Goal: Information Seeking & Learning: Learn about a topic

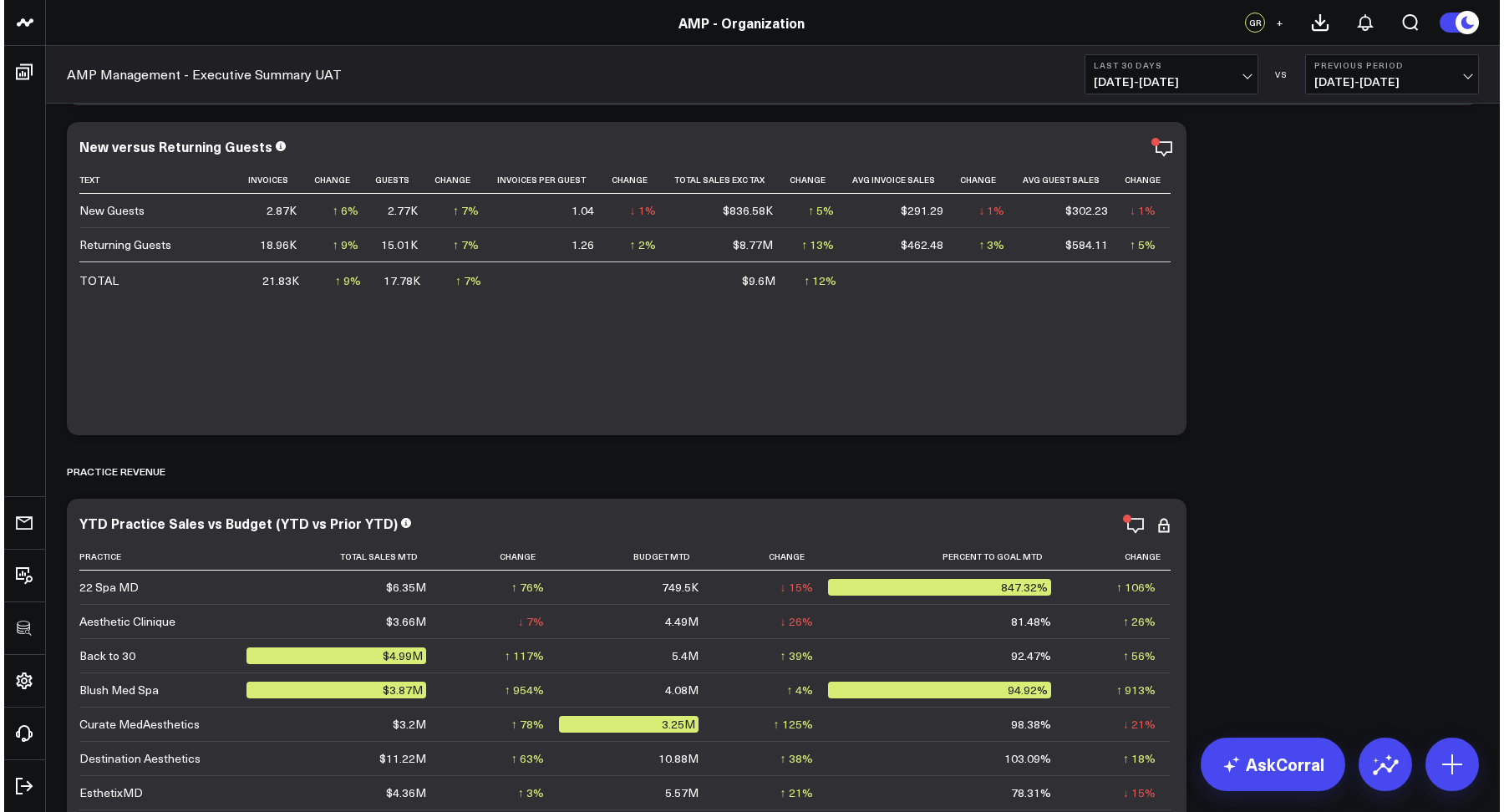
scroll to position [697, 0]
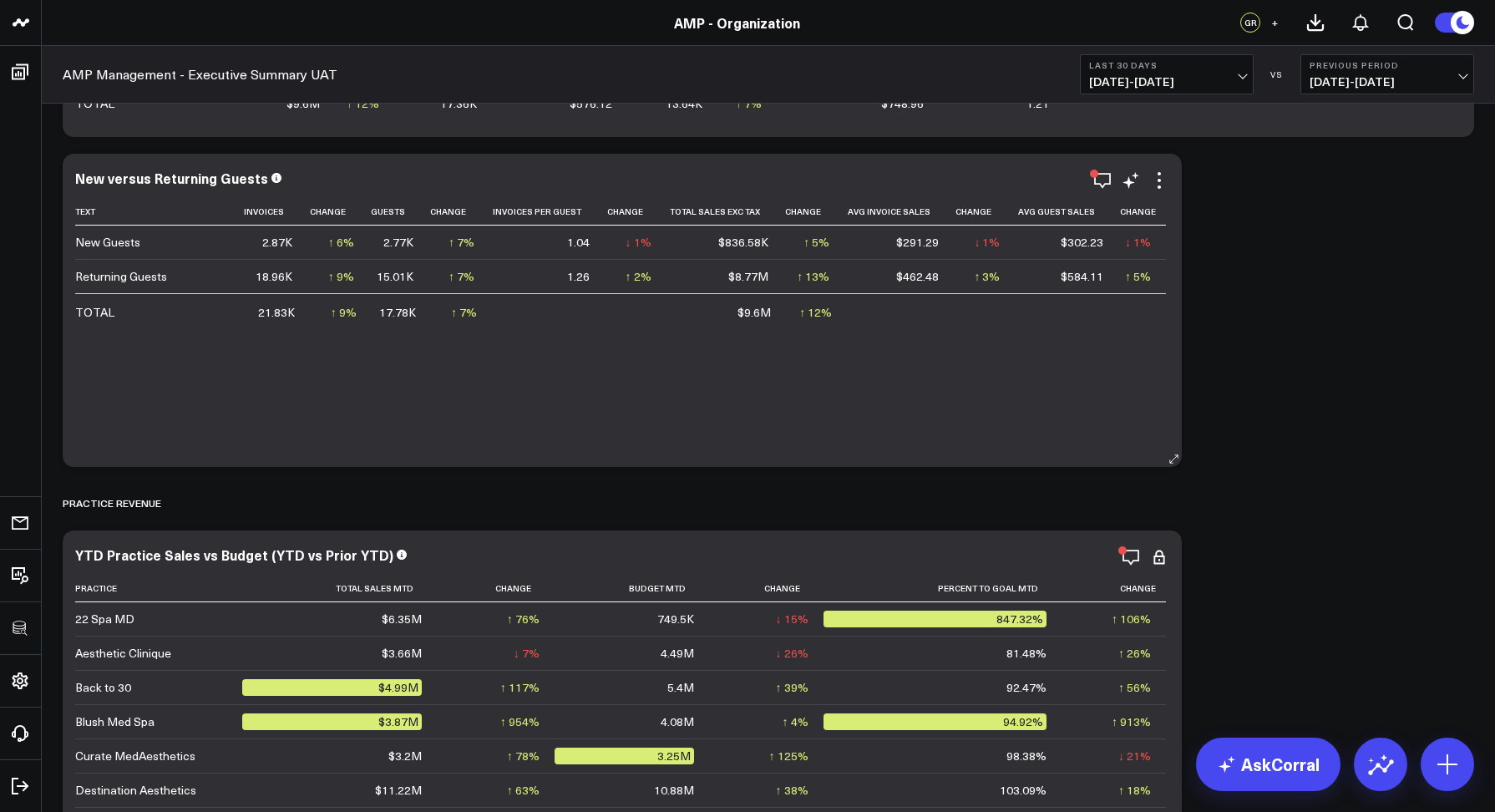
click at [1146, 172] on div "Modify via AI Copy link to widget Ask support Remove Create linked copy AMP Man…" at bounding box center [1130, 180] width 77 height 20
click at [1152, 173] on icon at bounding box center [1159, 180] width 20 height 20
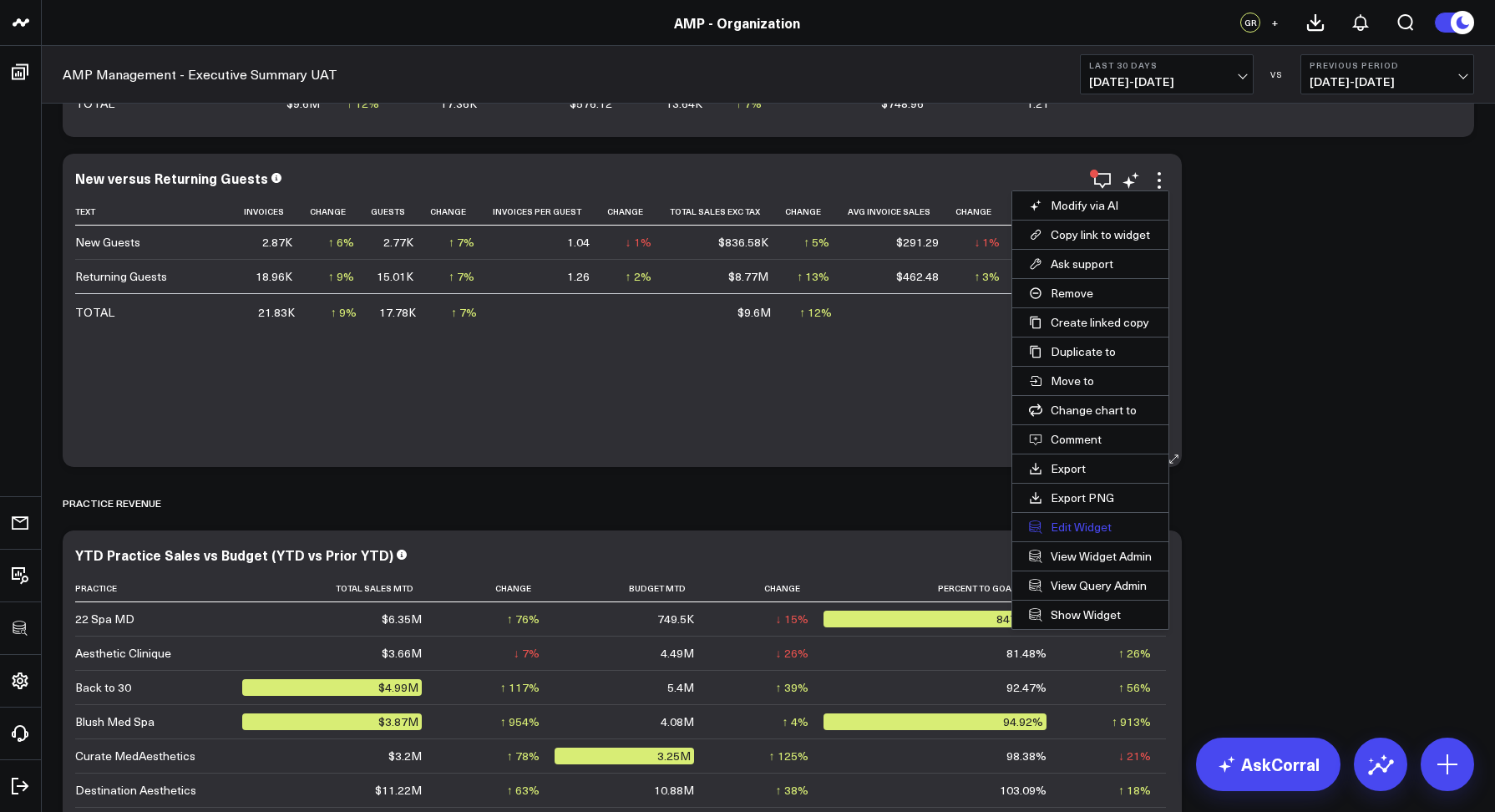
click at [1063, 528] on button "Edit Widget" at bounding box center [1090, 527] width 156 height 28
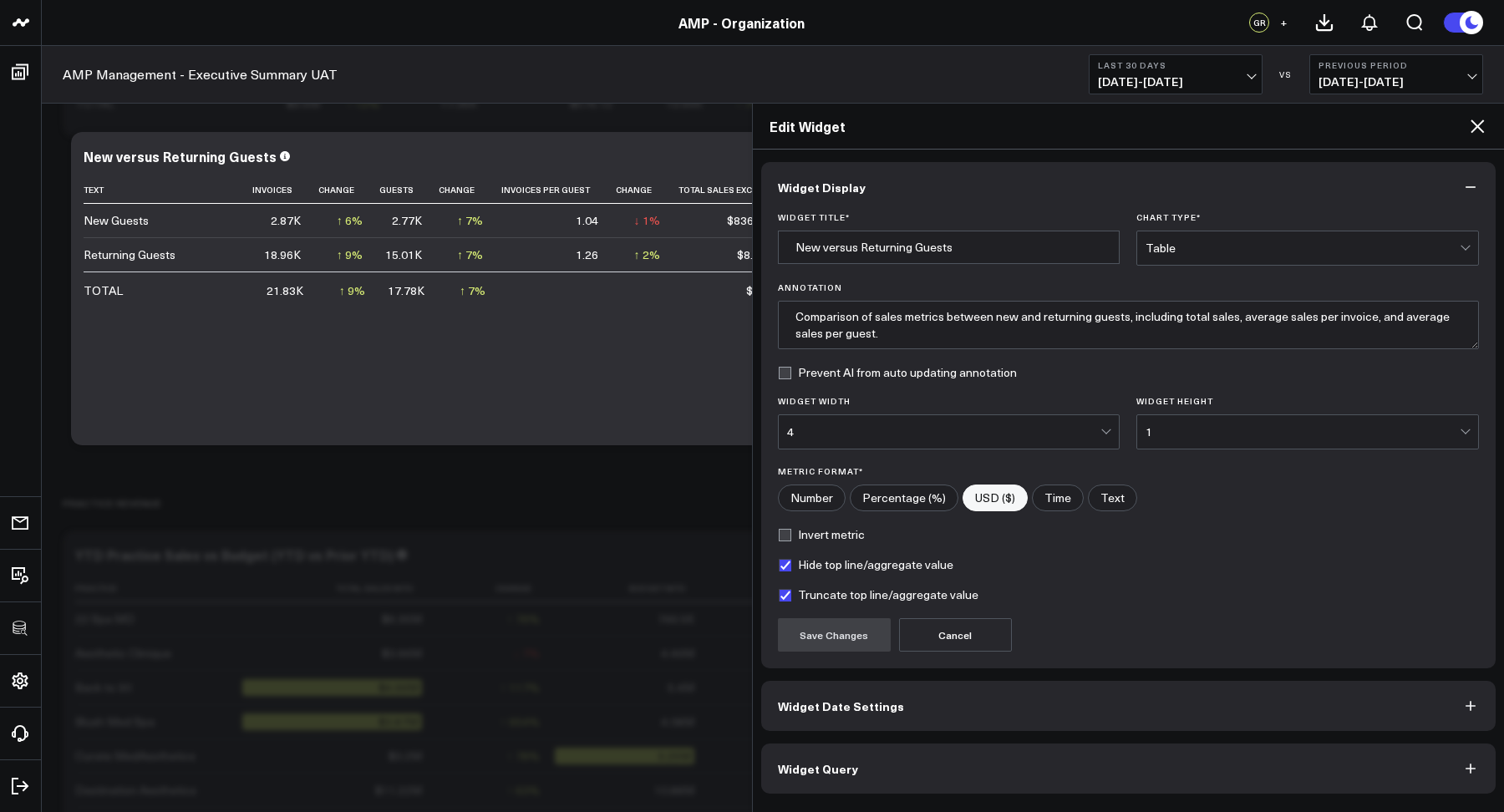
click at [855, 772] on button "Widget Query" at bounding box center [1129, 768] width 735 height 50
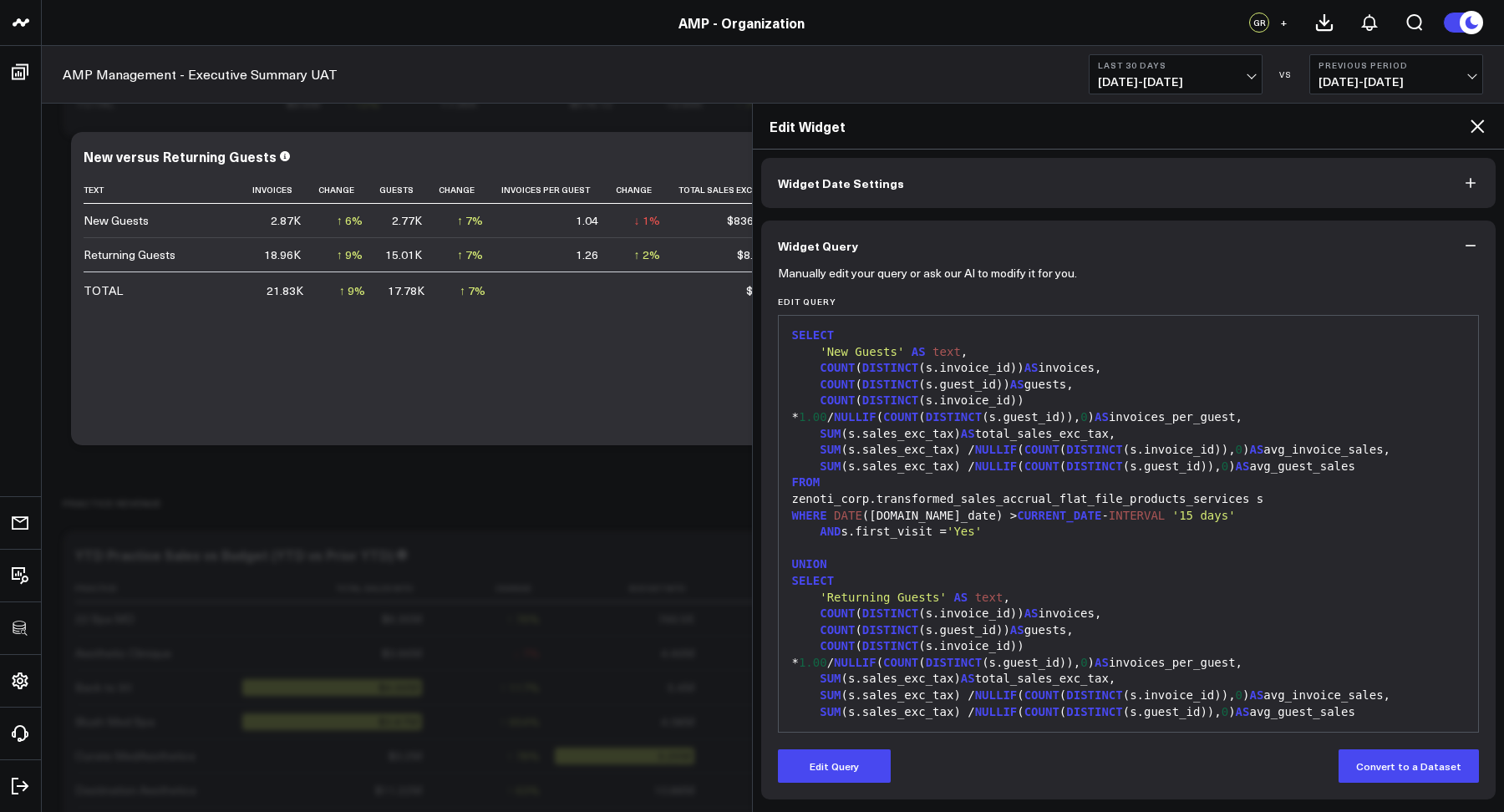
click at [835, 168] on button "Widget Date Settings" at bounding box center [1129, 183] width 735 height 50
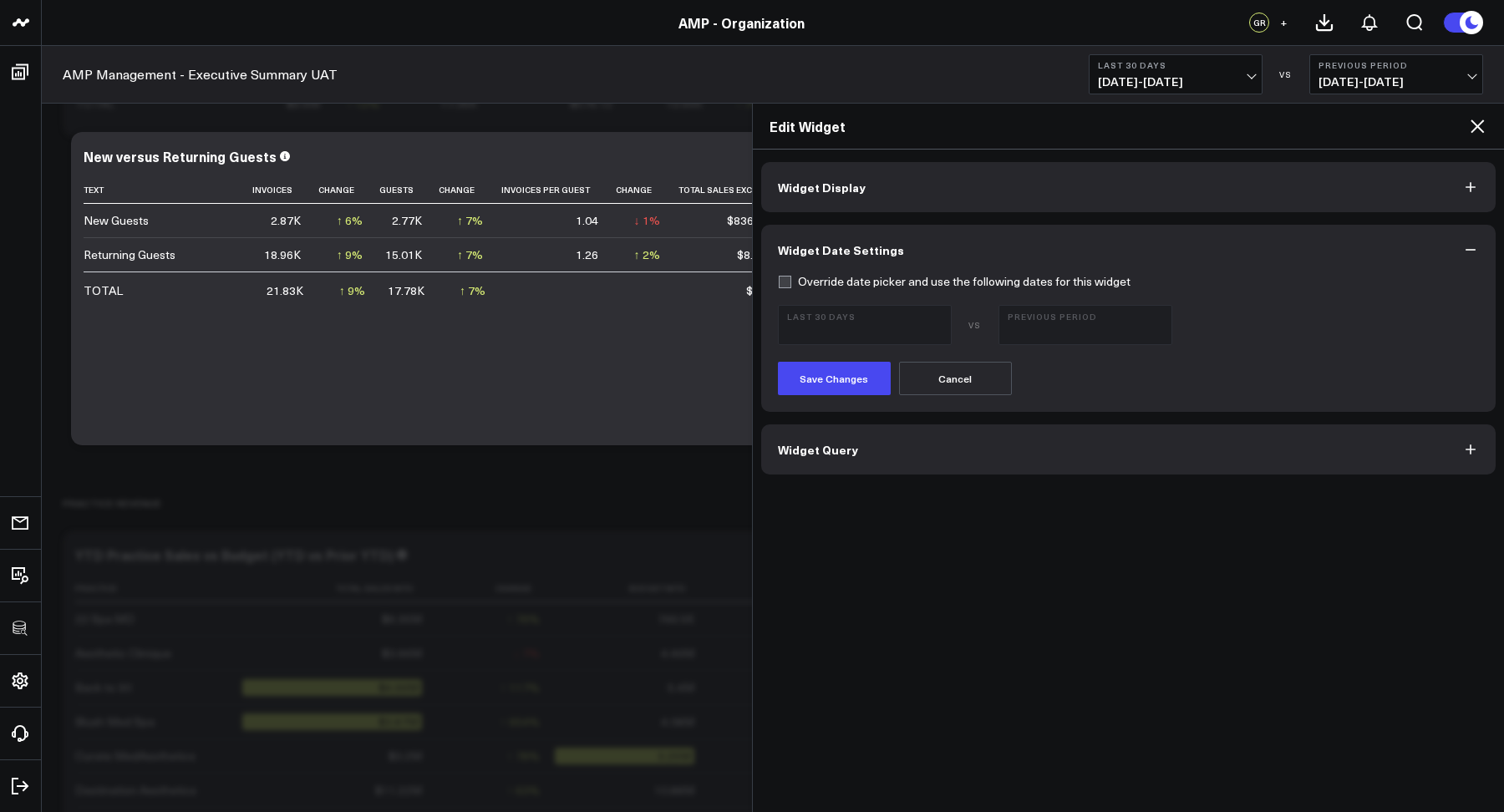
click at [792, 279] on label "Override date picker and use the following dates for this widget" at bounding box center [954, 282] width 352 height 13
click at [791, 279] on input "Override date picker and use the following dates for this widget" at bounding box center [784, 282] width 13 height 13
checkbox input "true"
click at [842, 331] on span "09/10/25 - 10/09/25" at bounding box center [864, 333] width 155 height 13
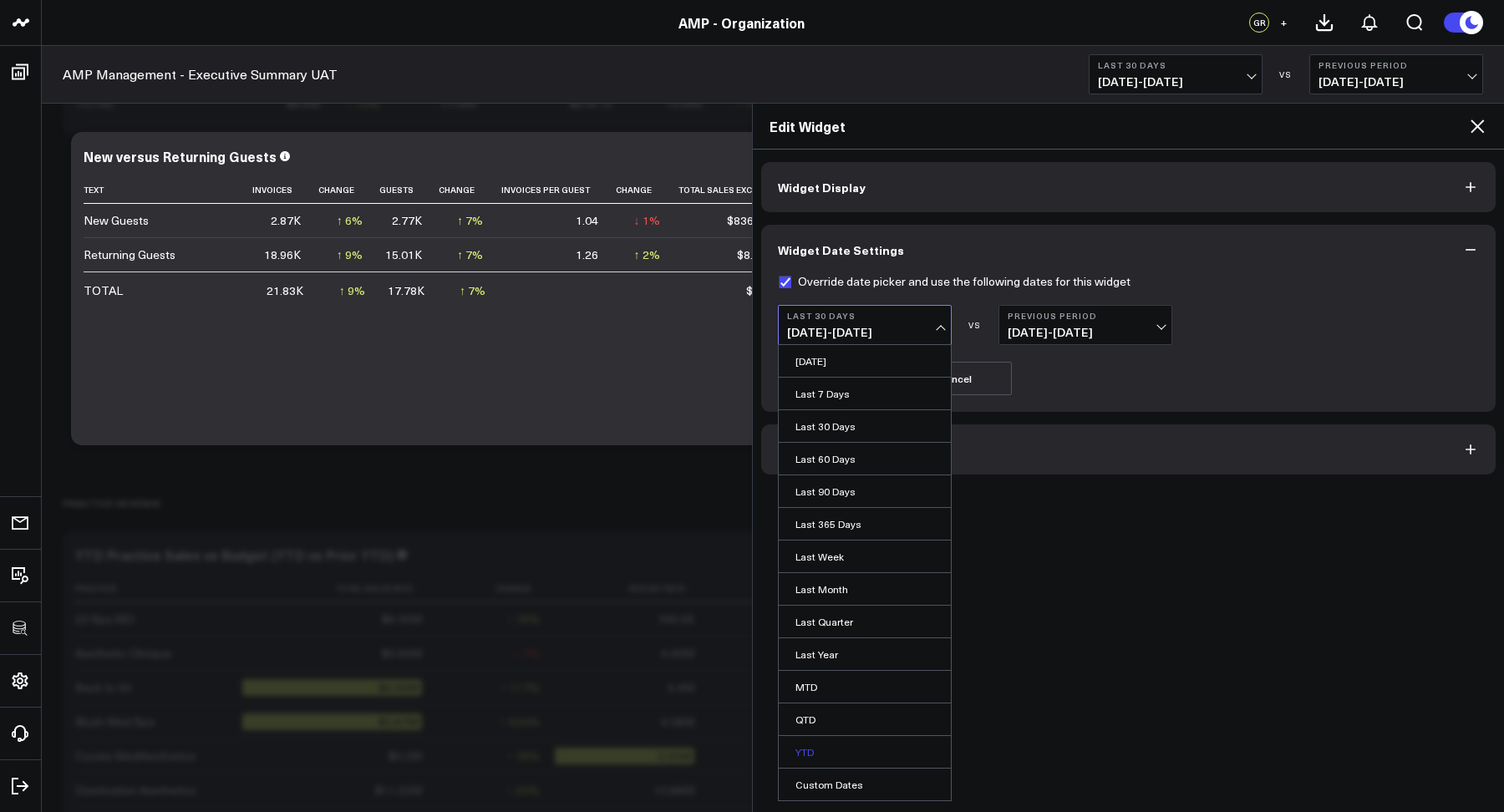
click at [811, 750] on link "YTD" at bounding box center [864, 752] width 172 height 32
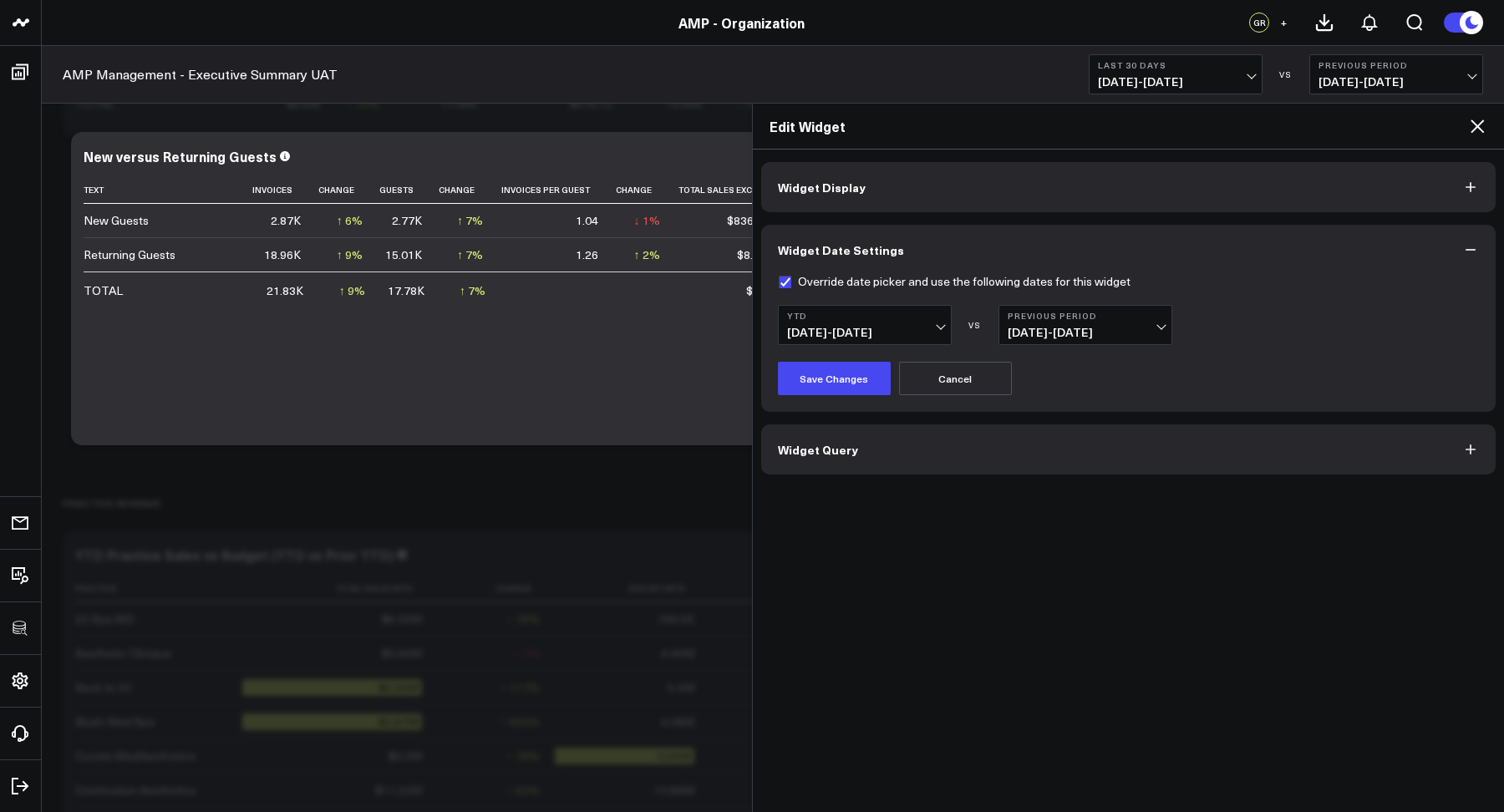
click at [1058, 335] on span "03/25/24 - 12/31/24" at bounding box center [1085, 333] width 155 height 13
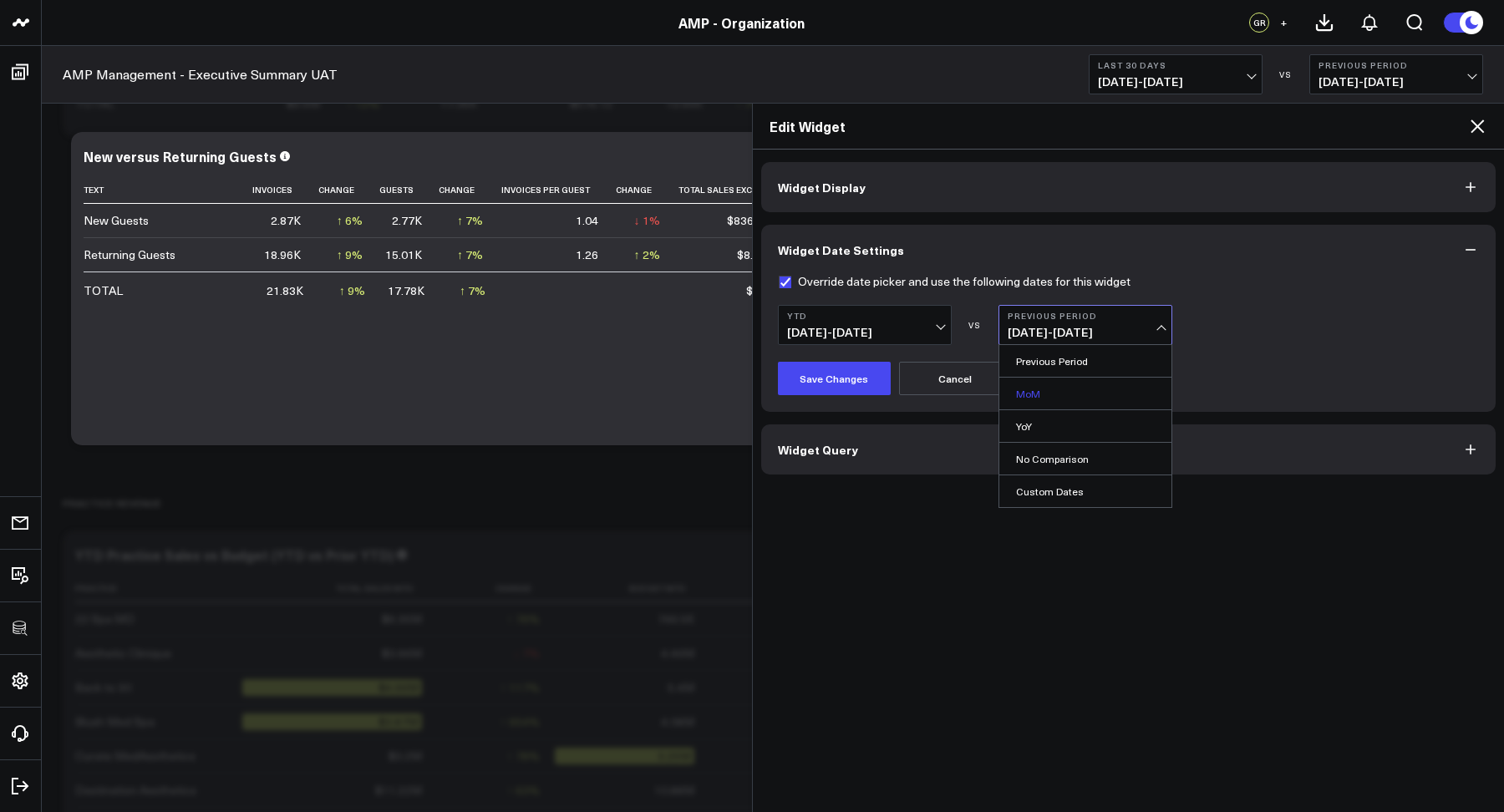
click at [1028, 399] on link "MoM" at bounding box center [1085, 394] width 172 height 32
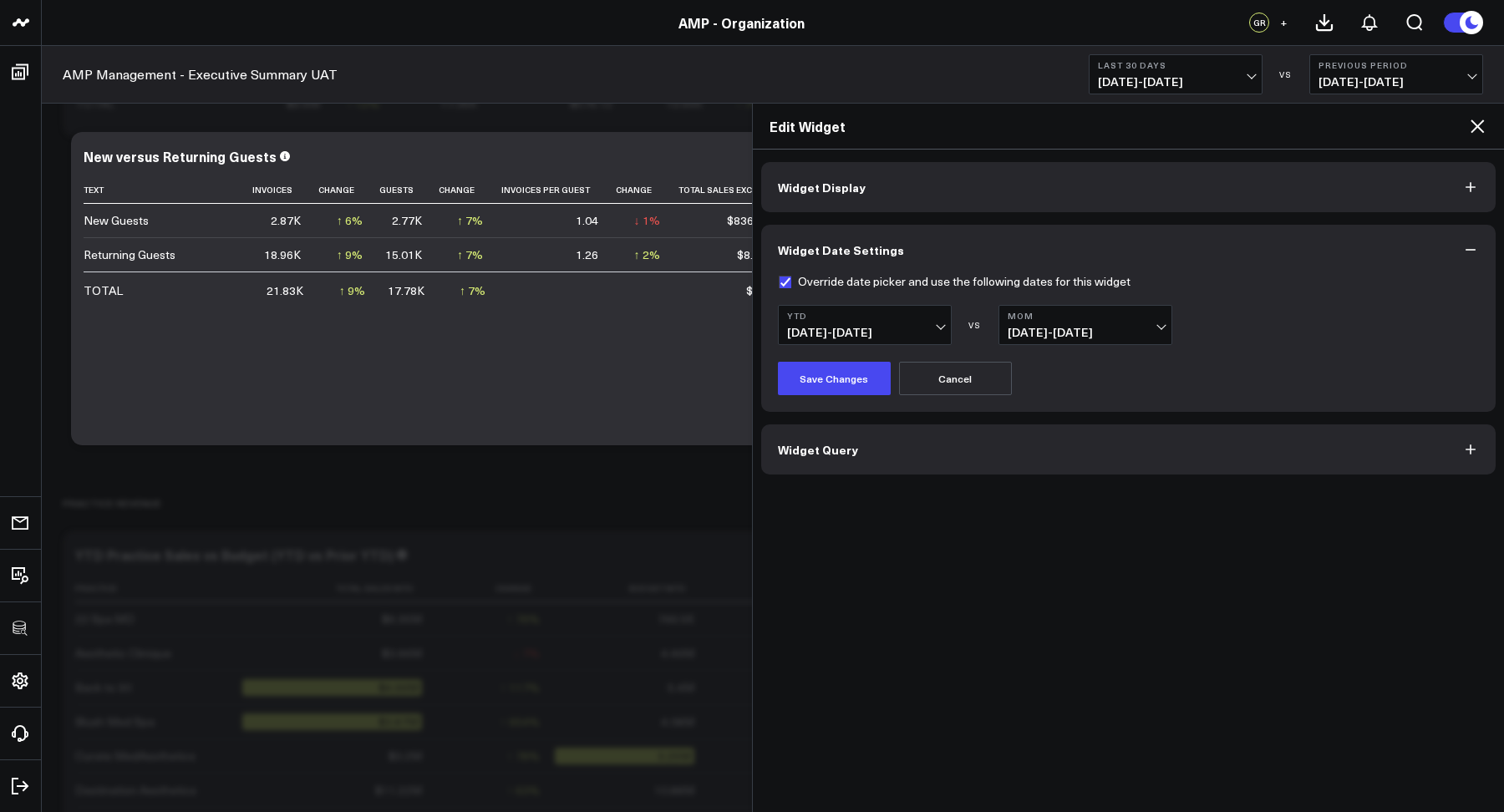
click at [1121, 334] on span "12/01/24 - 09/09/25" at bounding box center [1085, 333] width 155 height 13
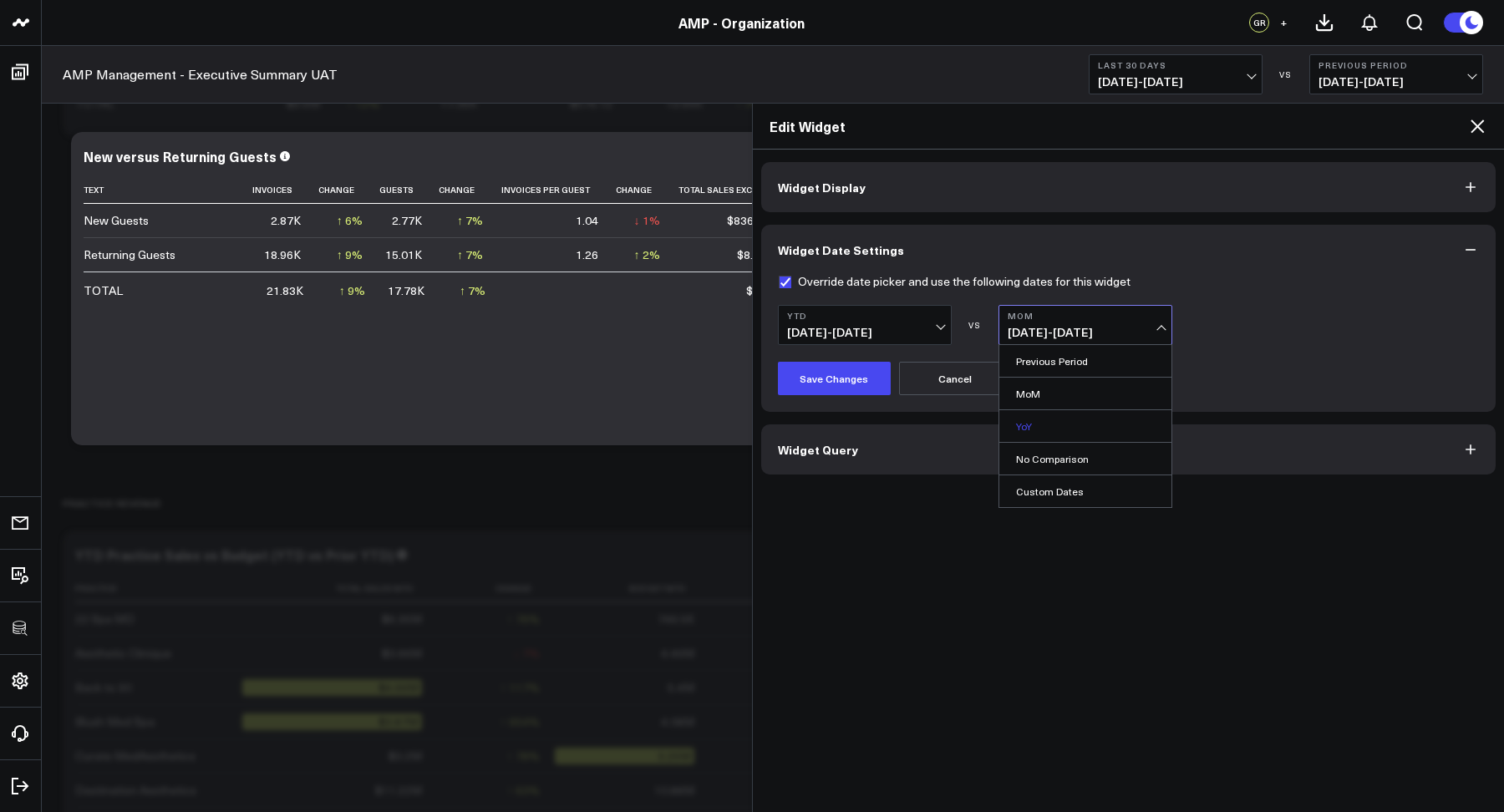
click at [1018, 425] on link "YoY" at bounding box center [1085, 426] width 172 height 32
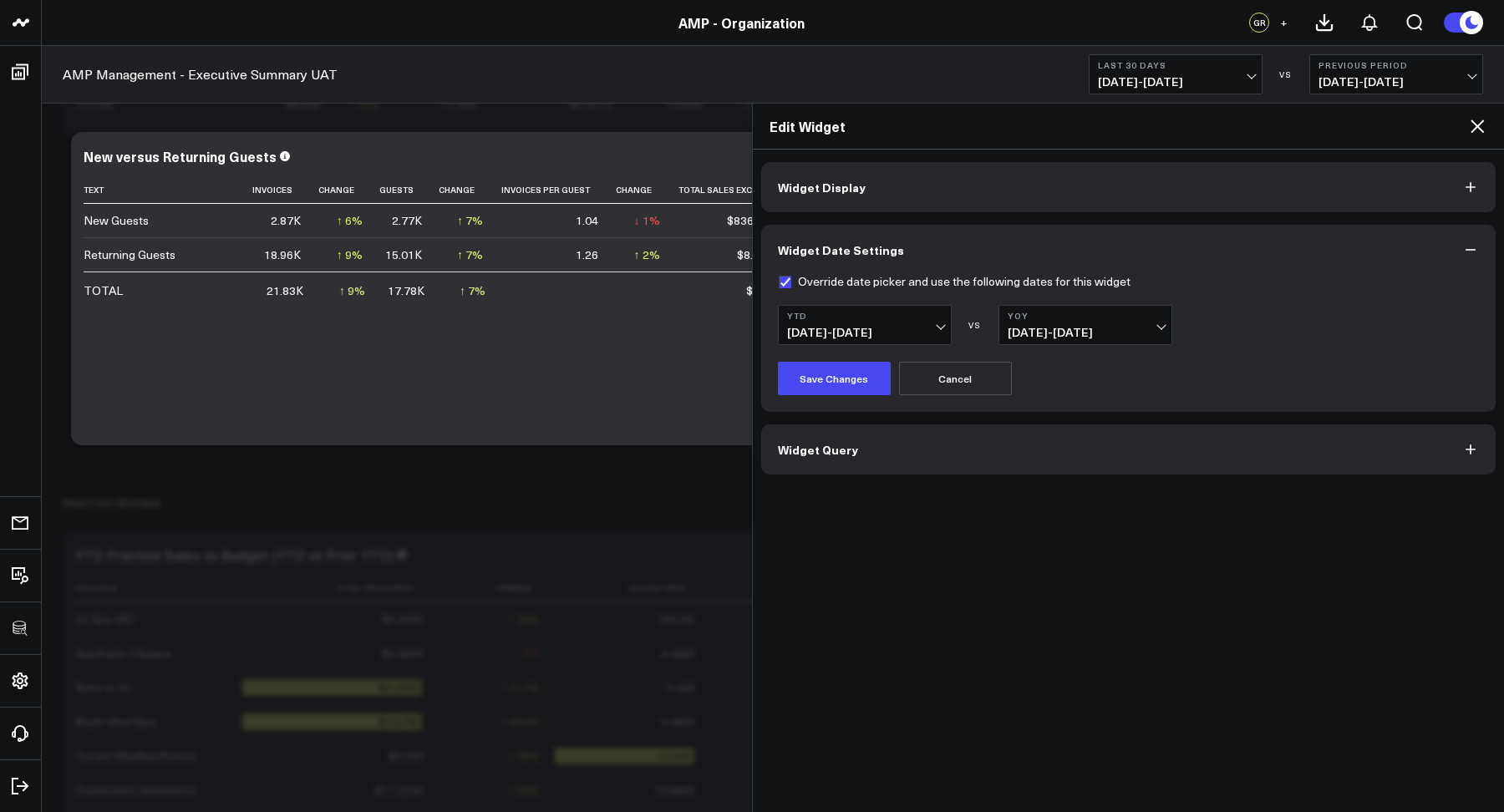
click at [824, 319] on b "YTD" at bounding box center [864, 316] width 155 height 10
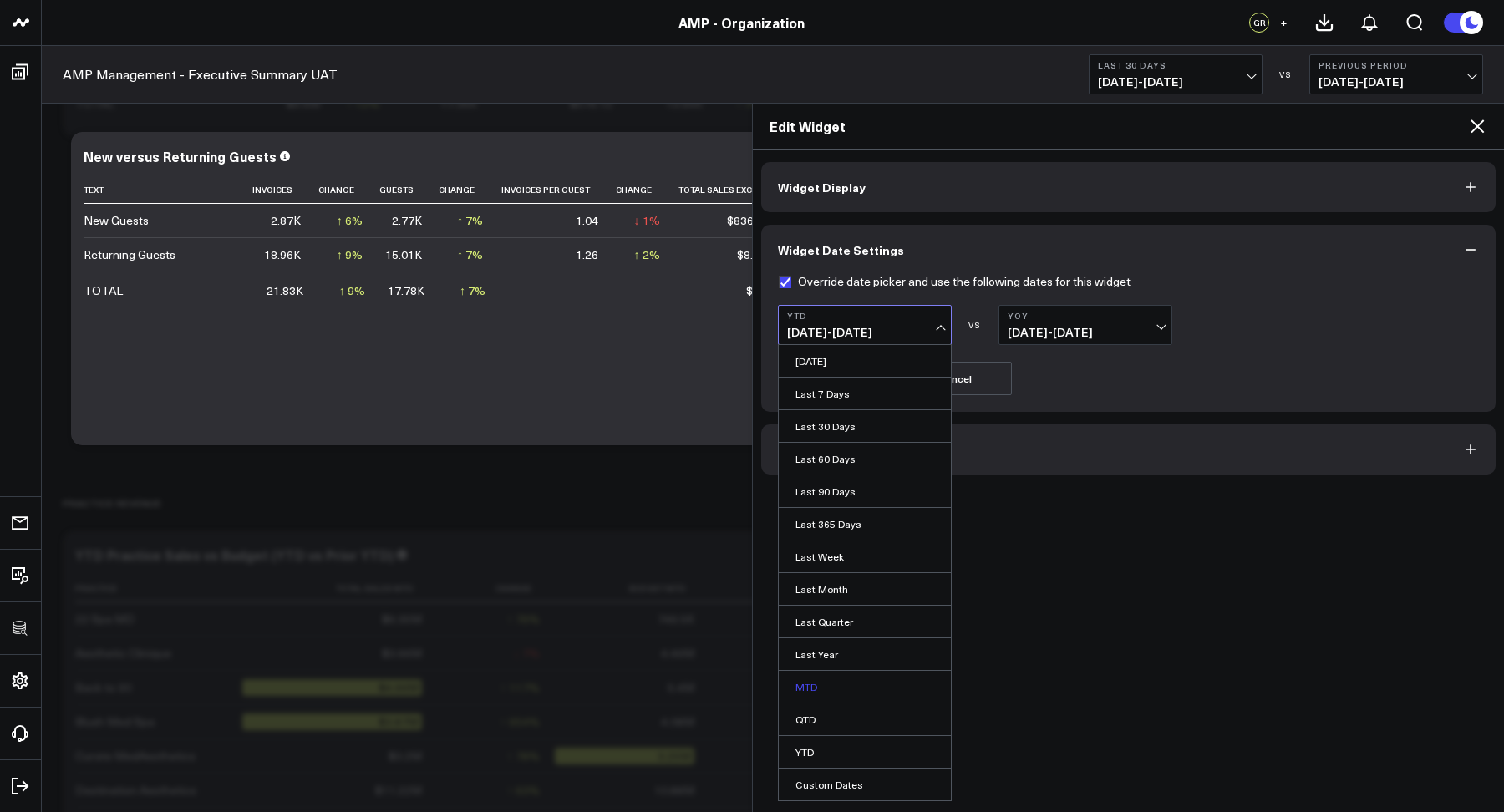
click at [805, 693] on link "MTD" at bounding box center [864, 687] width 172 height 32
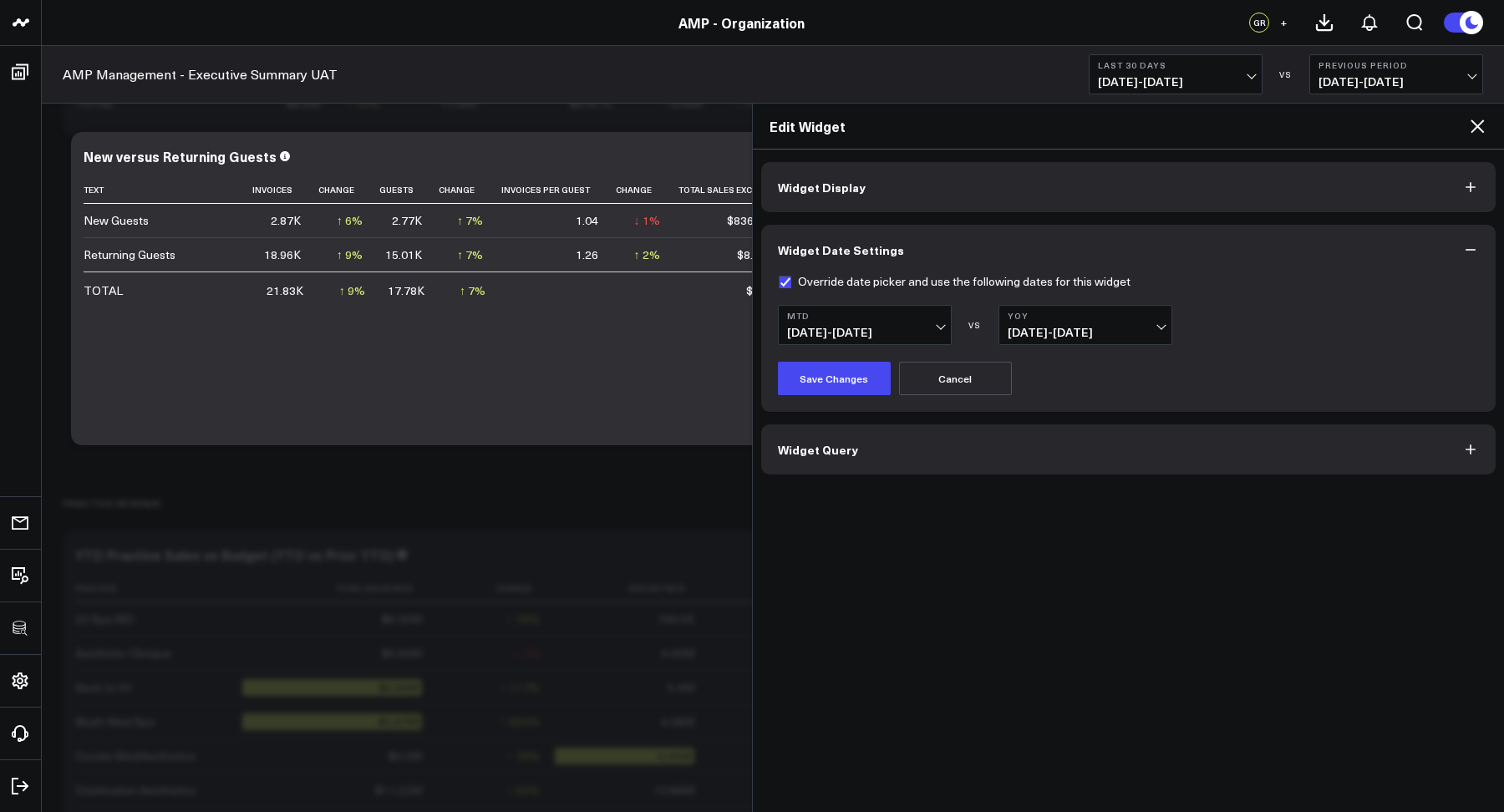
click at [1018, 319] on b "YoY" at bounding box center [1085, 316] width 155 height 10
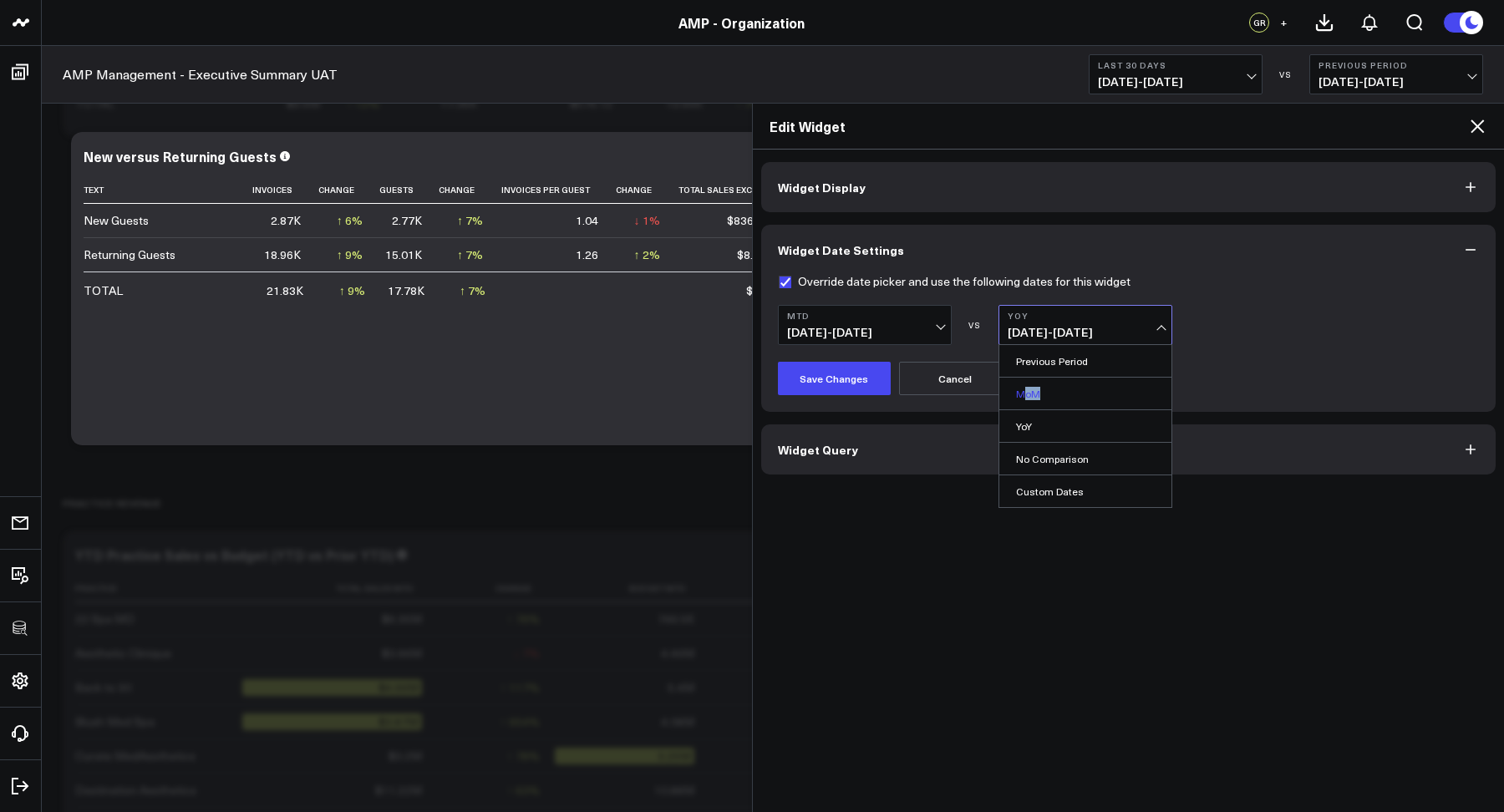
click at [1026, 399] on link "MoM" at bounding box center [1085, 394] width 172 height 32
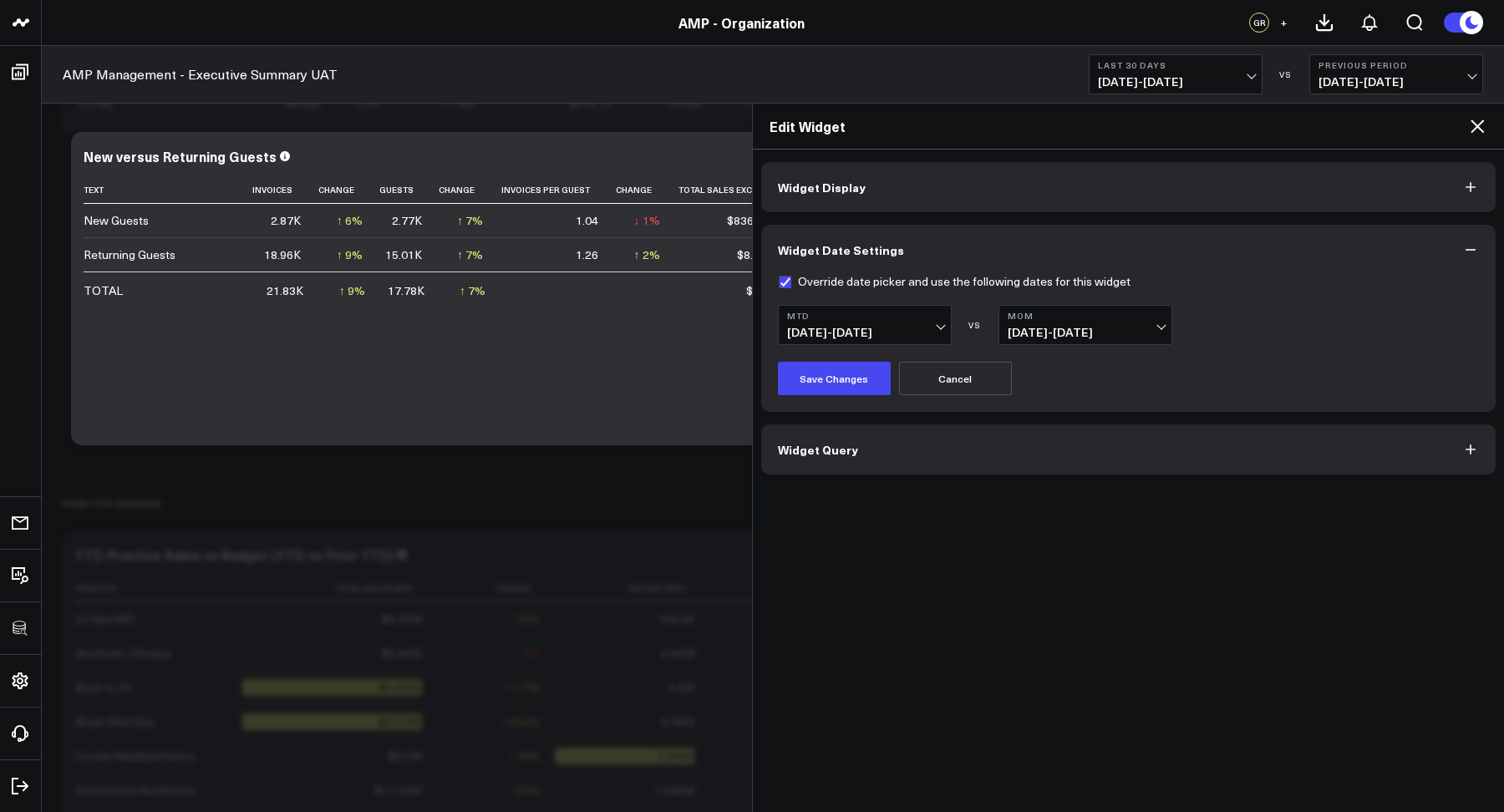
click at [936, 390] on button "Cancel" at bounding box center [956, 378] width 113 height 33
click at [1428, 121] on icon at bounding box center [1477, 125] width 20 height 20
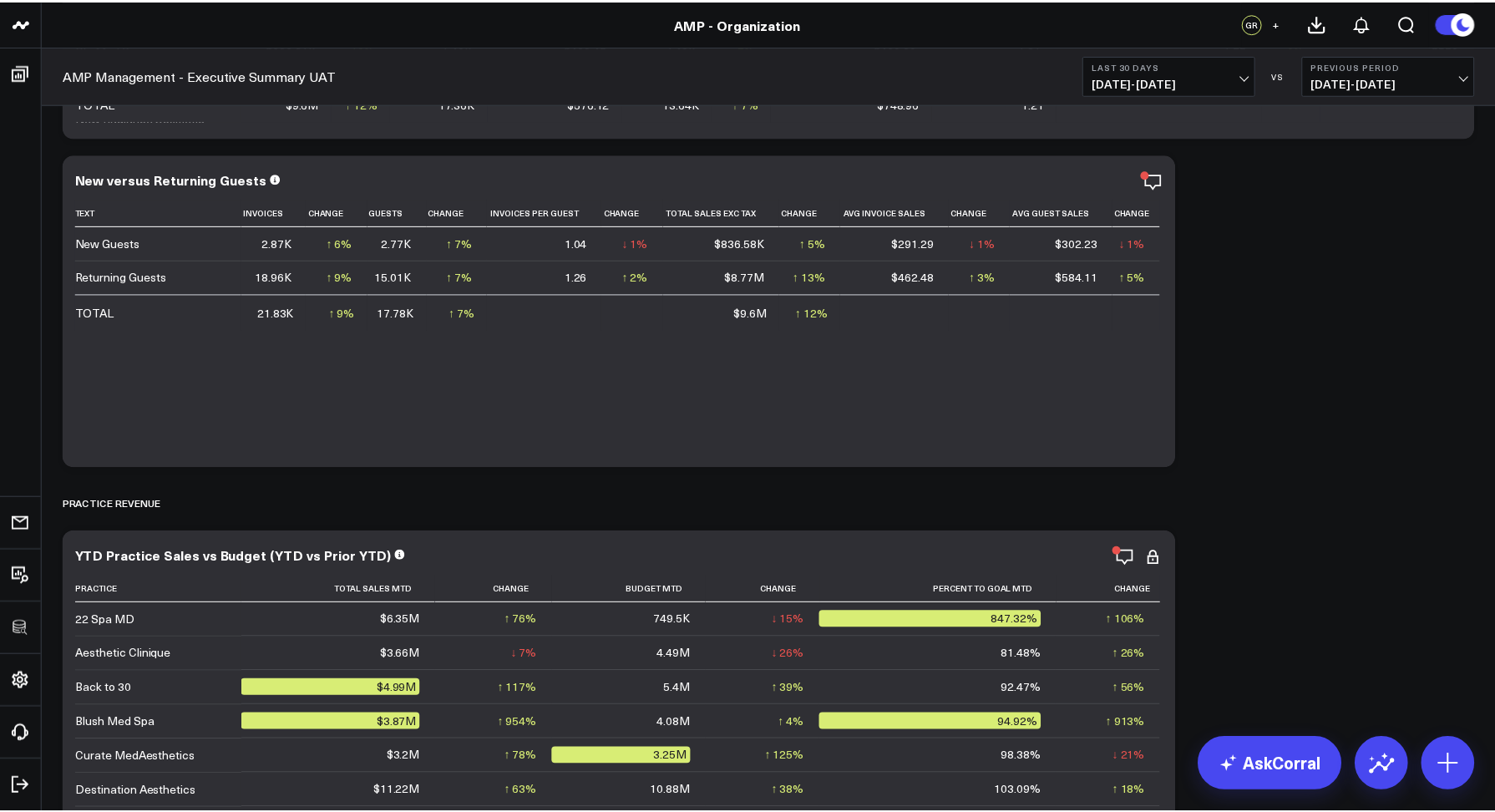
scroll to position [1630, 0]
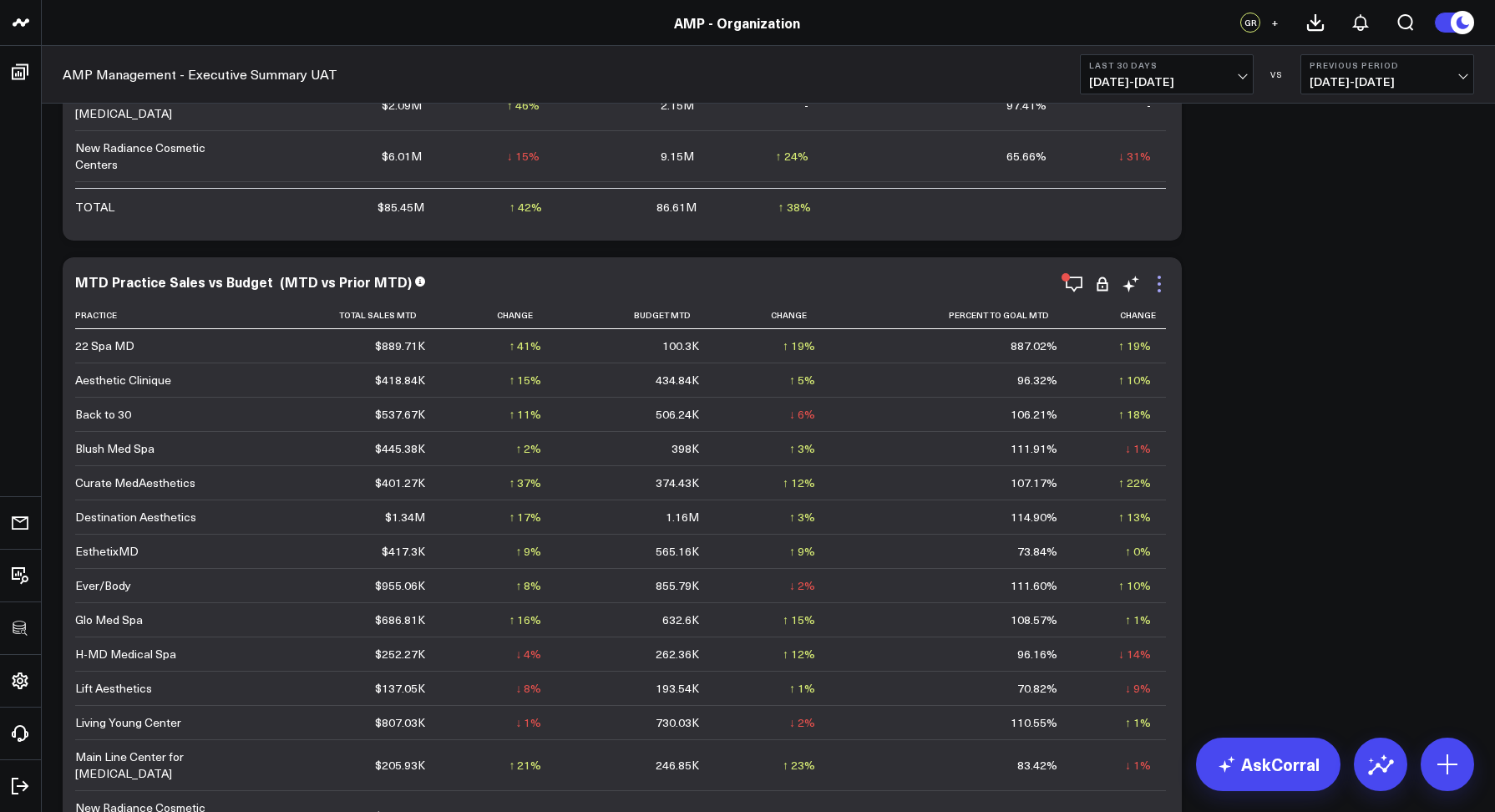
click at [1161, 284] on icon at bounding box center [1159, 284] width 20 height 20
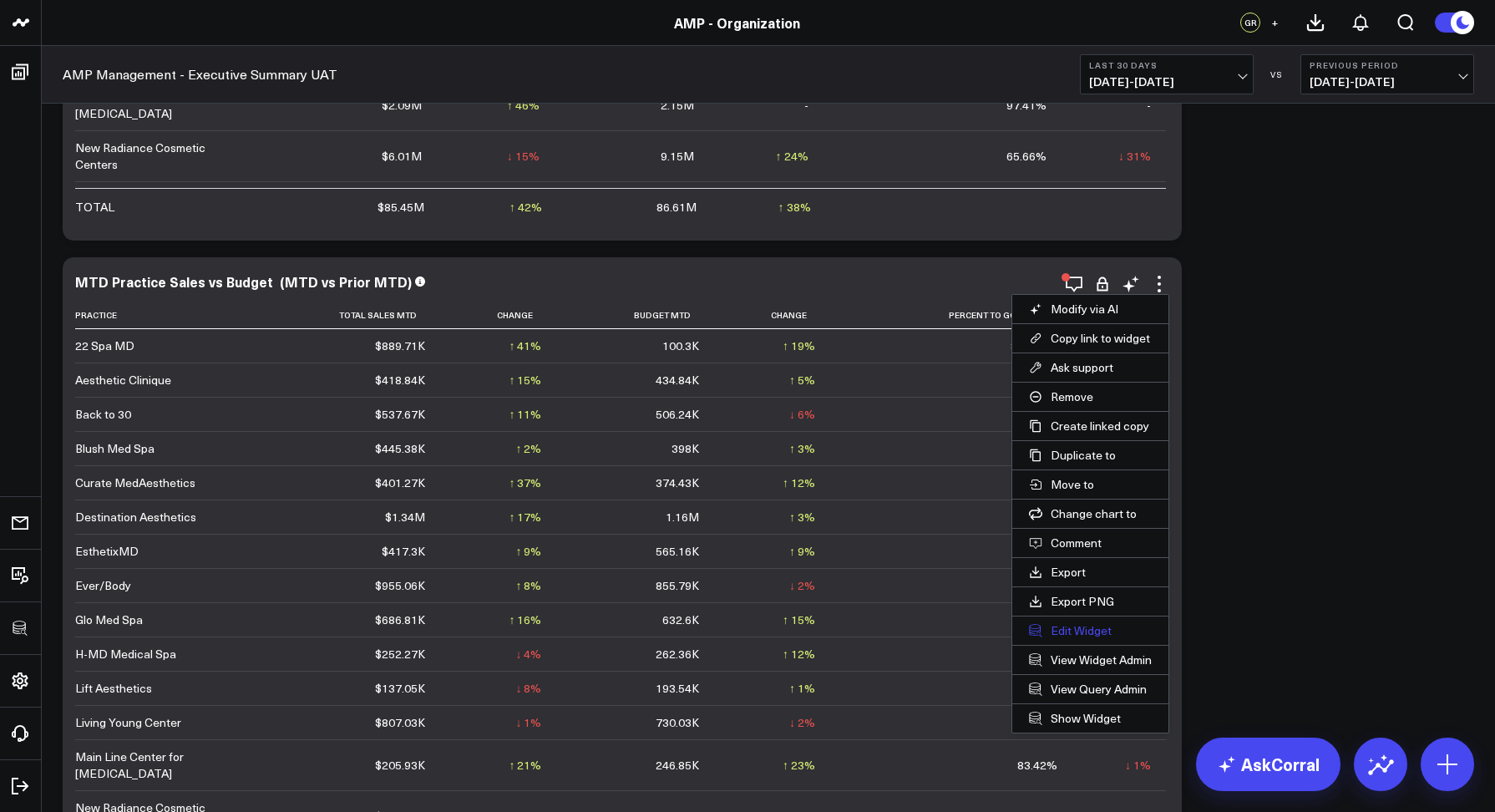
click at [1076, 624] on button "Edit Widget" at bounding box center [1090, 630] width 156 height 28
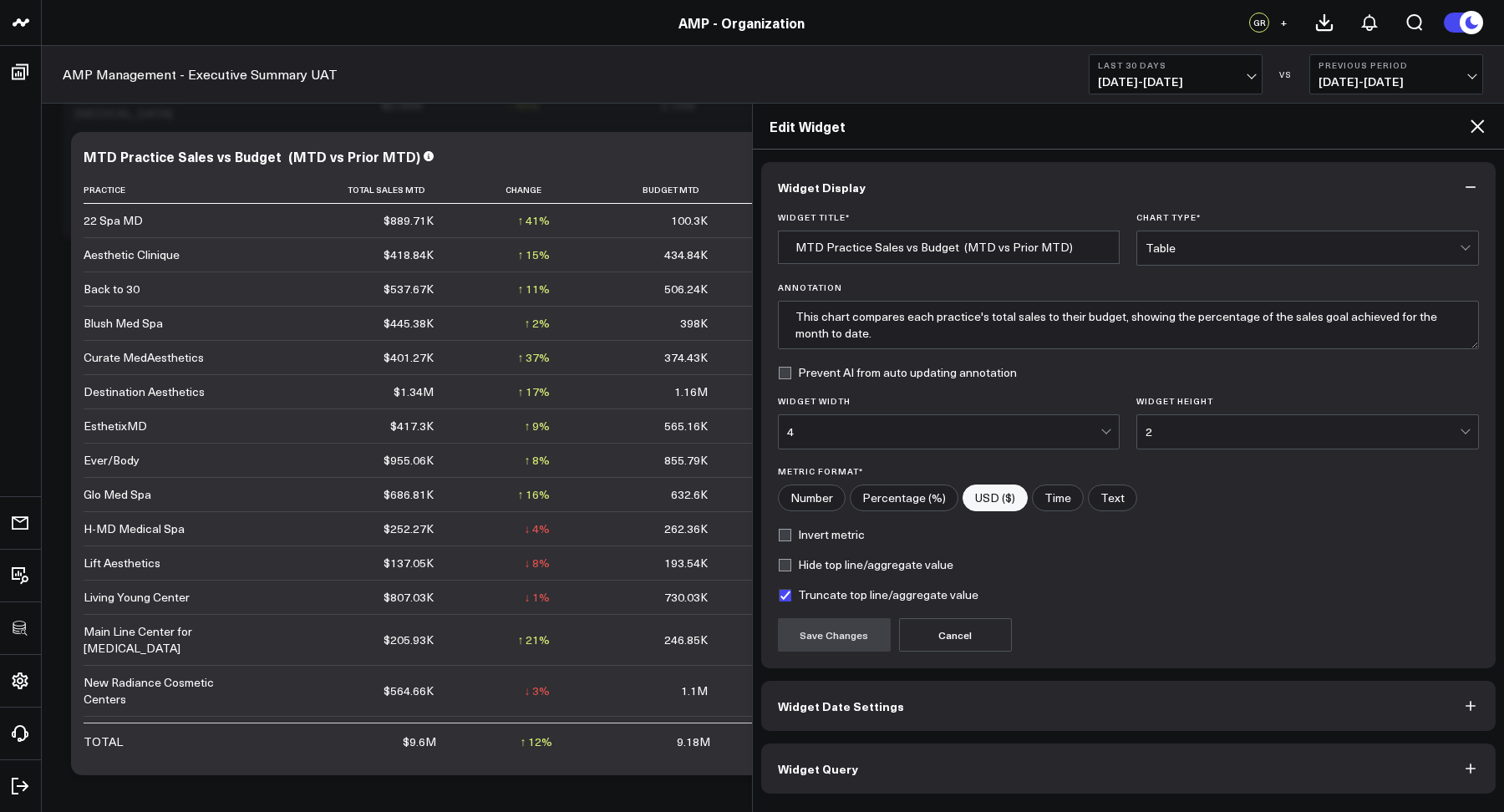
click at [865, 718] on button "Widget Date Settings" at bounding box center [1129, 705] width 735 height 50
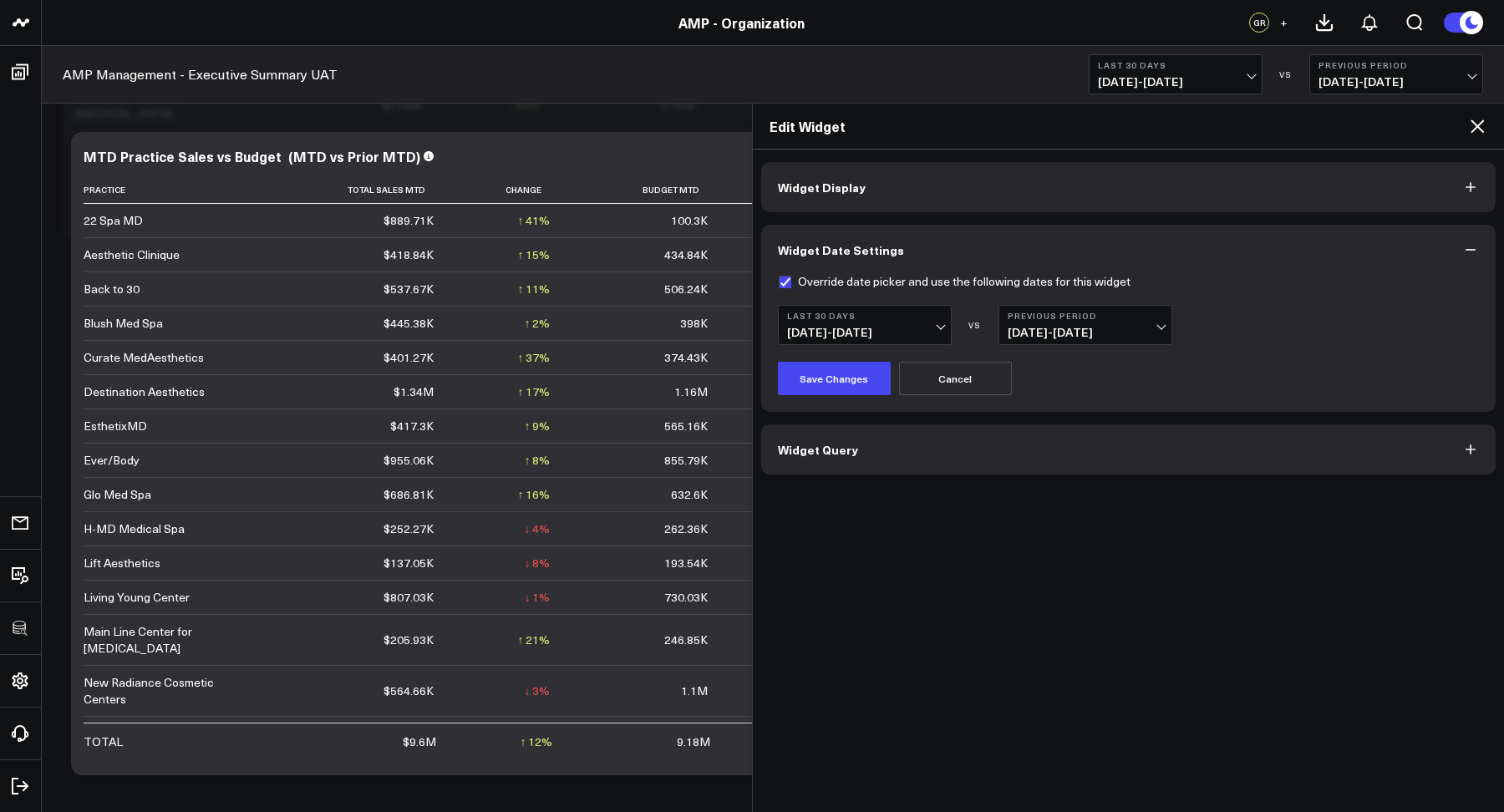
click at [1428, 126] on icon at bounding box center [1477, 125] width 20 height 20
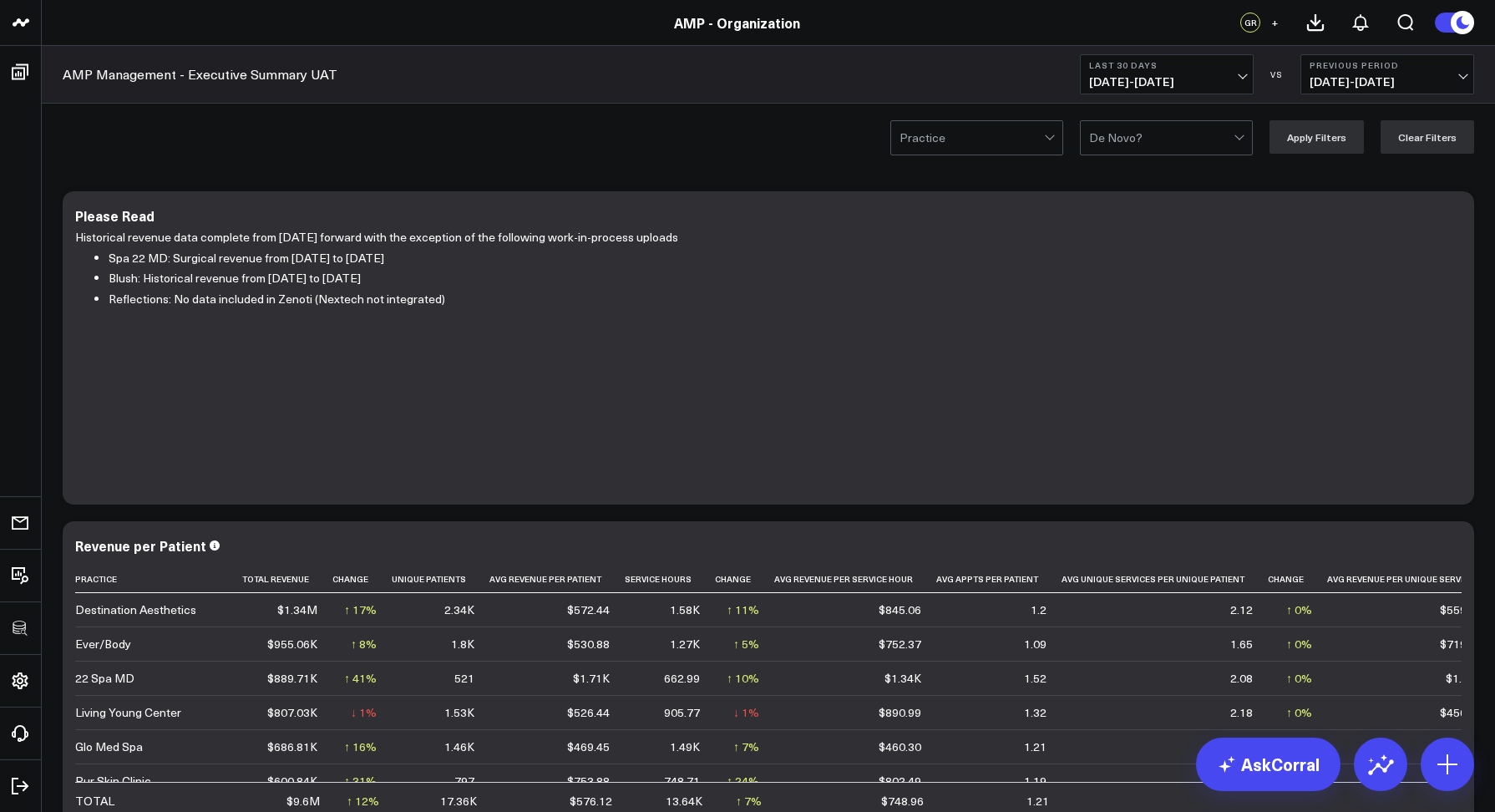
scroll to position [213, 0]
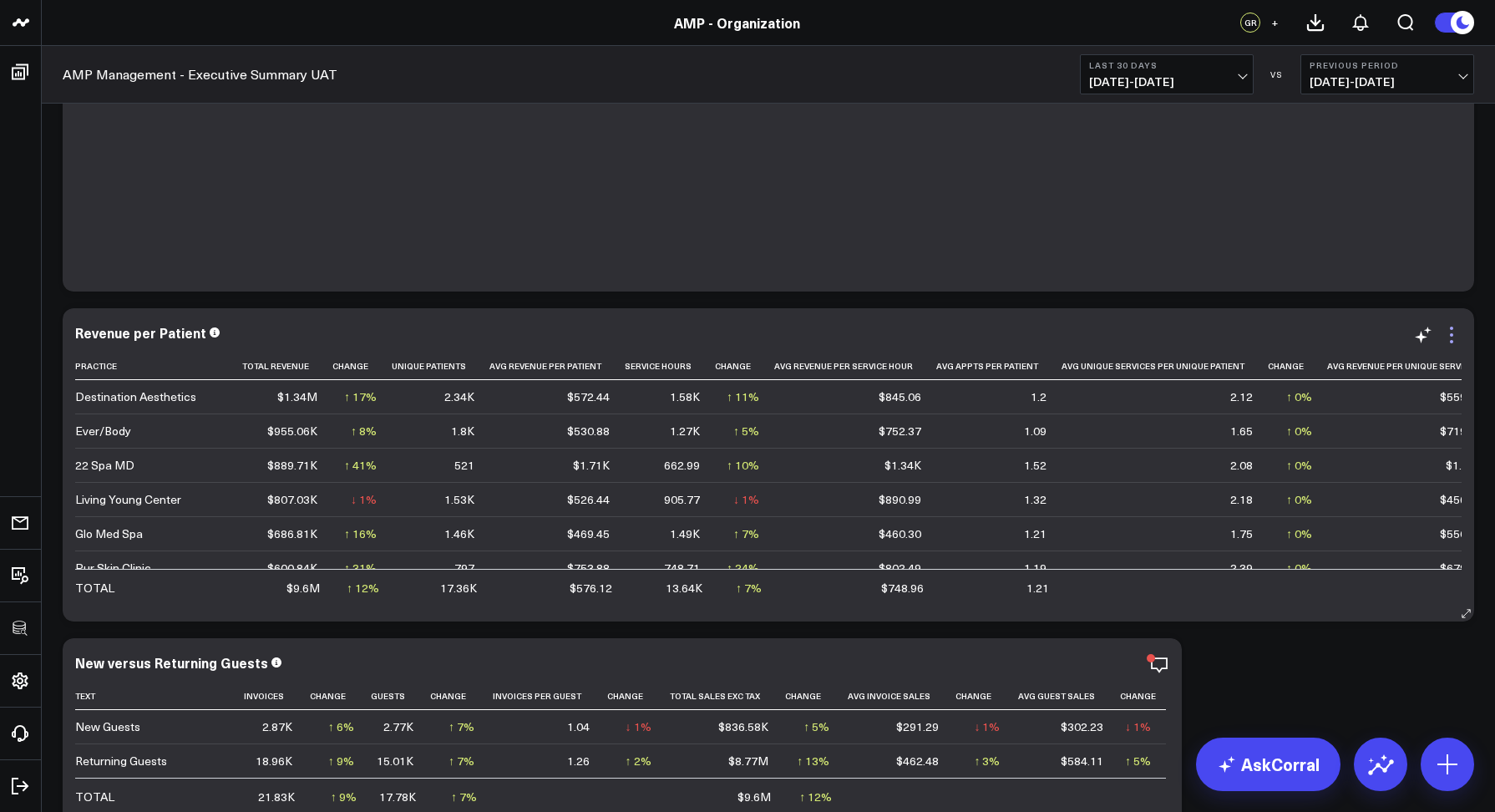
click at [1427, 334] on icon at bounding box center [1451, 334] width 20 height 20
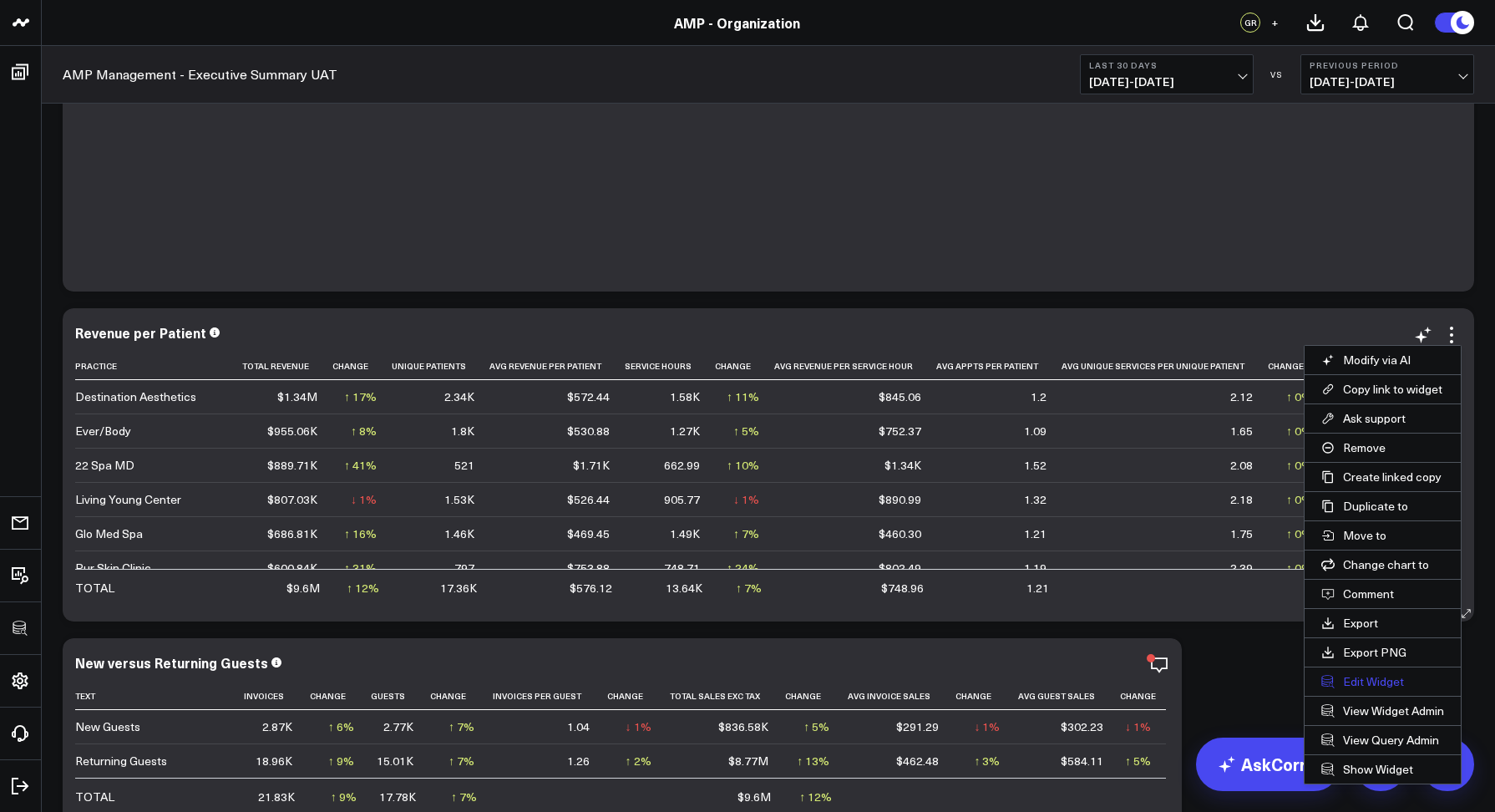
click at [1366, 675] on button "Edit Widget" at bounding box center [1383, 681] width 156 height 28
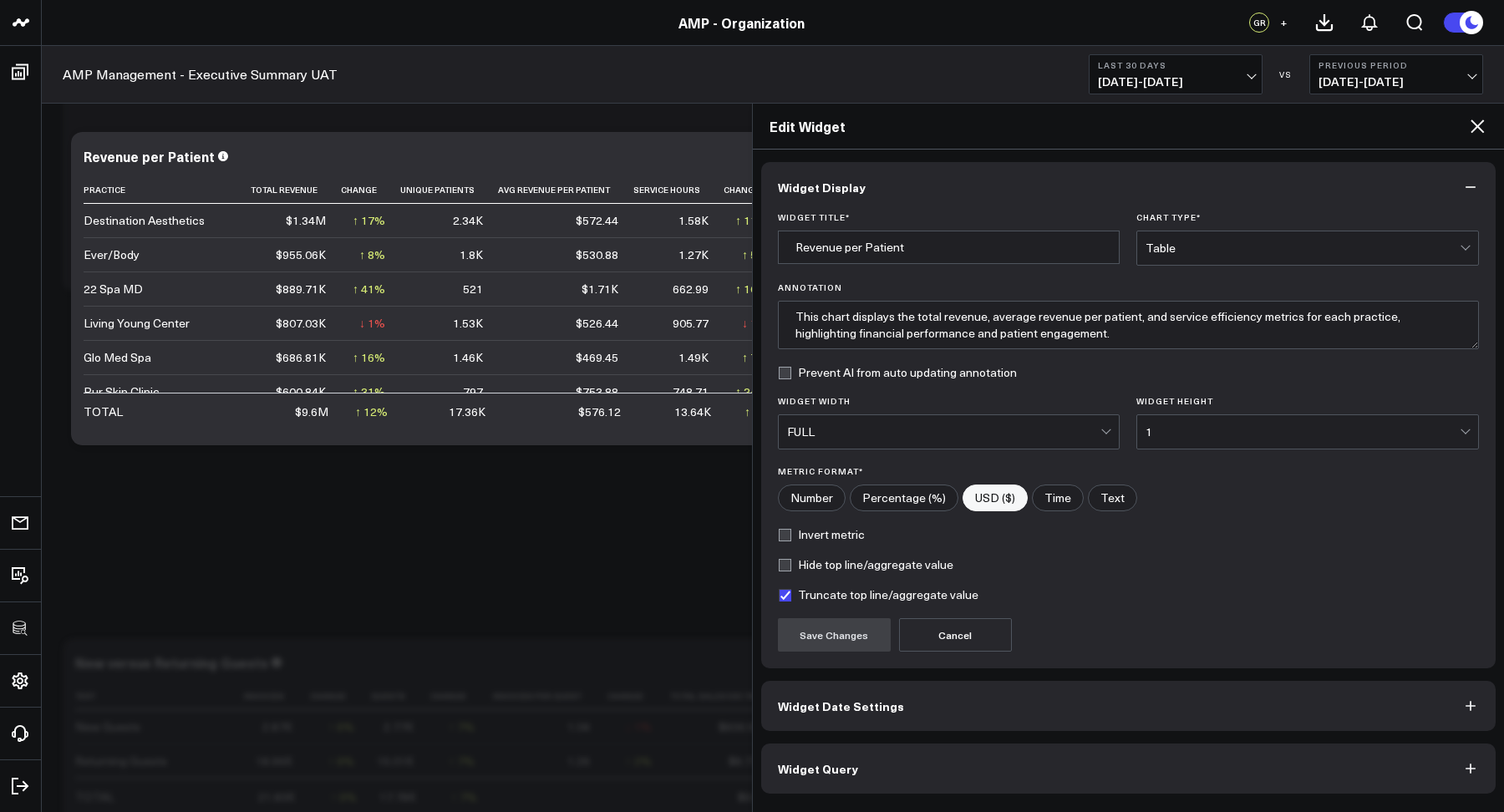
click at [850, 691] on button "Widget Date Settings" at bounding box center [1129, 705] width 735 height 50
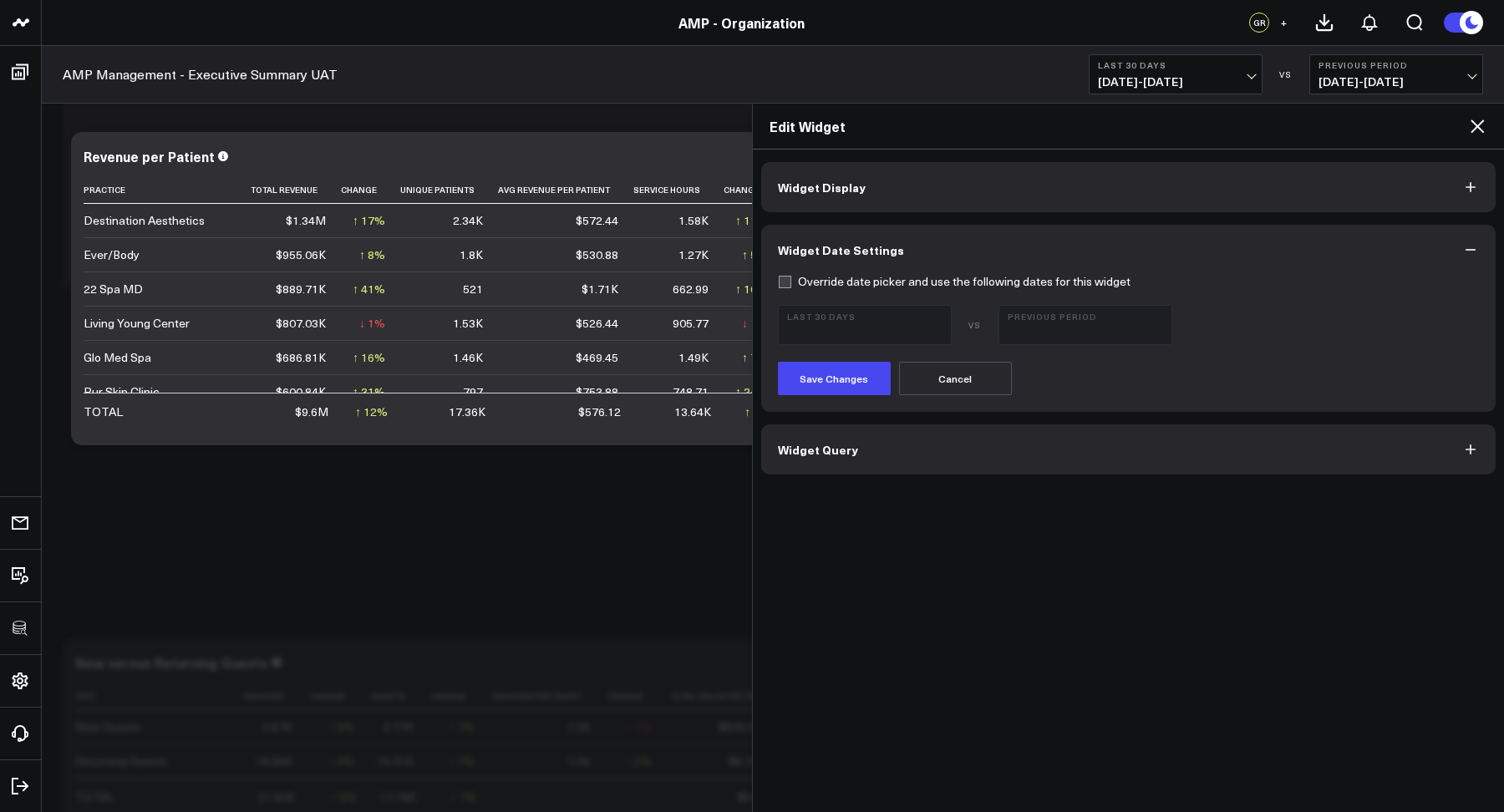
click at [784, 279] on label "Override date picker and use the following dates for this widget" at bounding box center [954, 282] width 352 height 13
click at [784, 279] on input "Override date picker and use the following dates for this widget" at bounding box center [784, 282] width 13 height 13
checkbox input "true"
click at [830, 320] on button "Last 30 Days 09/10/25 - 10/09/25" at bounding box center [864, 325] width 173 height 41
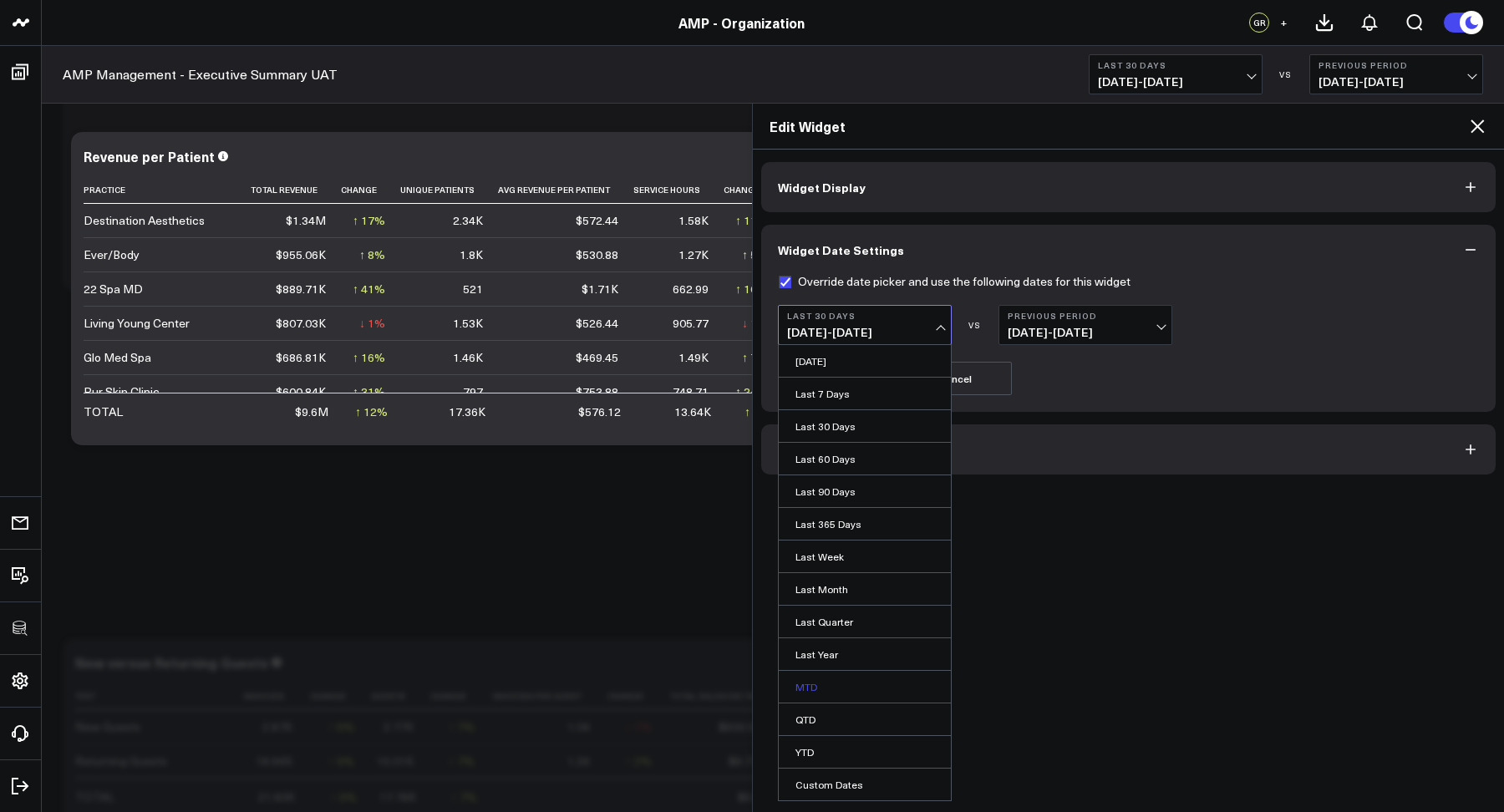
click at [806, 683] on link "MTD" at bounding box center [864, 687] width 172 height 32
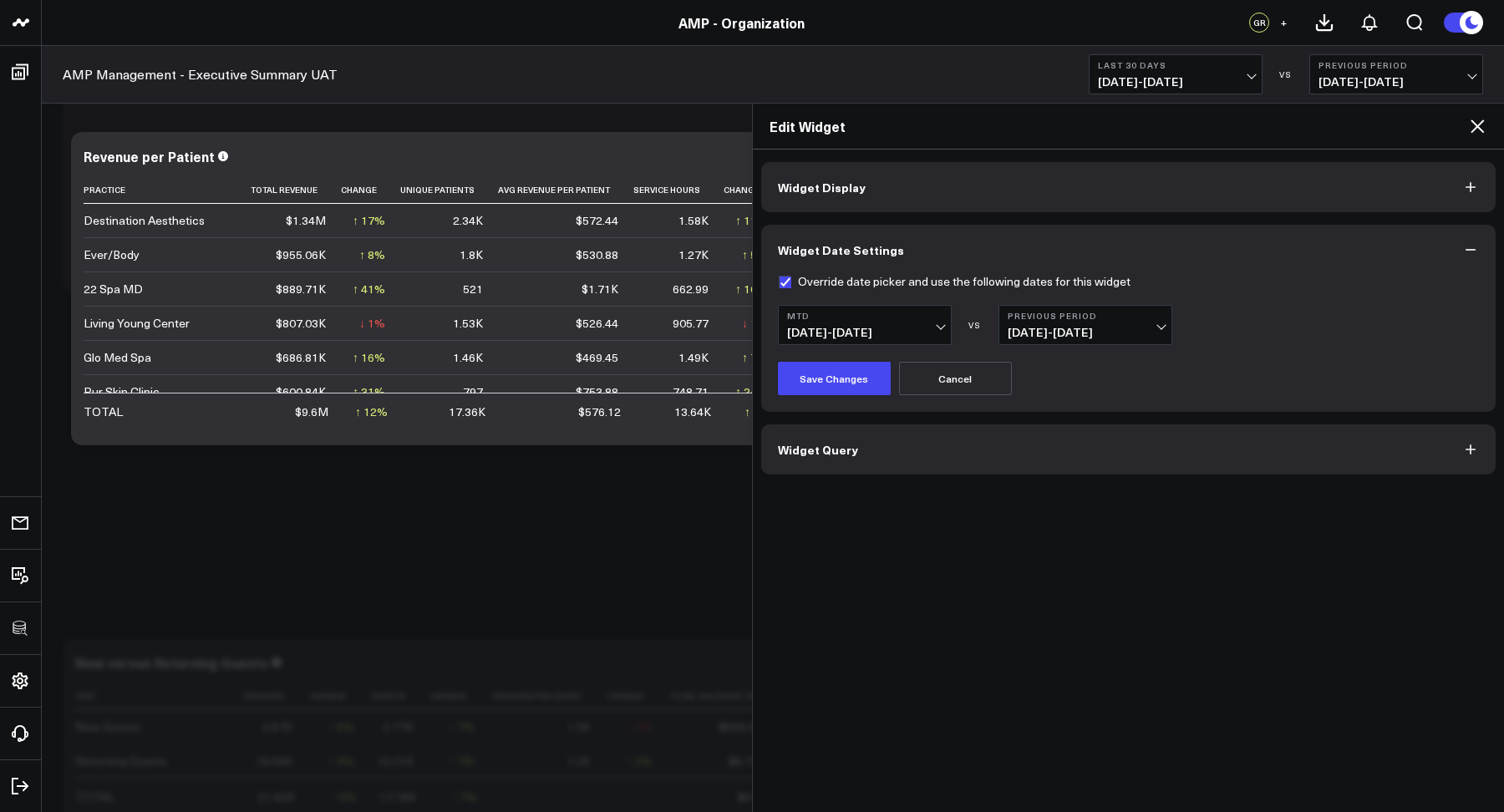
click at [1036, 322] on button "Previous Period 09/22/25 - 09/30/25" at bounding box center [1085, 325] width 173 height 41
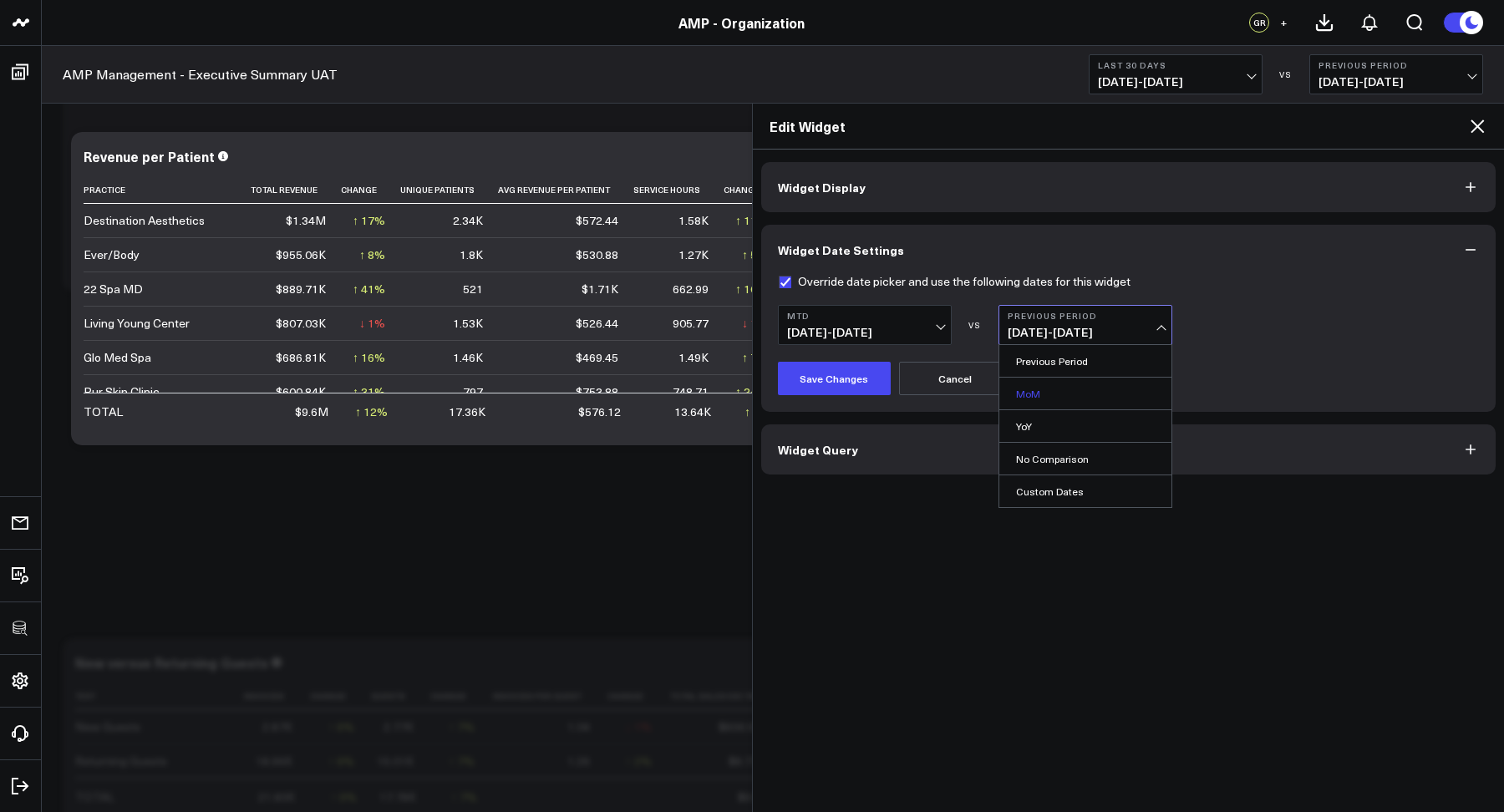
click at [1014, 395] on link "MoM" at bounding box center [1085, 394] width 172 height 32
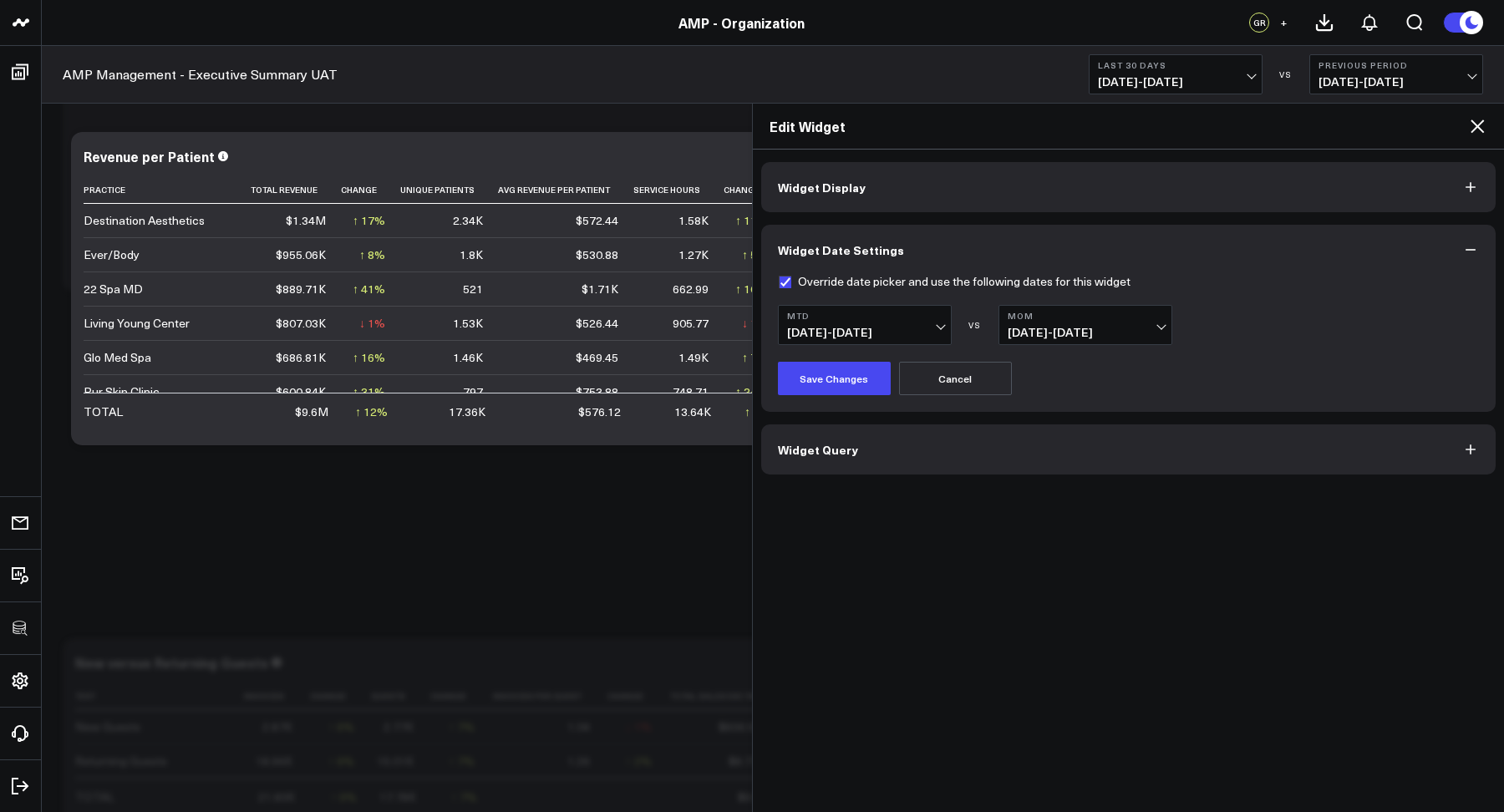
click at [814, 334] on span "10/01/25 - 10/09/25" at bounding box center [864, 333] width 155 height 13
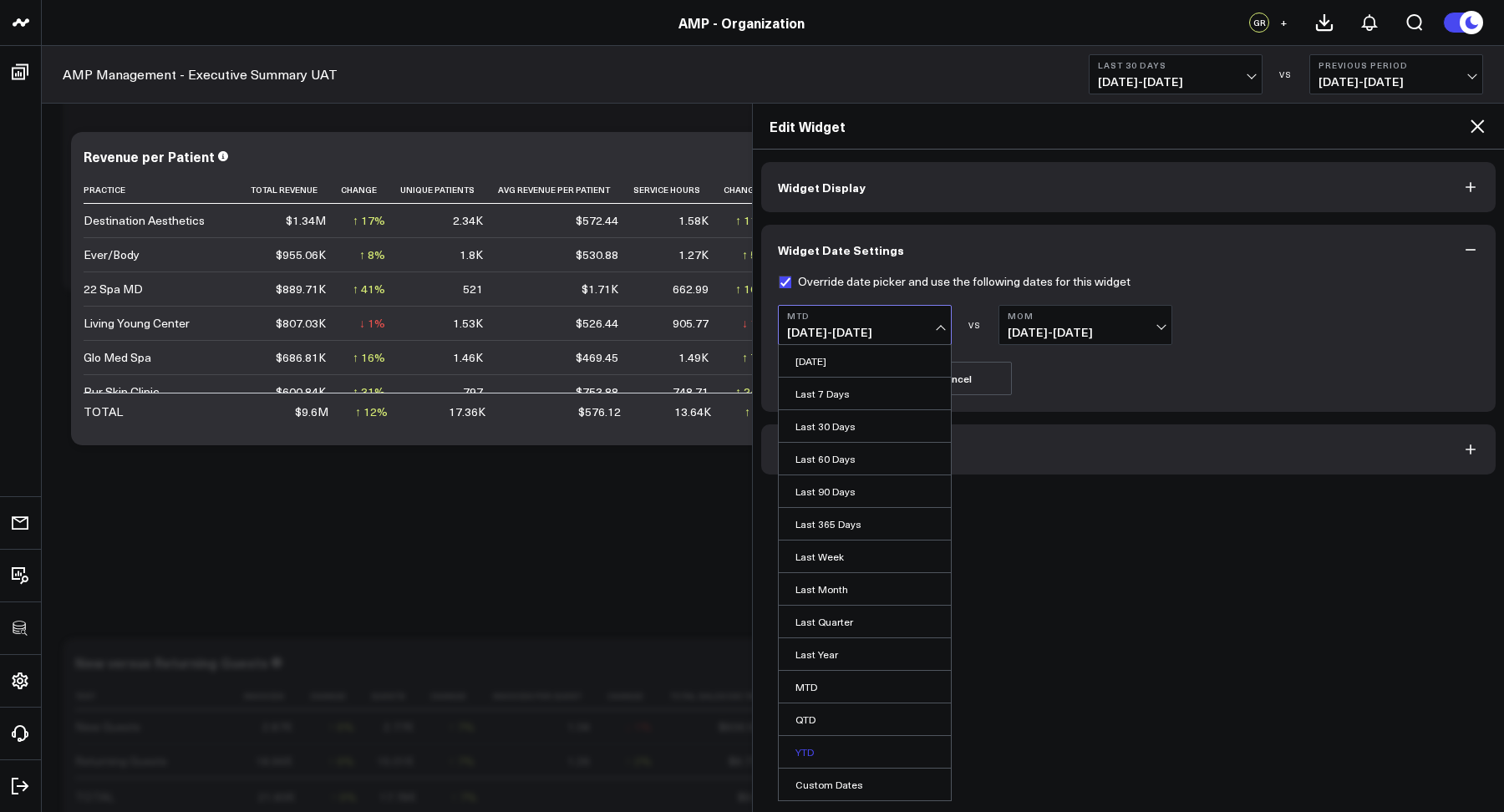
click at [820, 753] on link "YTD" at bounding box center [864, 752] width 172 height 32
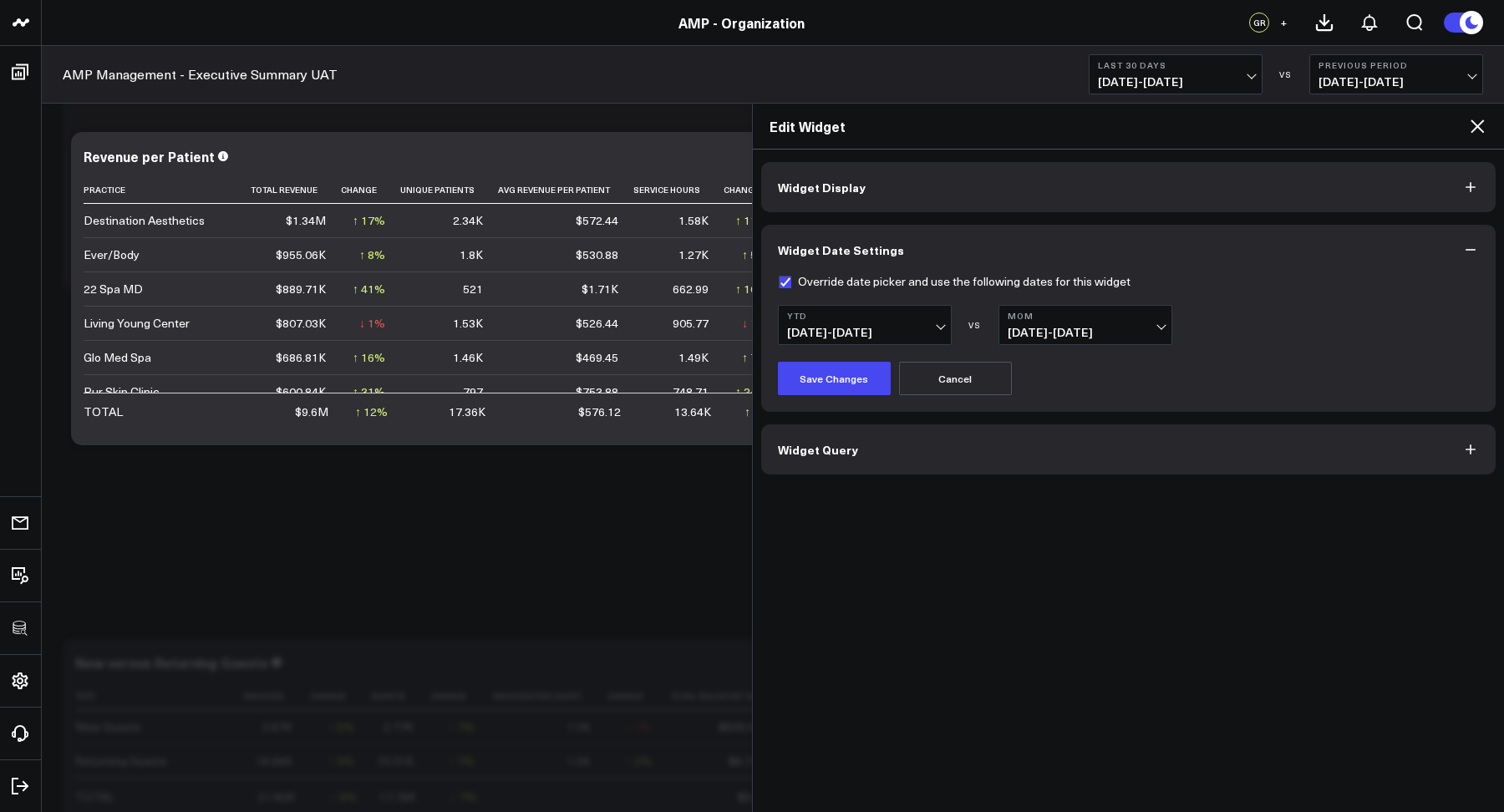
click at [1046, 337] on span "12/01/24 - 09/09/25" at bounding box center [1085, 333] width 155 height 13
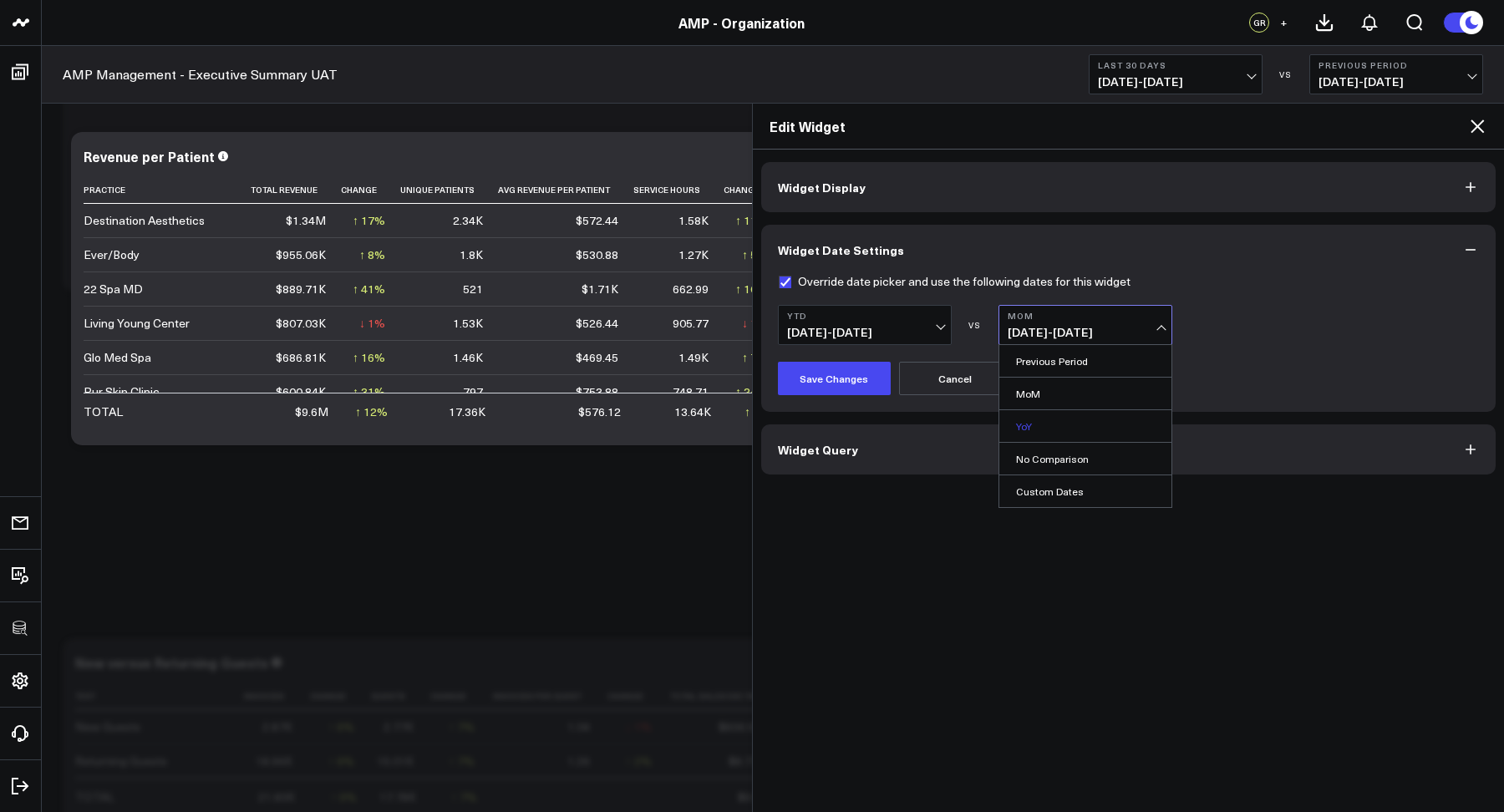
click at [1039, 430] on link "YoY" at bounding box center [1085, 426] width 172 height 32
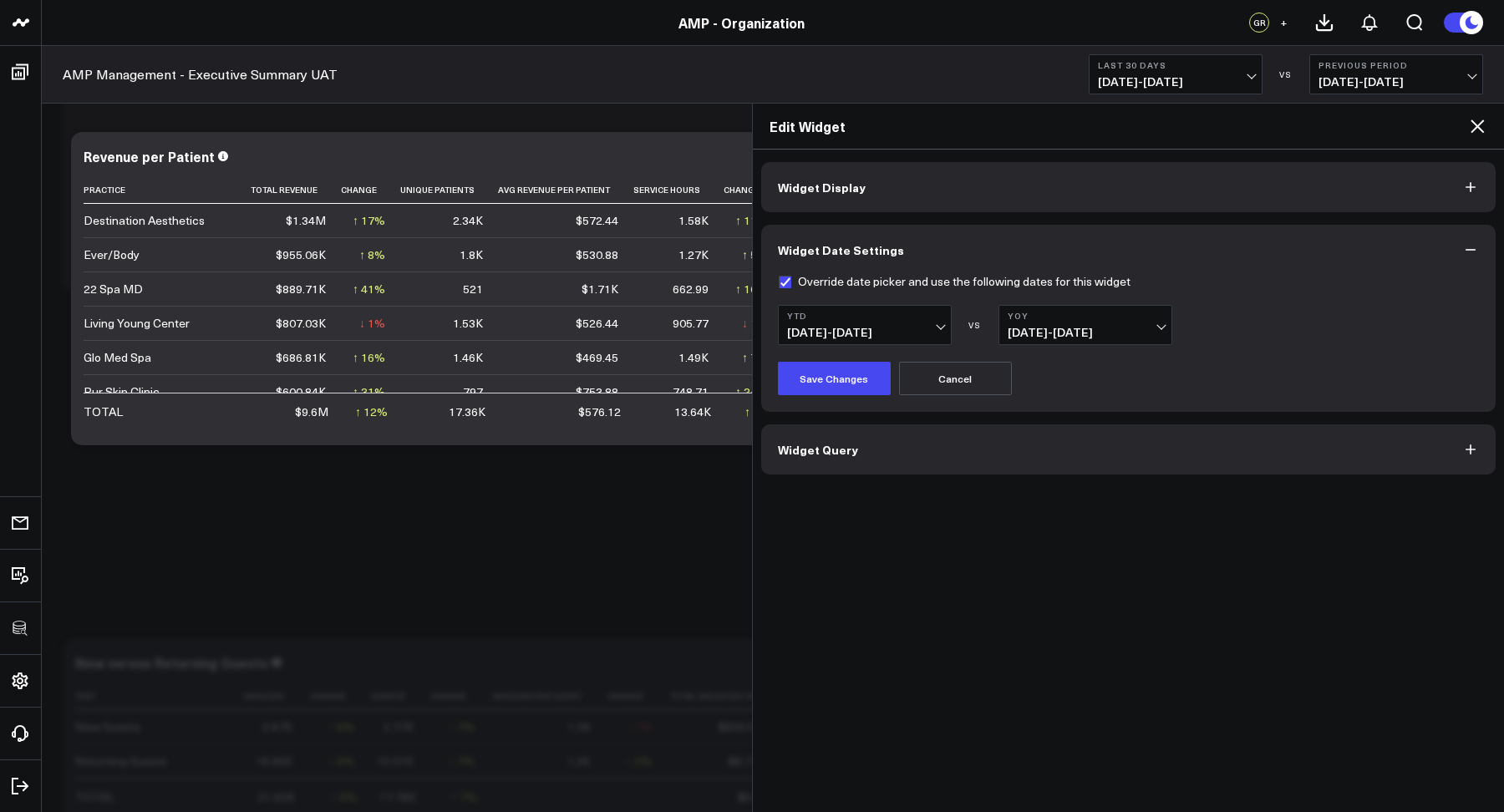
click at [1428, 129] on icon at bounding box center [1477, 125] width 20 height 20
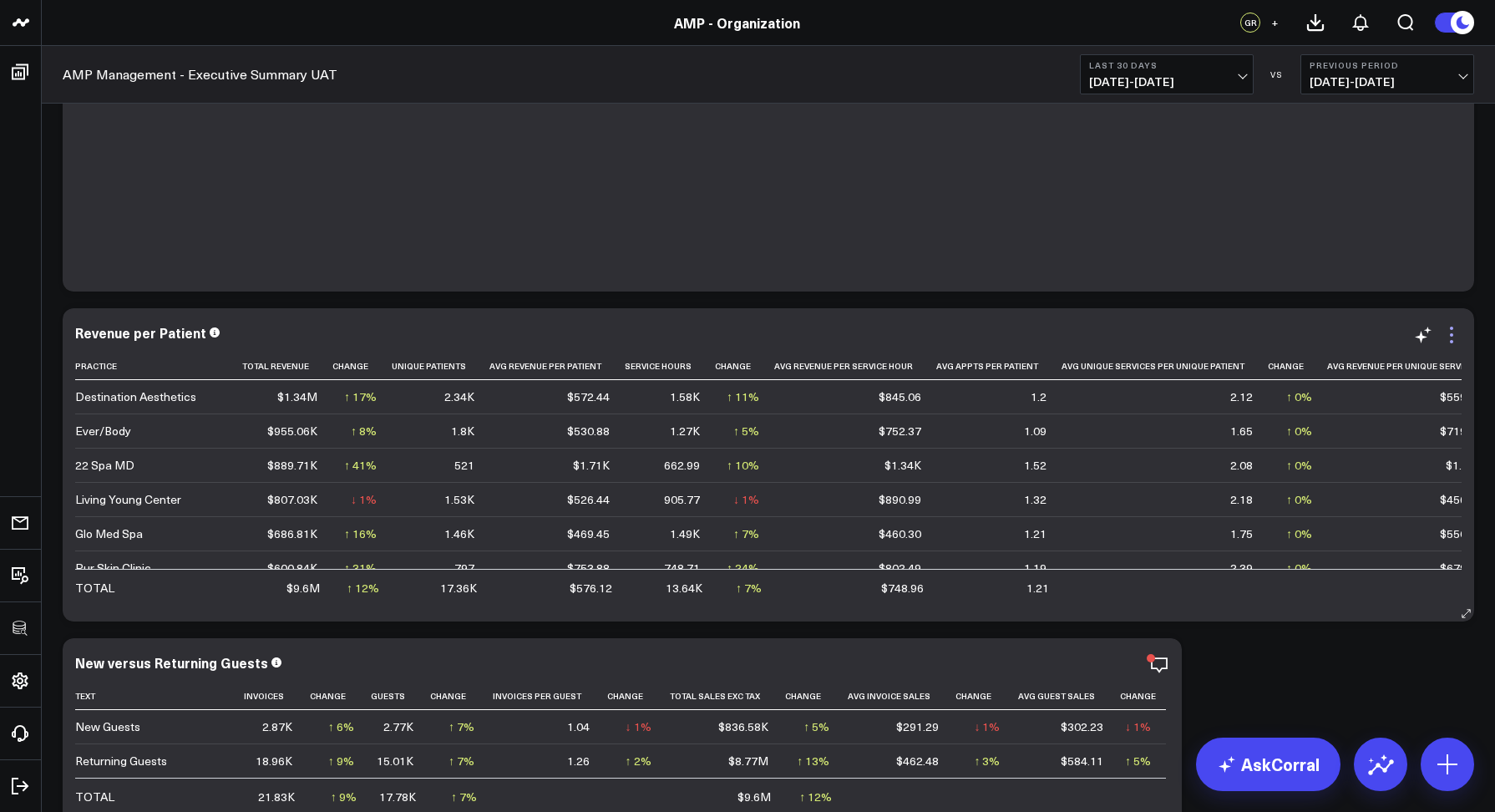
click at [1427, 342] on icon at bounding box center [1451, 334] width 20 height 20
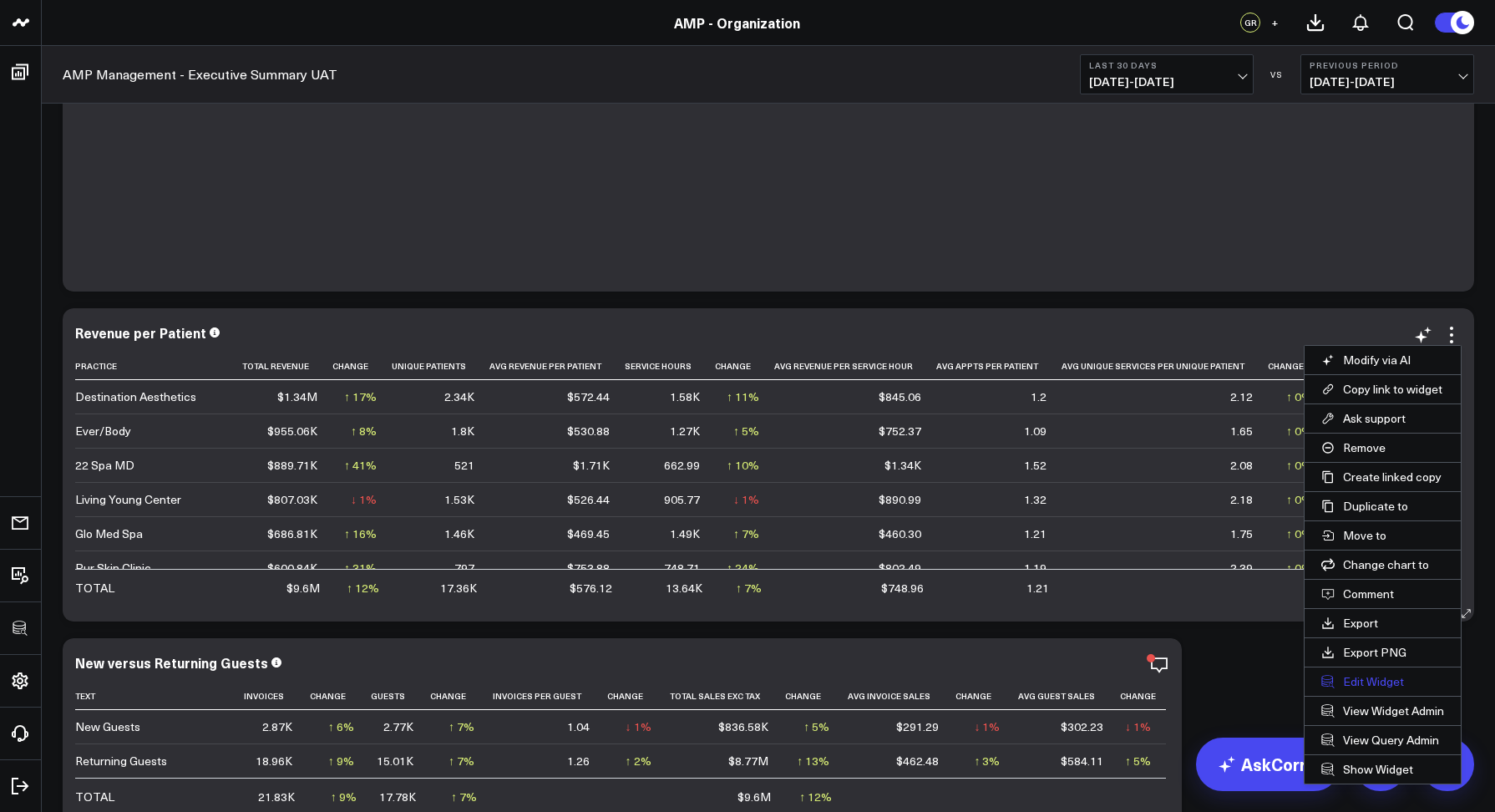
click at [1350, 685] on button "Edit Widget" at bounding box center [1383, 681] width 156 height 28
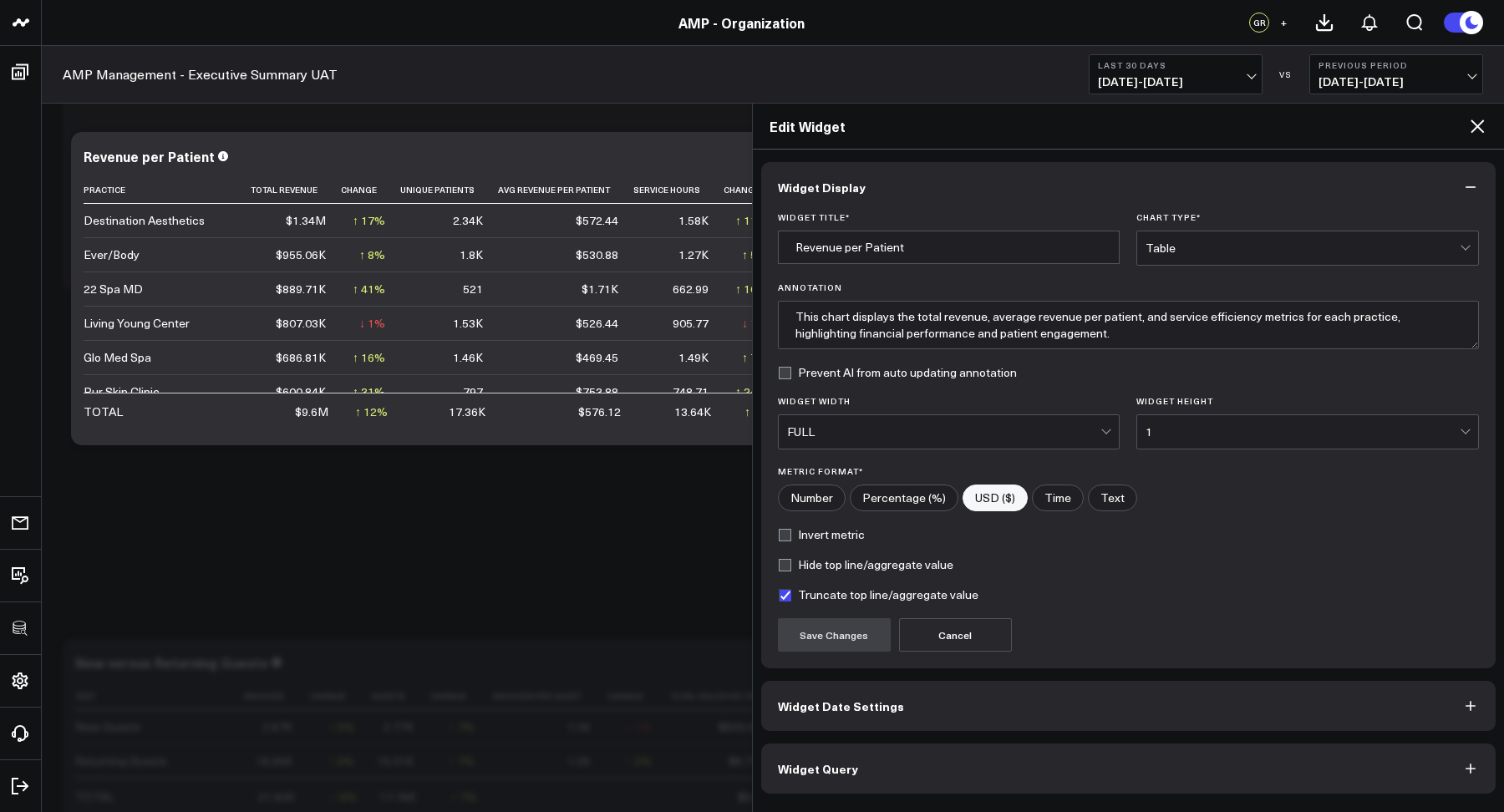
click at [833, 706] on span "Widget Date Settings" at bounding box center [841, 706] width 126 height 13
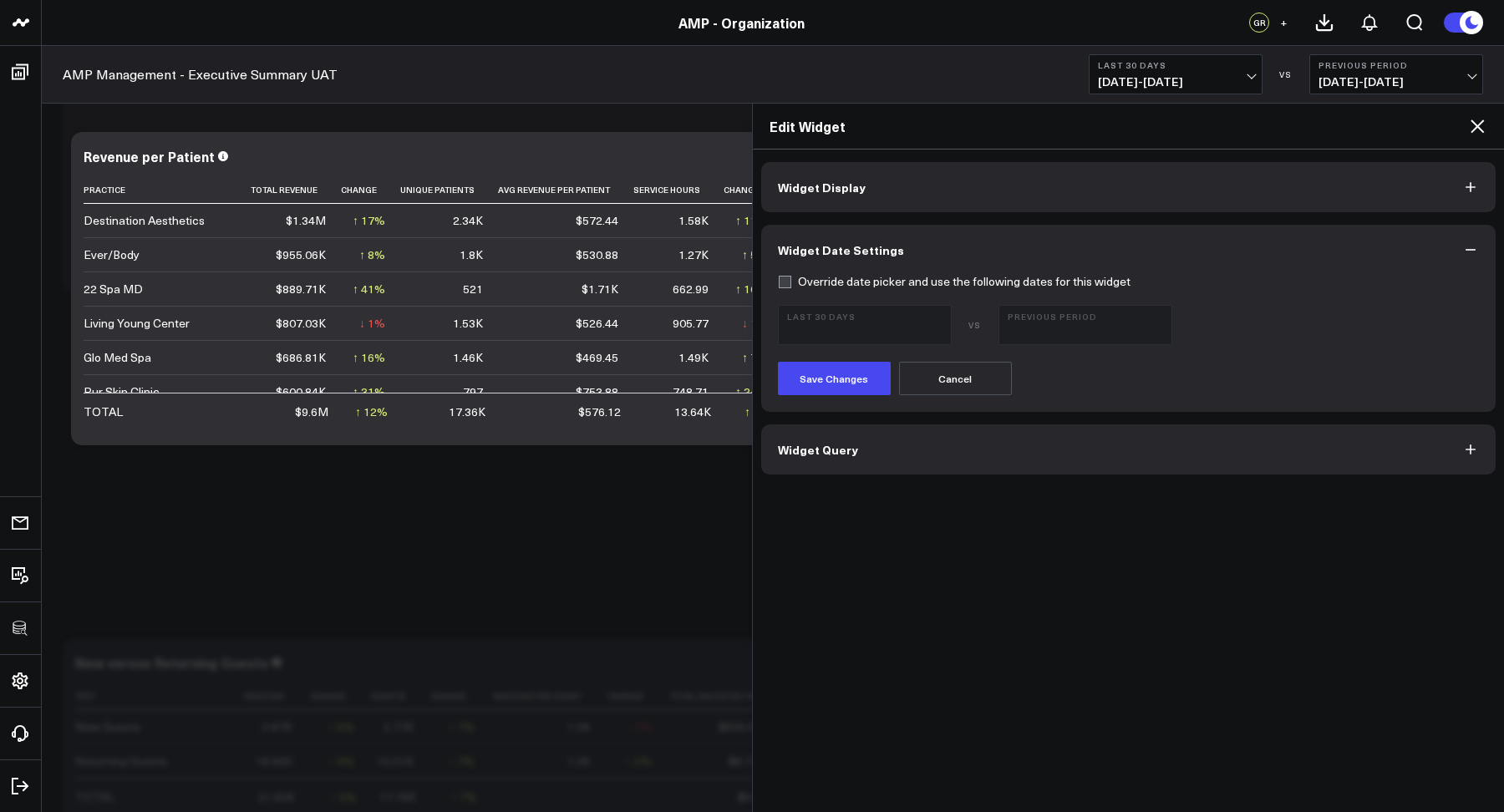
drag, startPoint x: 779, startPoint y: 276, endPoint x: 807, endPoint y: 318, distance: 50.5
click at [780, 276] on label "Override date picker and use the following dates for this widget" at bounding box center [954, 282] width 352 height 13
click at [780, 276] on input "Override date picker and use the following dates for this widget" at bounding box center [784, 282] width 13 height 13
checkbox input "true"
click at [820, 342] on button "Last 30 Days 09/10/25 - 10/09/25" at bounding box center [864, 325] width 173 height 41
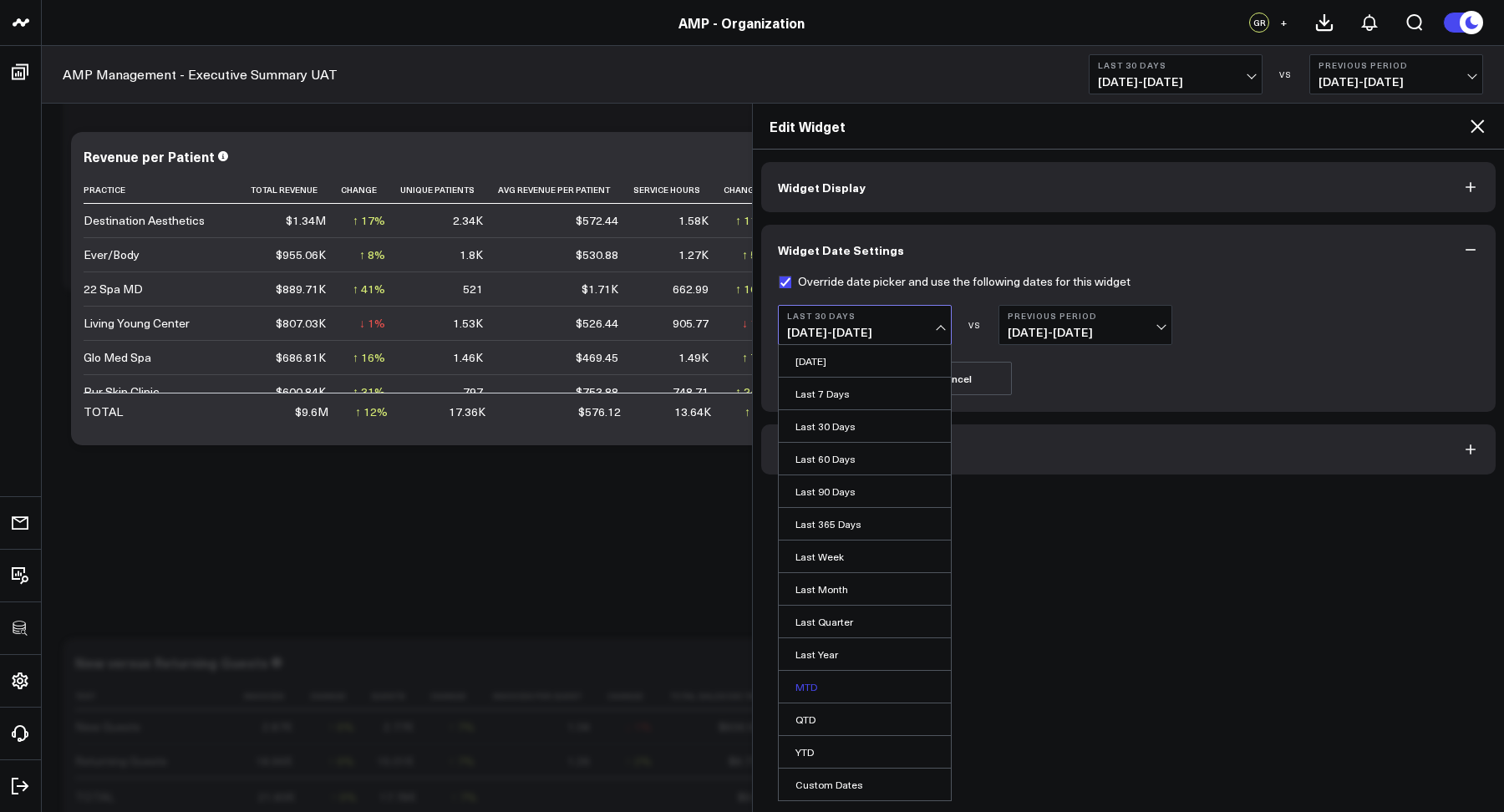
click at [826, 690] on link "MTD" at bounding box center [864, 687] width 172 height 32
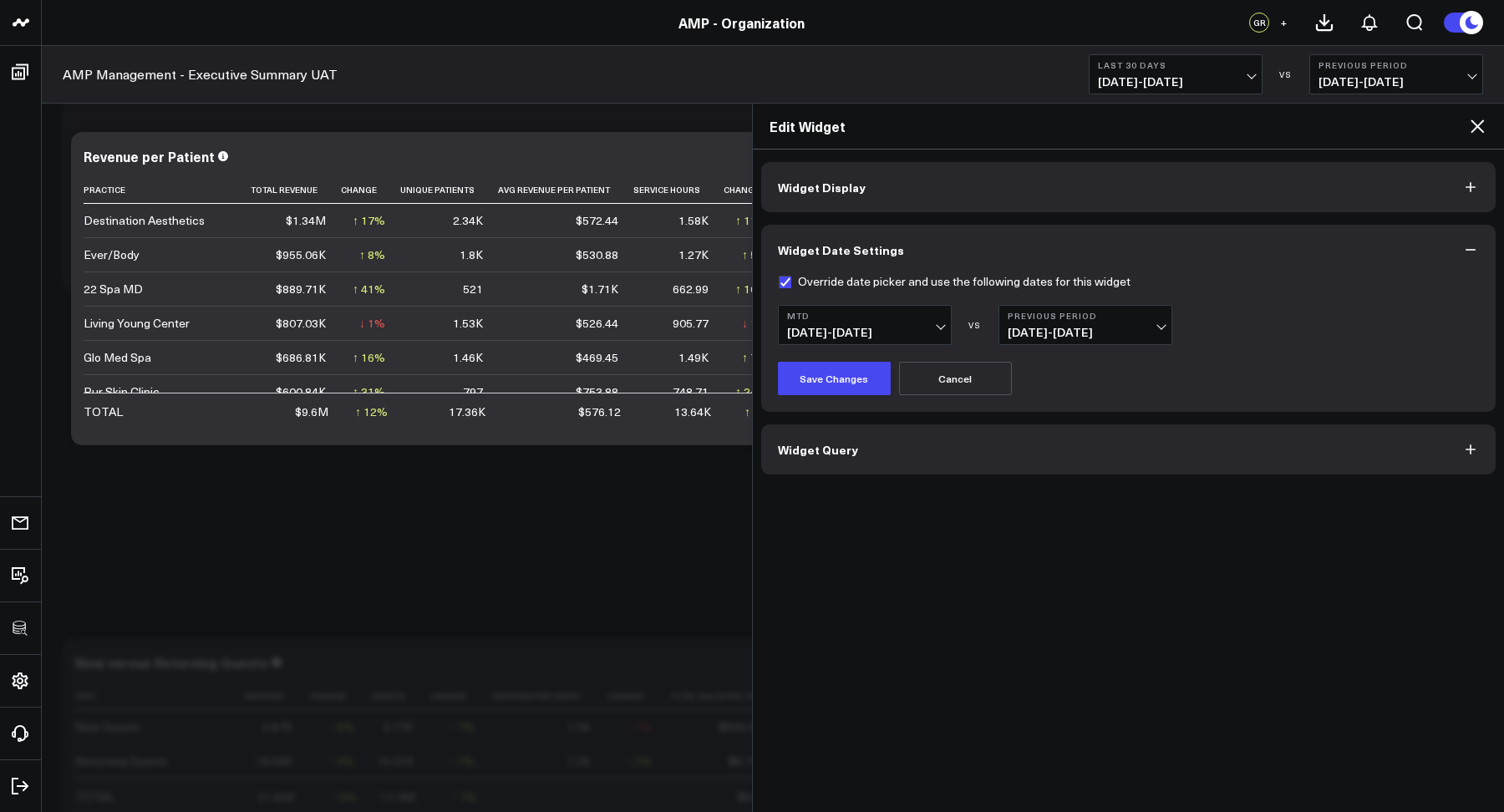
click at [1041, 332] on span "09/22/25 - 09/30/25" at bounding box center [1085, 333] width 155 height 13
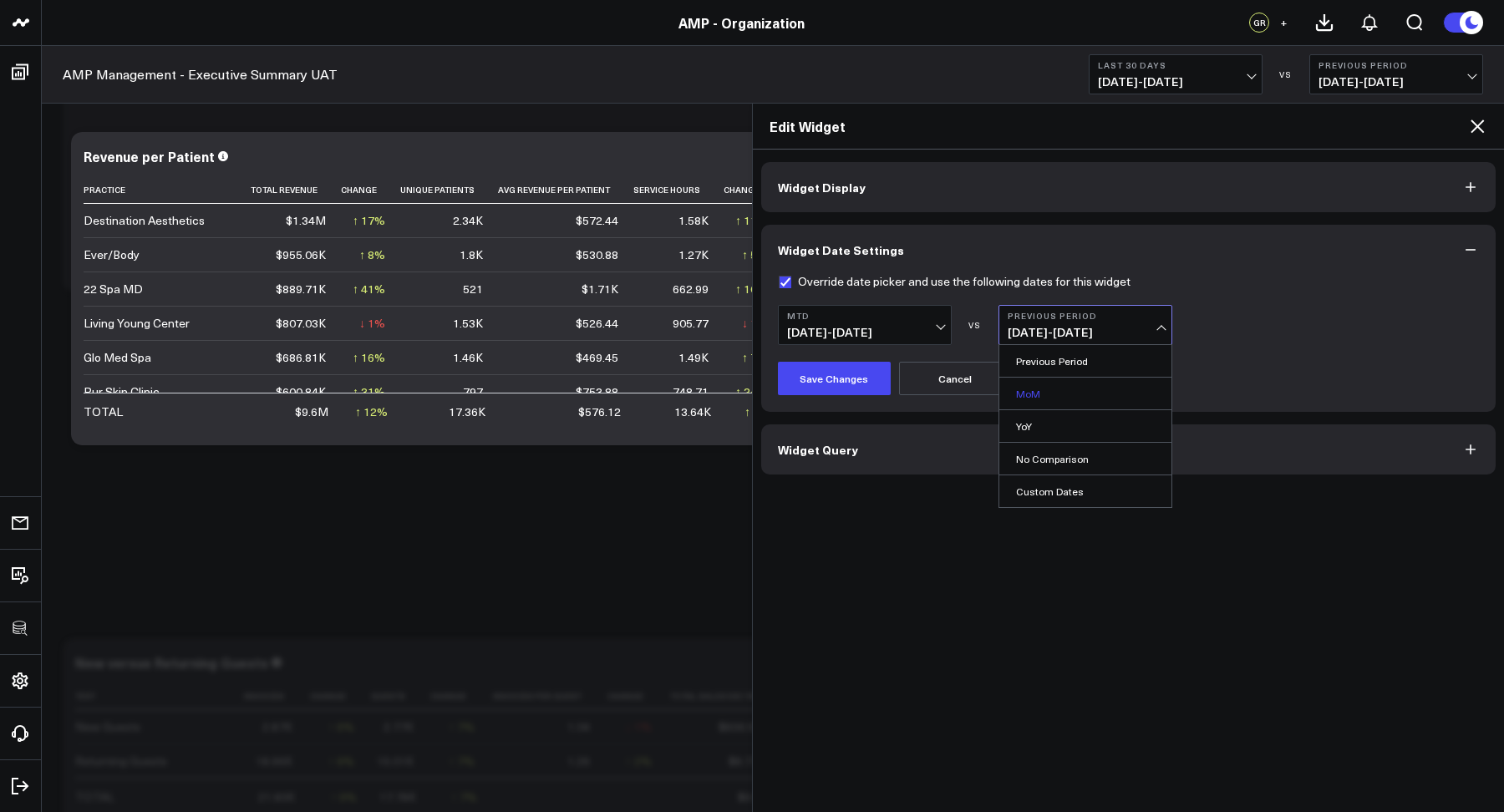
click at [1019, 397] on link "MoM" at bounding box center [1085, 394] width 172 height 32
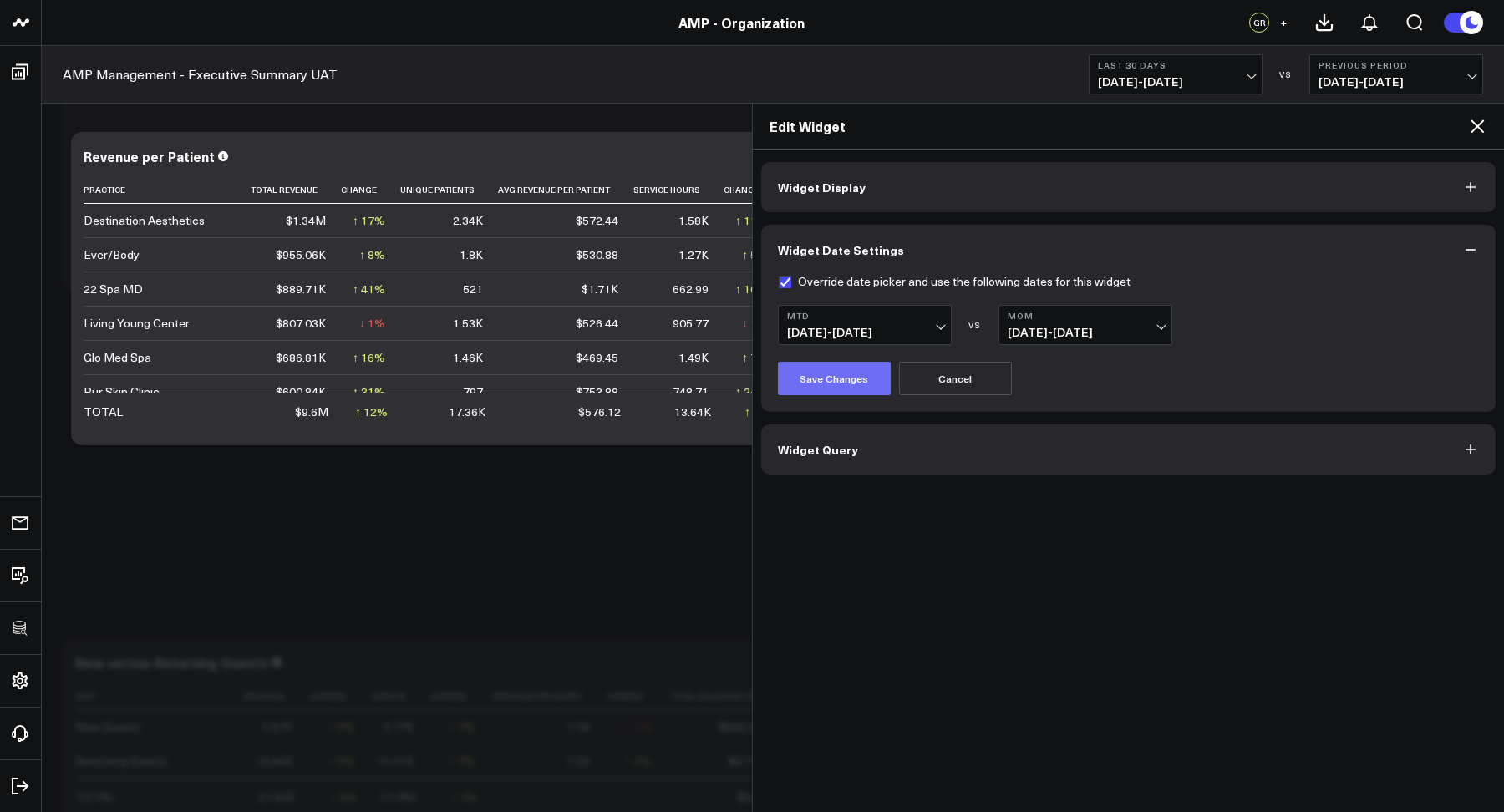
click at [843, 387] on button "Save Changes" at bounding box center [834, 378] width 113 height 33
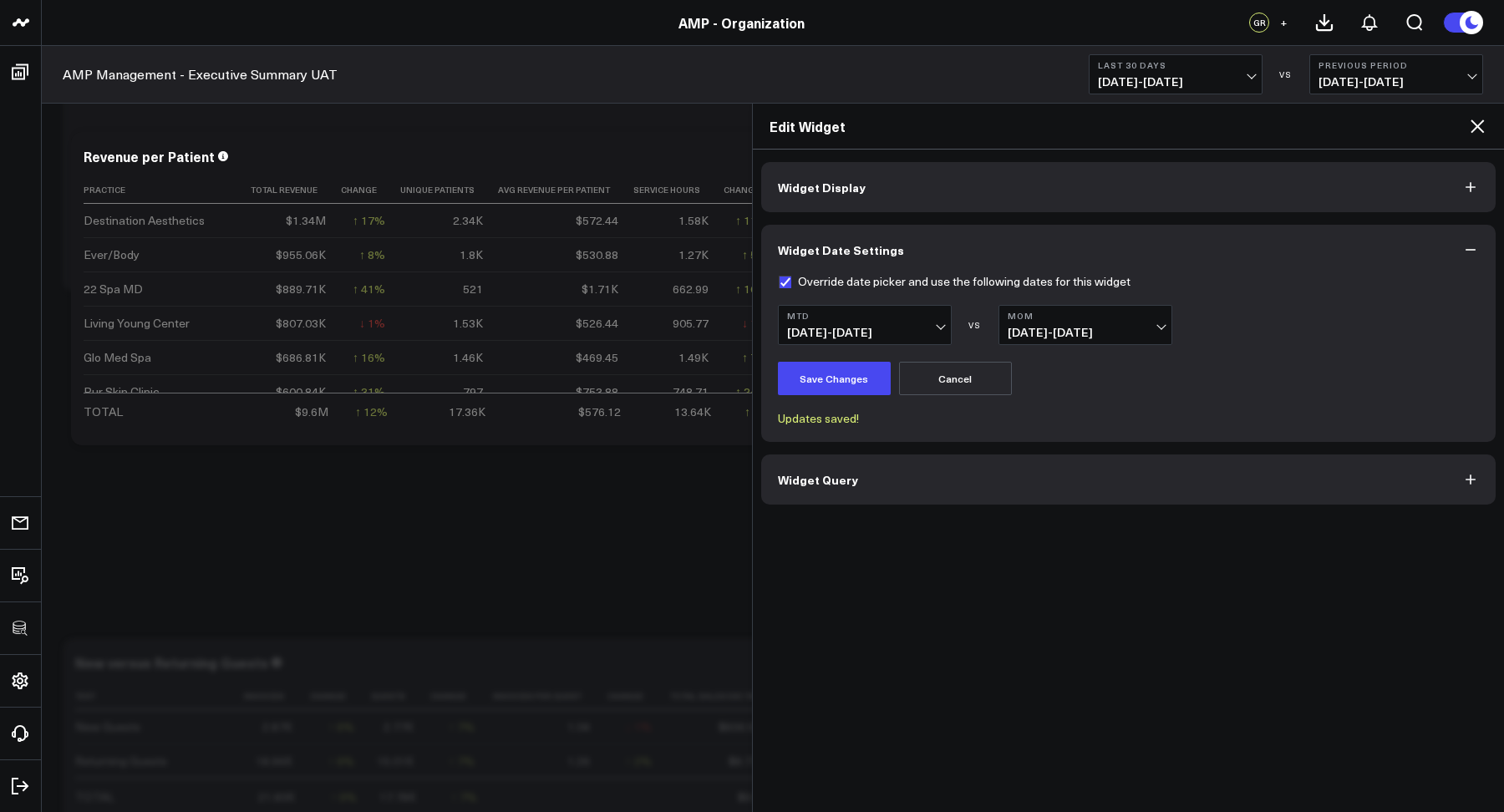
click at [1428, 126] on icon at bounding box center [1477, 126] width 13 height 13
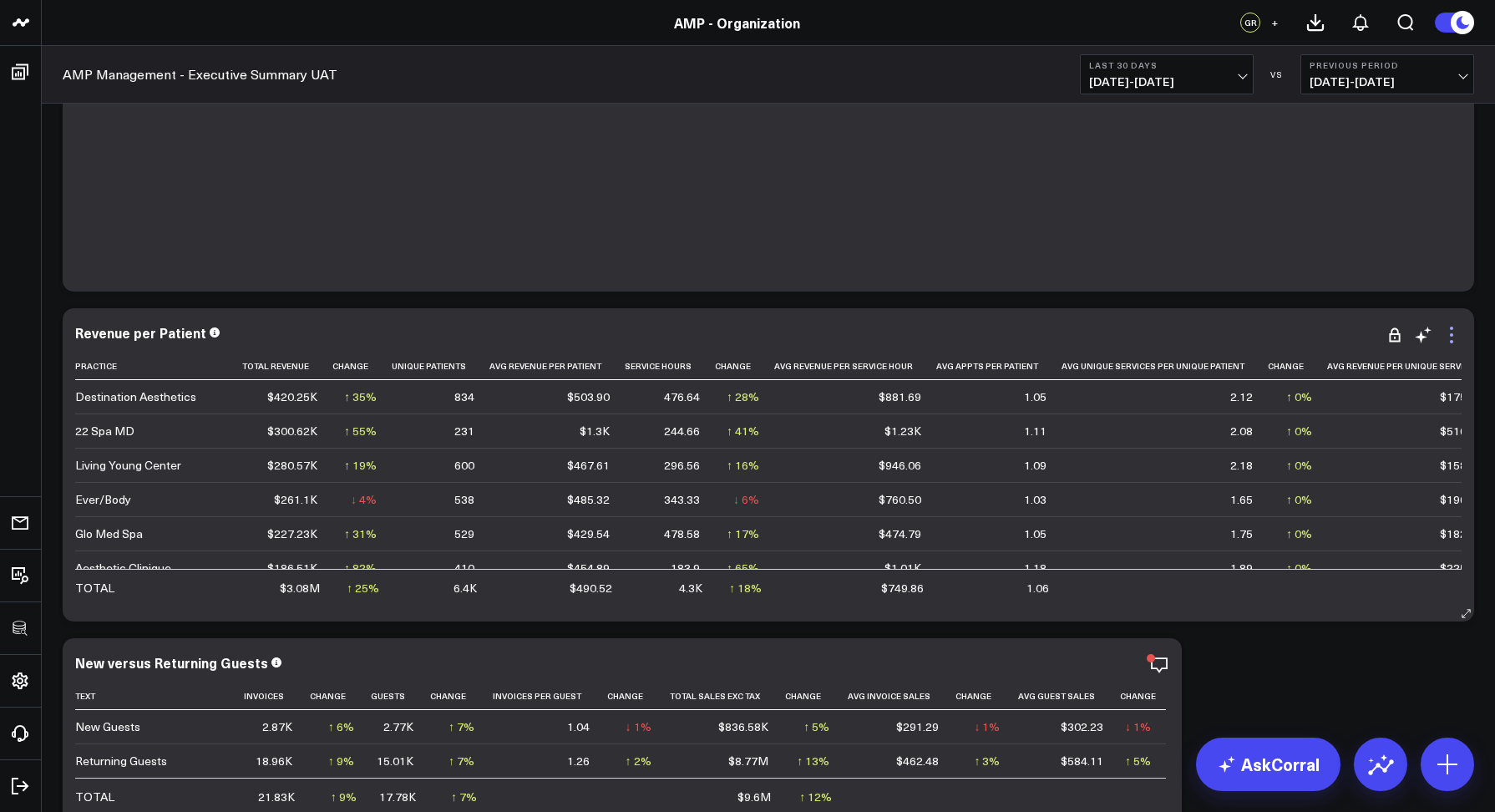
click at [1427, 334] on icon at bounding box center [1451, 334] width 20 height 20
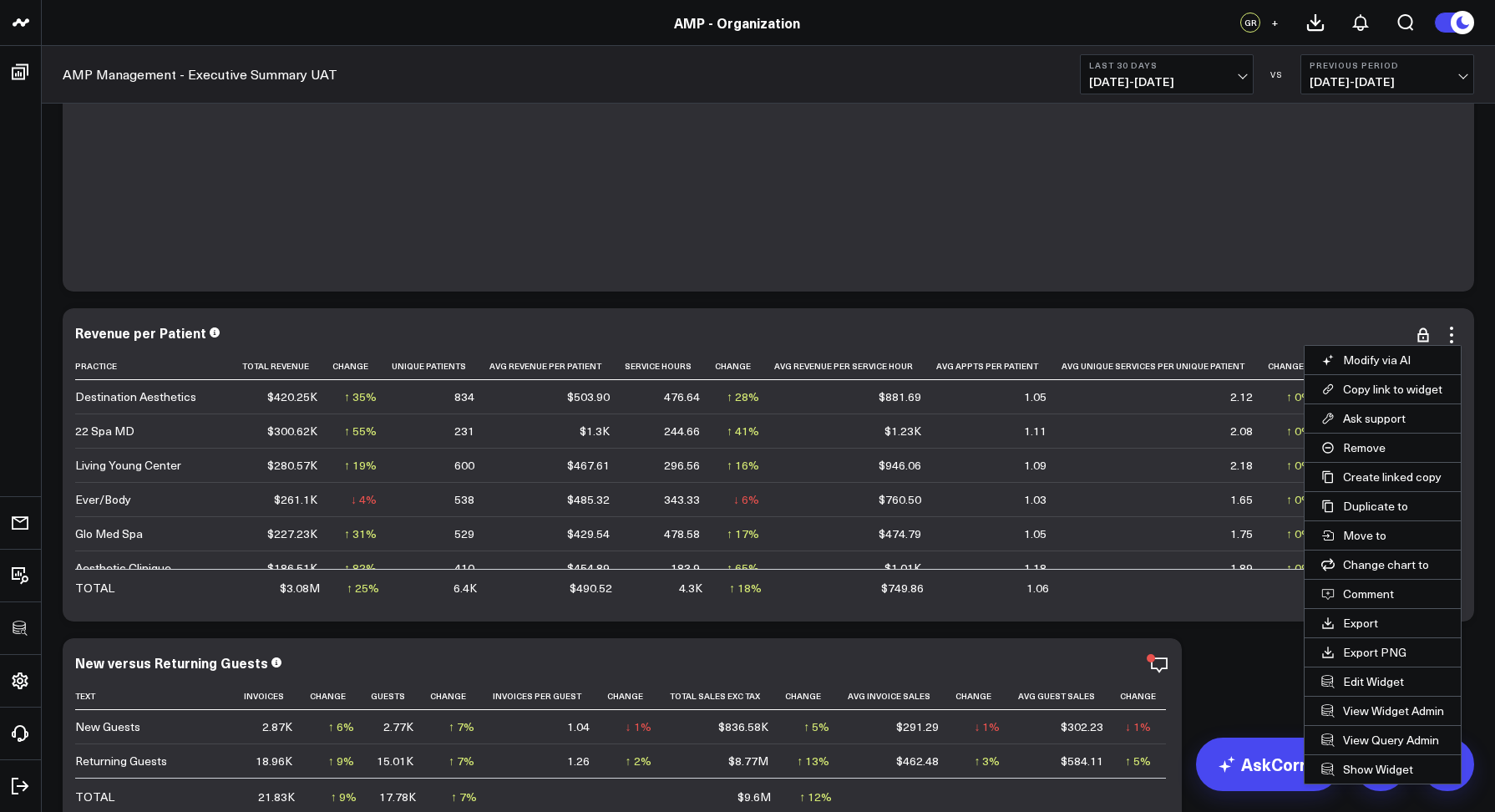
click at [1378, 683] on button "Edit Widget" at bounding box center [1383, 681] width 156 height 28
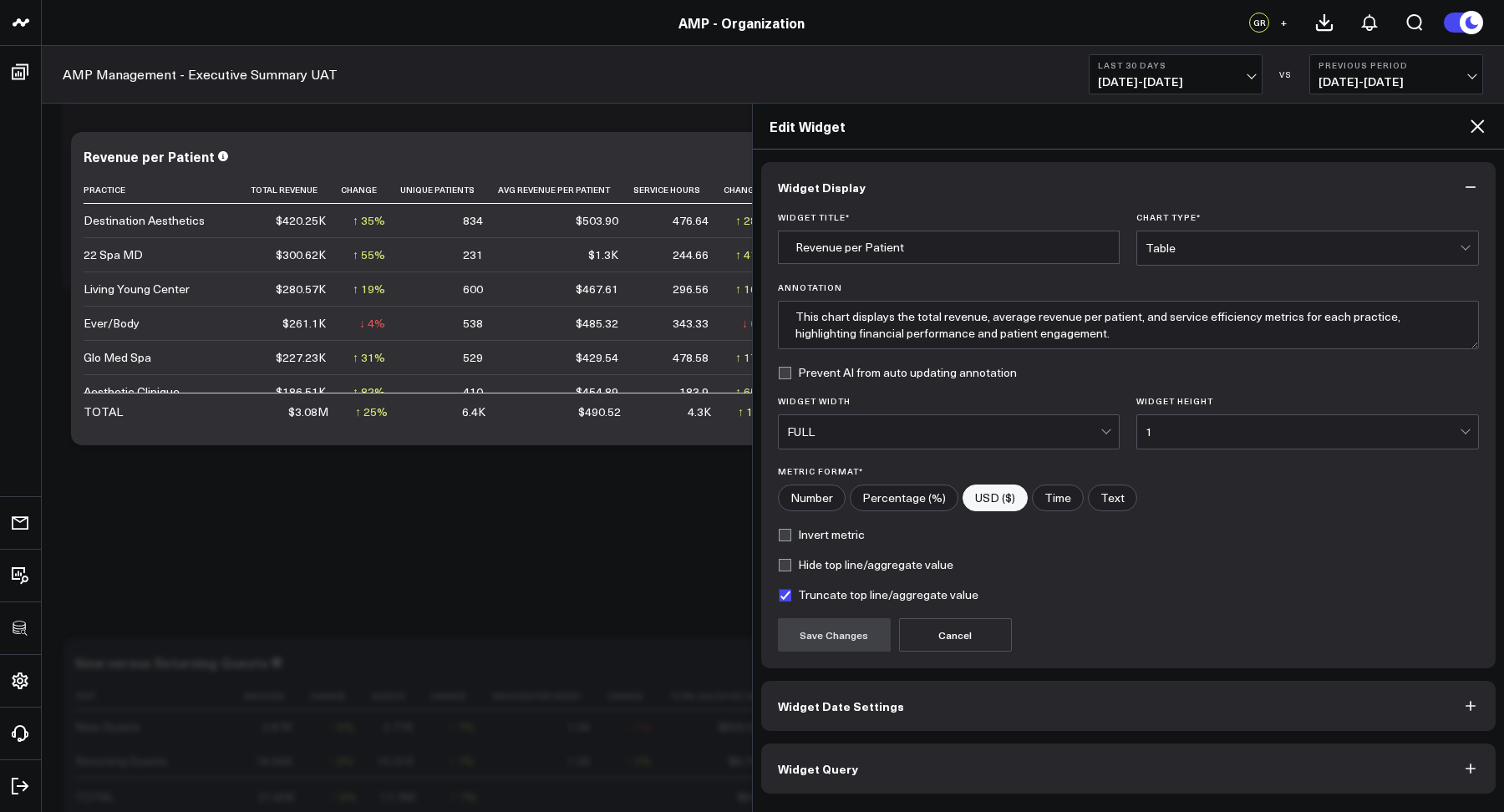
click at [897, 717] on button "Widget Date Settings" at bounding box center [1129, 705] width 735 height 50
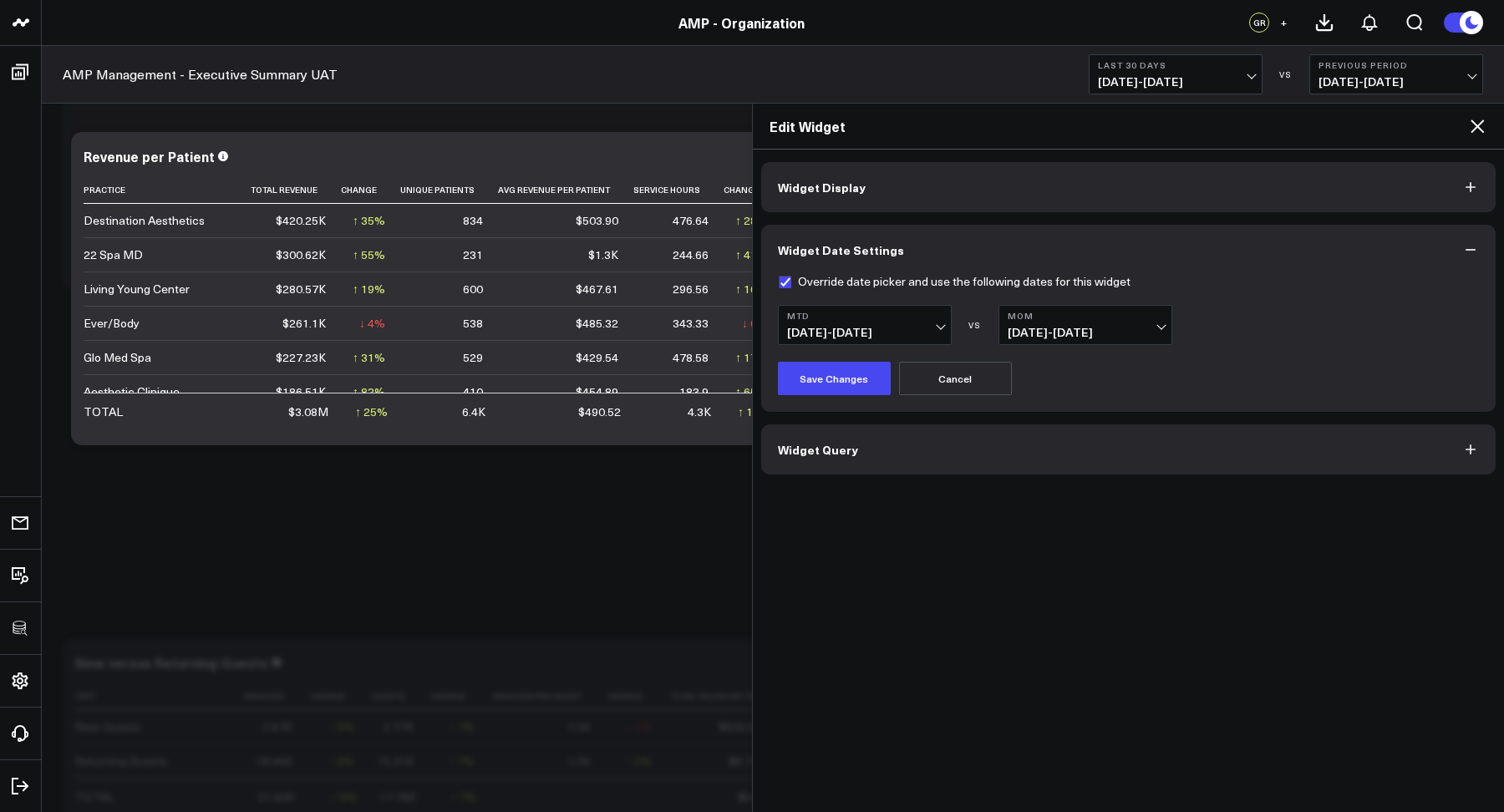
click at [786, 274] on button "Widget Date Settings" at bounding box center [1129, 249] width 735 height 50
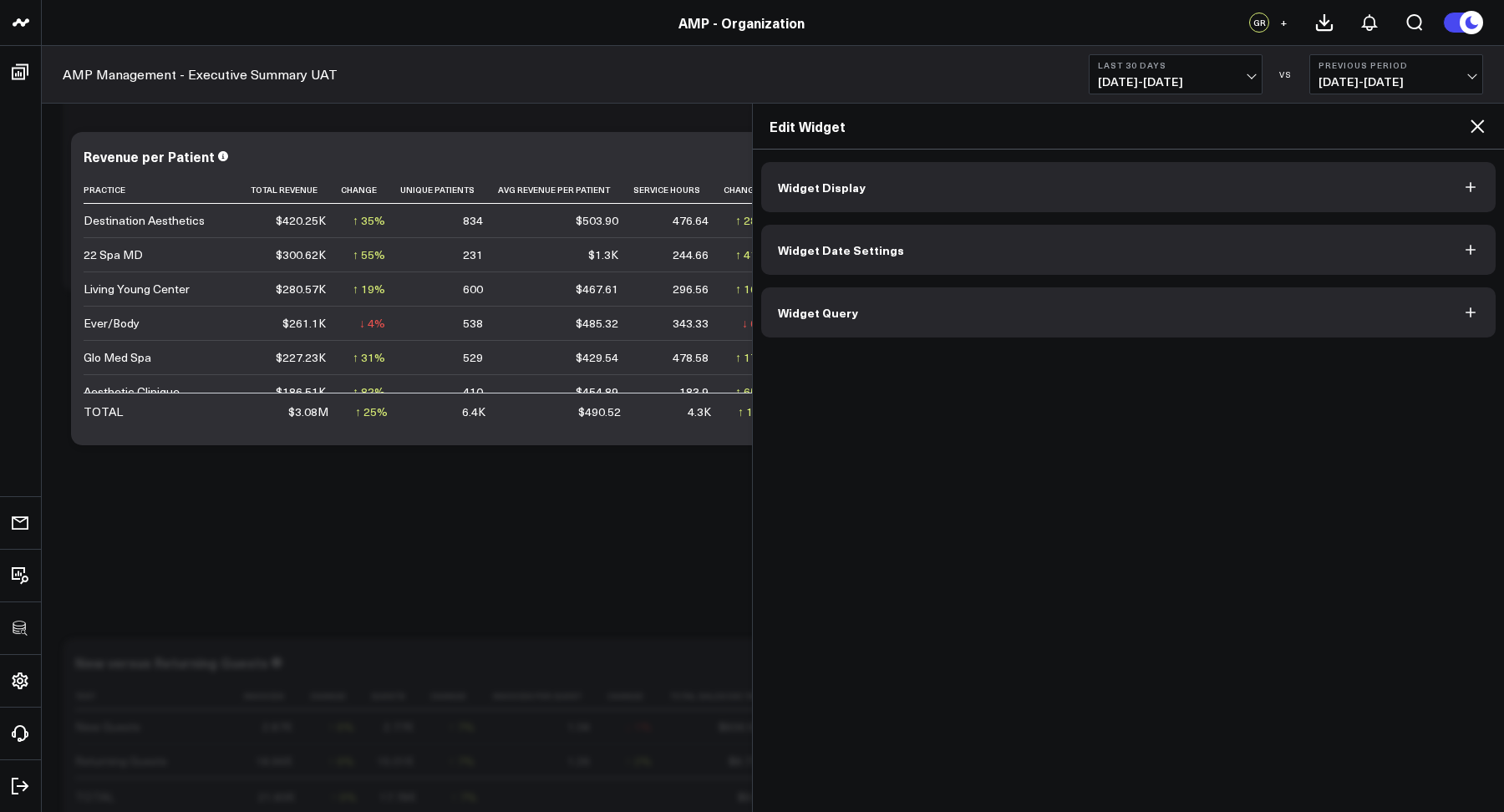
click at [793, 270] on button "Widget Date Settings" at bounding box center [1129, 249] width 735 height 50
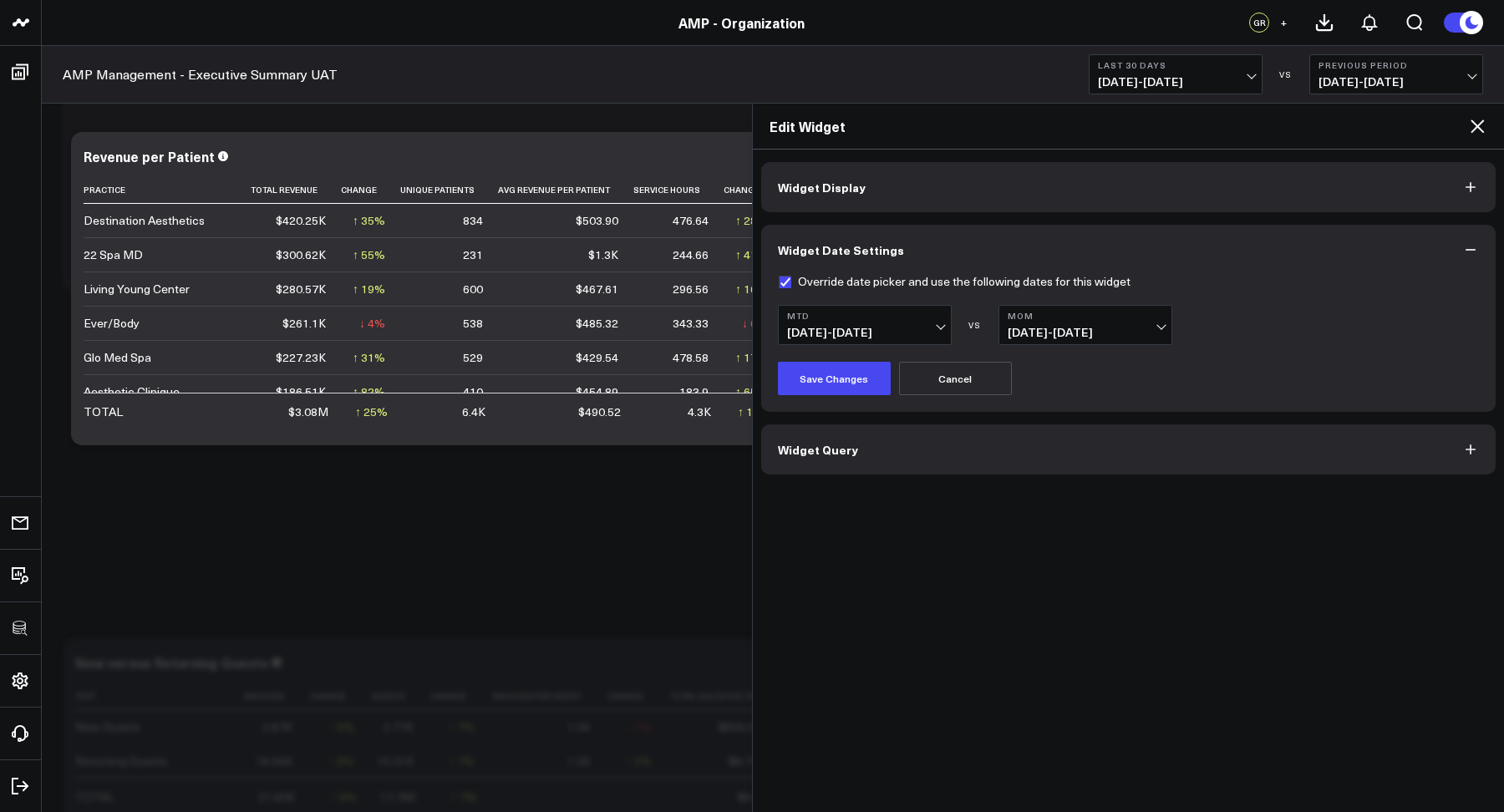
click at [786, 280] on label "Override date picker and use the following dates for this widget" at bounding box center [954, 282] width 352 height 13
click at [786, 280] on input "Override date picker and use the following dates for this widget" at bounding box center [784, 282] width 13 height 13
checkbox input "false"
click at [819, 373] on button "Save Changes" at bounding box center [834, 378] width 113 height 33
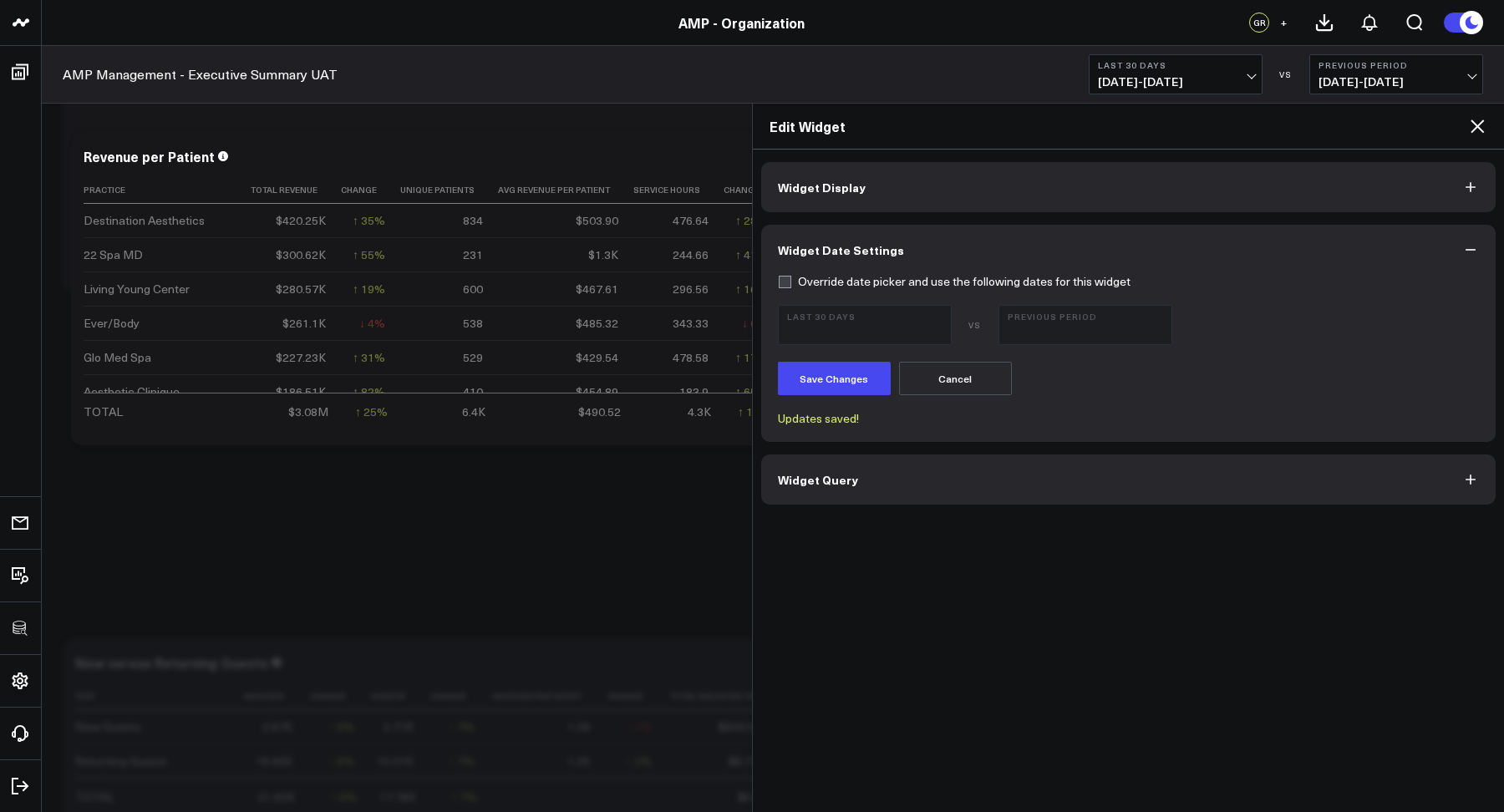
click at [1428, 130] on icon at bounding box center [1477, 126] width 13 height 13
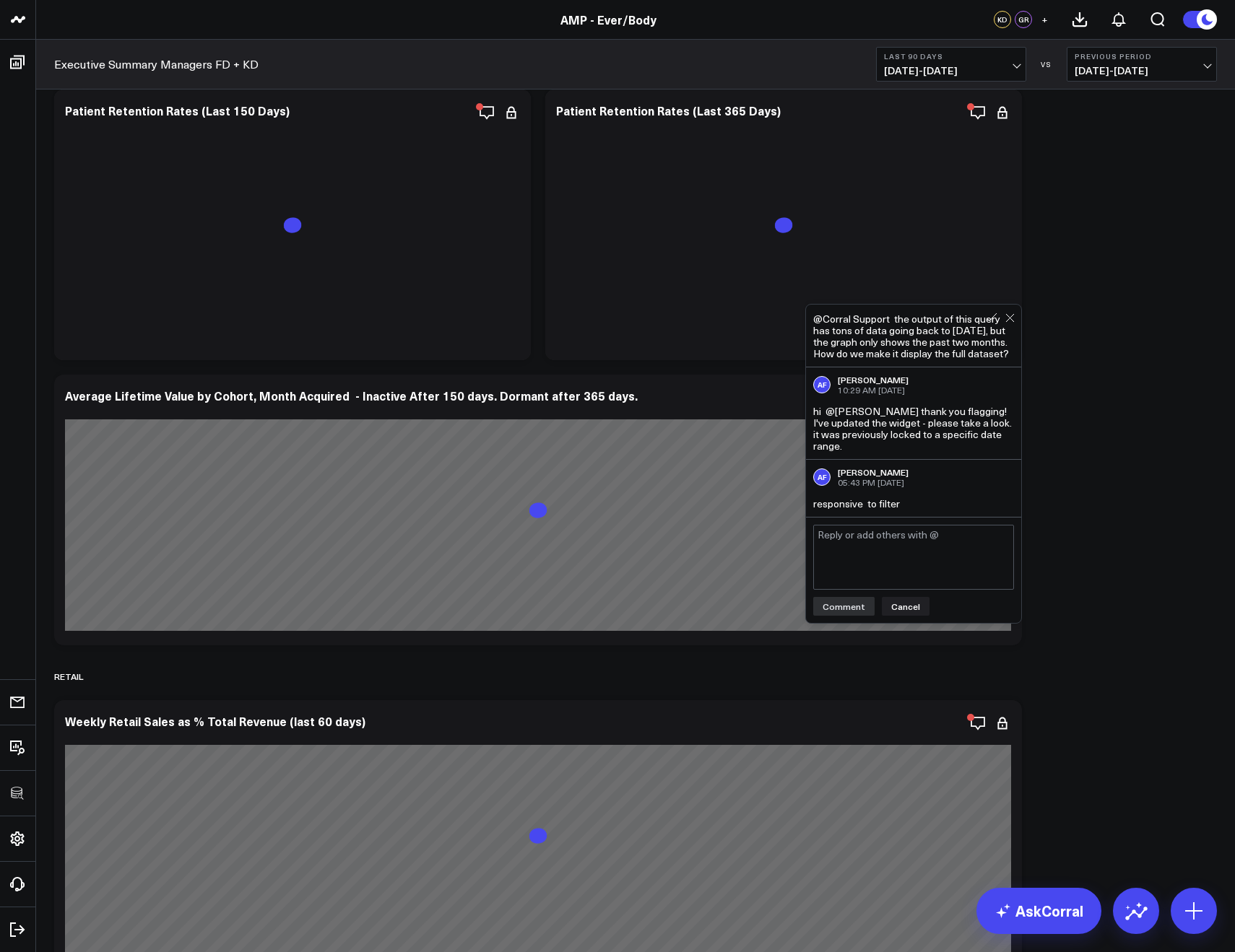
scroll to position [42, 0]
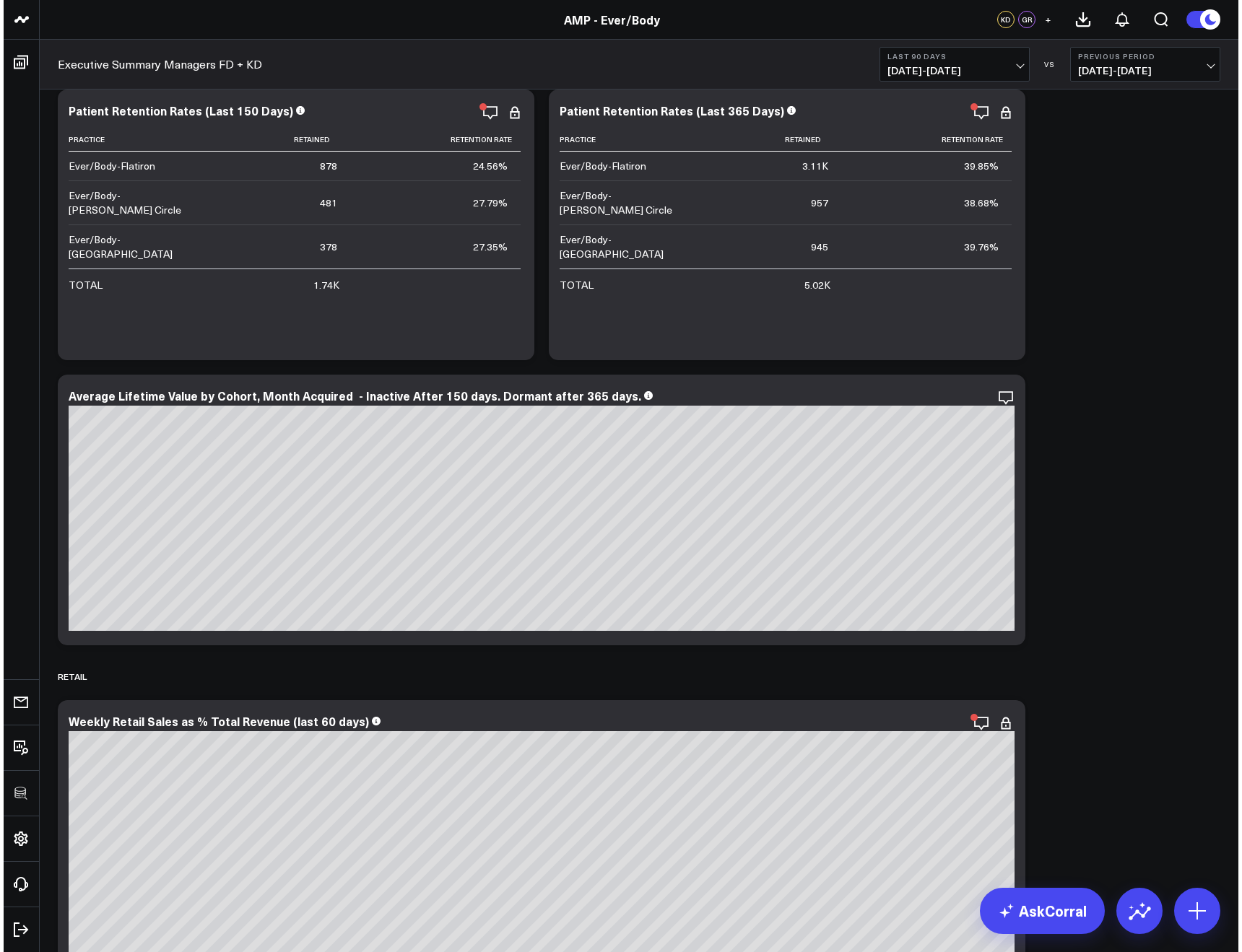
scroll to position [7839, 0]
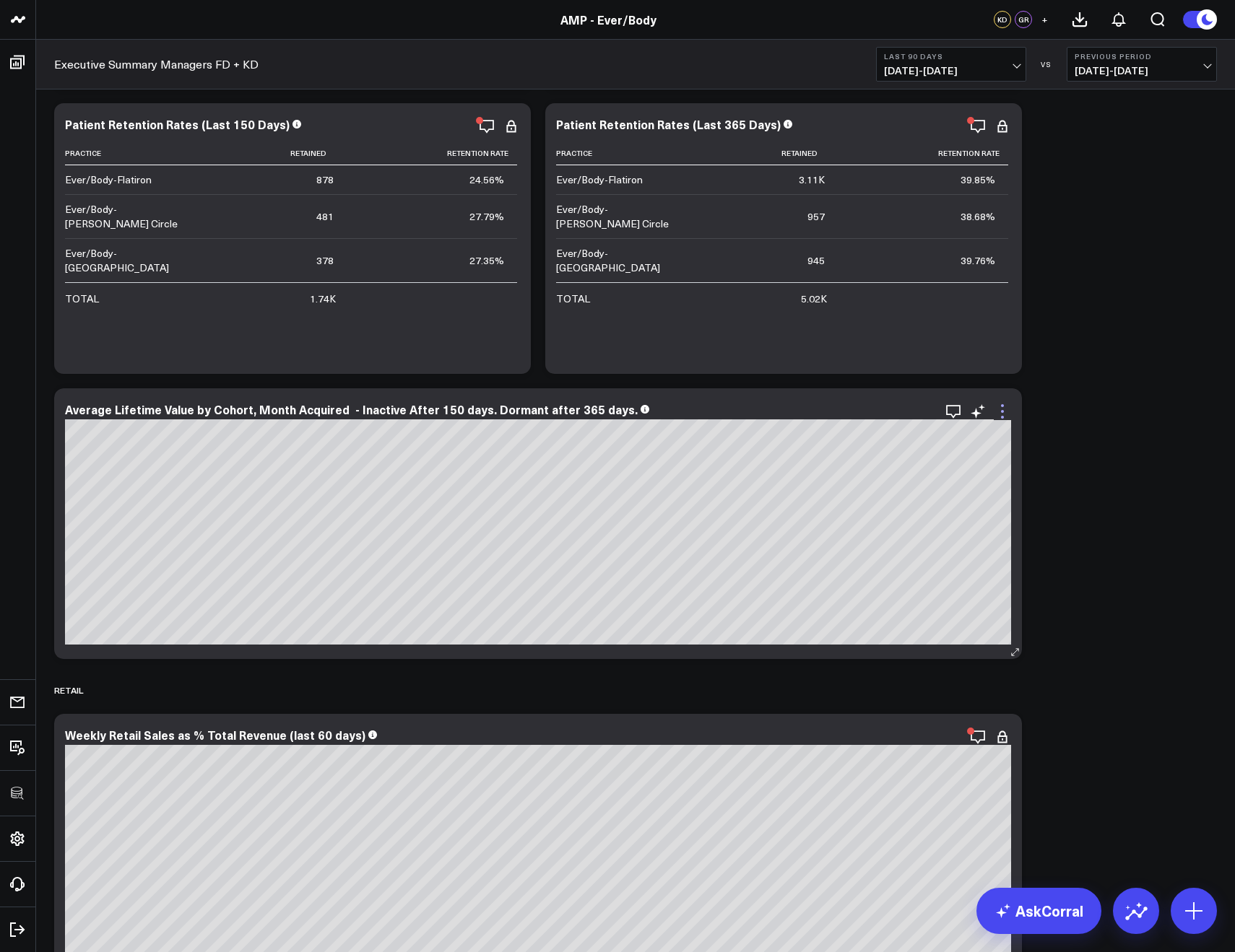
click at [1008, 415] on icon at bounding box center [1002, 411] width 17 height 17
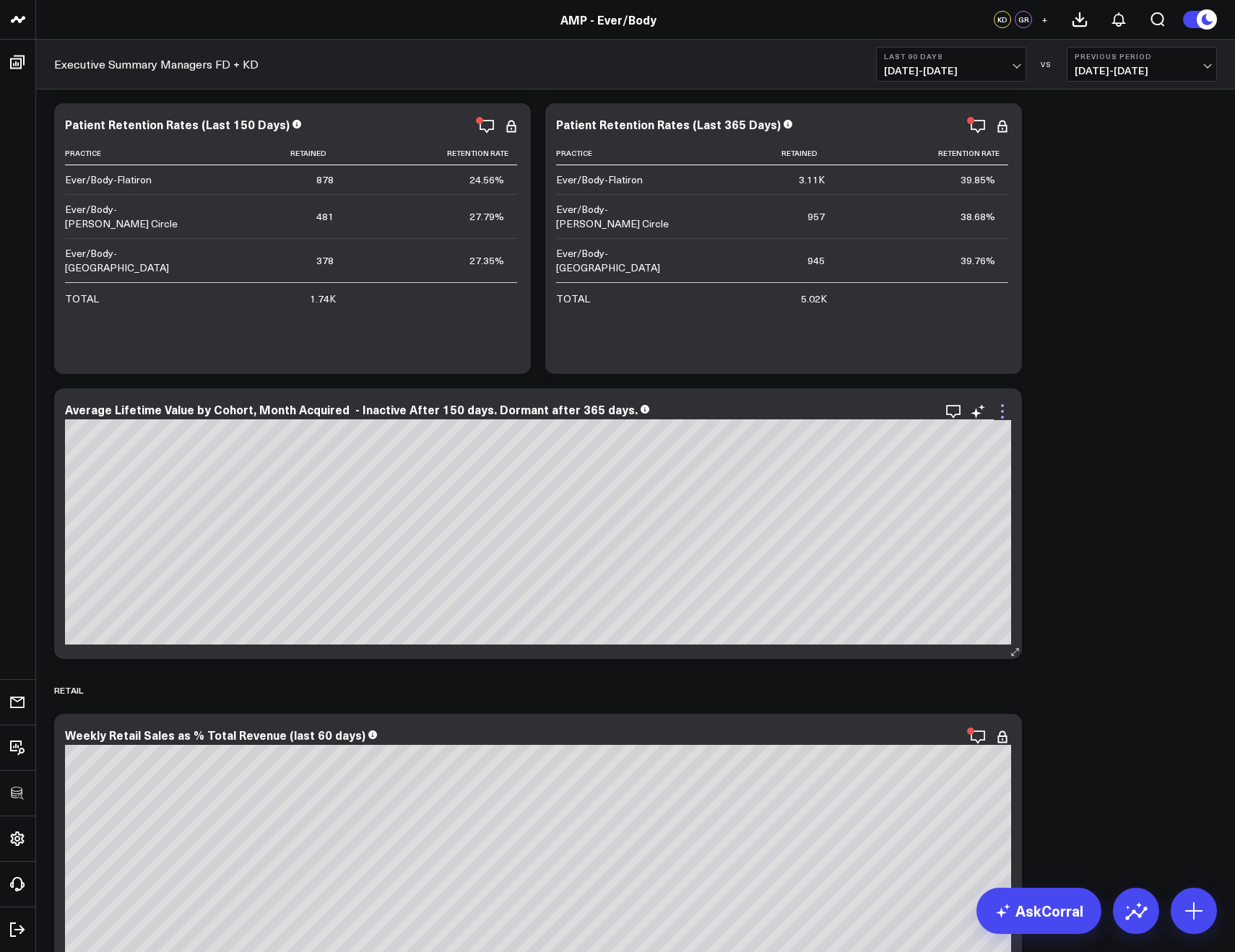
click at [999, 417] on icon at bounding box center [1002, 411] width 17 height 17
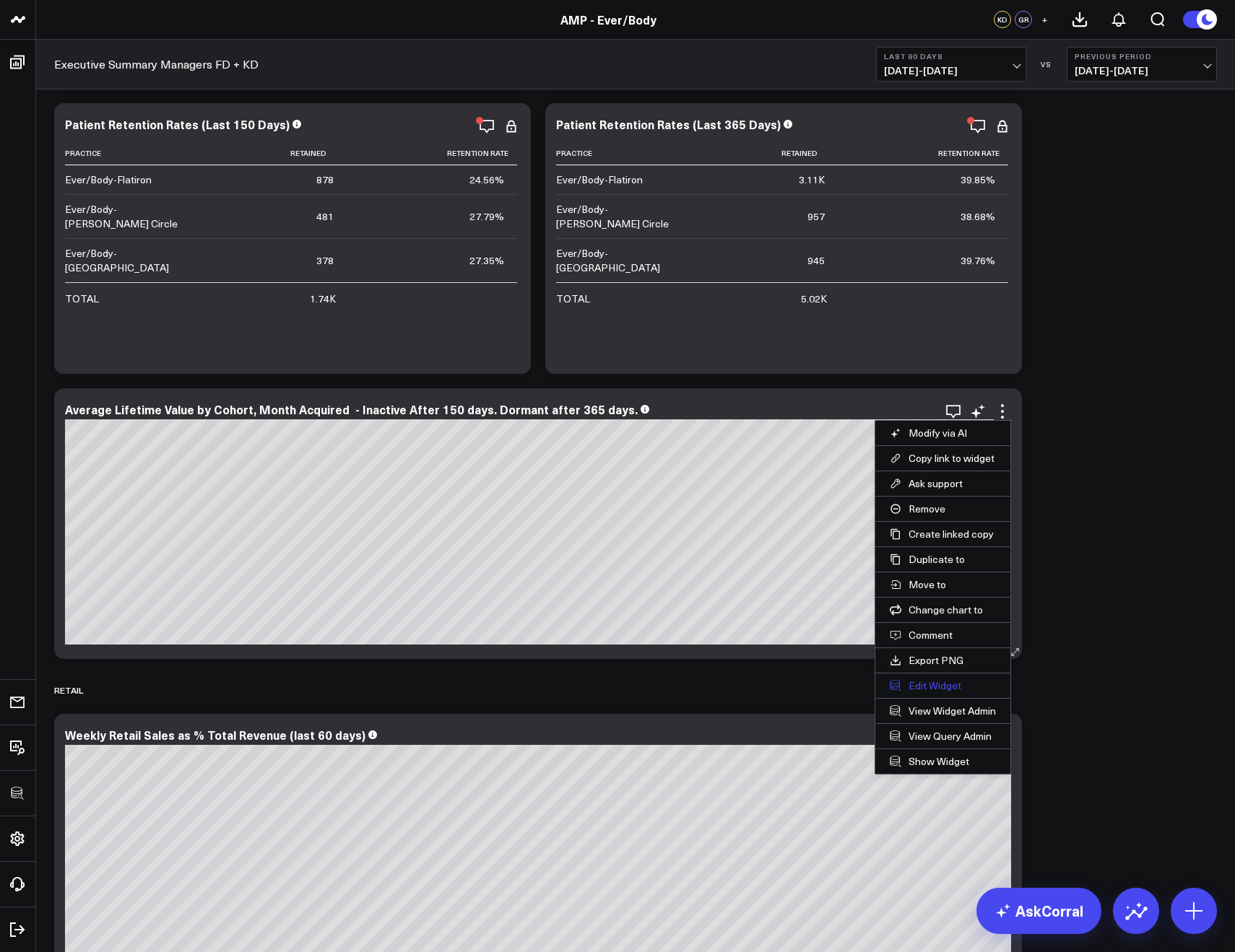
click at [915, 680] on button "Edit Widget" at bounding box center [943, 686] width 135 height 24
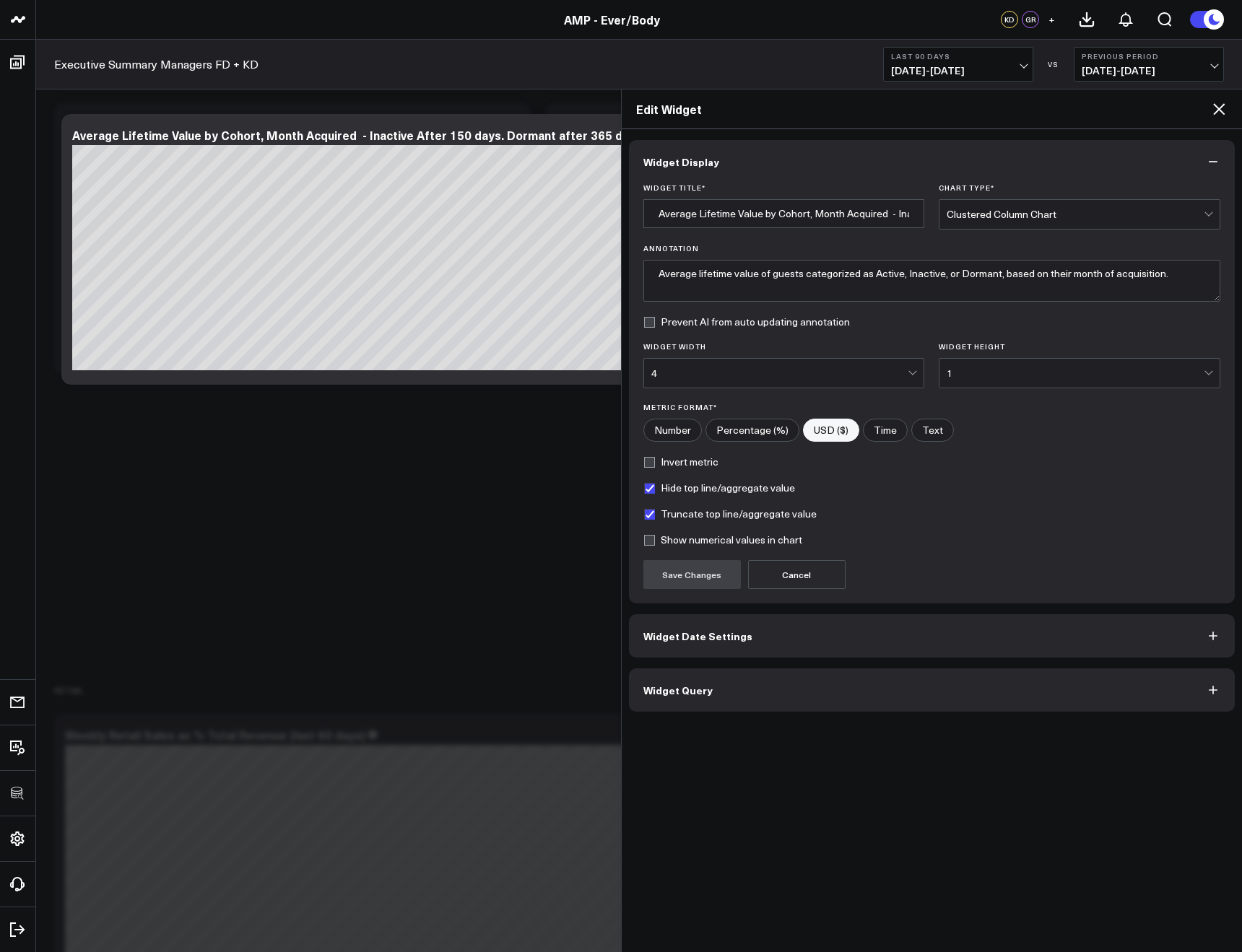
click at [869, 691] on button "Widget Query" at bounding box center [932, 690] width 607 height 43
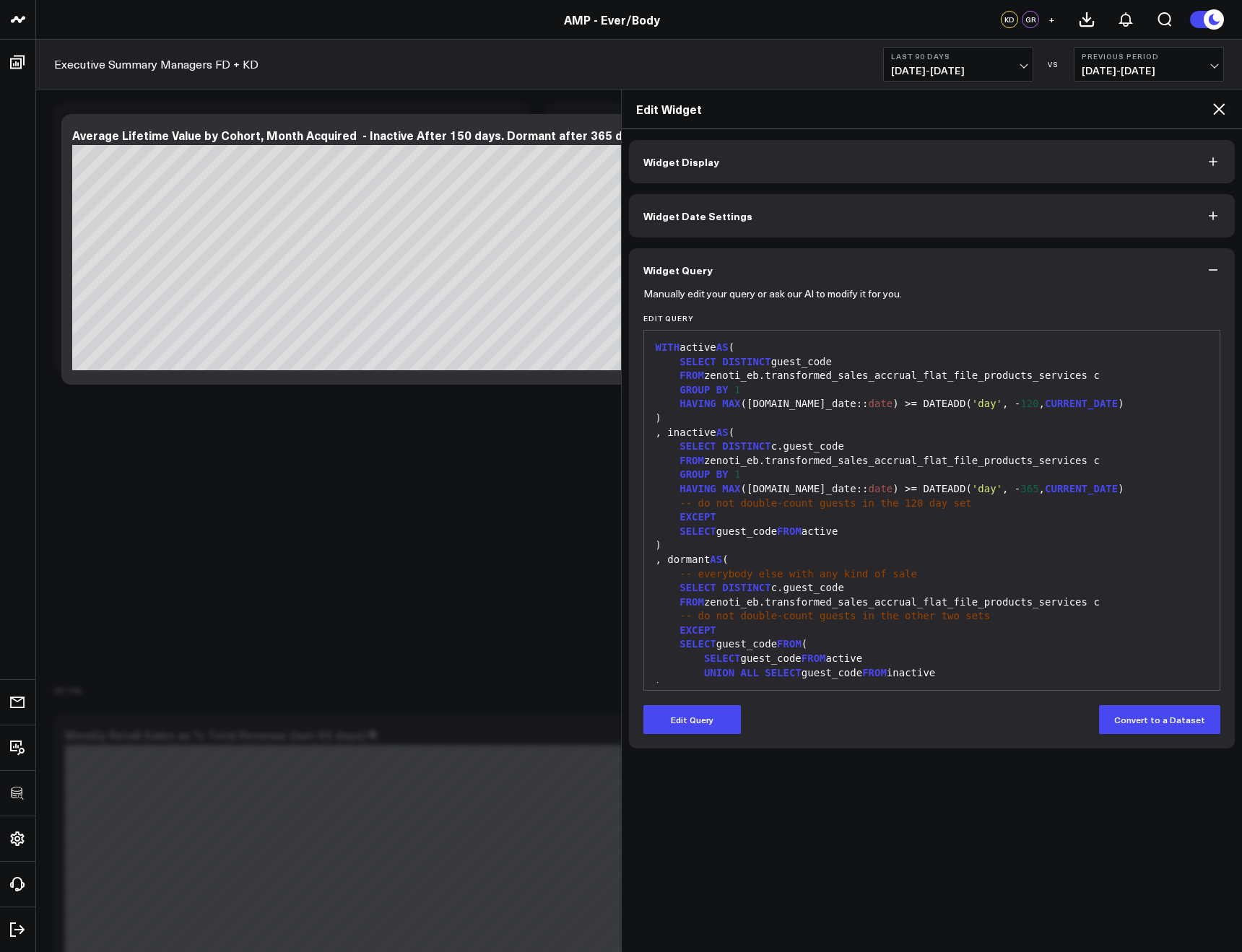
click at [1216, 106] on icon at bounding box center [1218, 109] width 11 height 11
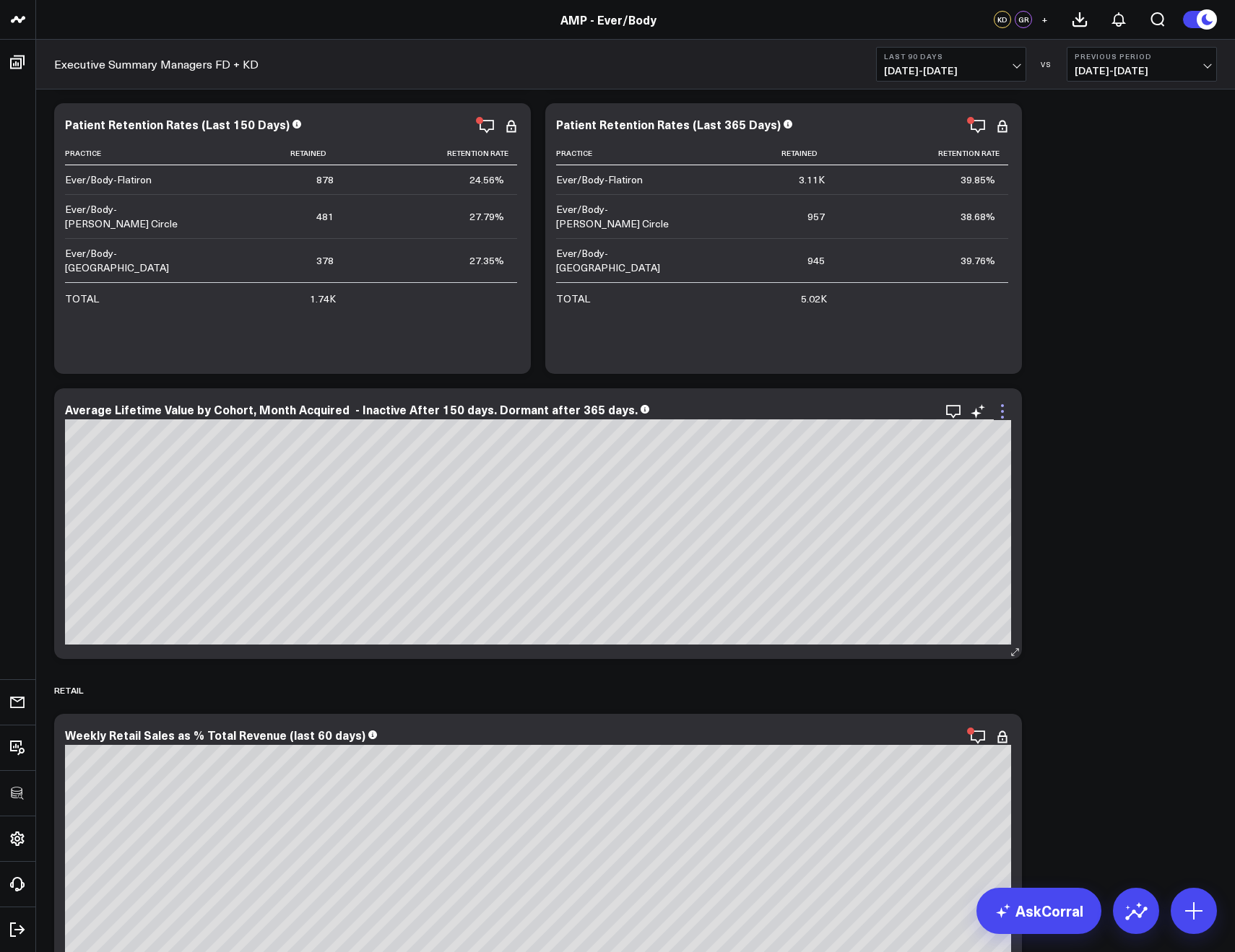
click at [1004, 411] on icon at bounding box center [1002, 411] width 17 height 17
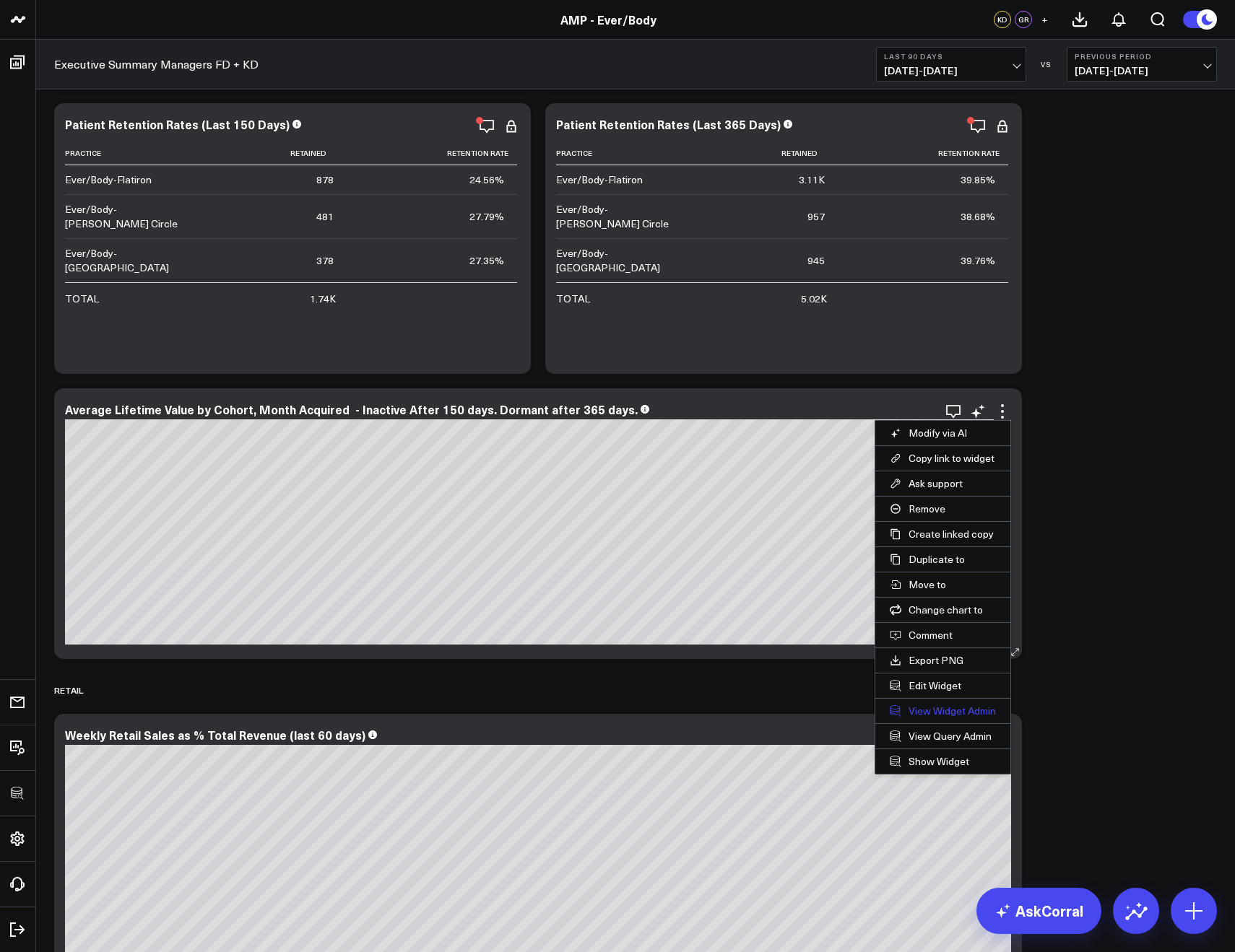
click at [921, 715] on link "View Widget Admin" at bounding box center [943, 711] width 135 height 24
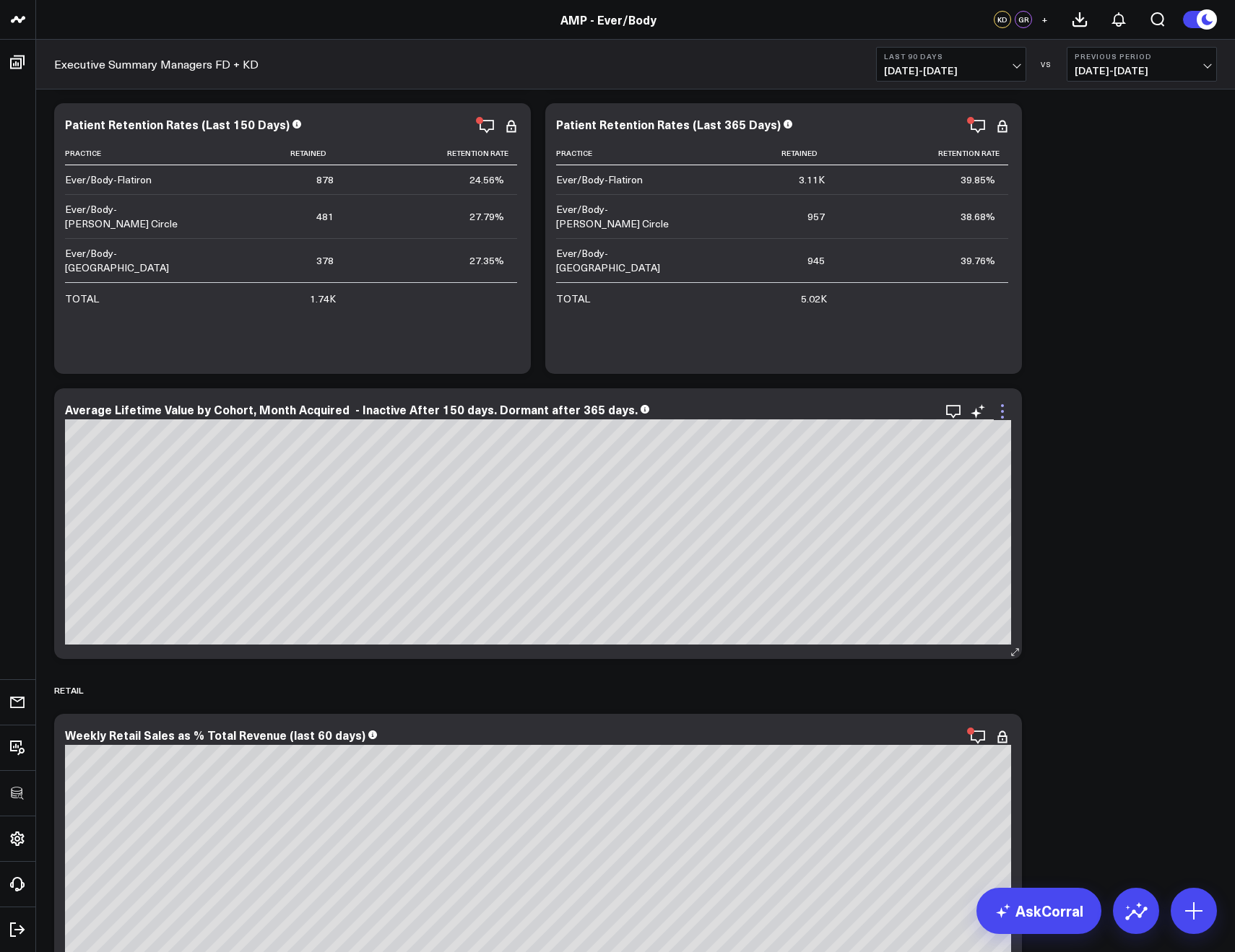
click at [1001, 410] on icon at bounding box center [1002, 411] width 17 height 17
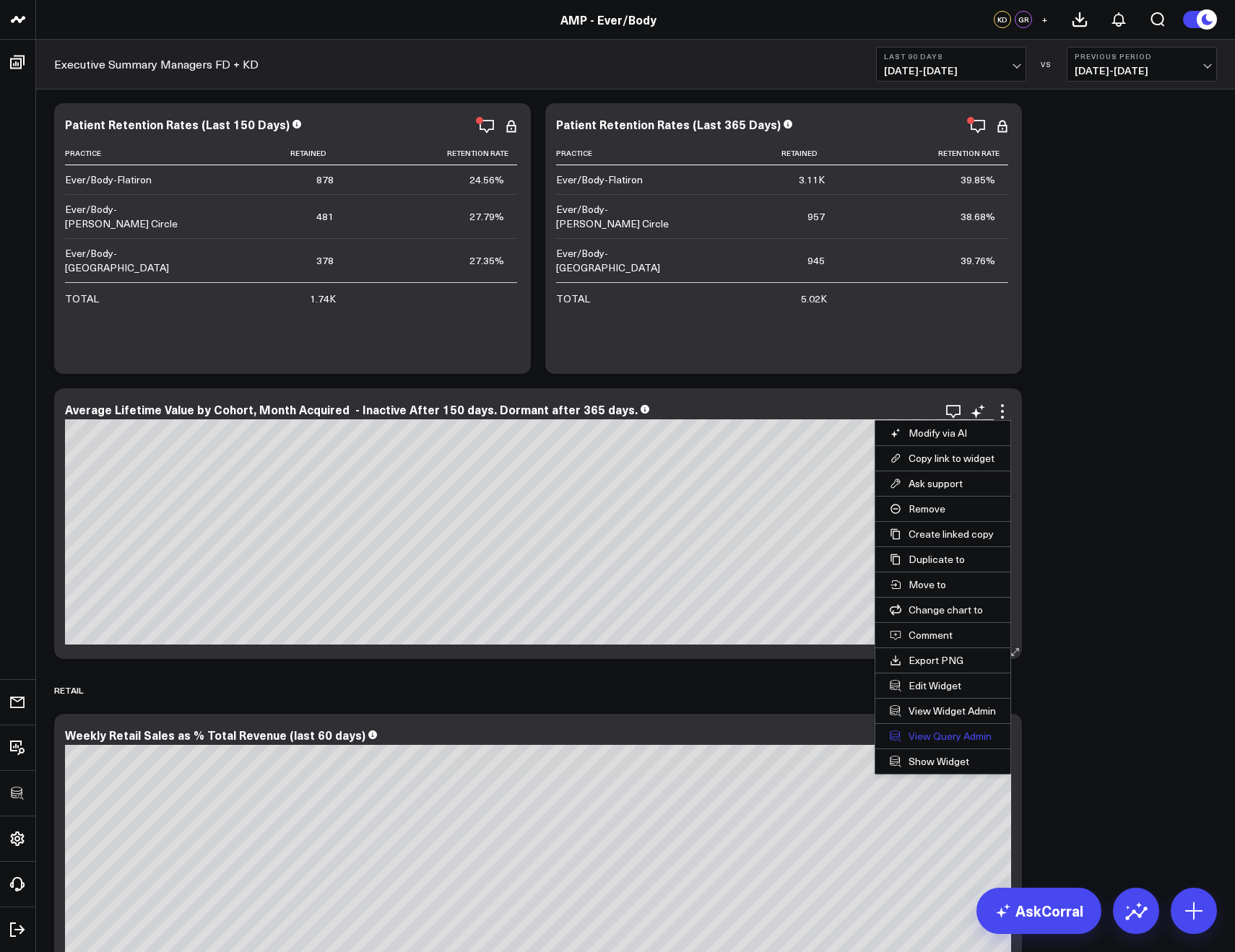
click at [925, 729] on link "View Query Admin" at bounding box center [943, 736] width 135 height 24
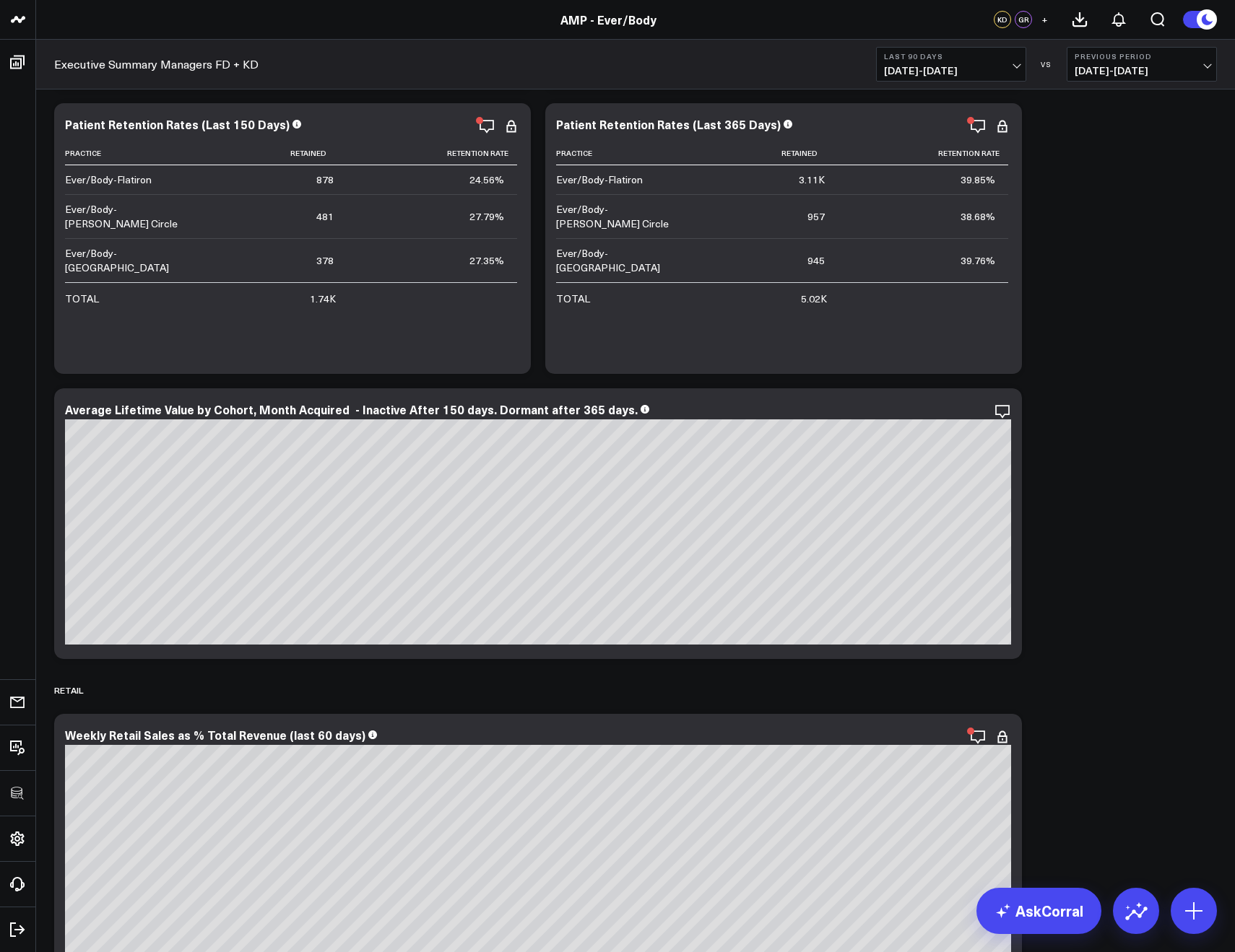
click at [901, 74] on span "07/12/25 - 10/09/25" at bounding box center [951, 71] width 134 height 11
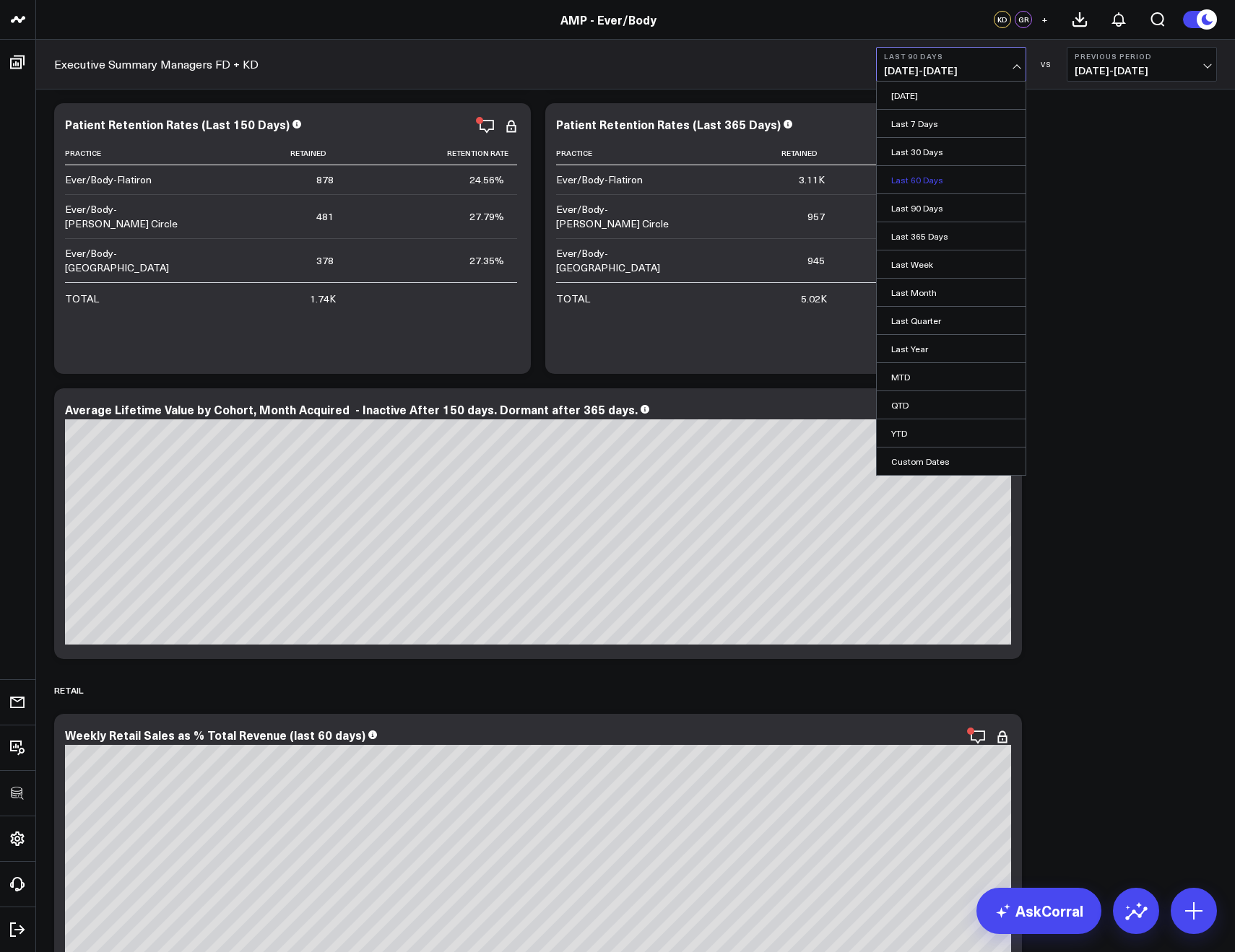
click at [923, 186] on link "Last 60 Days" at bounding box center [951, 180] width 149 height 28
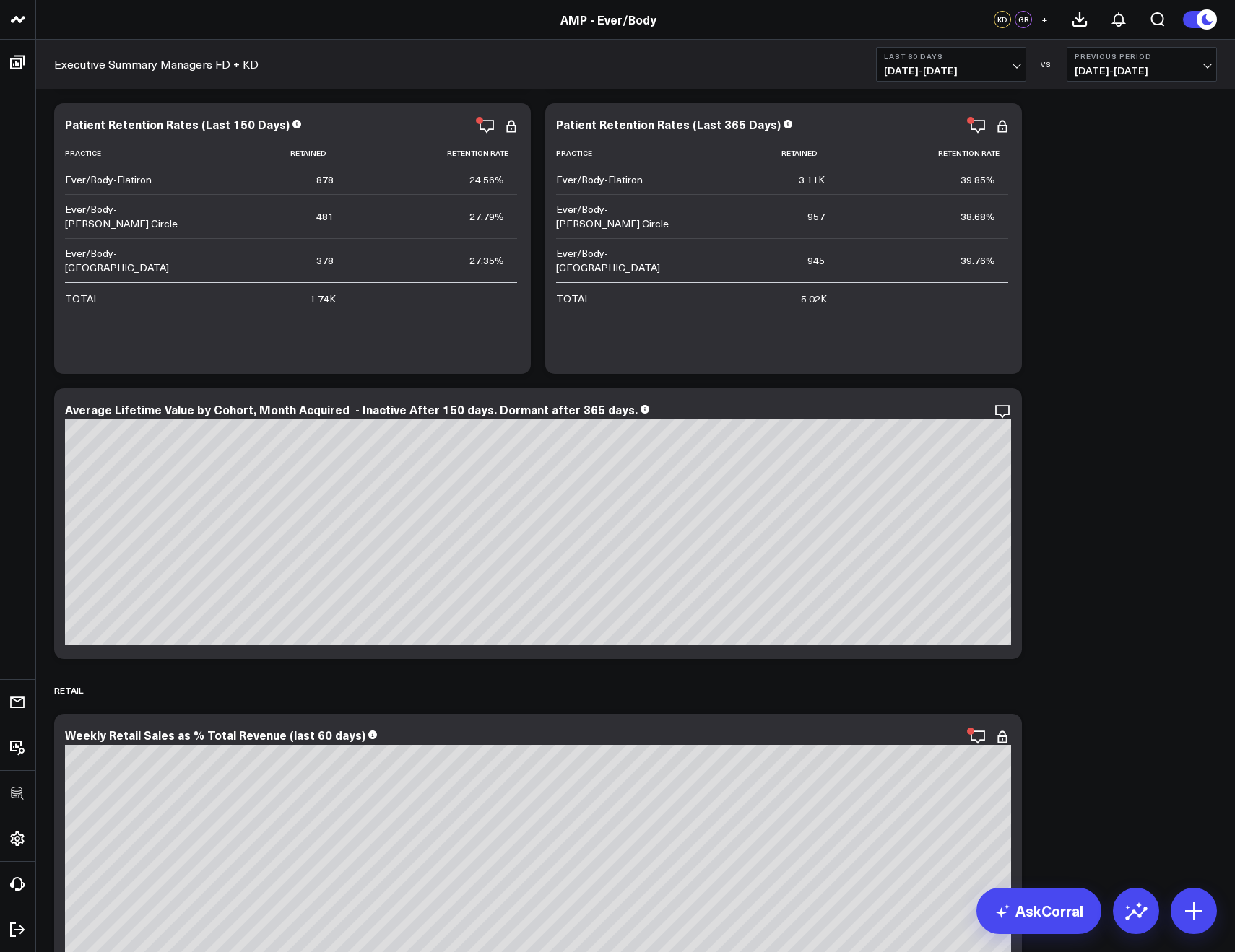
click at [916, 59] on b "Last 60 Days" at bounding box center [951, 56] width 134 height 9
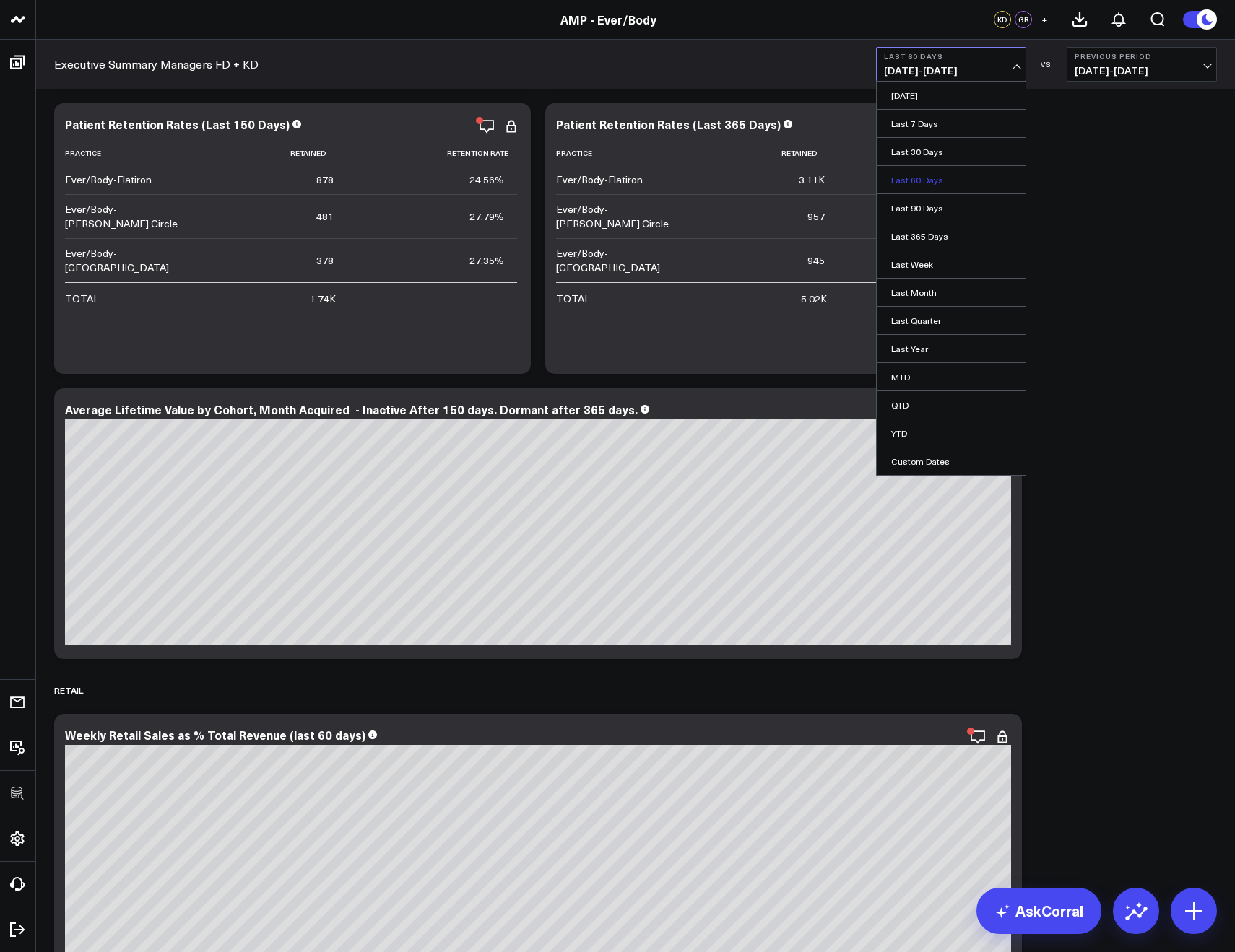
click at [926, 178] on link "Last 60 Days" at bounding box center [951, 180] width 149 height 28
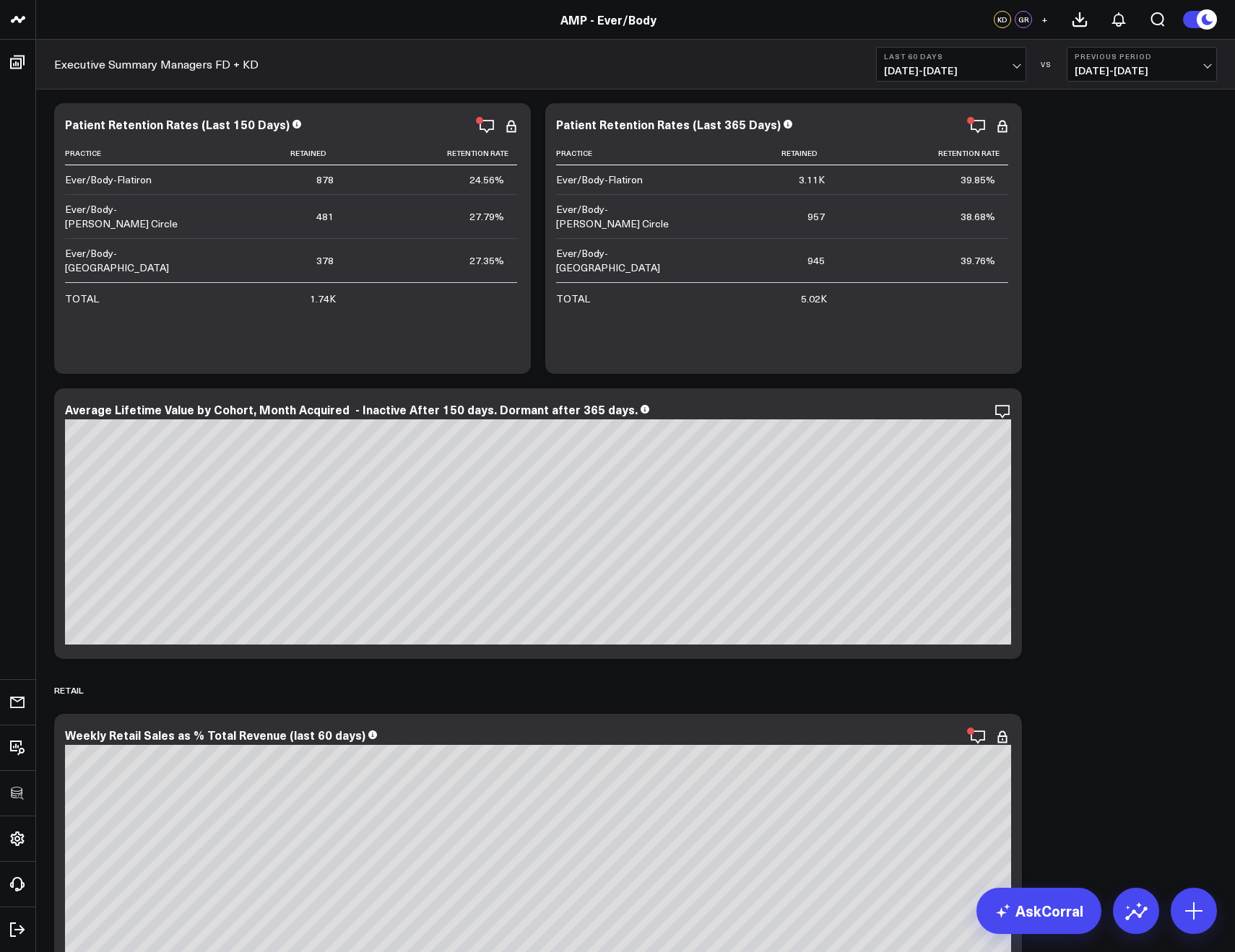
click at [894, 72] on span "08/11/25 - 10/09/25" at bounding box center [951, 71] width 134 height 11
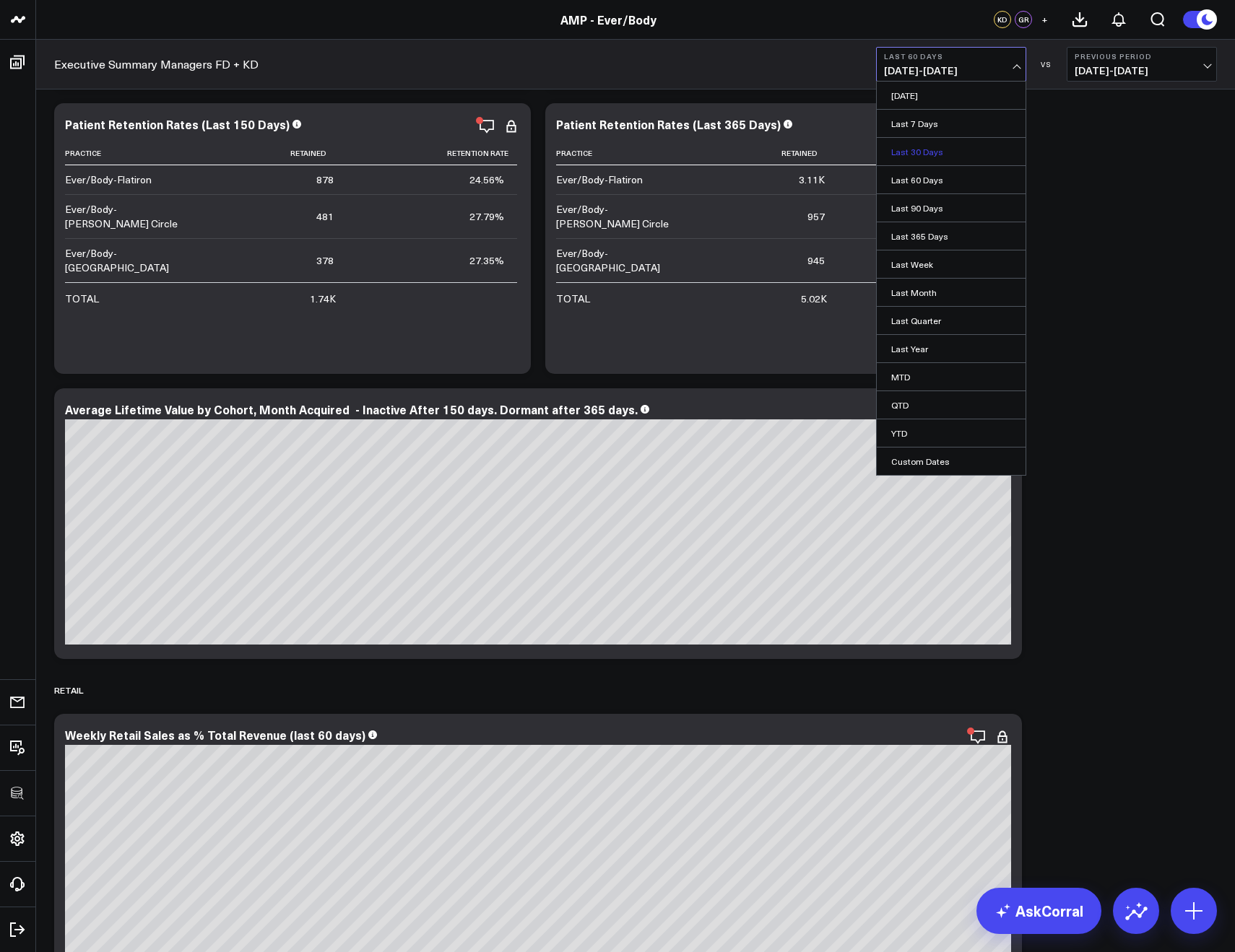
click at [899, 154] on link "Last 30 Days" at bounding box center [951, 151] width 149 height 28
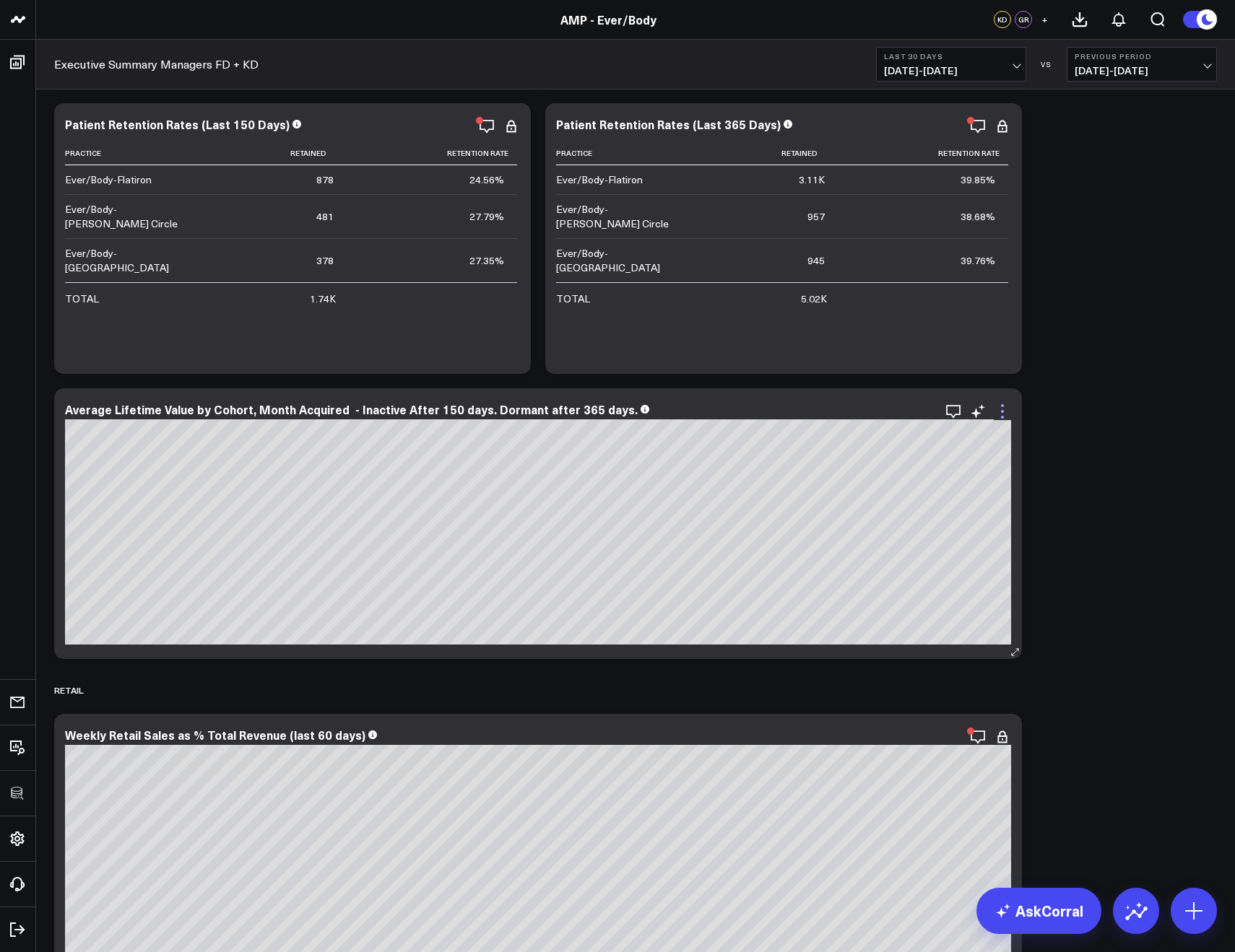
click at [1004, 415] on icon at bounding box center [1002, 411] width 17 height 17
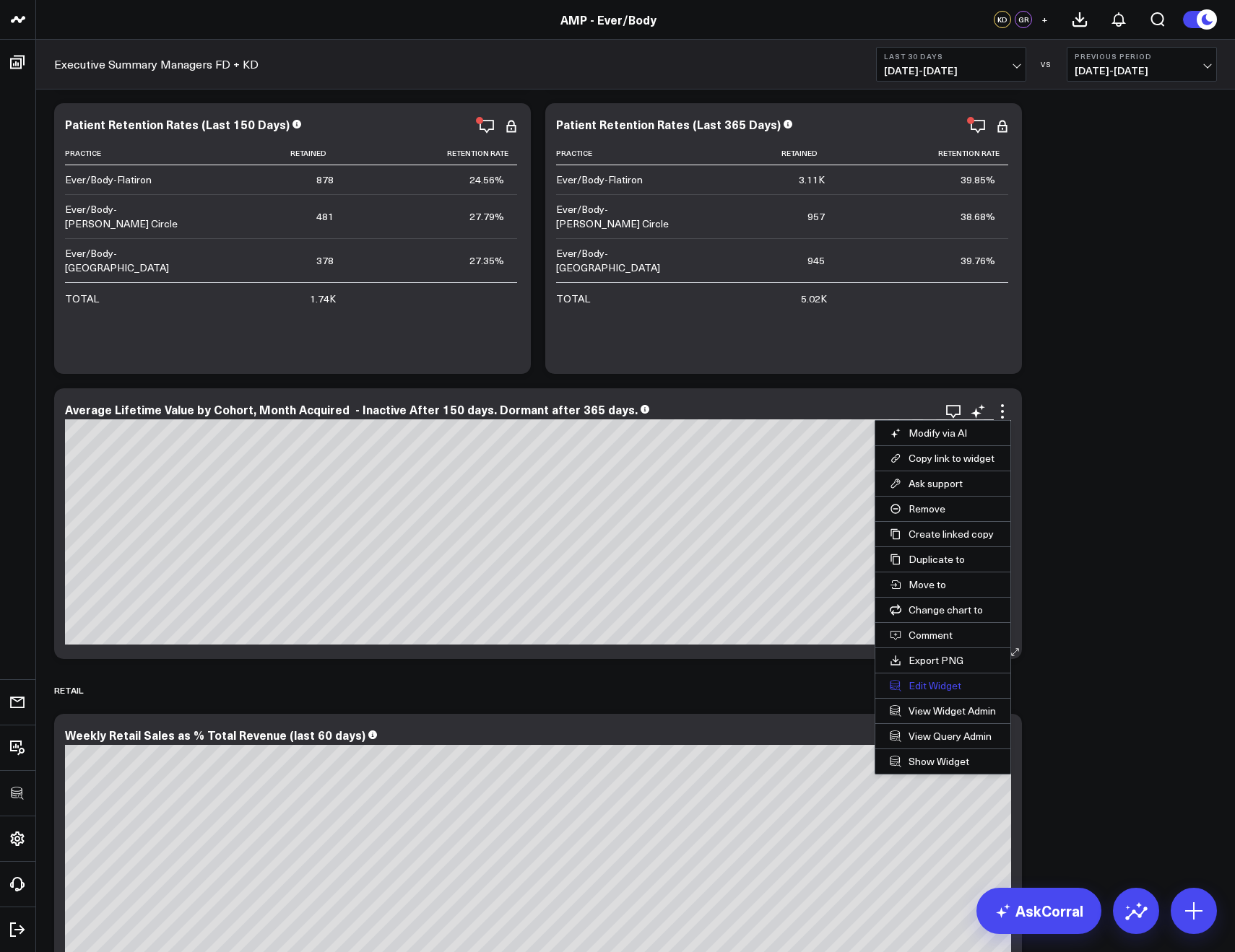
click at [957, 687] on button "Edit Widget" at bounding box center [943, 686] width 135 height 24
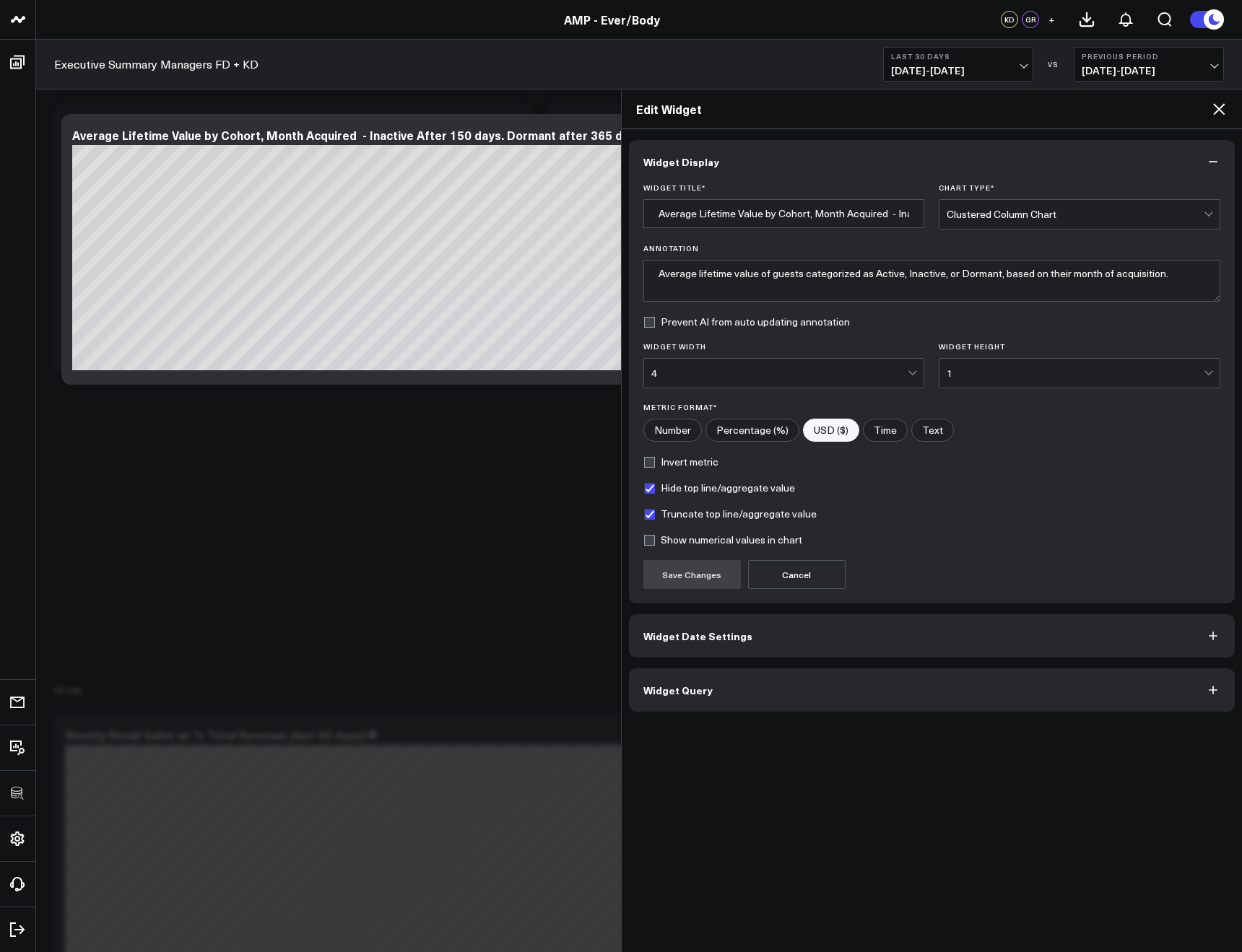
click at [878, 639] on button "Widget Date Settings" at bounding box center [932, 635] width 607 height 43
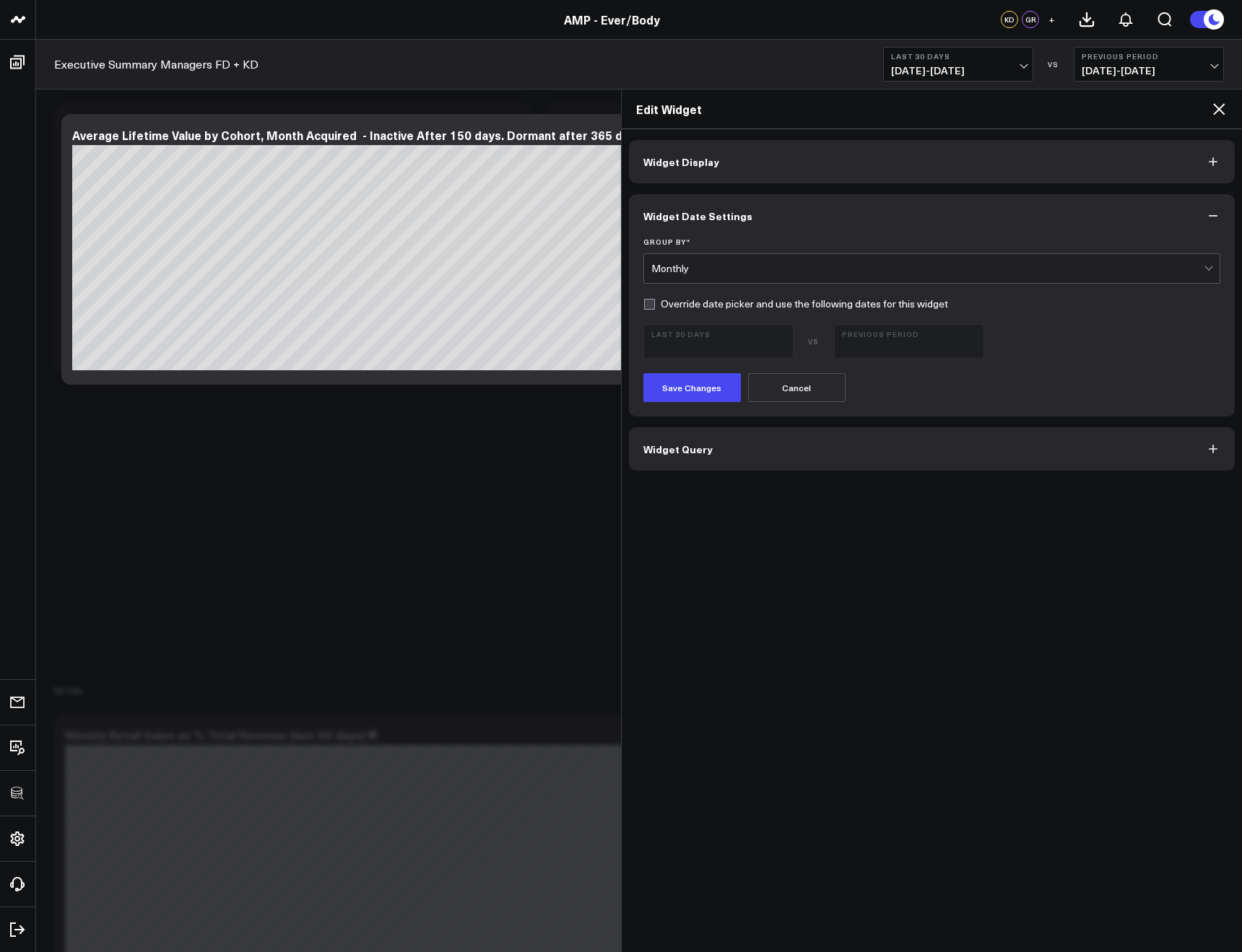
click at [673, 298] on label "Override date picker and use the following dates for this widget" at bounding box center [796, 304] width 305 height 11
click at [655, 298] on input "Override date picker and use the following dates for this widget" at bounding box center [649, 304] width 11 height 11
checkbox input "true"
click at [677, 342] on span "09/10/25 - 10/09/25" at bounding box center [718, 348] width 134 height 11
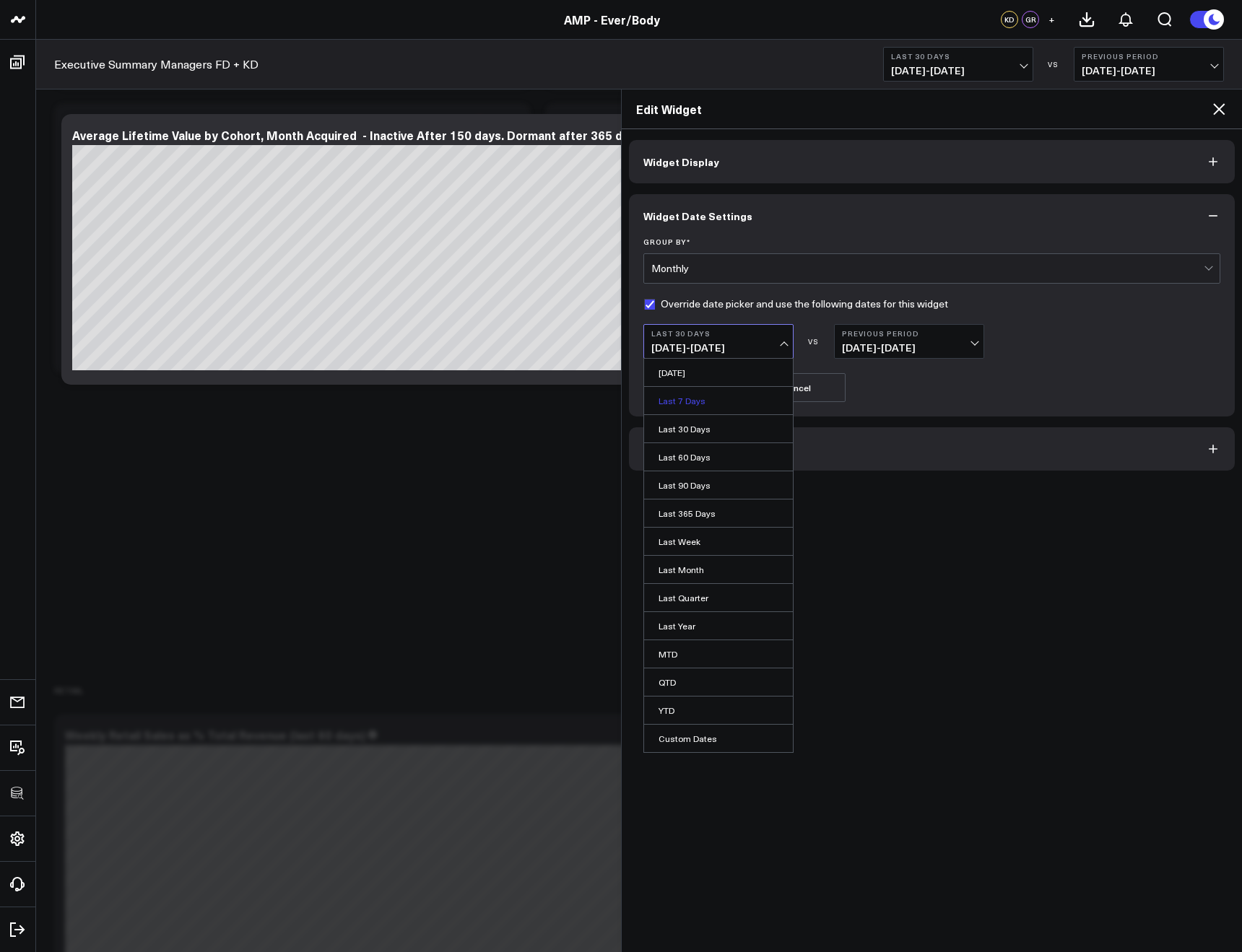
click at [697, 405] on link "Last 7 Days" at bounding box center [718, 401] width 149 height 28
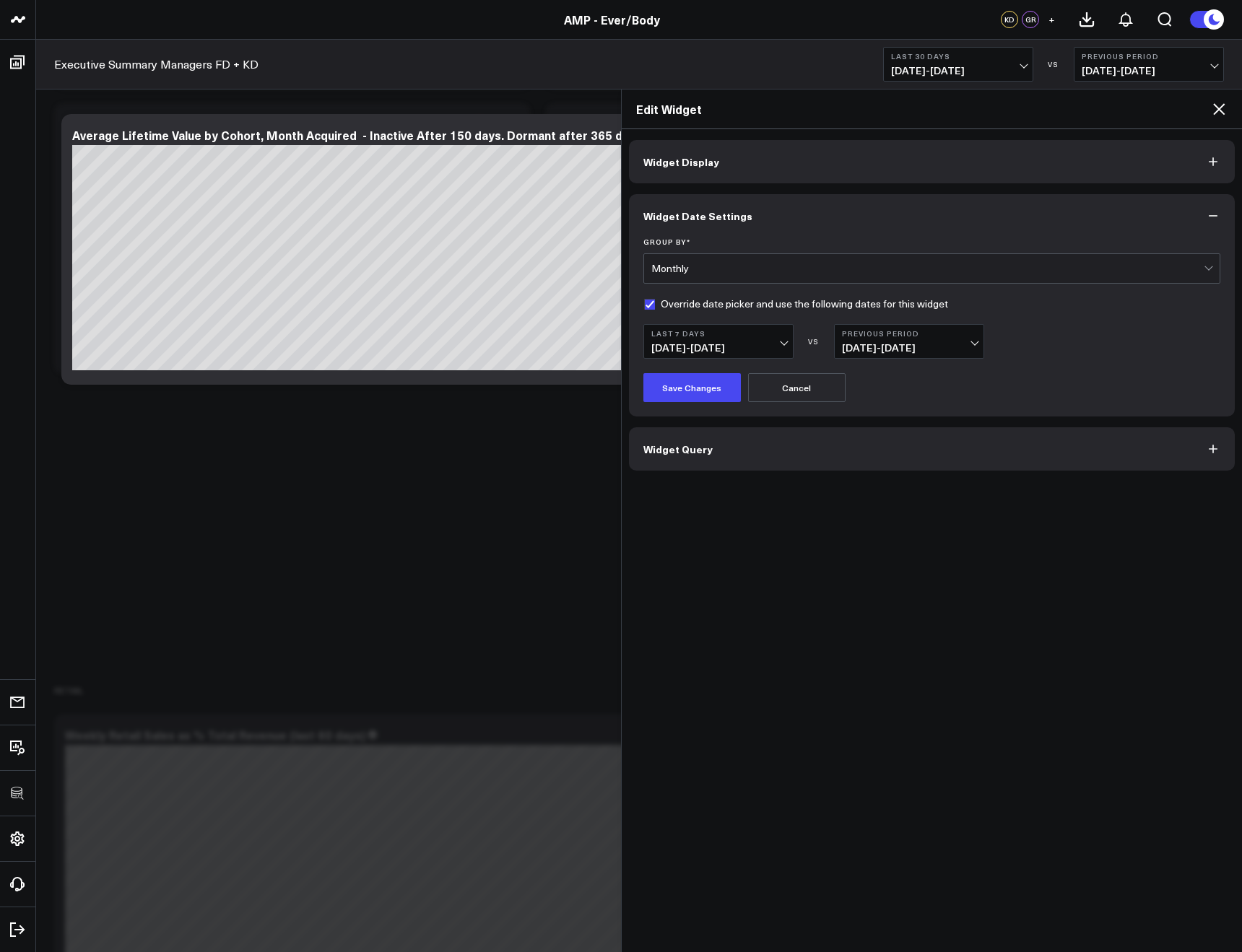
click at [862, 352] on span "09/26/25 - 10/02/25" at bounding box center [909, 348] width 134 height 11
click at [866, 406] on link "MoM" at bounding box center [909, 401] width 149 height 28
click at [704, 393] on button "Save Changes" at bounding box center [692, 387] width 98 height 29
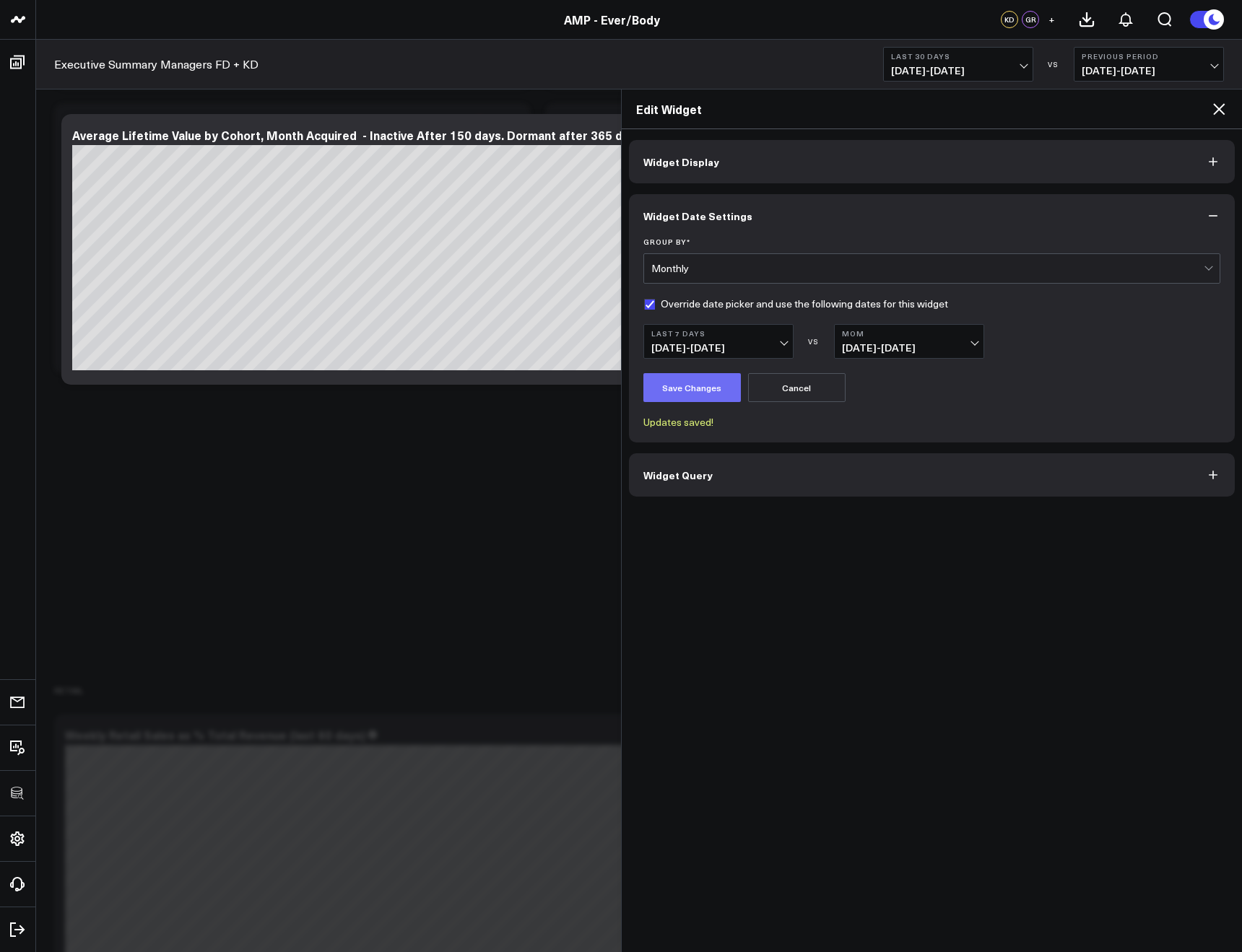
click at [665, 396] on button "Save Changes" at bounding box center [692, 387] width 98 height 29
click at [1218, 115] on icon at bounding box center [1218, 108] width 17 height 17
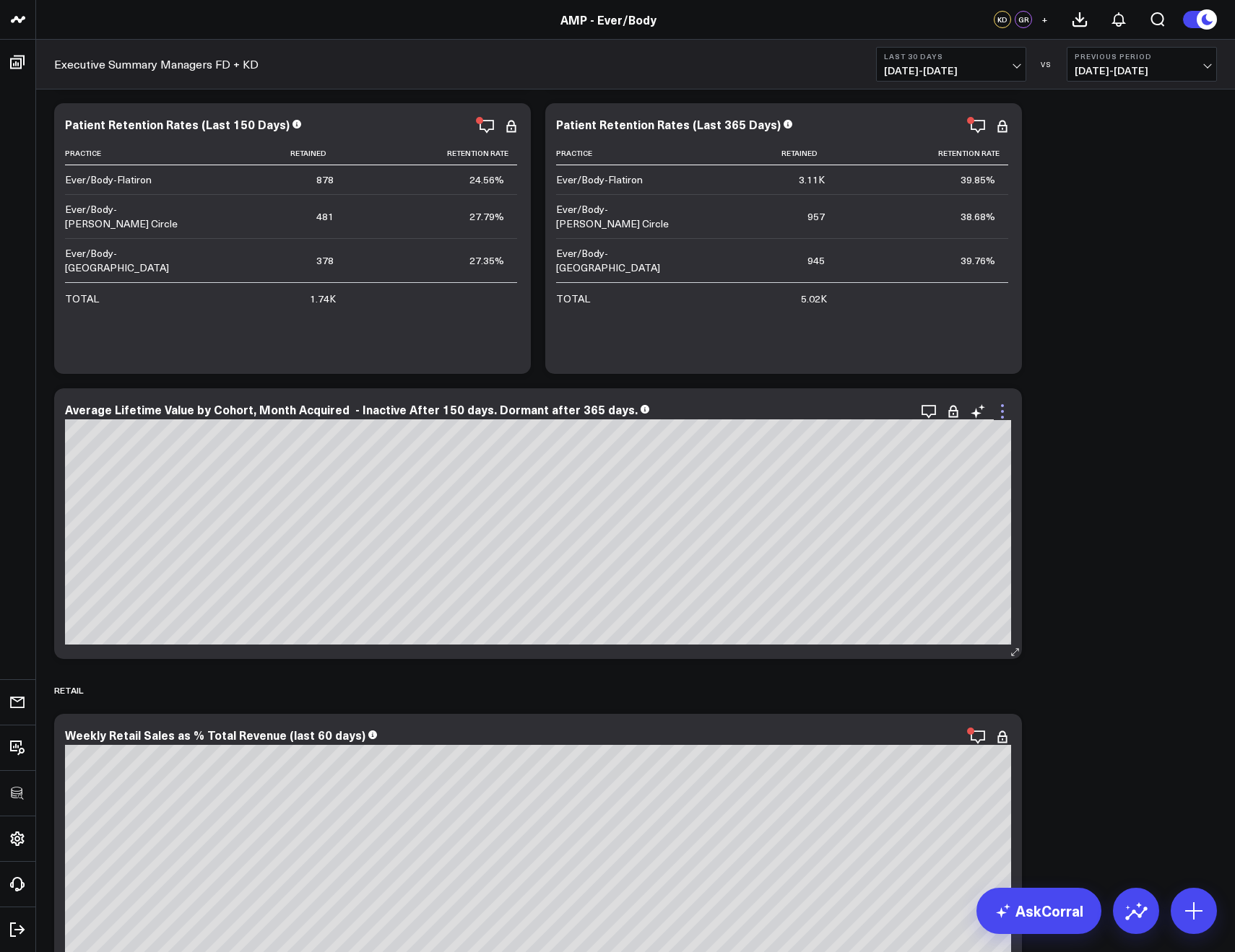
click at [998, 412] on icon at bounding box center [1002, 411] width 17 height 17
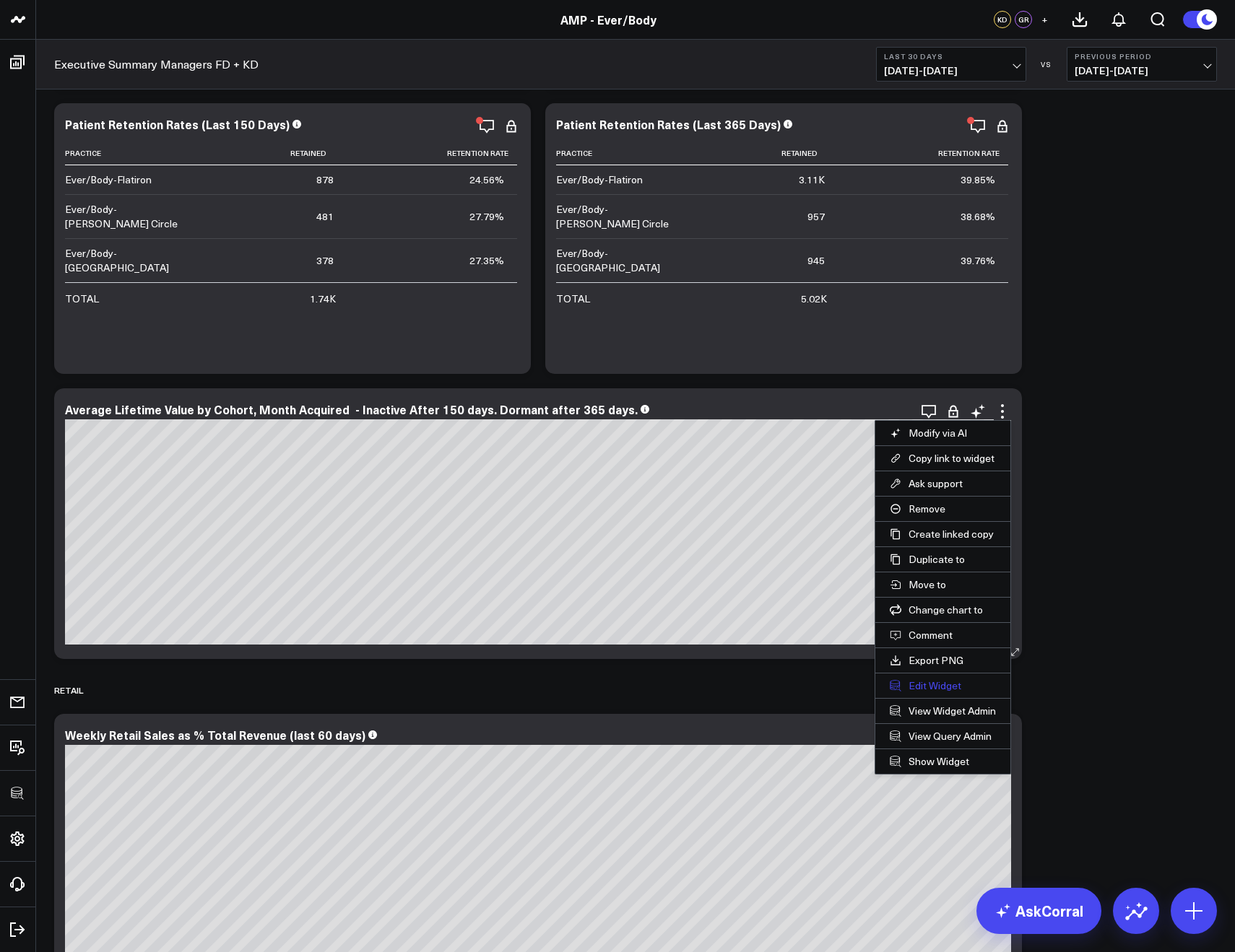
click at [965, 687] on button "Edit Widget" at bounding box center [943, 686] width 135 height 24
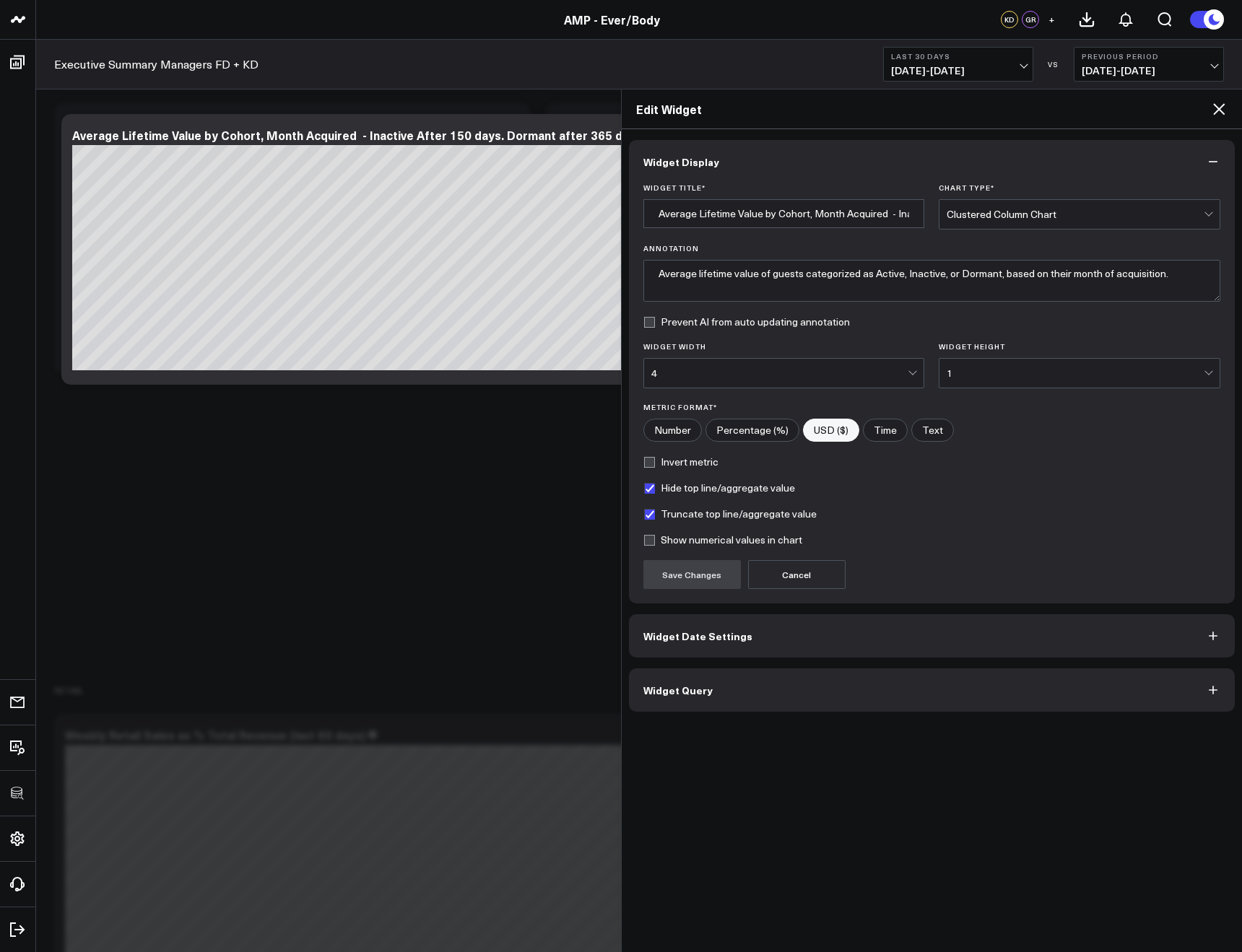
click at [950, 704] on button "Widget Query" at bounding box center [932, 690] width 607 height 43
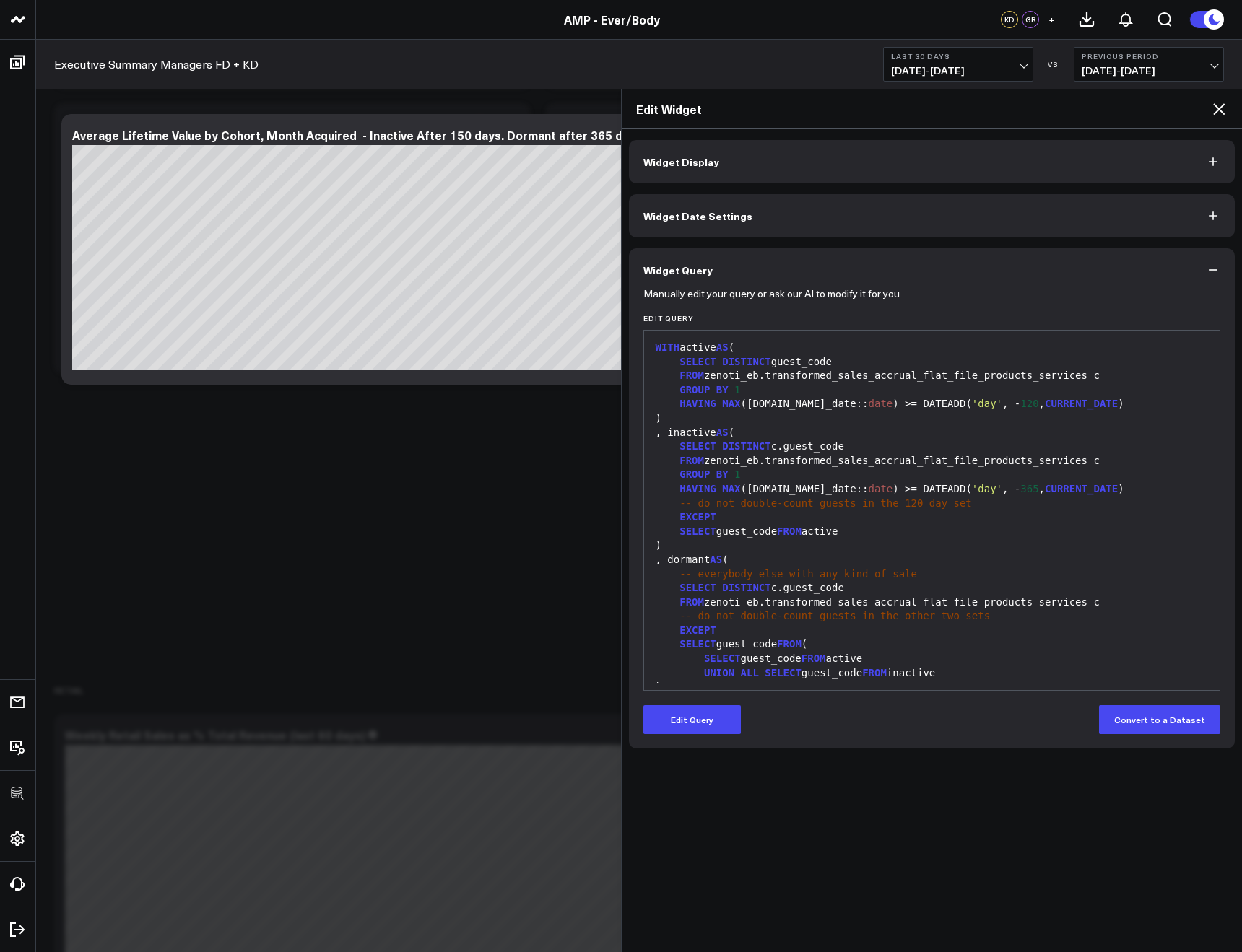
click at [1133, 182] on button "Widget Display" at bounding box center [932, 161] width 607 height 43
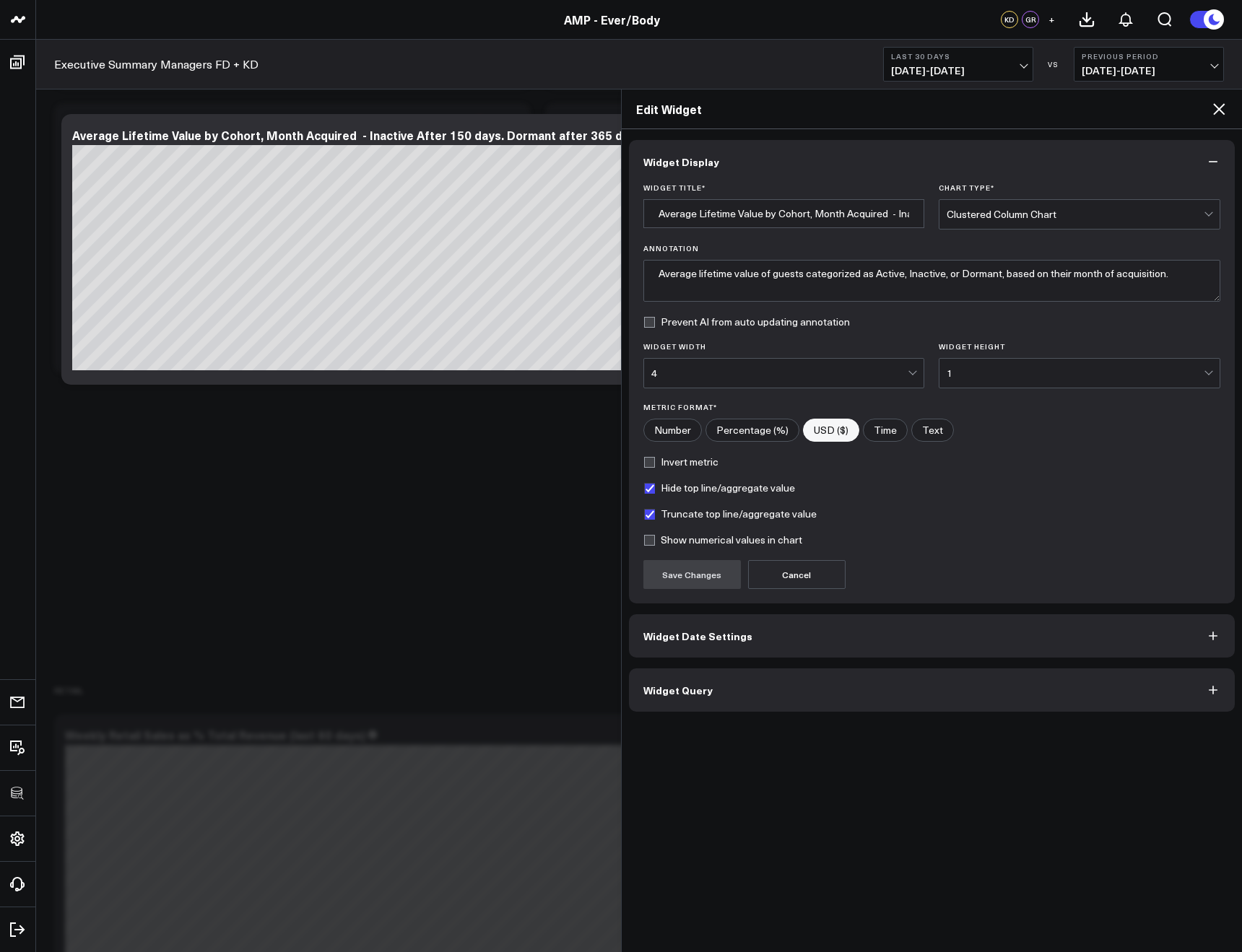
click at [865, 627] on button "Widget Date Settings" at bounding box center [932, 635] width 607 height 43
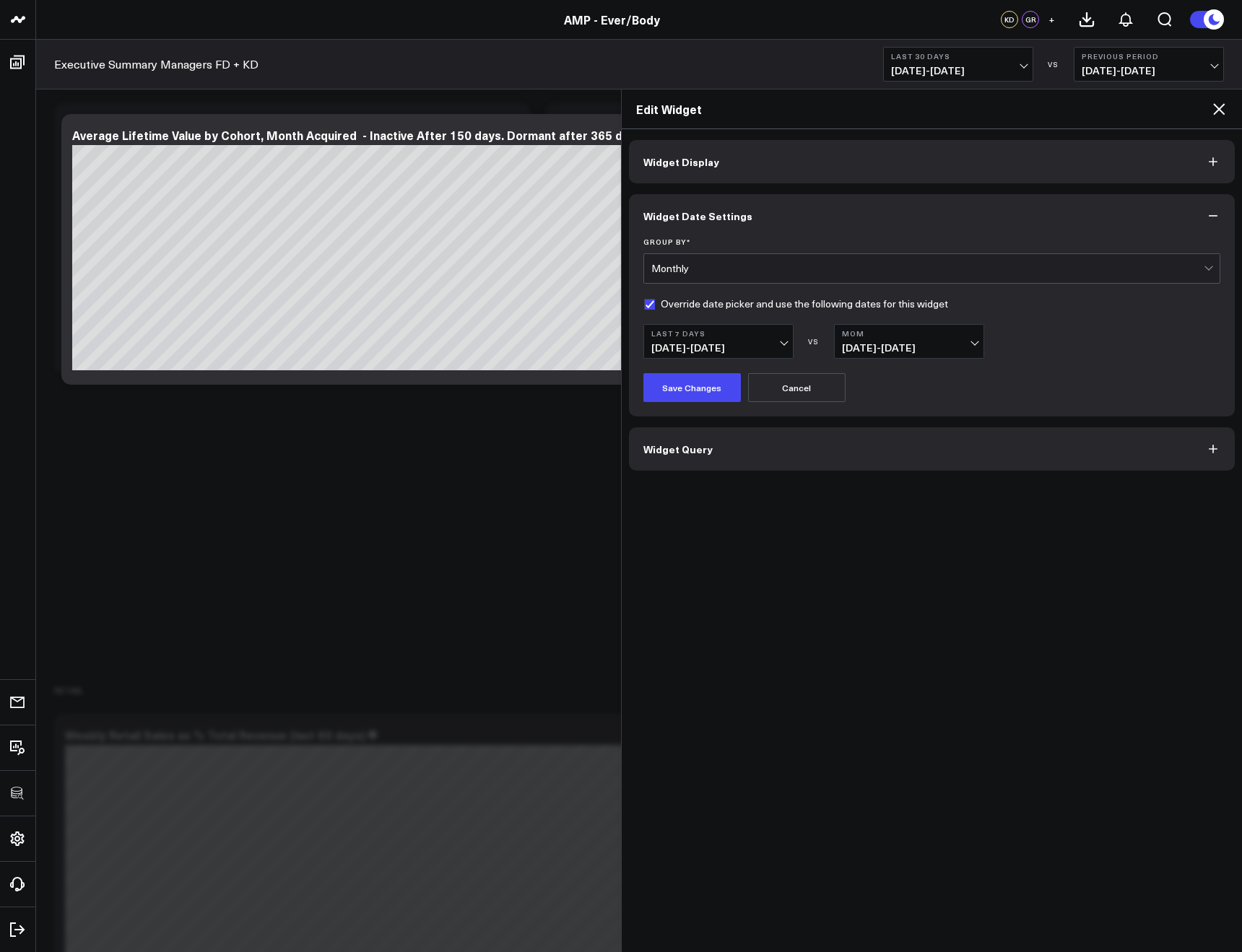
click at [687, 314] on form "Group By * Monthly Override date picker and use the following dates for this wi…" at bounding box center [932, 320] width 577 height 165
click at [691, 306] on label "Override date picker and use the following dates for this widget" at bounding box center [796, 304] width 305 height 11
click at [655, 306] on input "Override date picker and use the following dates for this widget" at bounding box center [649, 304] width 11 height 11
checkbox input "false"
click at [682, 379] on button "Save Changes" at bounding box center [692, 387] width 98 height 29
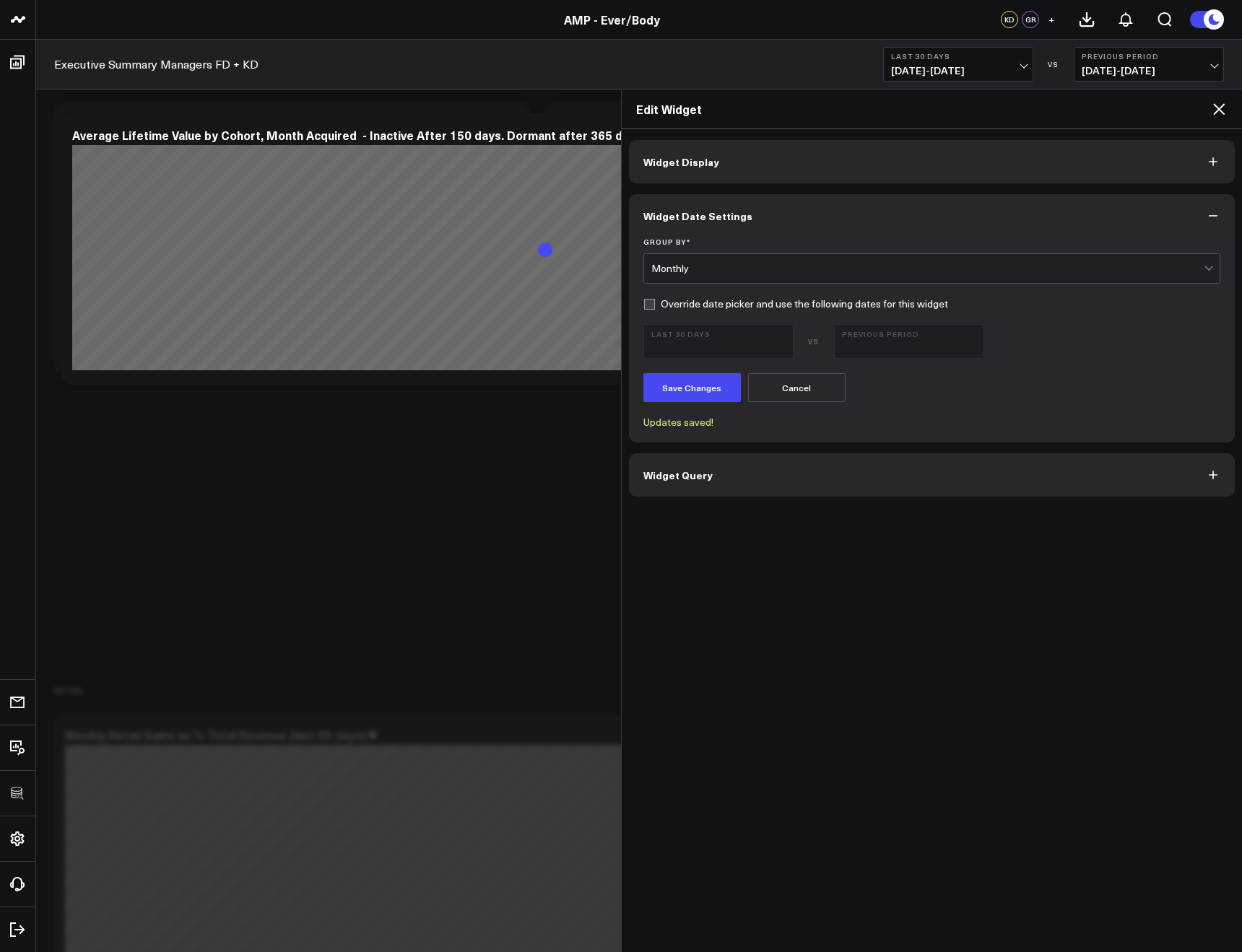
click at [1220, 107] on icon at bounding box center [1218, 109] width 11 height 11
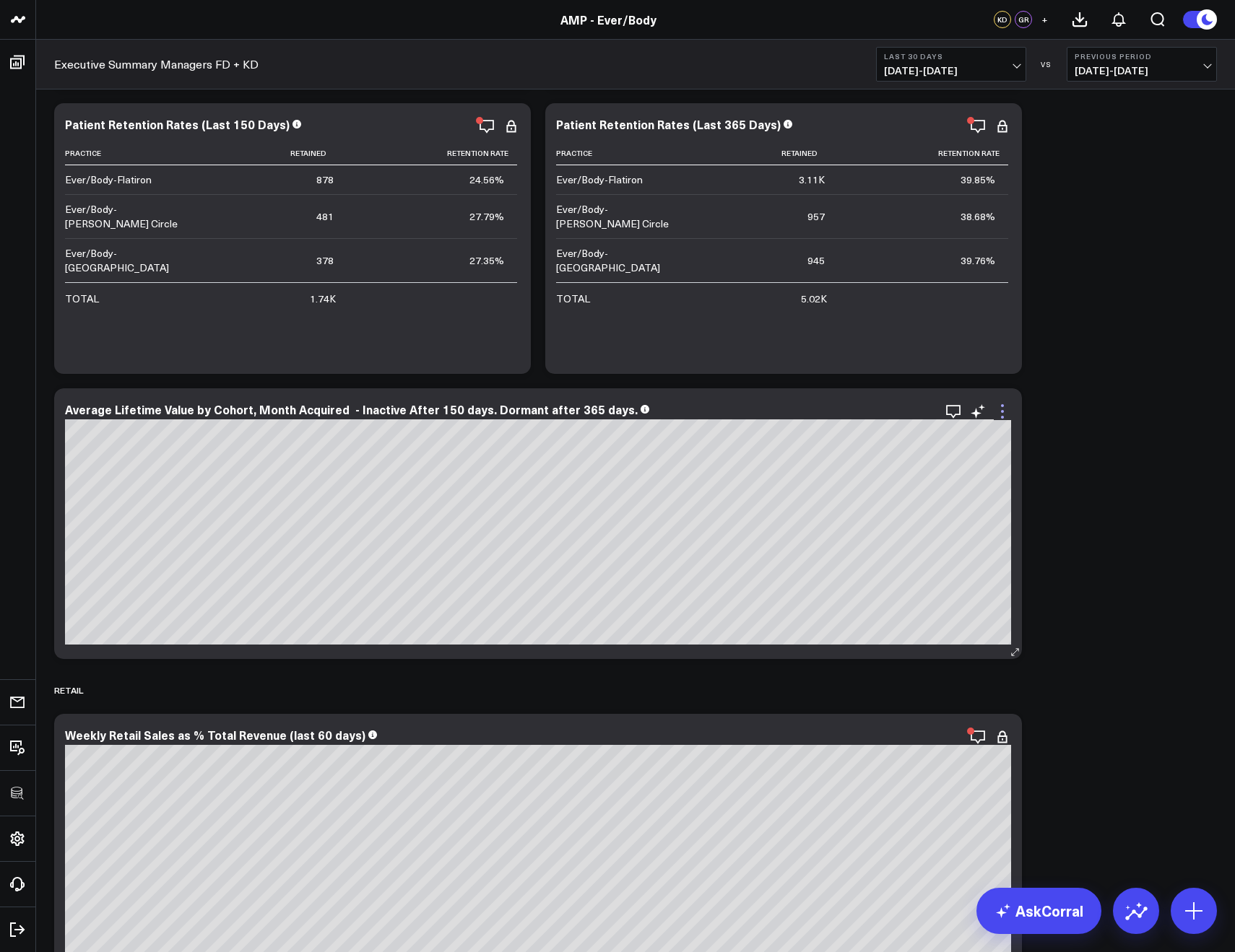
click at [1004, 406] on icon at bounding box center [1002, 411] width 17 height 17
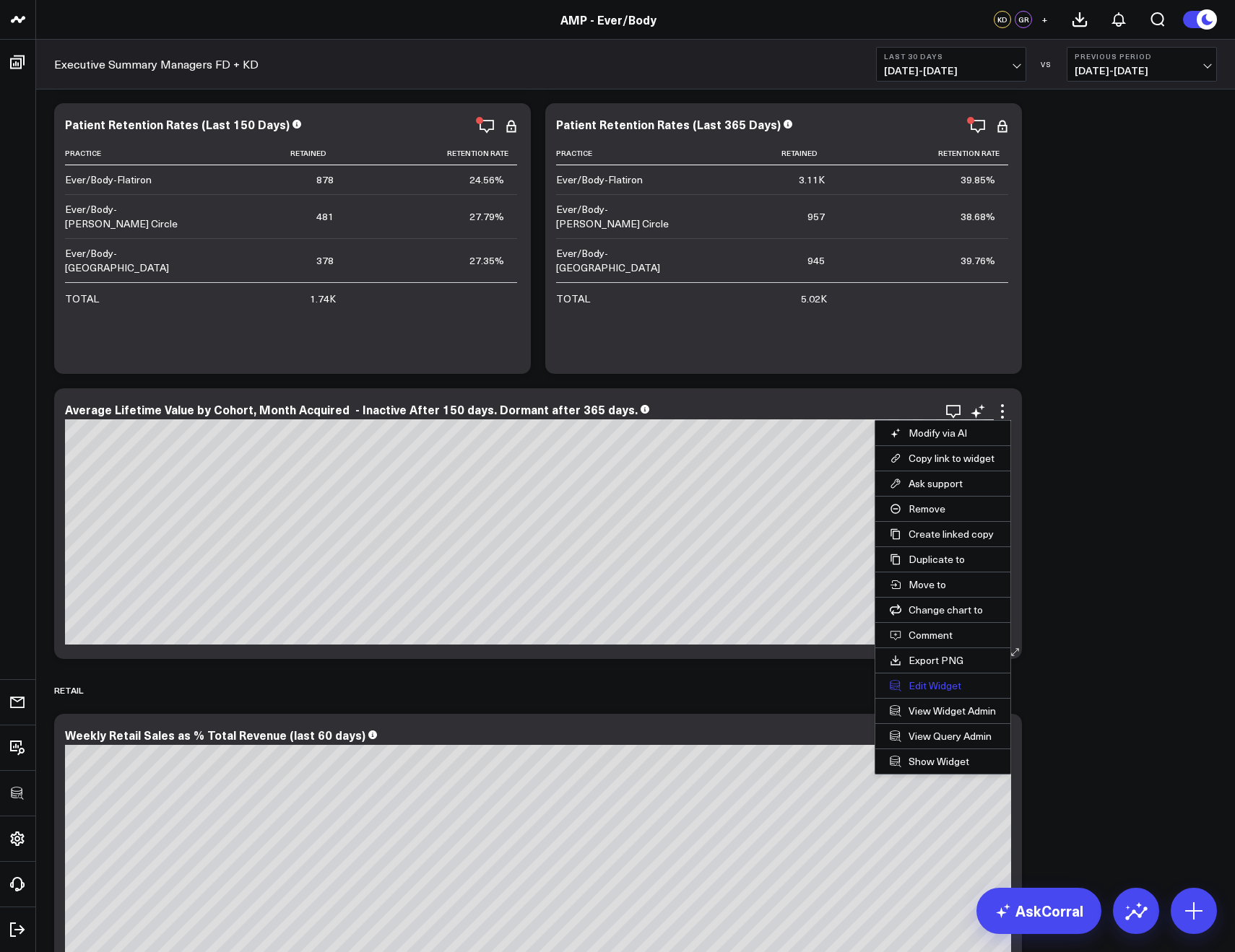
click at [949, 678] on button "Edit Widget" at bounding box center [943, 686] width 135 height 24
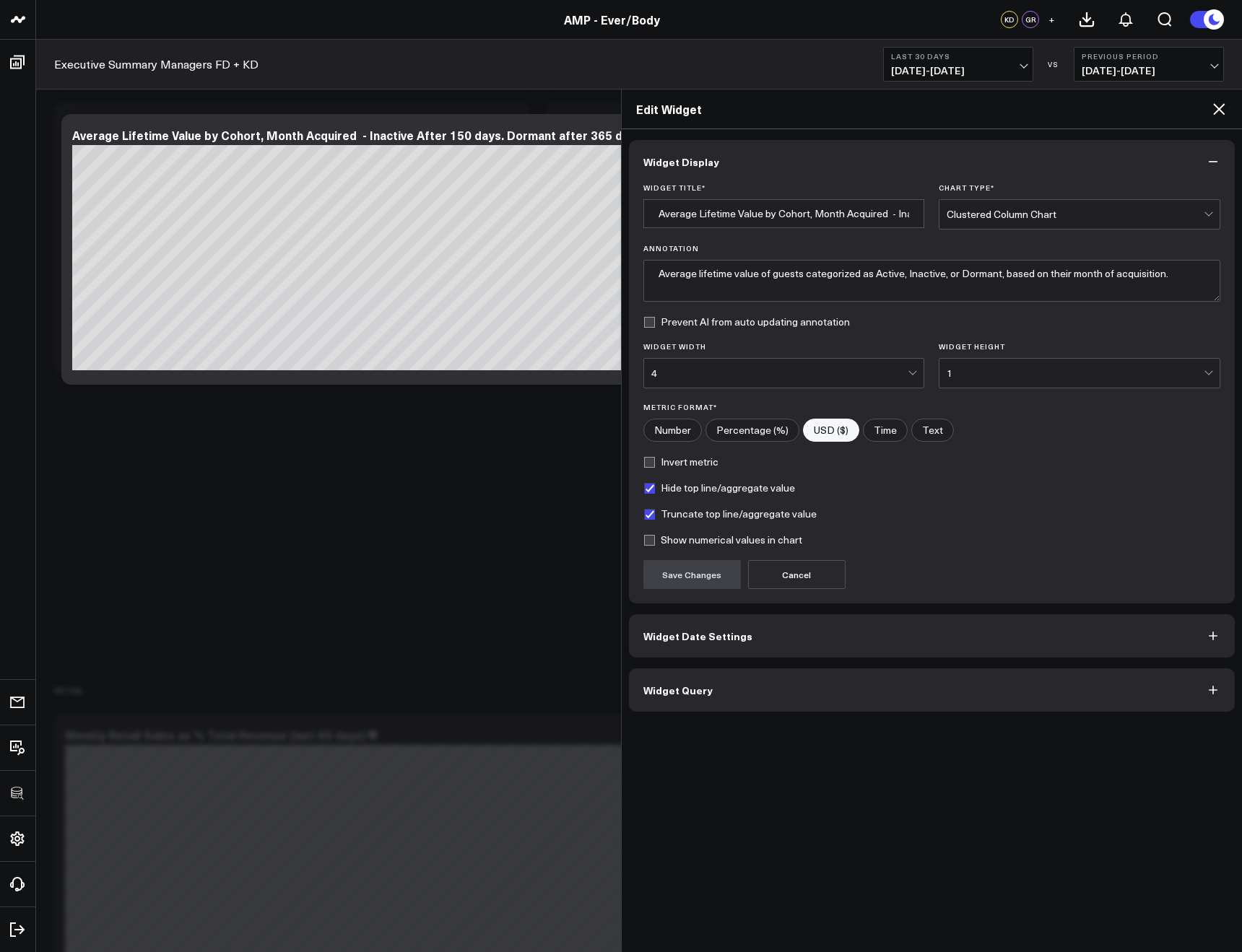
click at [871, 697] on button "Widget Query" at bounding box center [932, 690] width 607 height 43
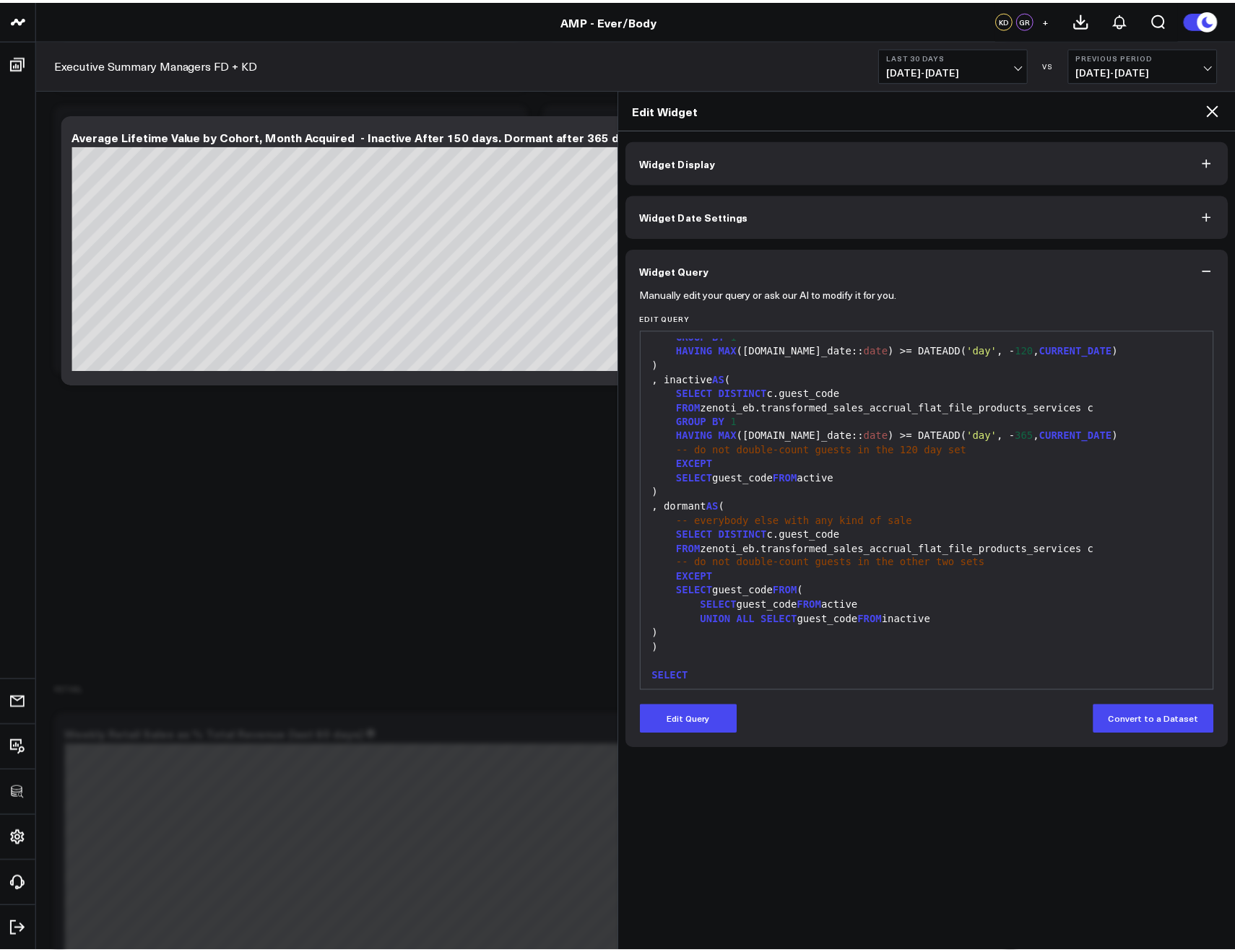
scroll to position [326, 0]
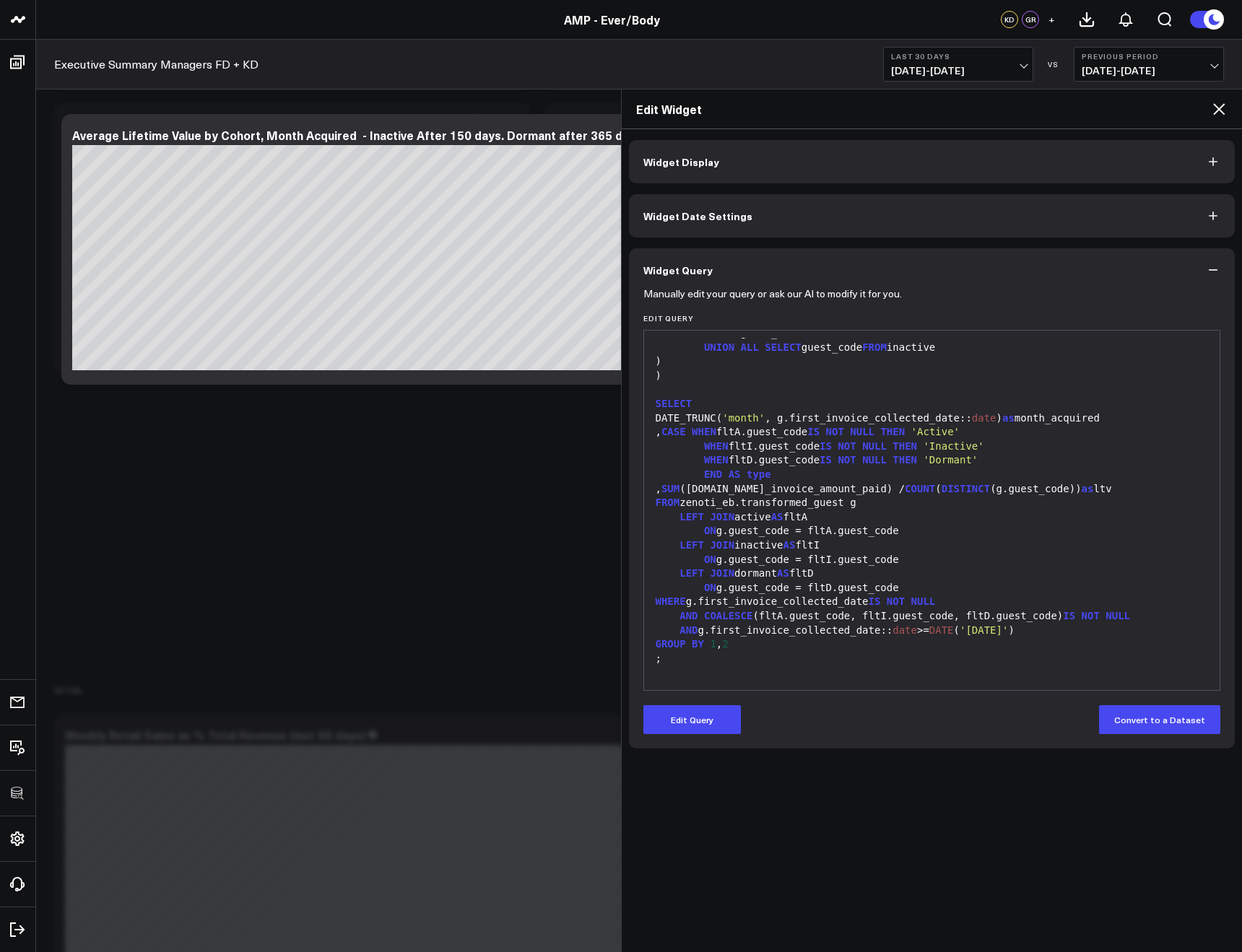
click at [1222, 110] on icon at bounding box center [1218, 108] width 17 height 17
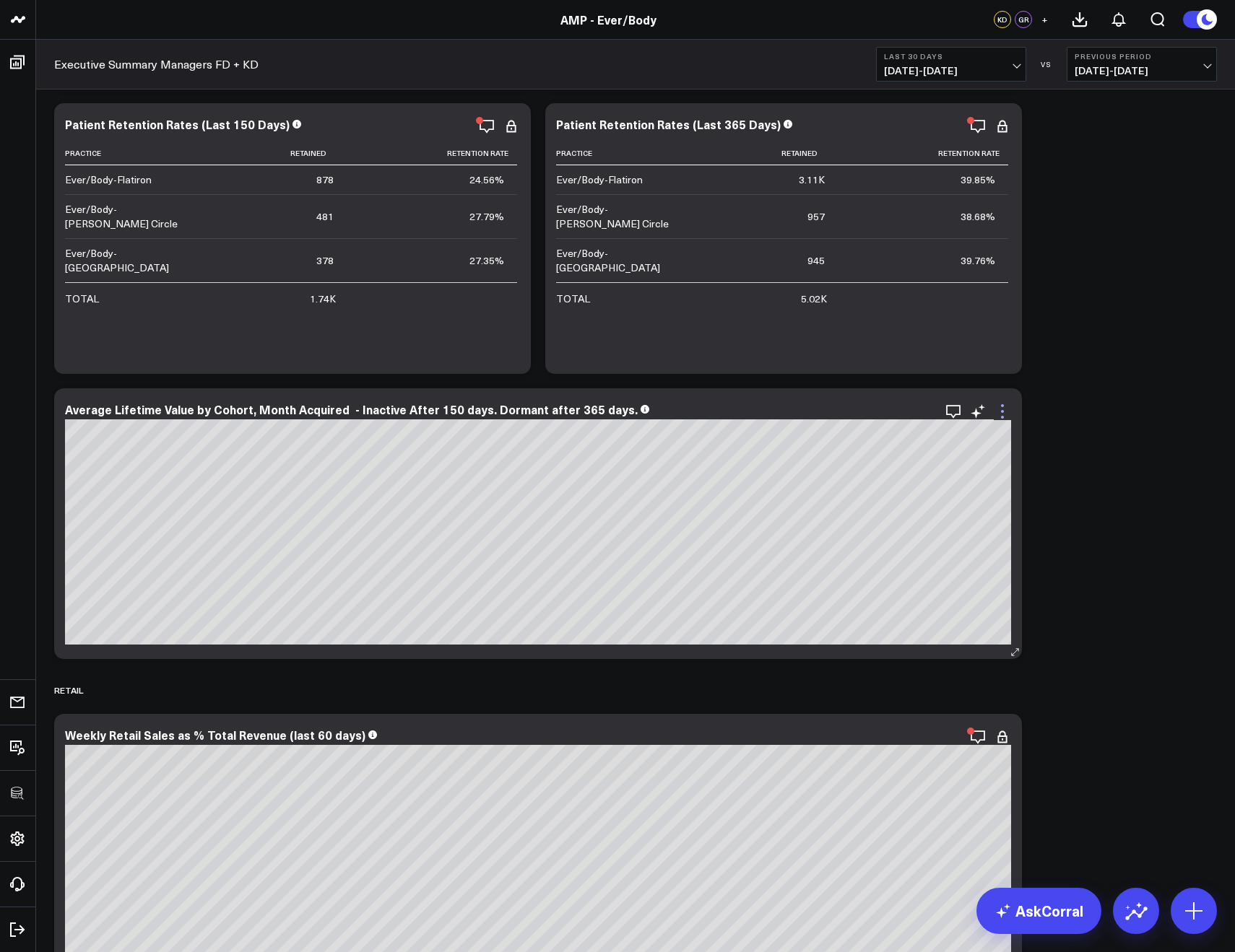
click at [1001, 410] on icon at bounding box center [1003, 411] width 3 height 3
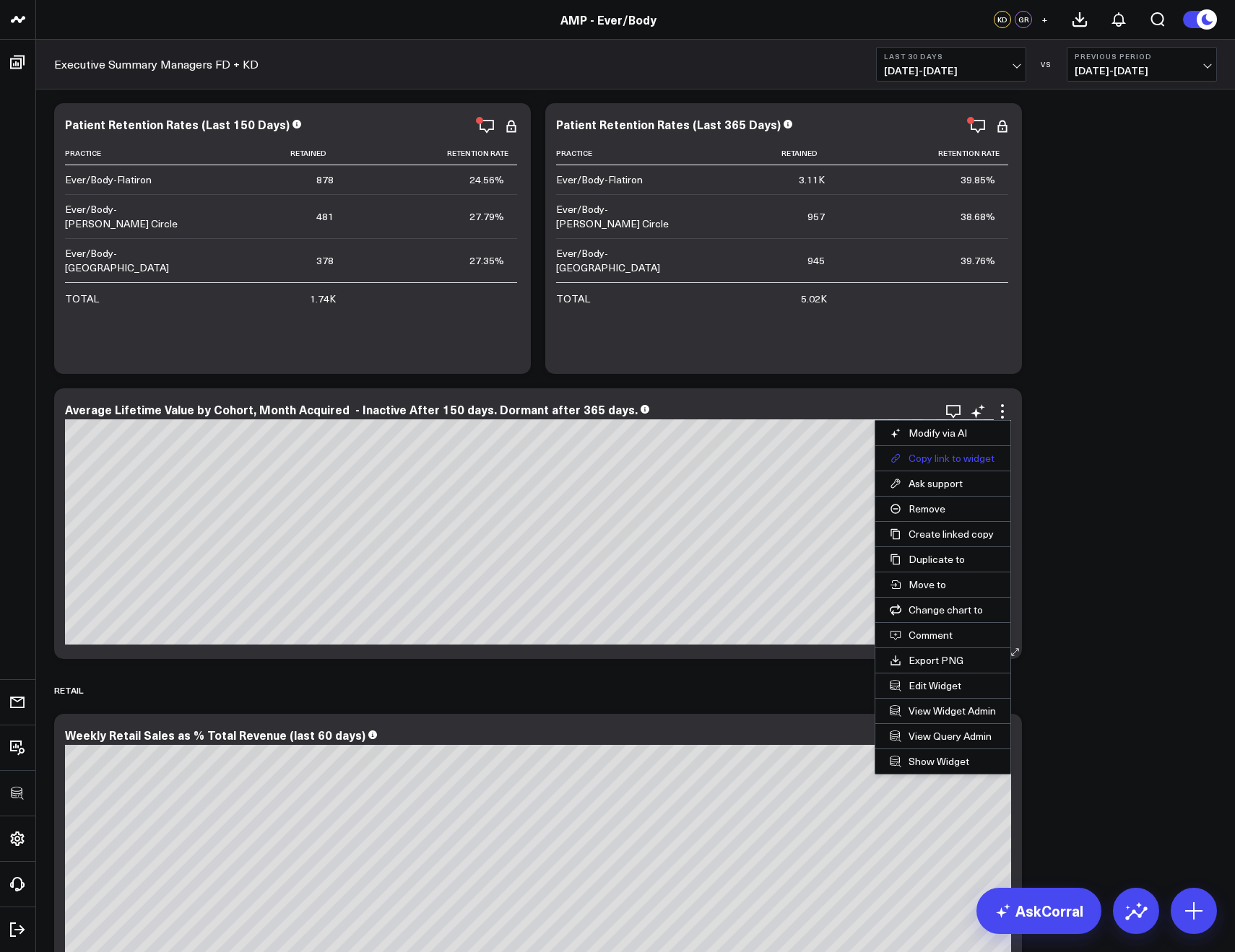
click at [924, 456] on button "Copy link to widget" at bounding box center [943, 458] width 135 height 24
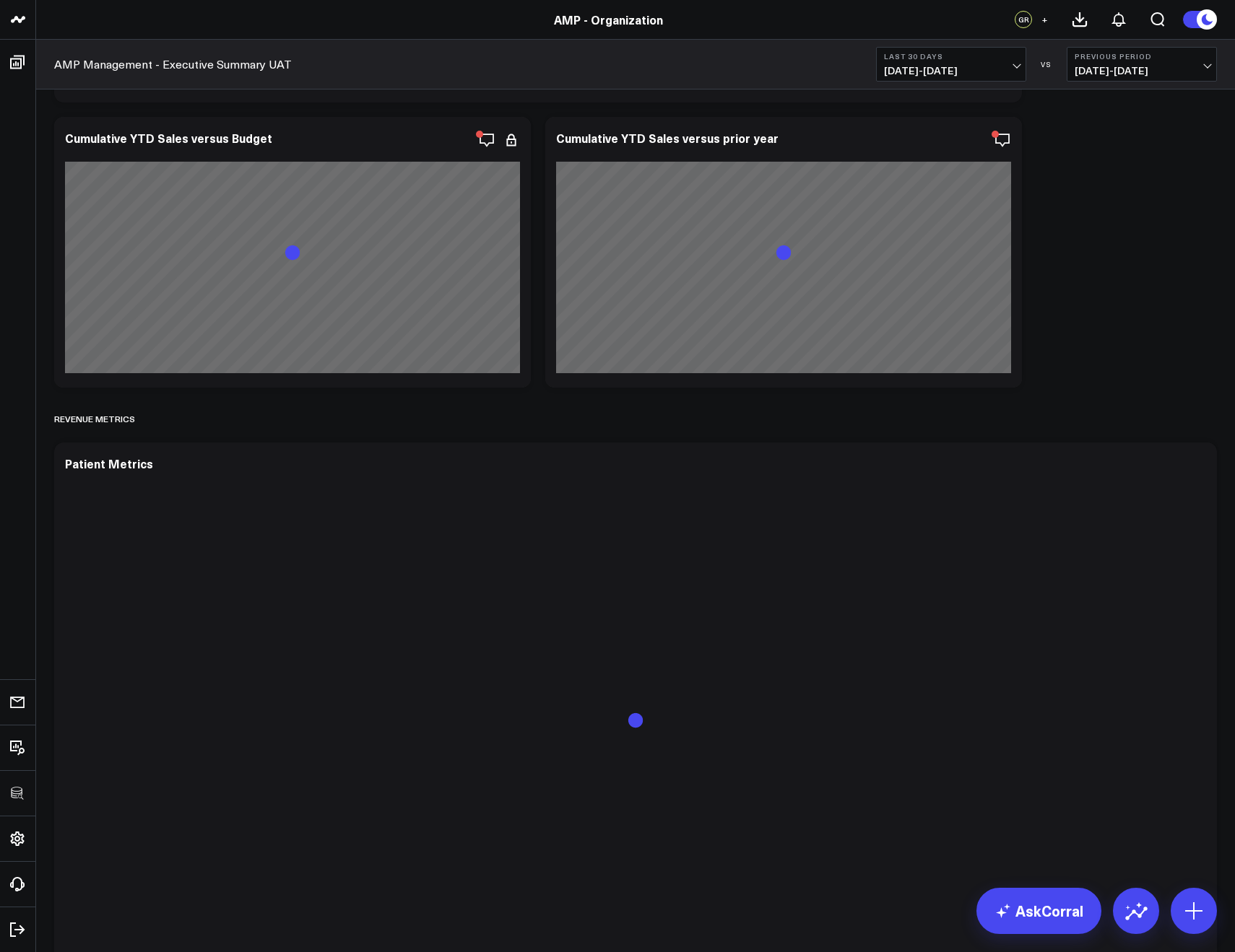
scroll to position [2094, 0]
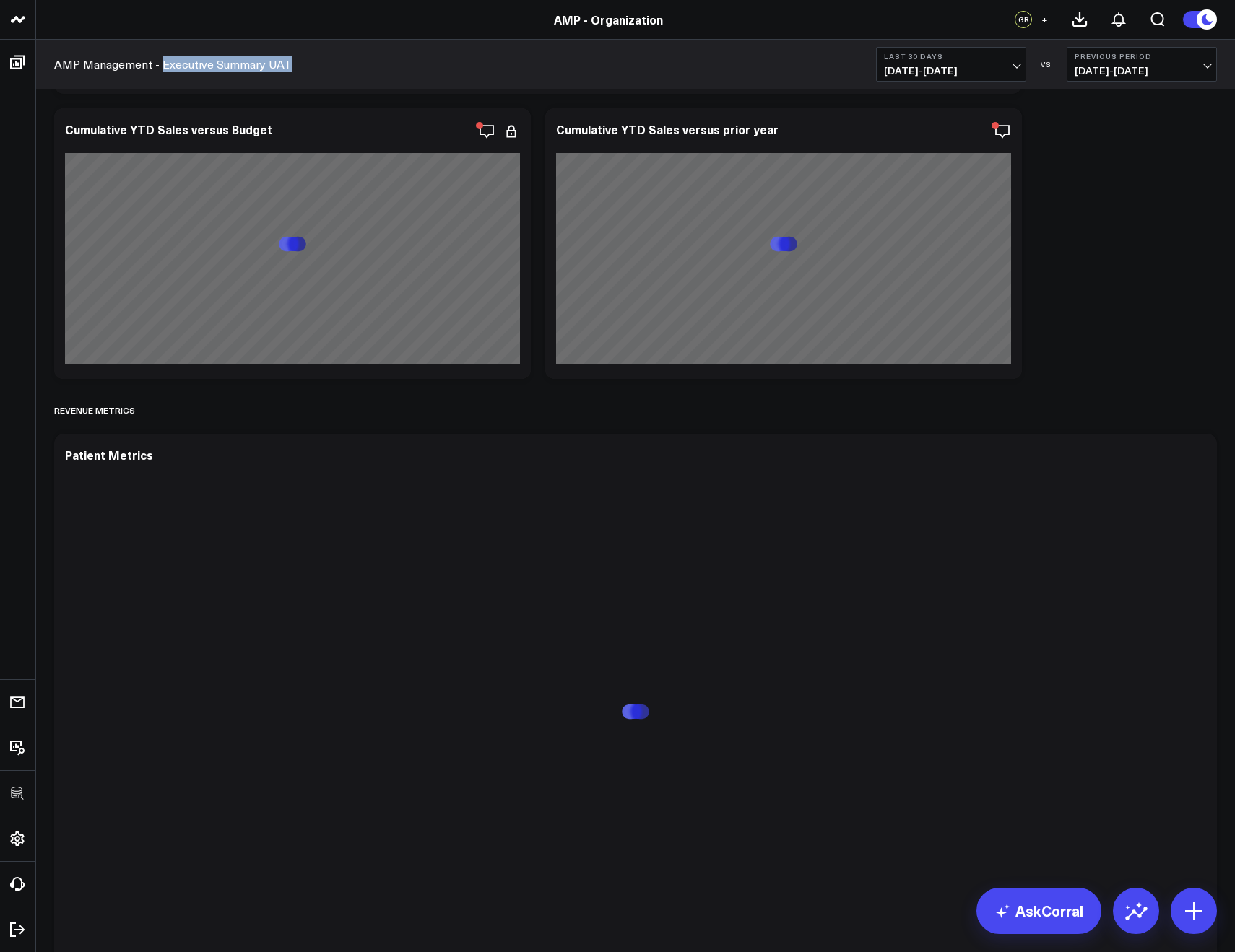
drag, startPoint x: 253, startPoint y: 64, endPoint x: 163, endPoint y: 62, distance: 90.0
click at [163, 62] on div "AMP Management - Executive Summary UAT Last 30 Days 09/10/25 - 10/09/25 VS Prev…" at bounding box center [635, 64] width 1198 height 50
click at [349, 62] on div "AMP Management - Executive Summary UAT Last 30 Days 09/10/25 - 10/09/25 VS Prev…" at bounding box center [635, 64] width 1198 height 50
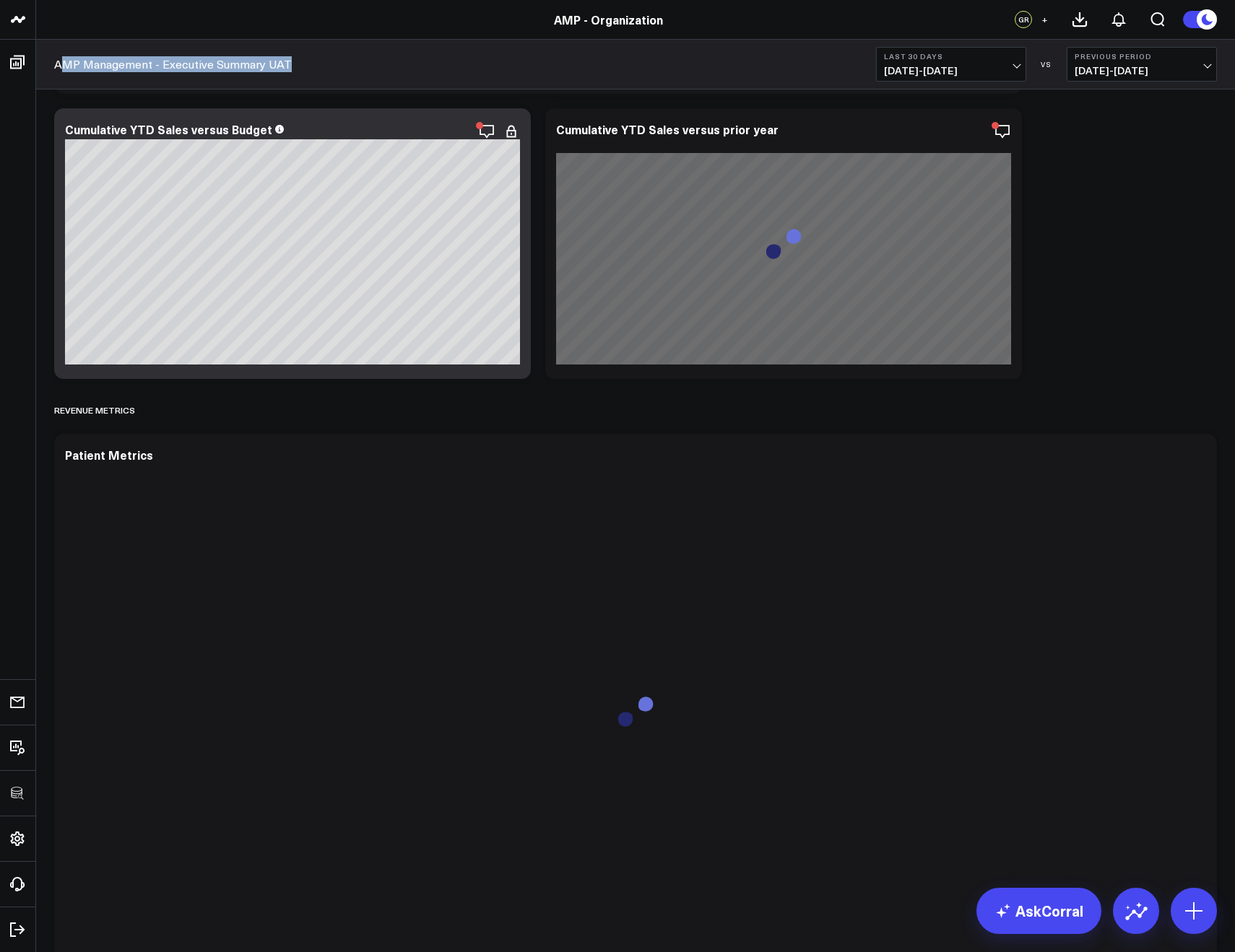
drag, startPoint x: 336, startPoint y: 63, endPoint x: 58, endPoint y: 58, distance: 278.0
click at [58, 58] on div "AMP Management - Executive Summary UAT Last 30 Days 09/10/25 - 10/09/25 VS Prev…" at bounding box center [635, 64] width 1198 height 50
copy link "AMP Management - Executive Summary UAT"
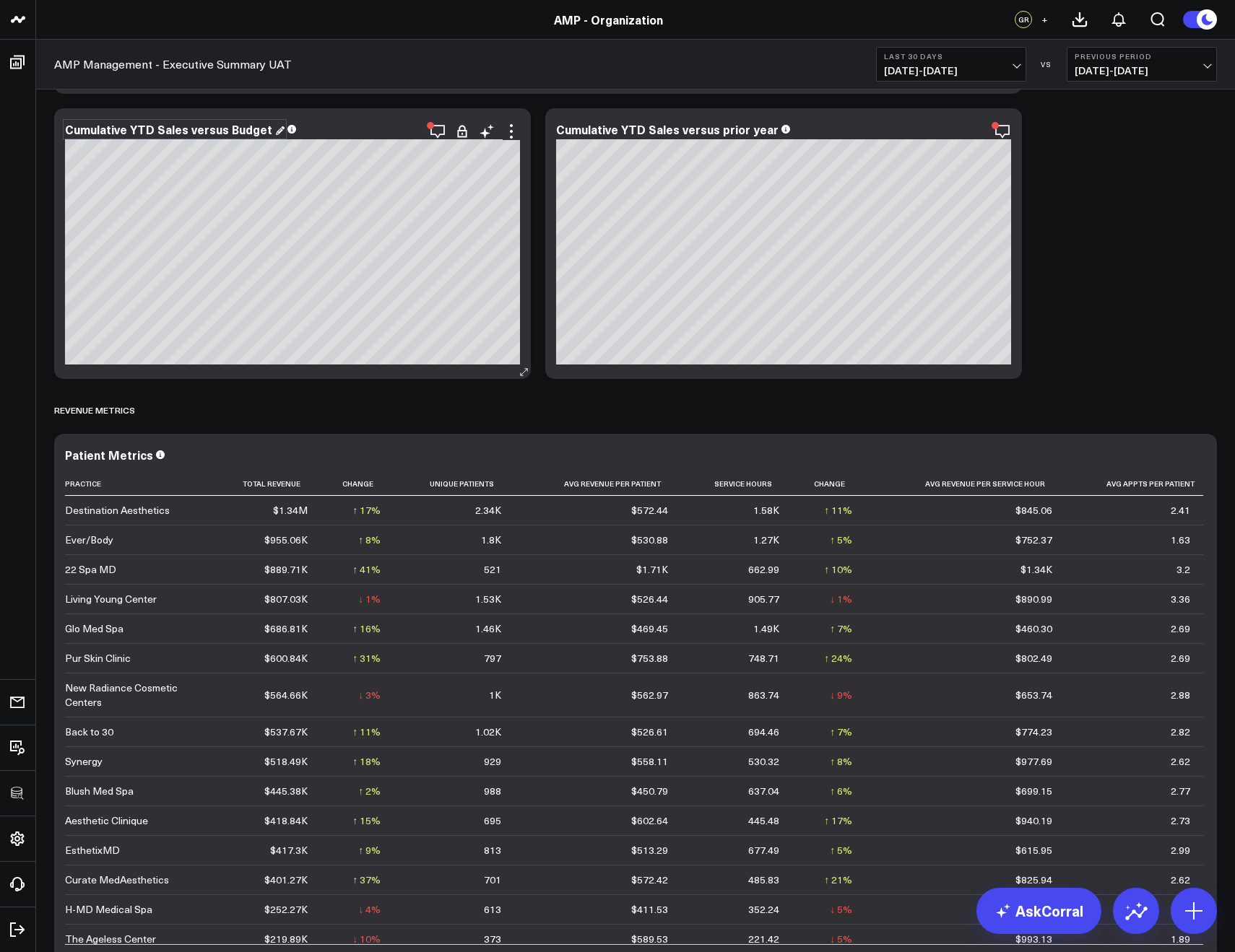
click at [119, 131] on div "Cumulative YTD Sales versus Budget" at bounding box center [174, 129] width 219 height 16
click at [120, 131] on div "Cumulative YTD Sales versus Budget" at bounding box center [170, 129] width 210 height 16
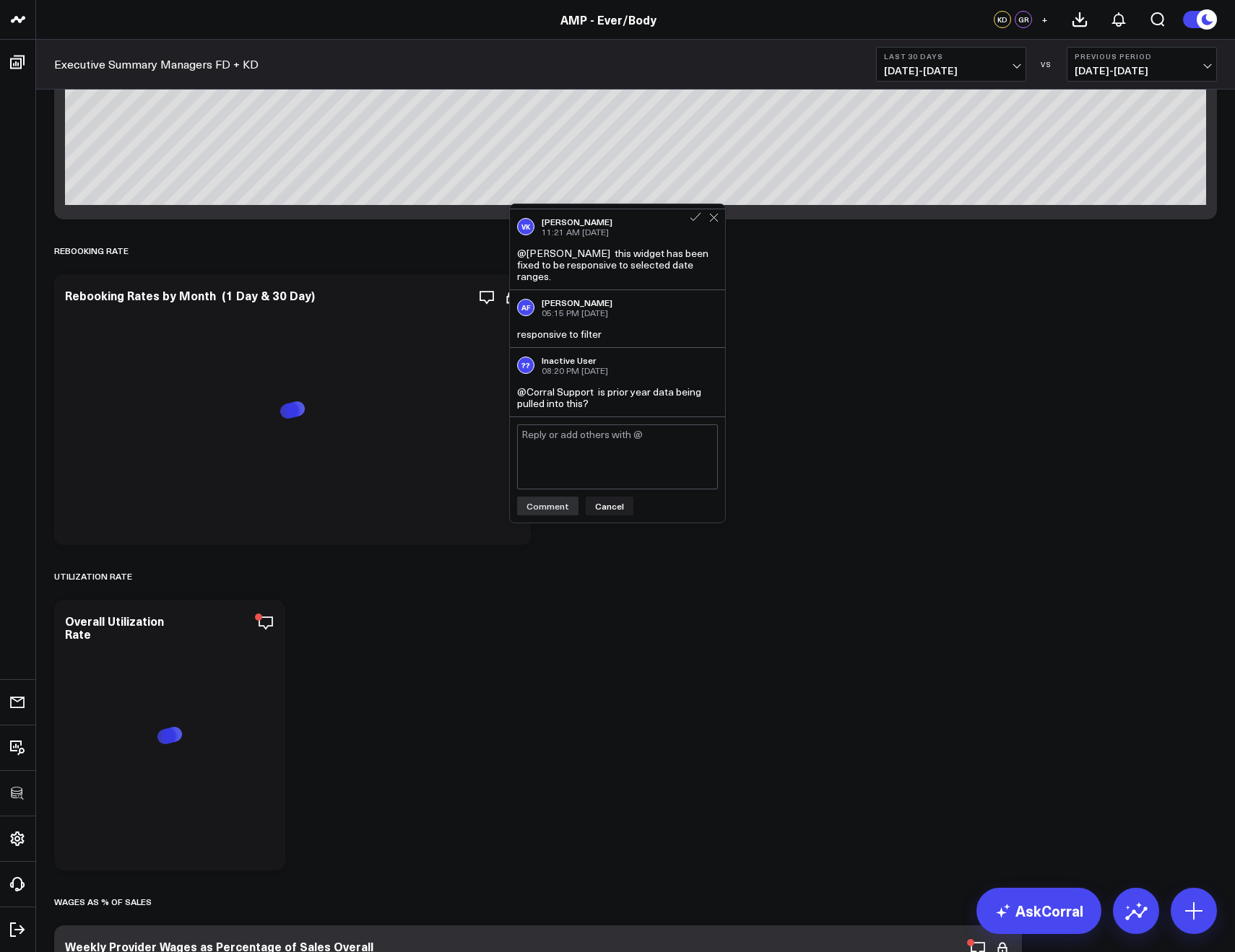
scroll to position [4071, 0]
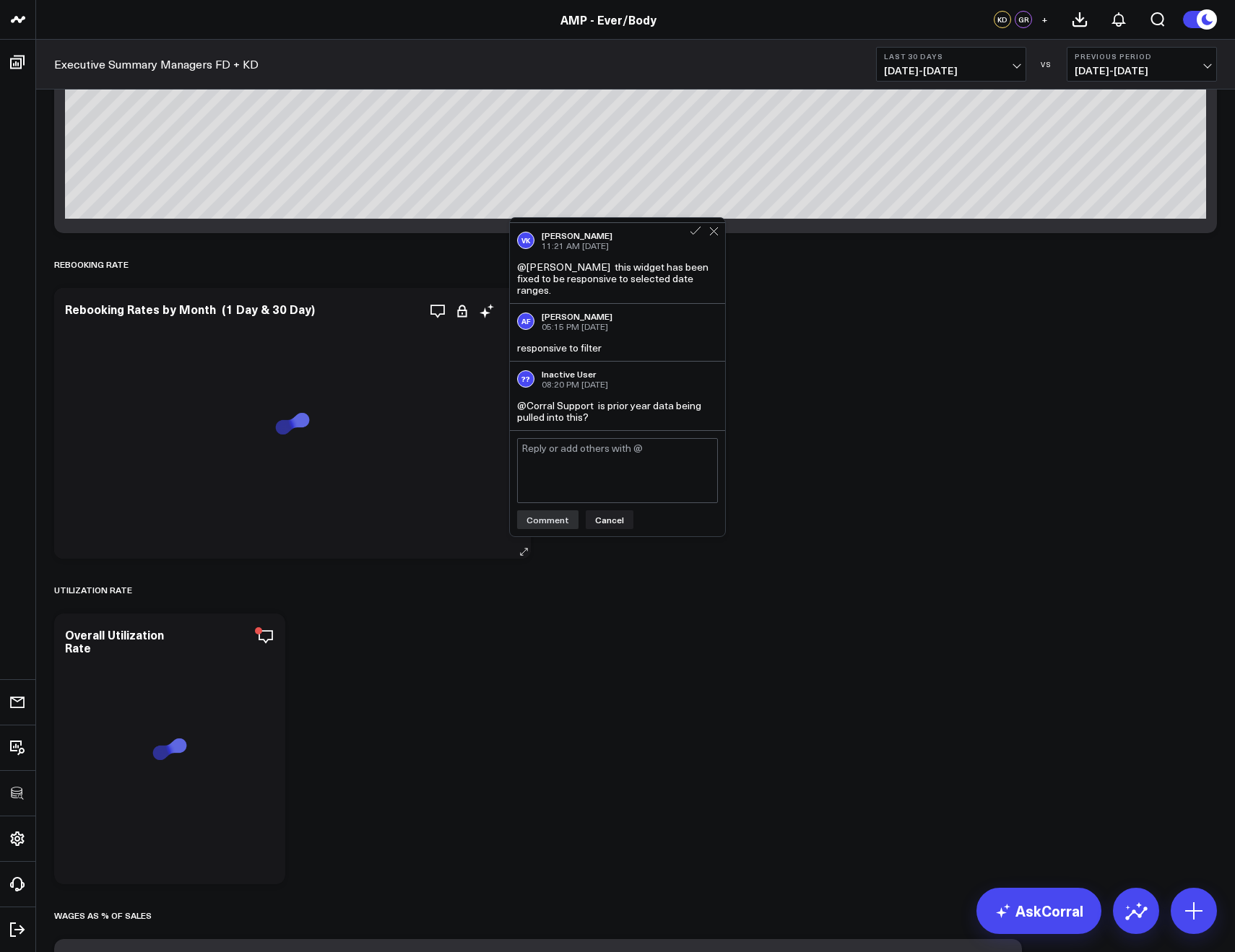
click at [249, 318] on div "Rebooking Rates by Month (1 Day & 30 Day)" at bounding box center [292, 310] width 455 height 16
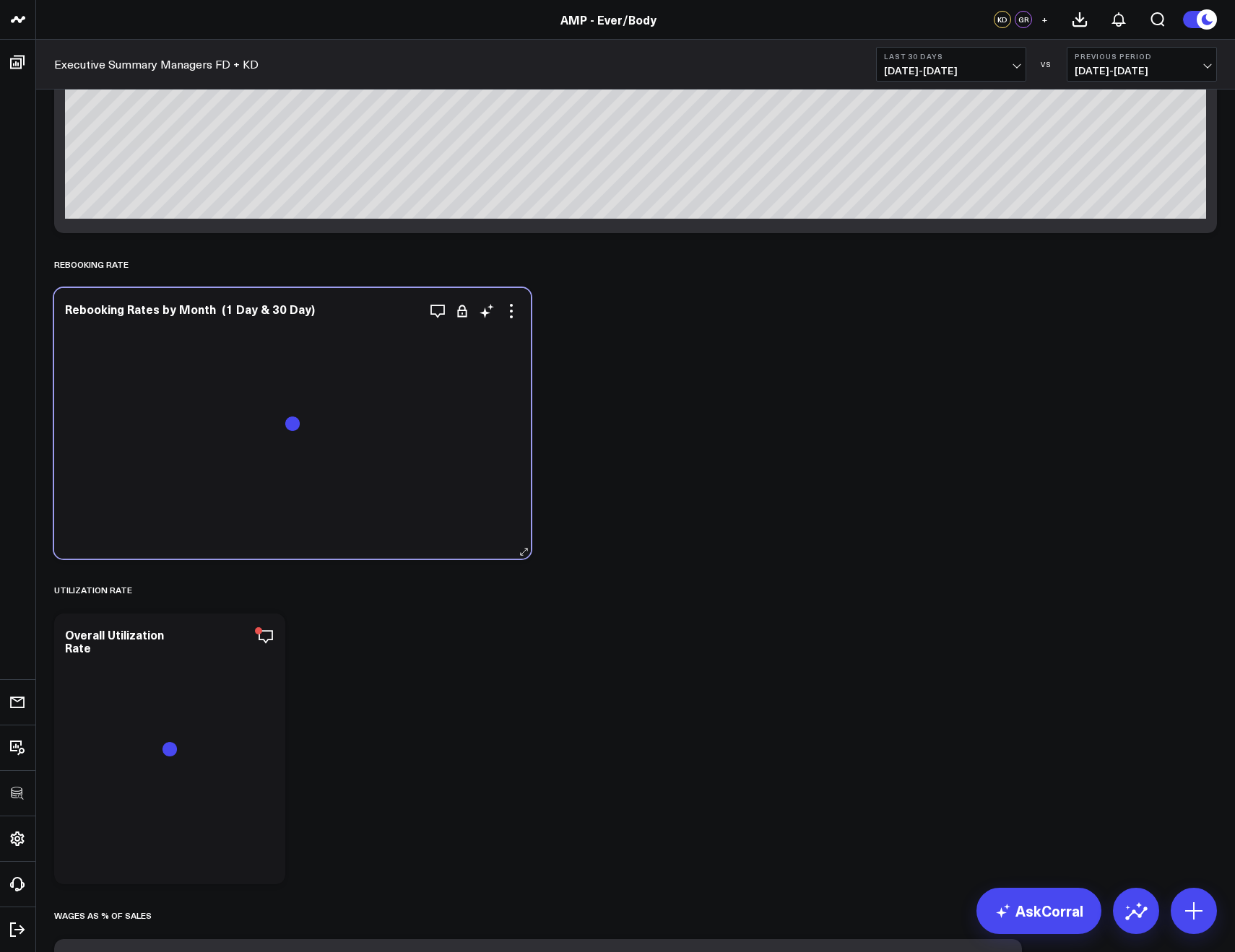
click at [249, 318] on div "Rebooking Rates by Month (1 Day & 30 Day)" at bounding box center [292, 310] width 455 height 16
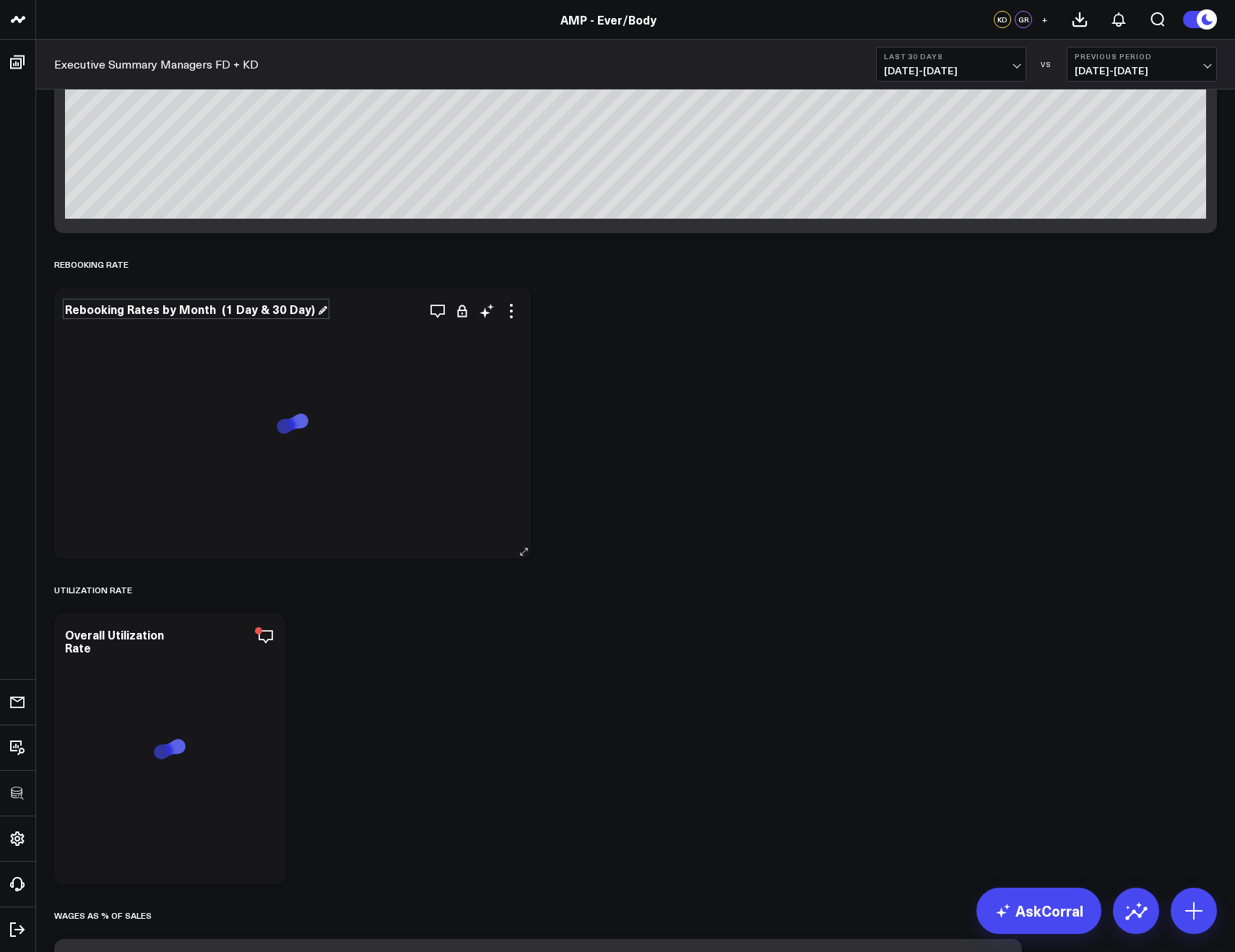
click at [234, 309] on div "Rebooking Rates by Month (1 Day & 30 Day)" at bounding box center [196, 309] width 262 height 16
click at [234, 309] on div "Rebooking Rates by Month (1 Day & 30 Day)" at bounding box center [191, 309] width 253 height 16
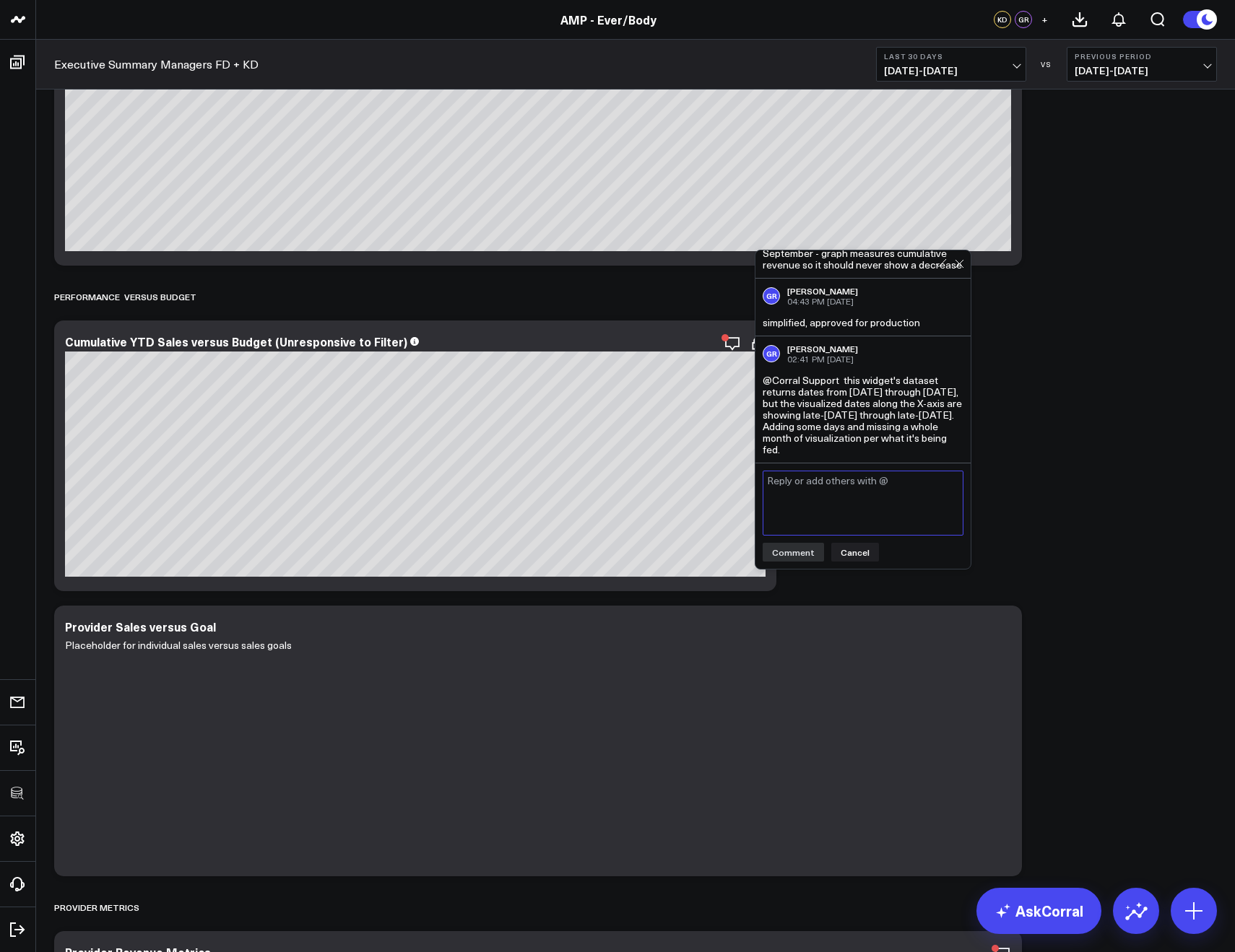
scroll to position [145, 0]
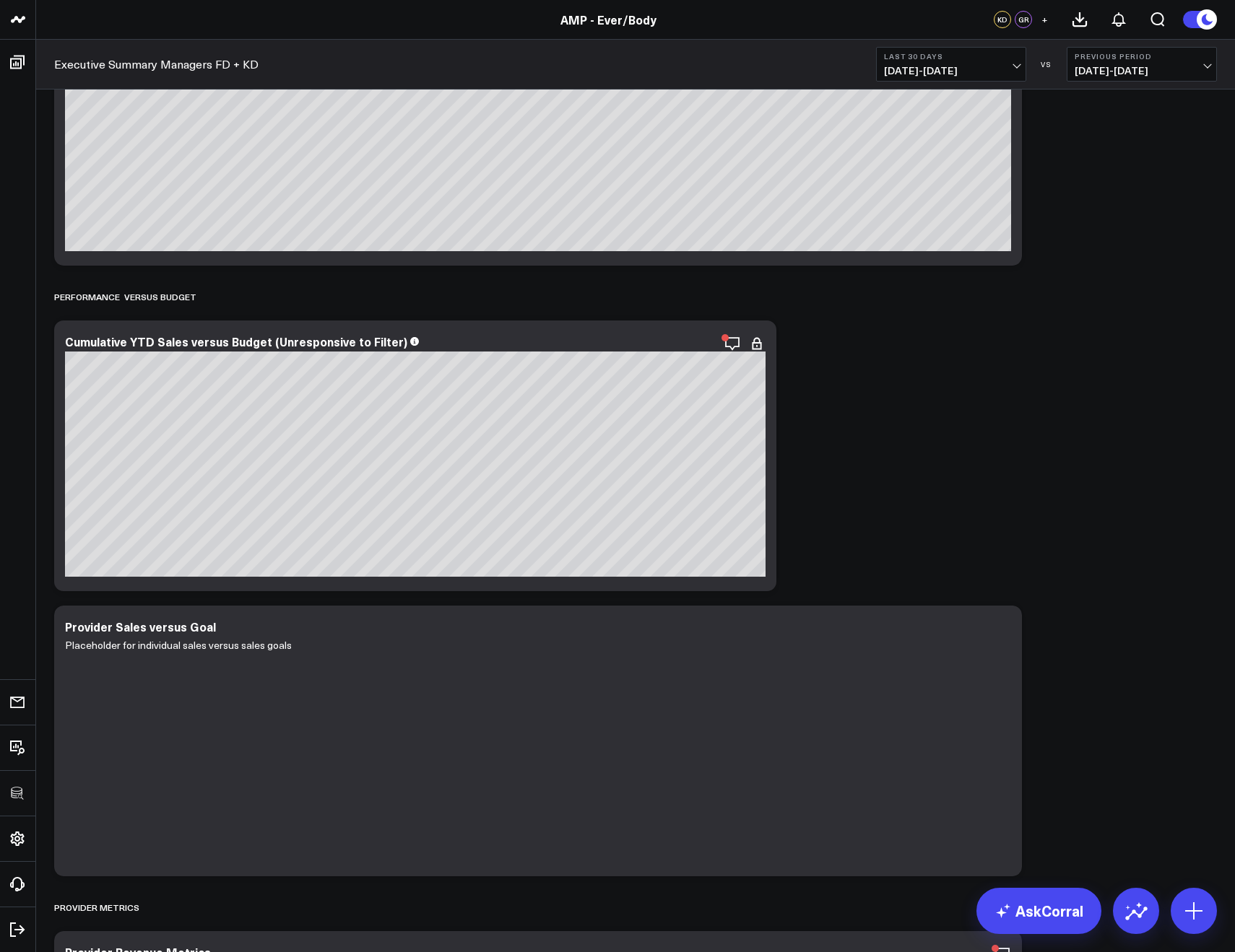
click at [275, 64] on div "Executive Summary Managers FD + KD Last 30 Days [DATE] - [DATE] VS Previous Per…" at bounding box center [635, 64] width 1198 height 50
drag, startPoint x: 275, startPoint y: 64, endPoint x: 55, endPoint y: 63, distance: 220.0
click at [55, 63] on div "Executive Summary Managers FD + KD Last 30 Days [DATE] - [DATE] VS Previous Per…" at bounding box center [635, 64] width 1198 height 50
copy link "Executive Summary Managers FD + KD"
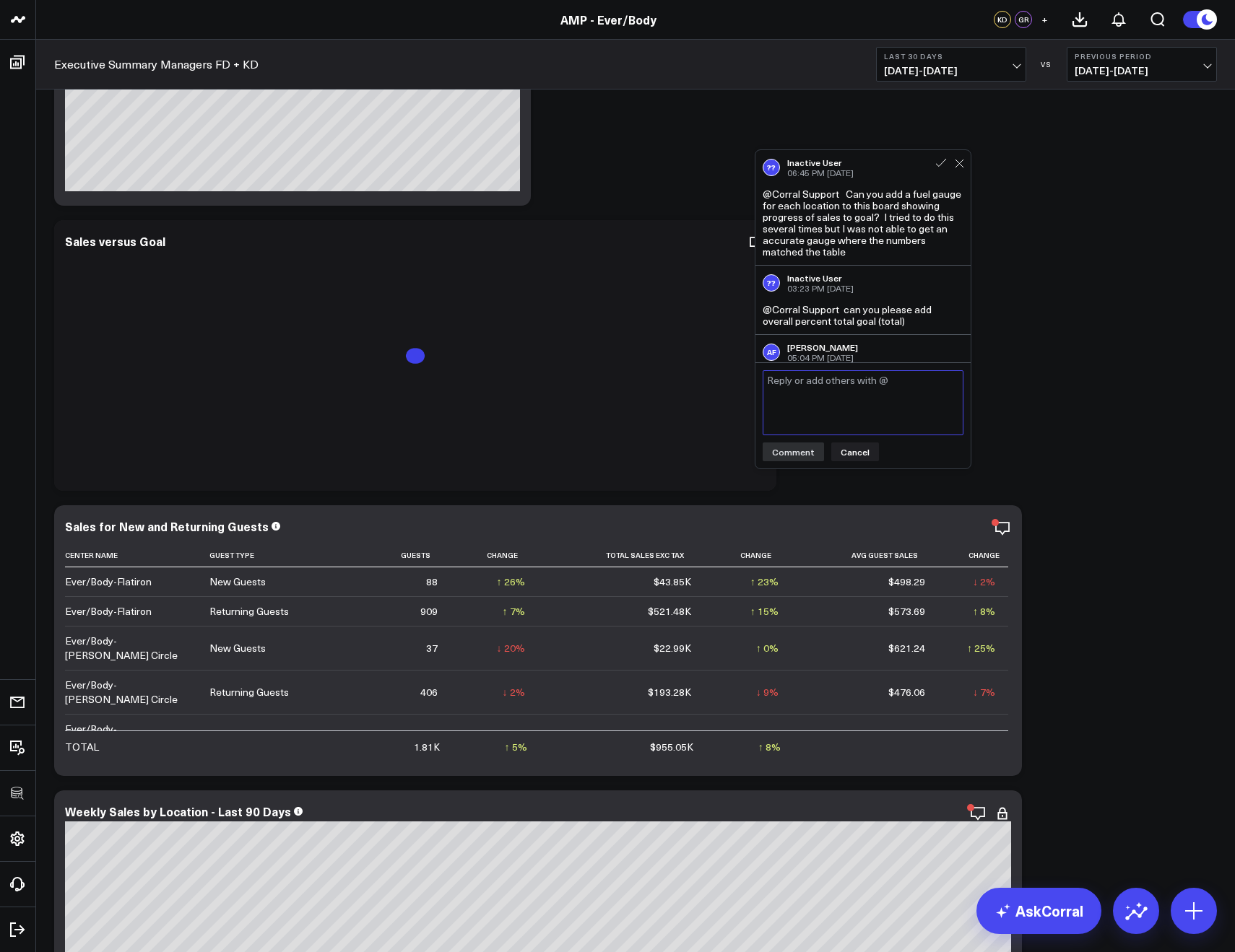
scroll to position [29, 0]
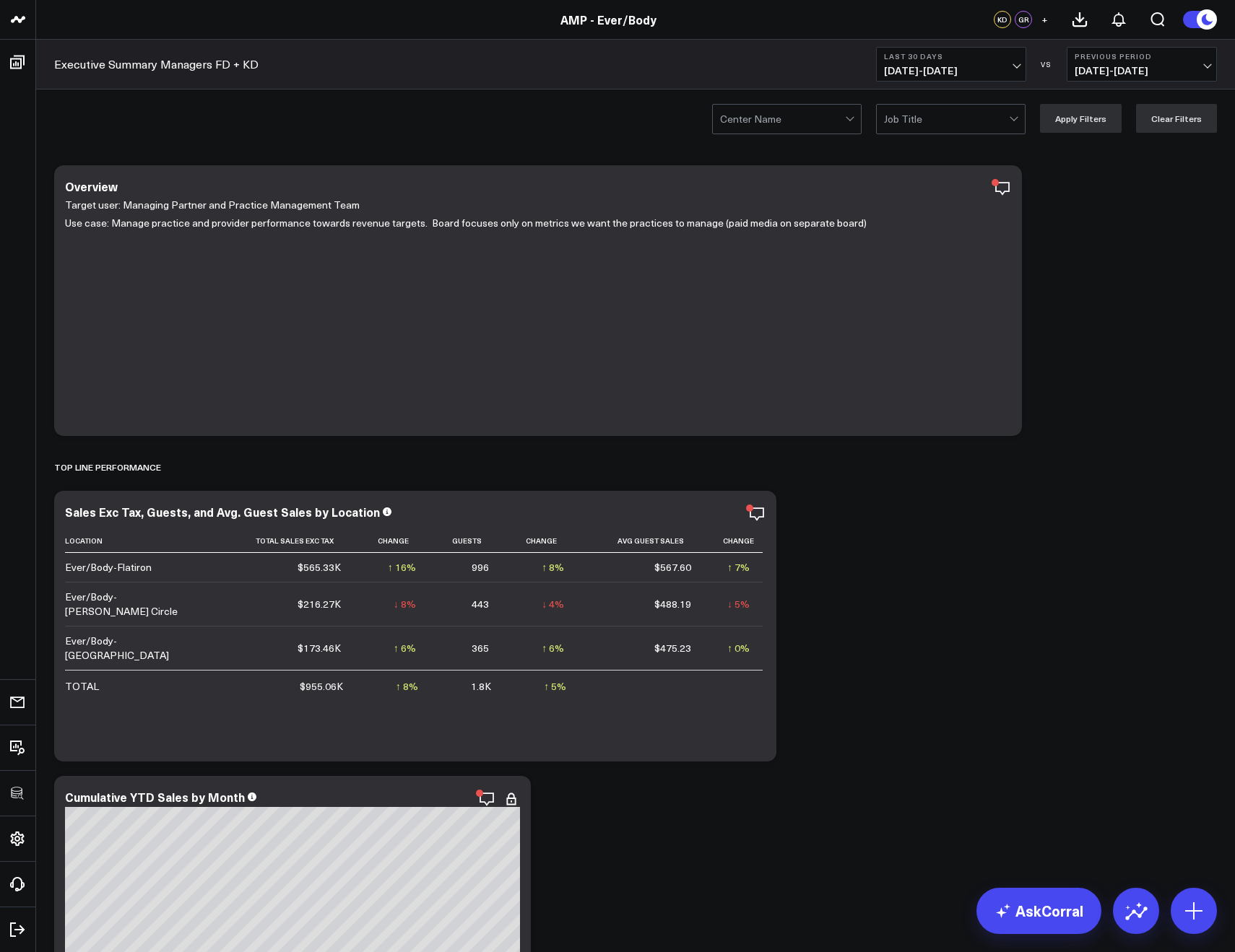
scroll to position [11, 0]
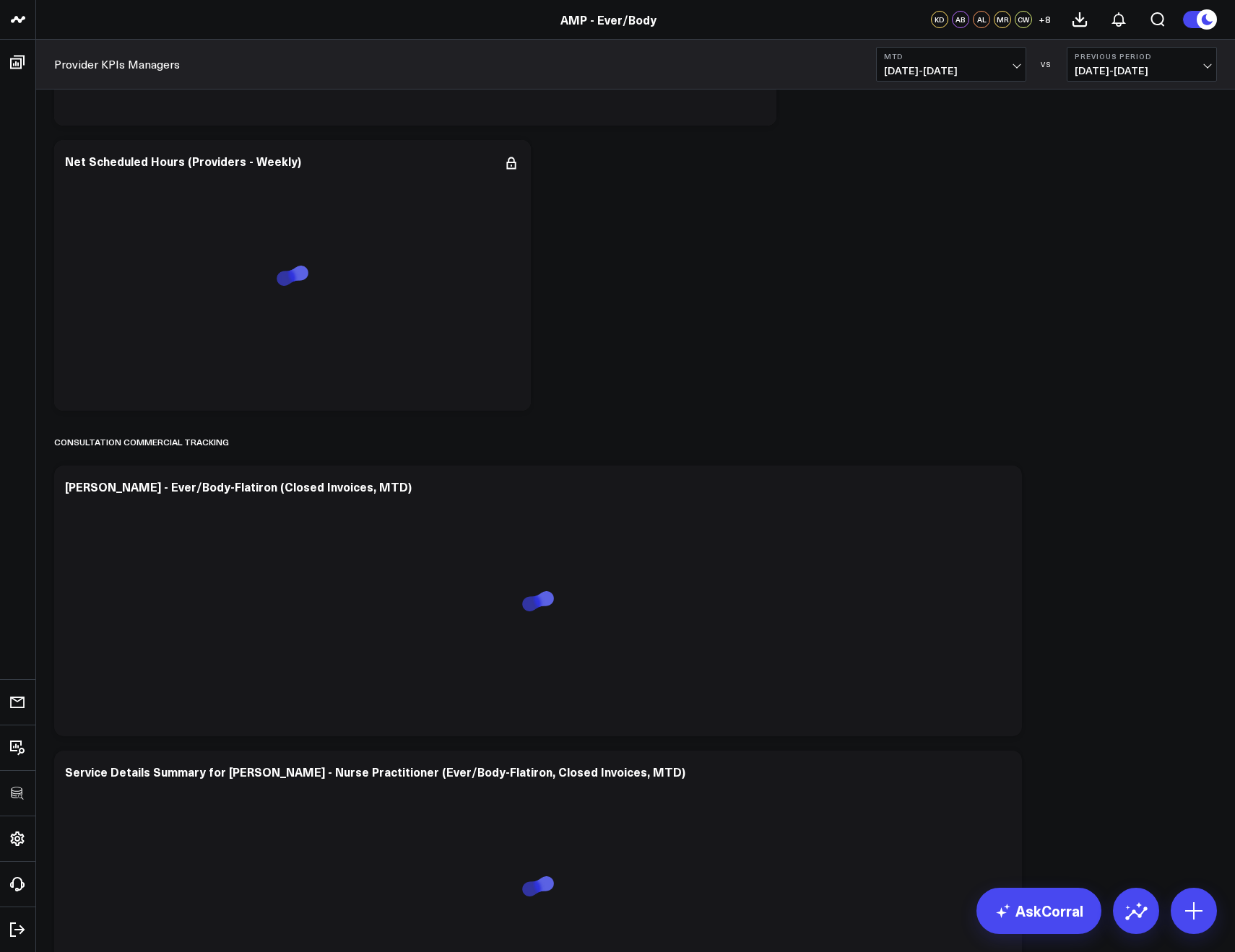
scroll to position [11379, 0]
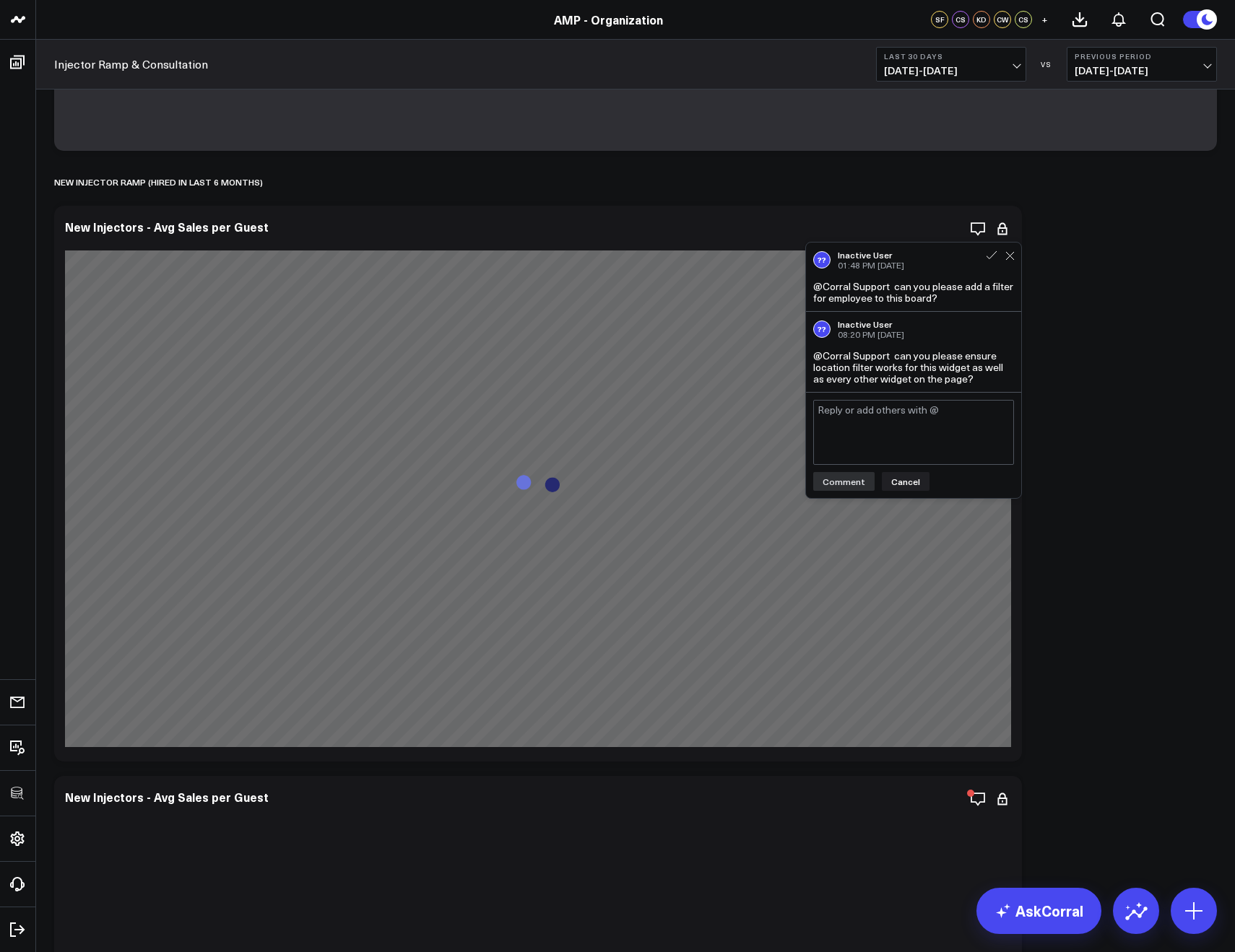
scroll to position [288, 0]
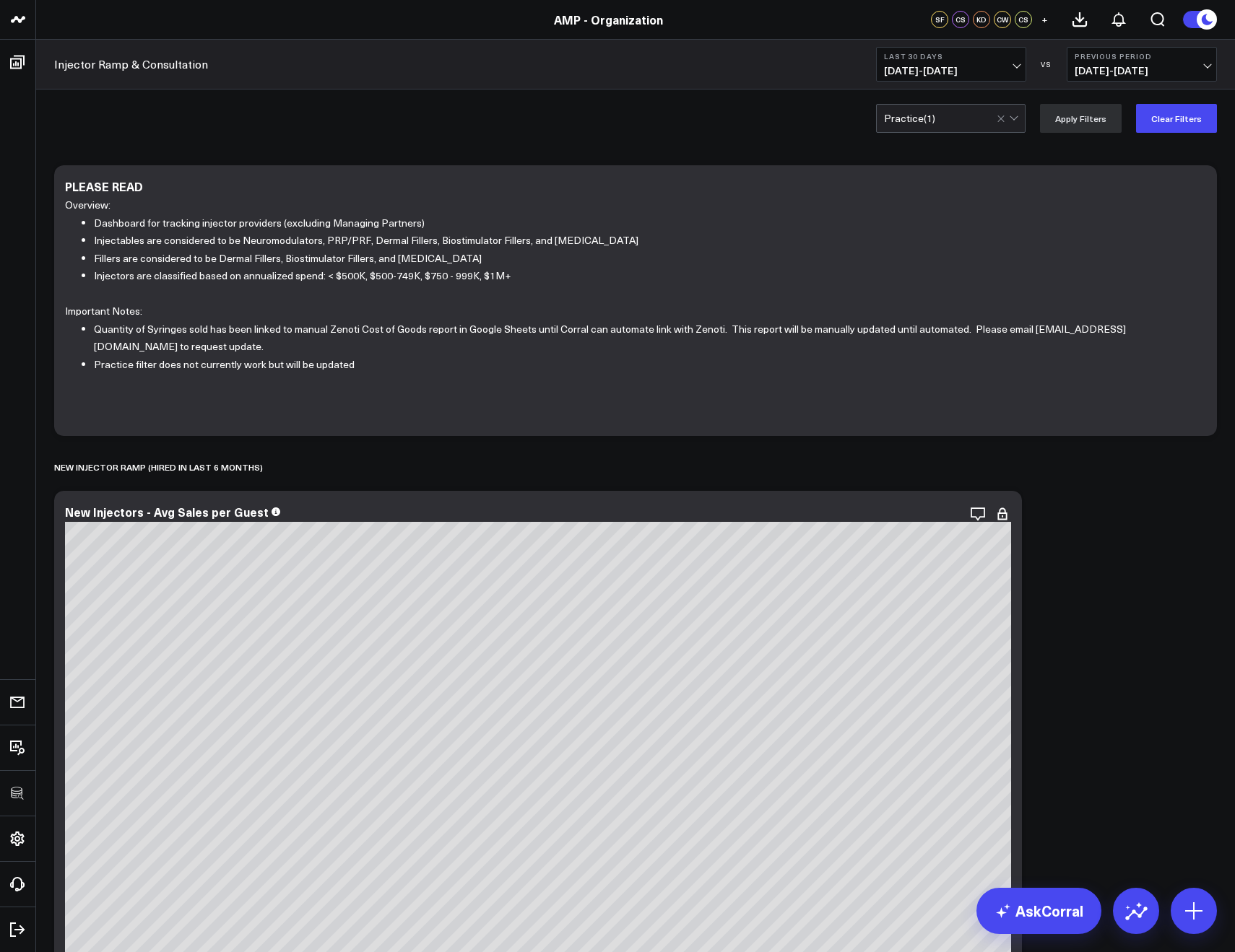
click at [906, 122] on div "Practice ( 1 )" at bounding box center [909, 118] width 51 height 11
click at [967, 119] on div "Practice ( 1 )" at bounding box center [940, 118] width 112 height 11
click at [956, 127] on div "Practice ( 1 )" at bounding box center [950, 118] width 149 height 29
click at [1014, 117] on div at bounding box center [1009, 119] width 24 height 28
click at [921, 137] on div "Practice ( 1 ) Apply Filters Clear Filters" at bounding box center [635, 118] width 1198 height 58
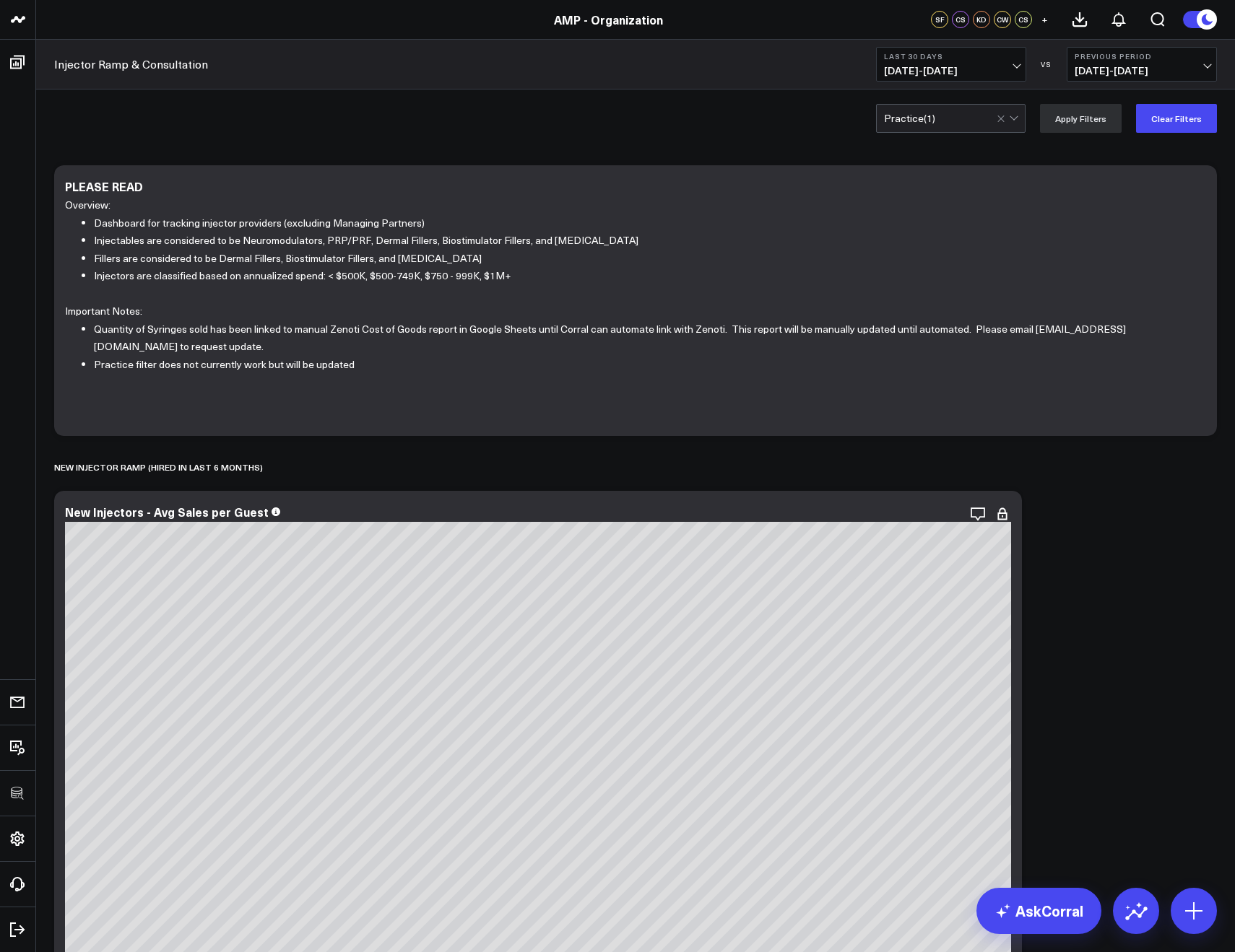
click at [914, 129] on div "Practice ( 1 )" at bounding box center [950, 118] width 149 height 29
click at [941, 117] on div "Practice ( 1 )" at bounding box center [940, 118] width 112 height 11
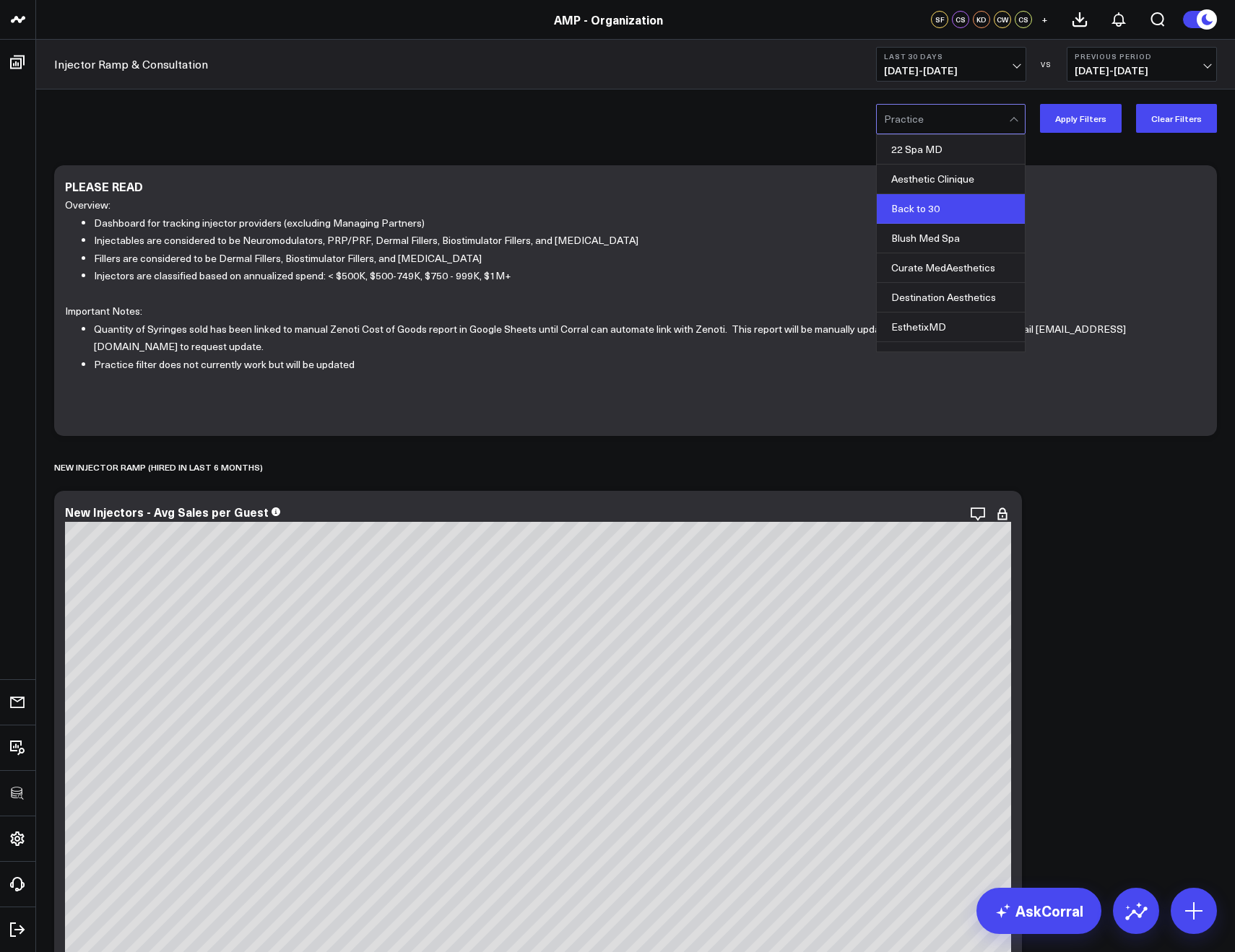
click at [931, 212] on div "Back to 30" at bounding box center [951, 208] width 148 height 29
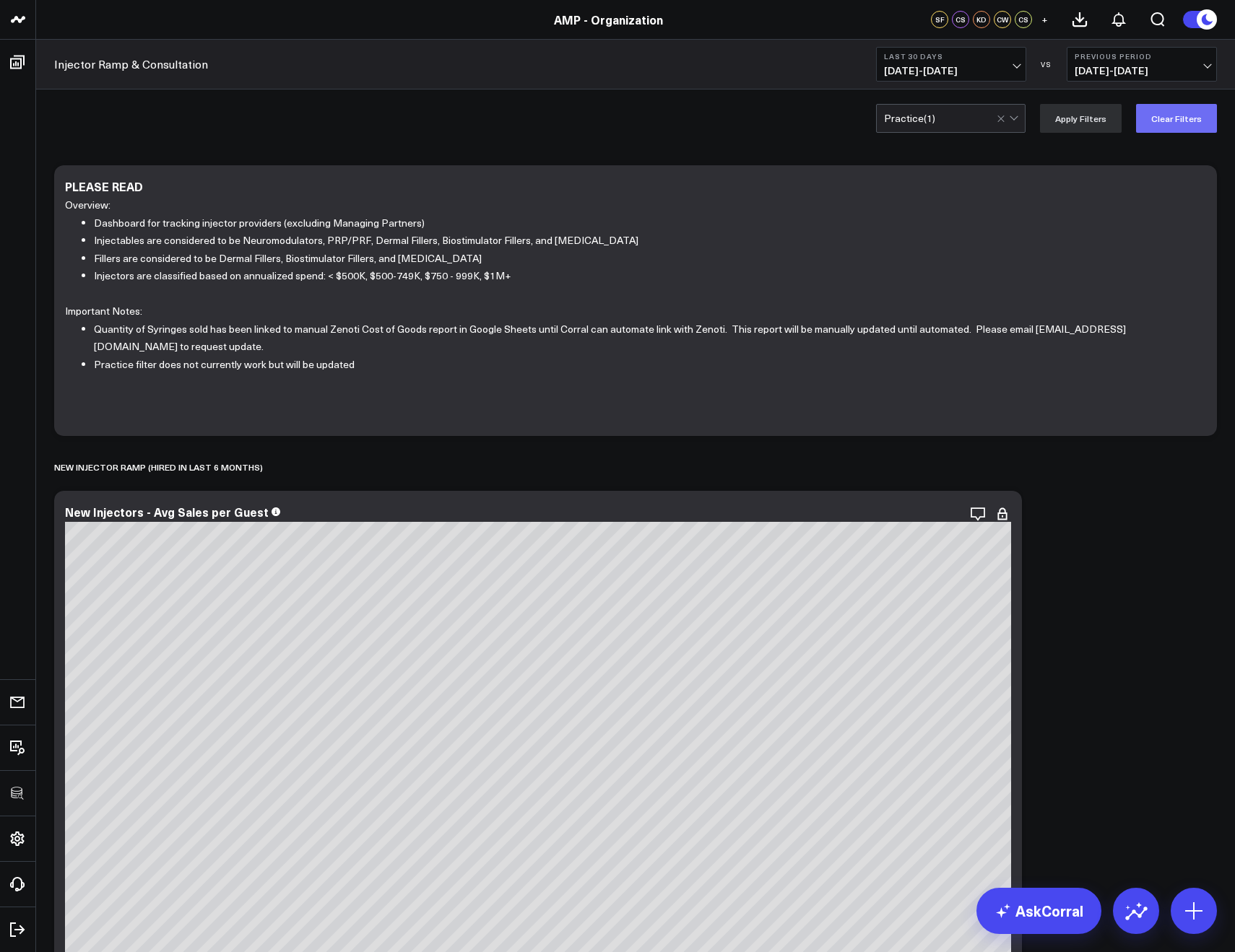
click at [1176, 113] on button "Clear Filters" at bounding box center [1176, 118] width 81 height 29
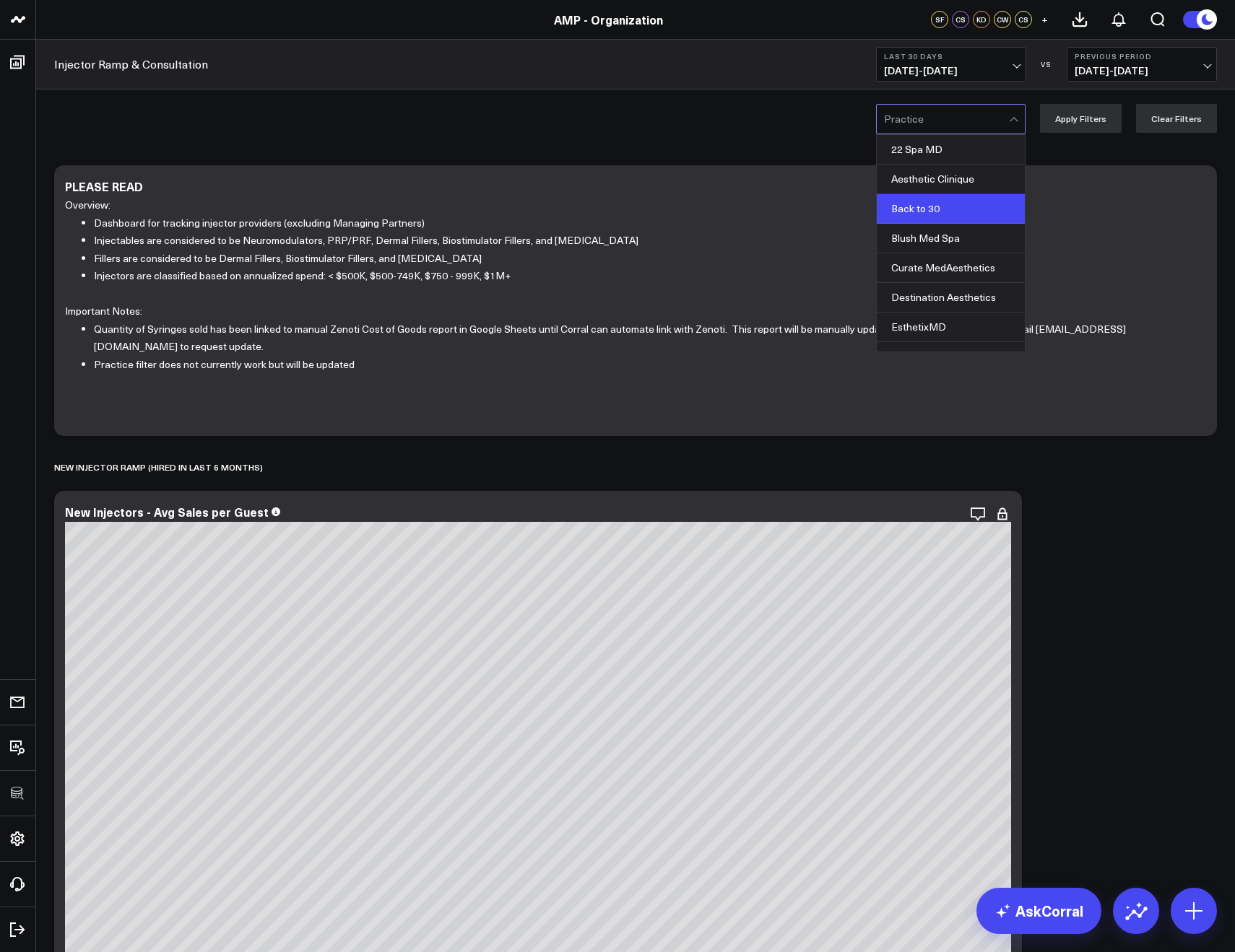
click at [934, 202] on div "Back to 30" at bounding box center [951, 208] width 148 height 29
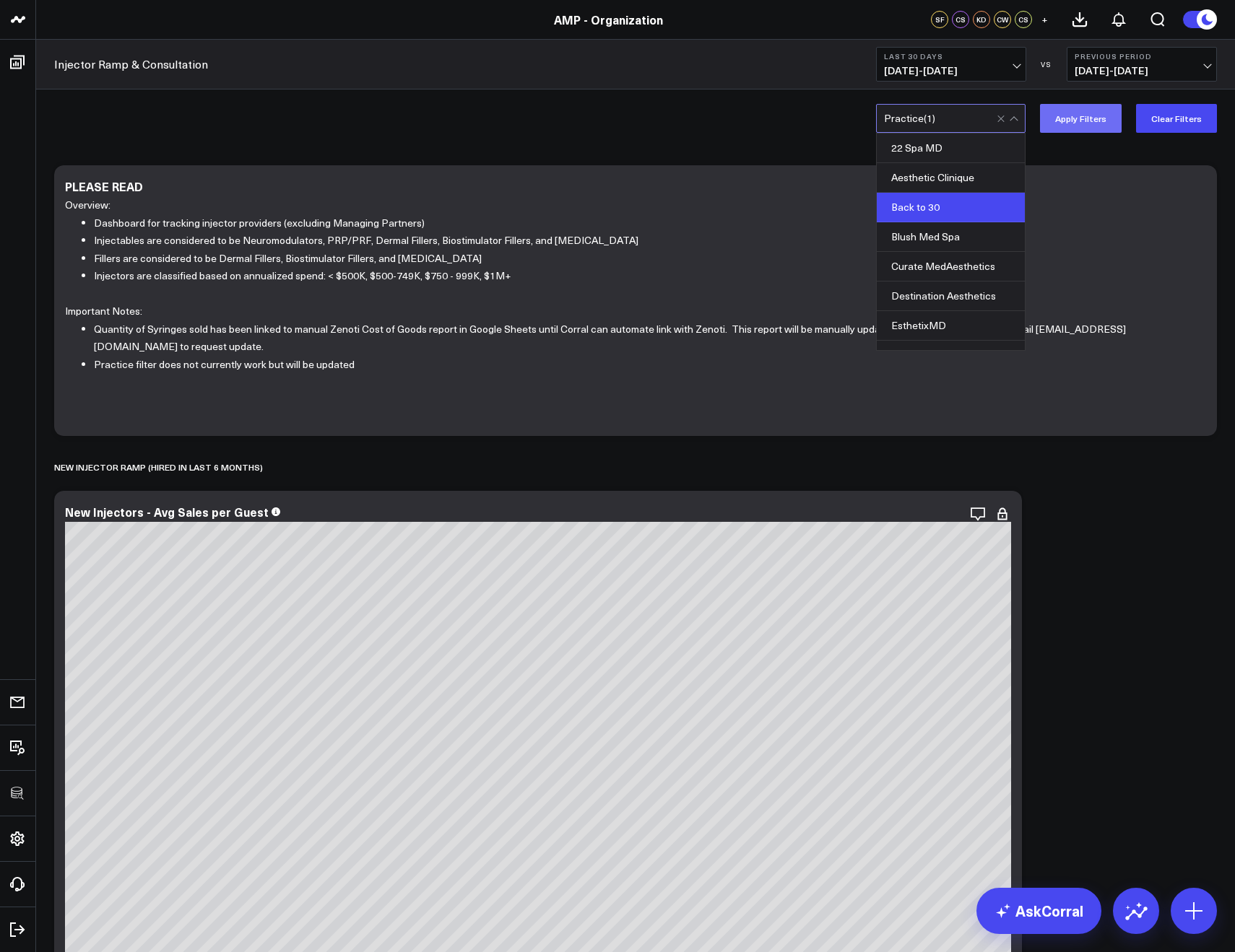
click at [1078, 110] on button "Apply Filters" at bounding box center [1080, 118] width 81 height 29
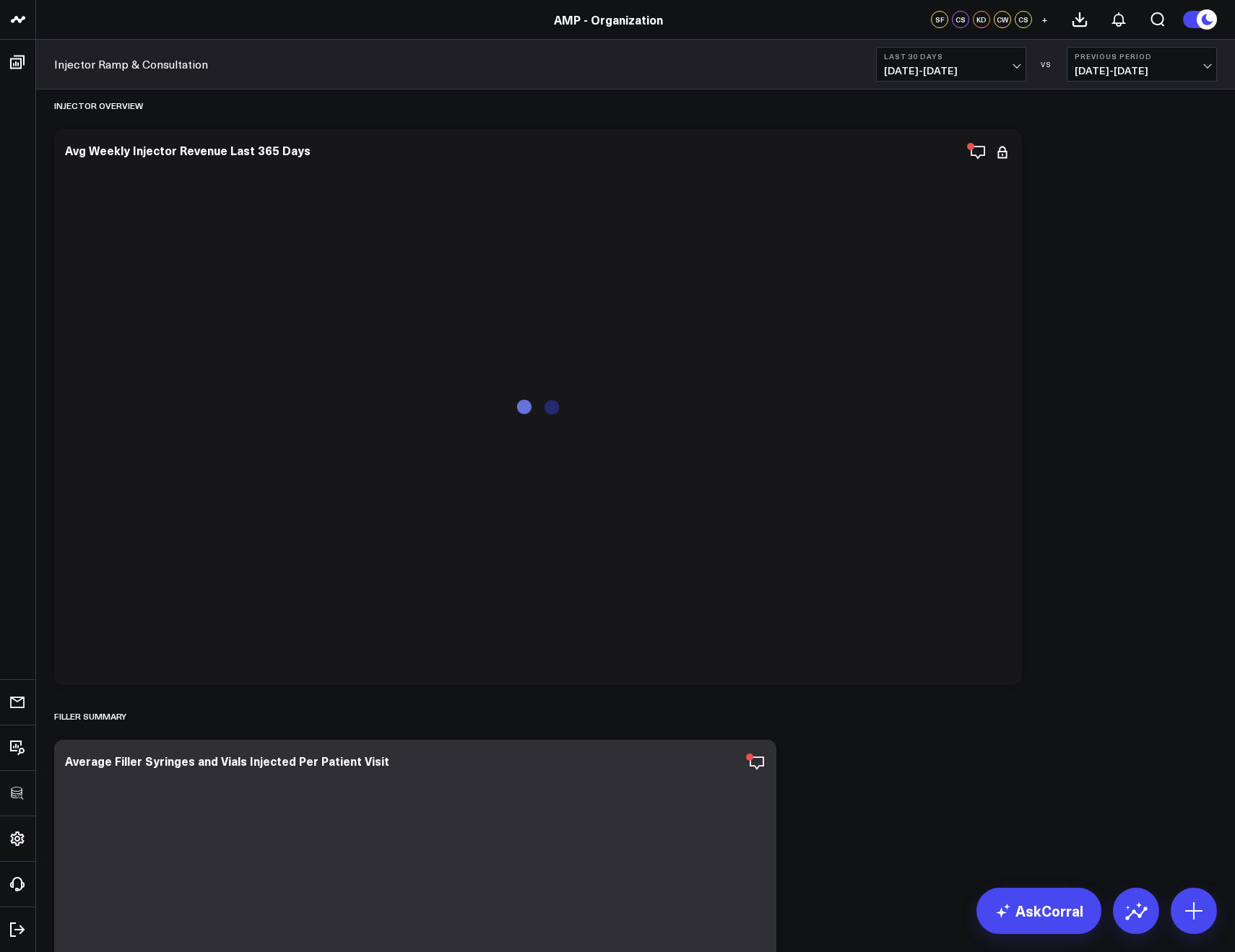
scroll to position [2108, 0]
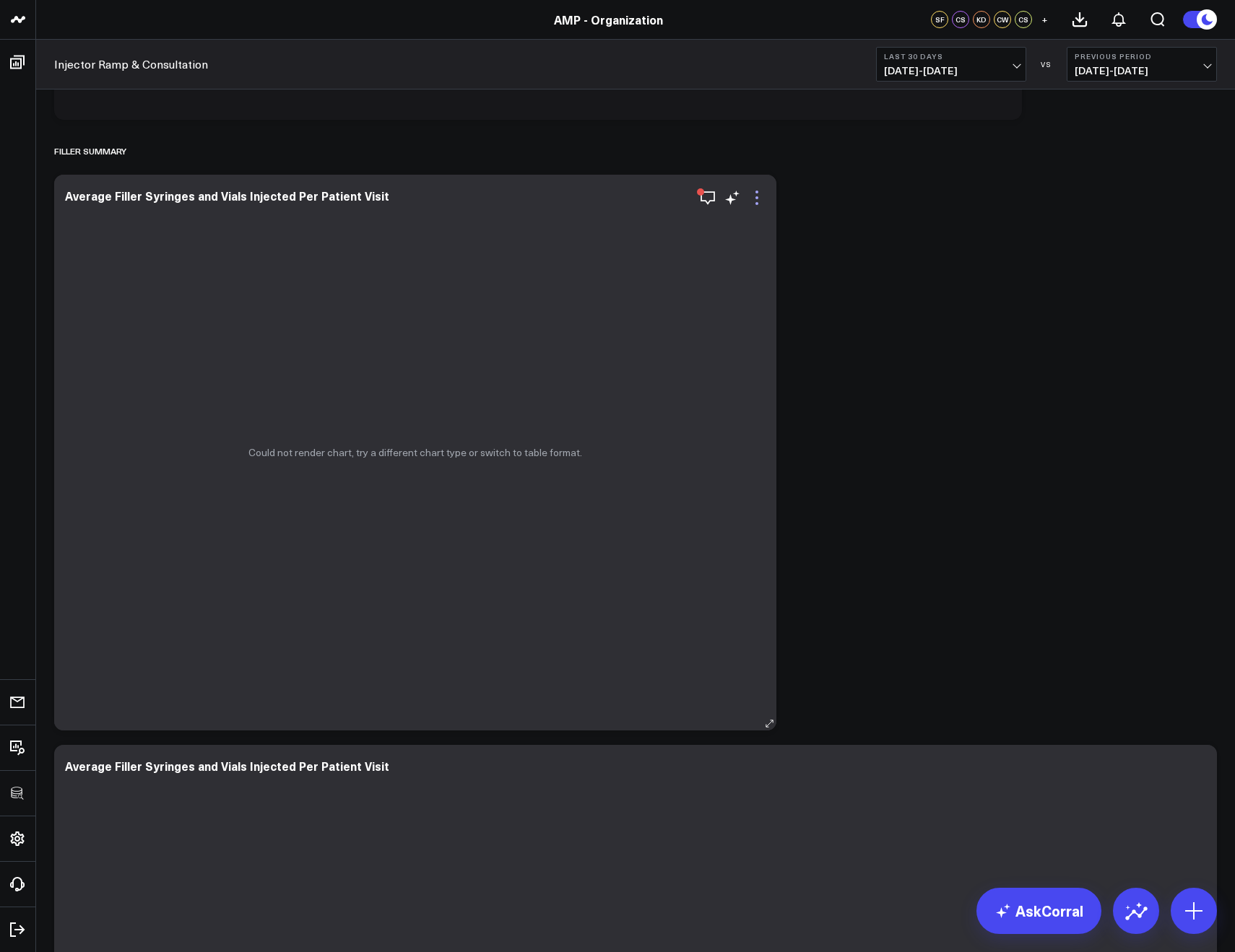
click at [755, 200] on icon at bounding box center [756, 197] width 17 height 17
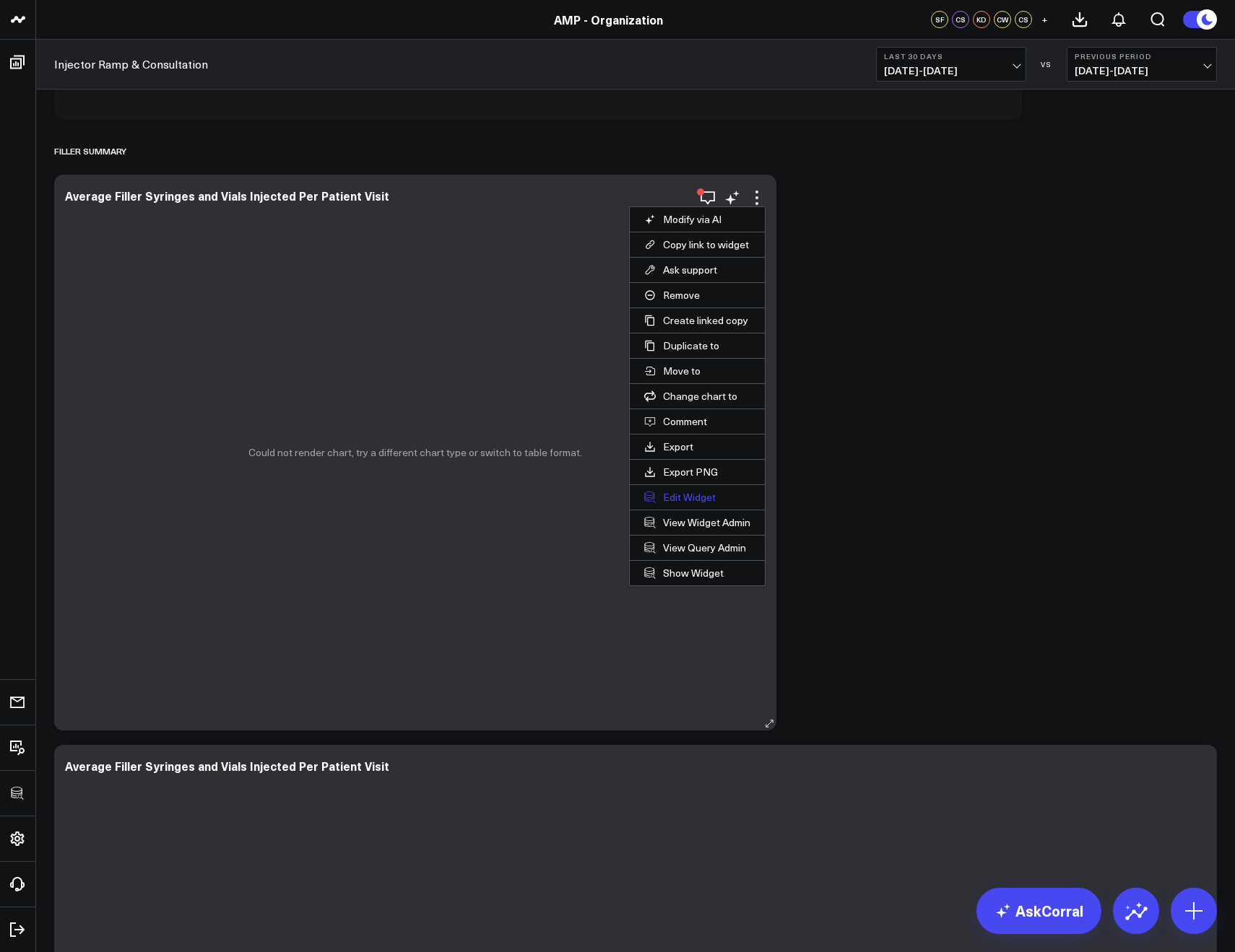
click at [692, 499] on button "Edit Widget" at bounding box center [697, 498] width 135 height 24
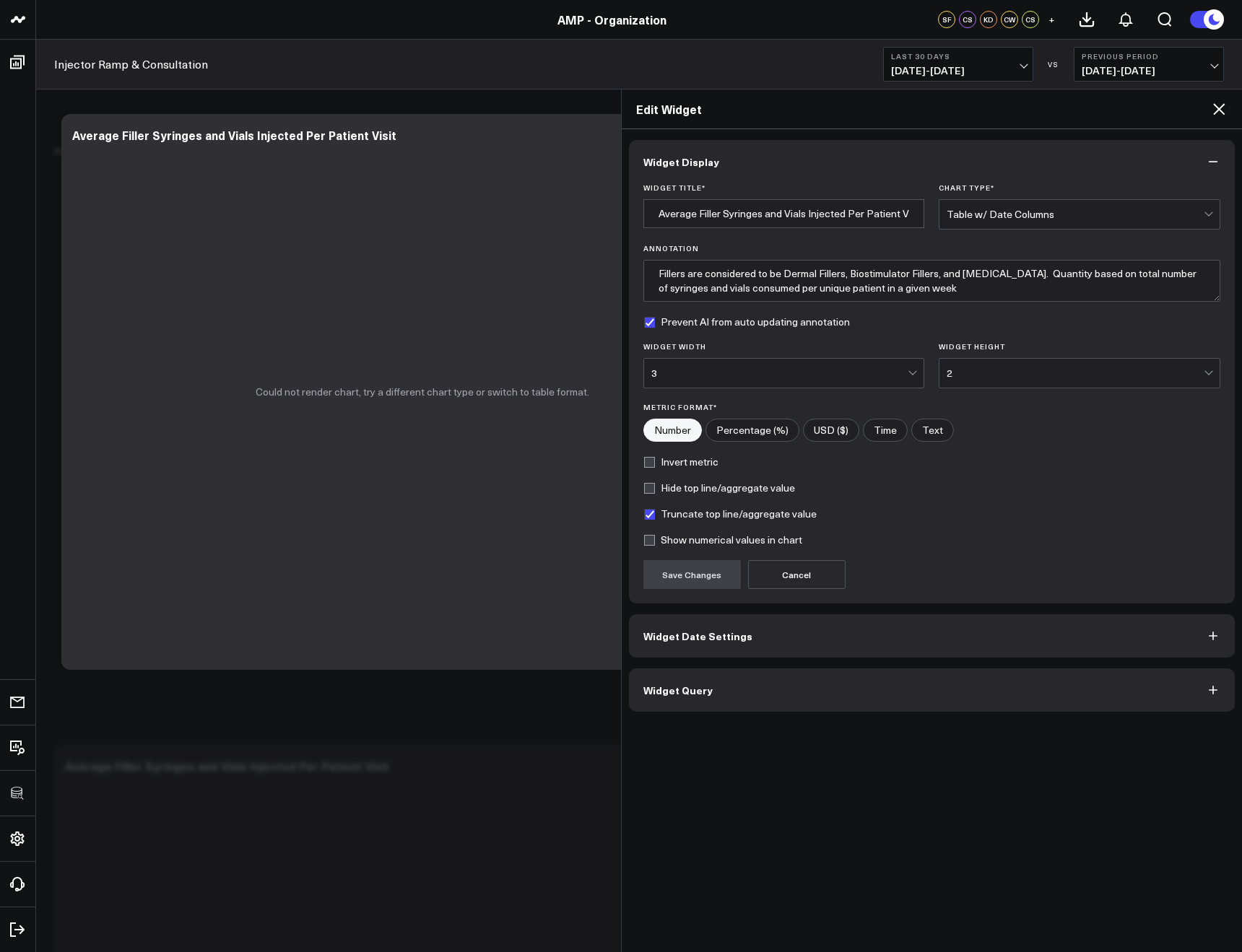
click at [1212, 116] on icon at bounding box center [1218, 108] width 17 height 17
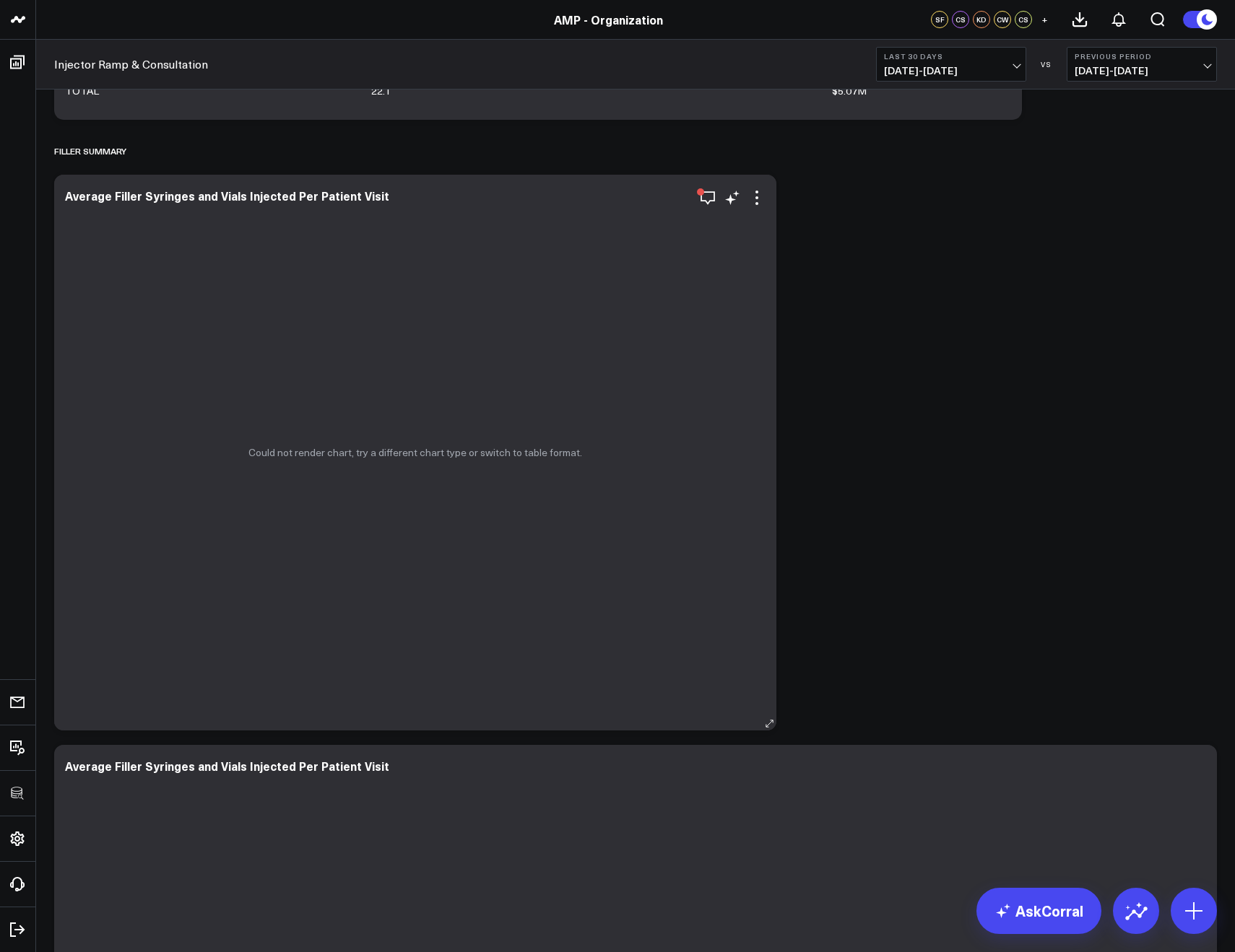
click at [769, 205] on div "Could not render chart, try a different chart type or switch to table format." at bounding box center [415, 453] width 722 height 556
click at [760, 201] on icon at bounding box center [756, 197] width 17 height 17
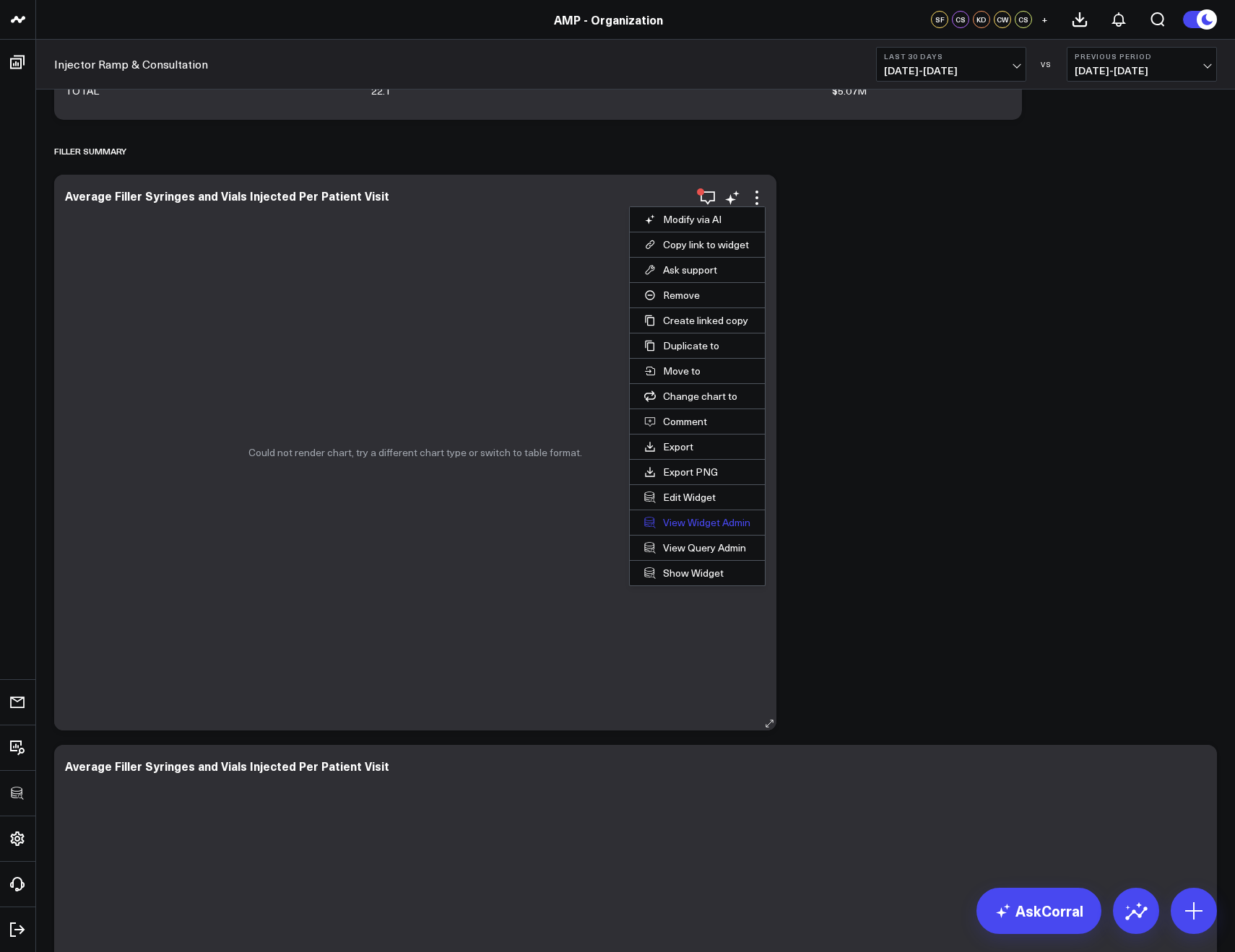
click at [679, 522] on link "View Widget Admin" at bounding box center [697, 523] width 135 height 24
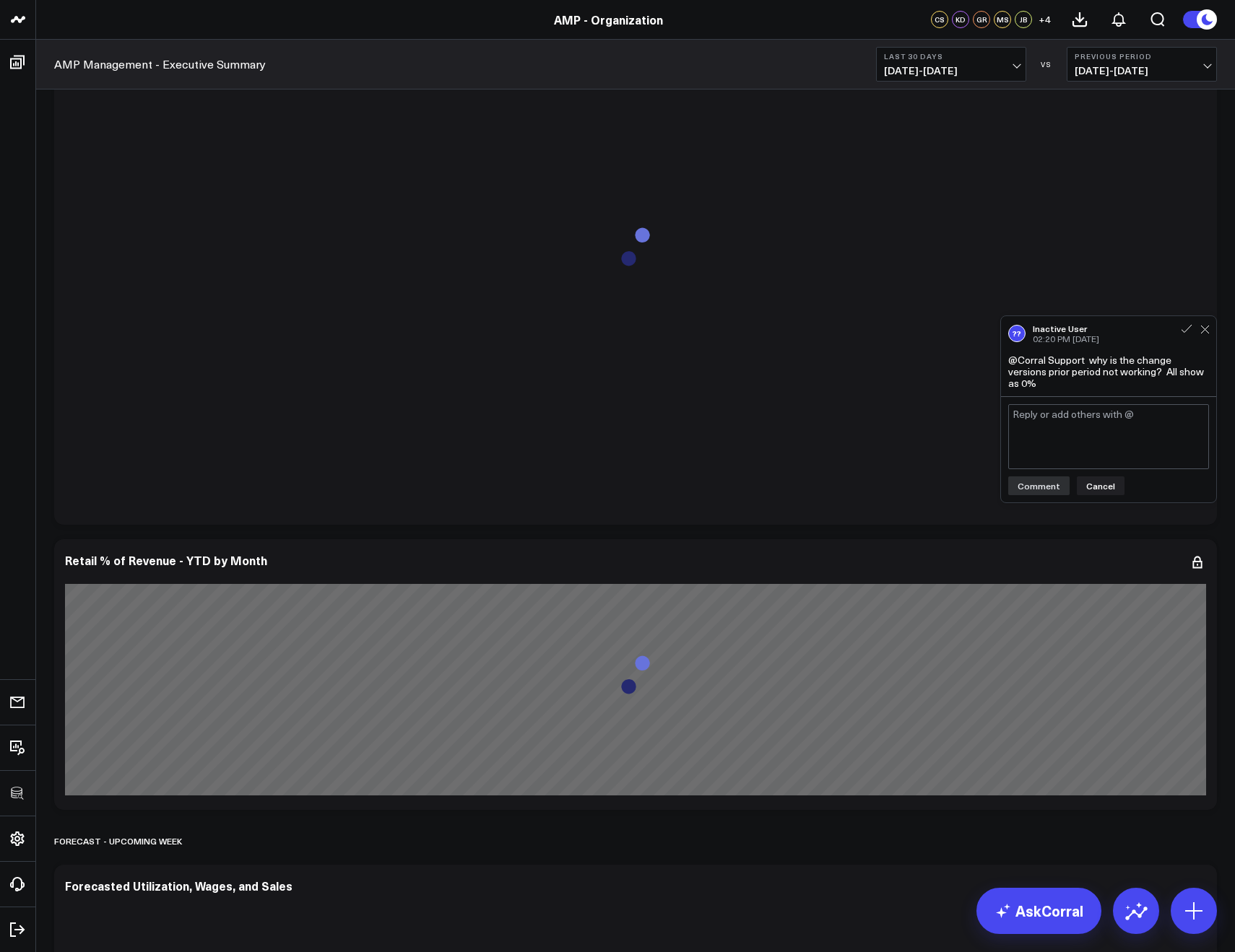
scroll to position [3740, 0]
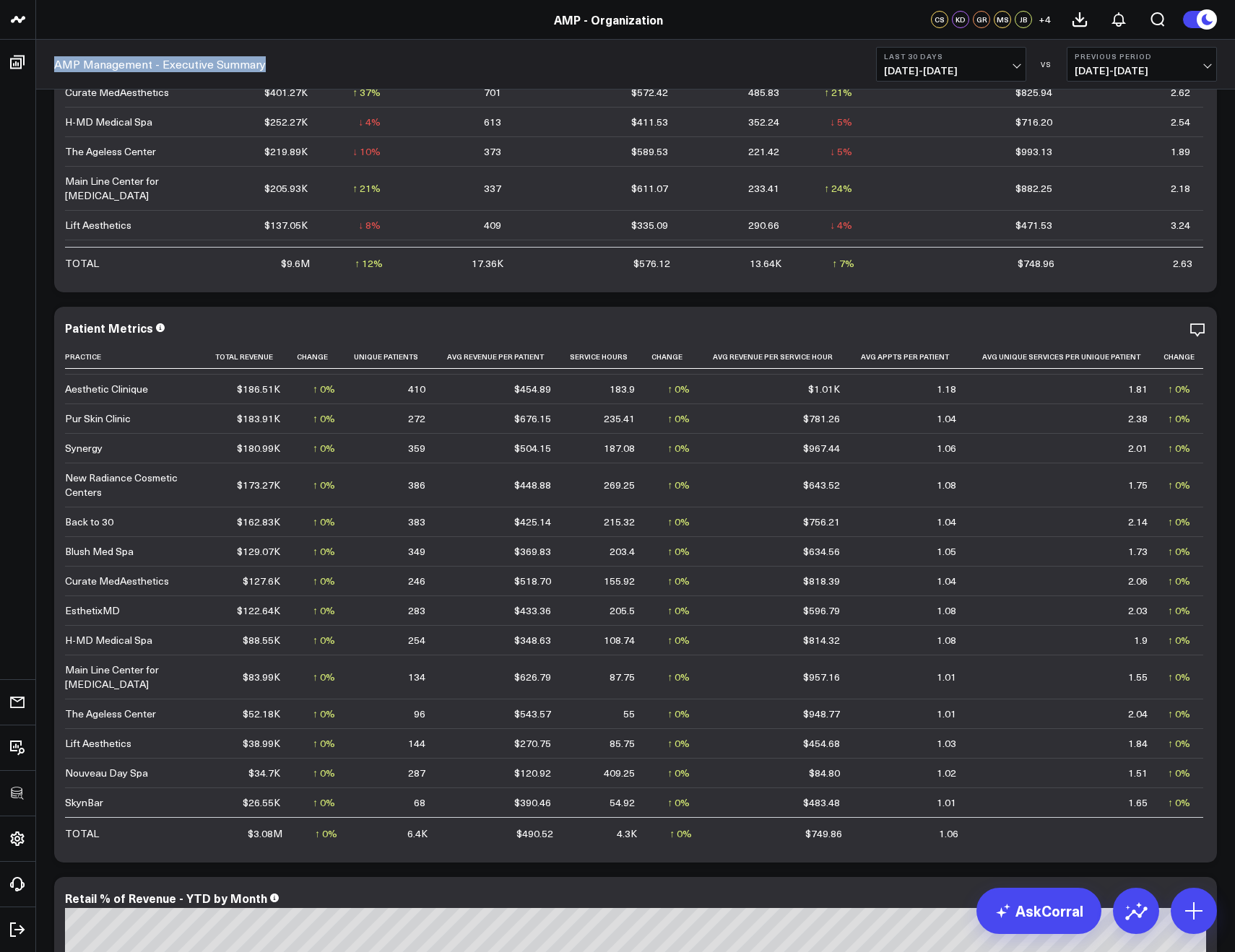
scroll to position [3432, 0]
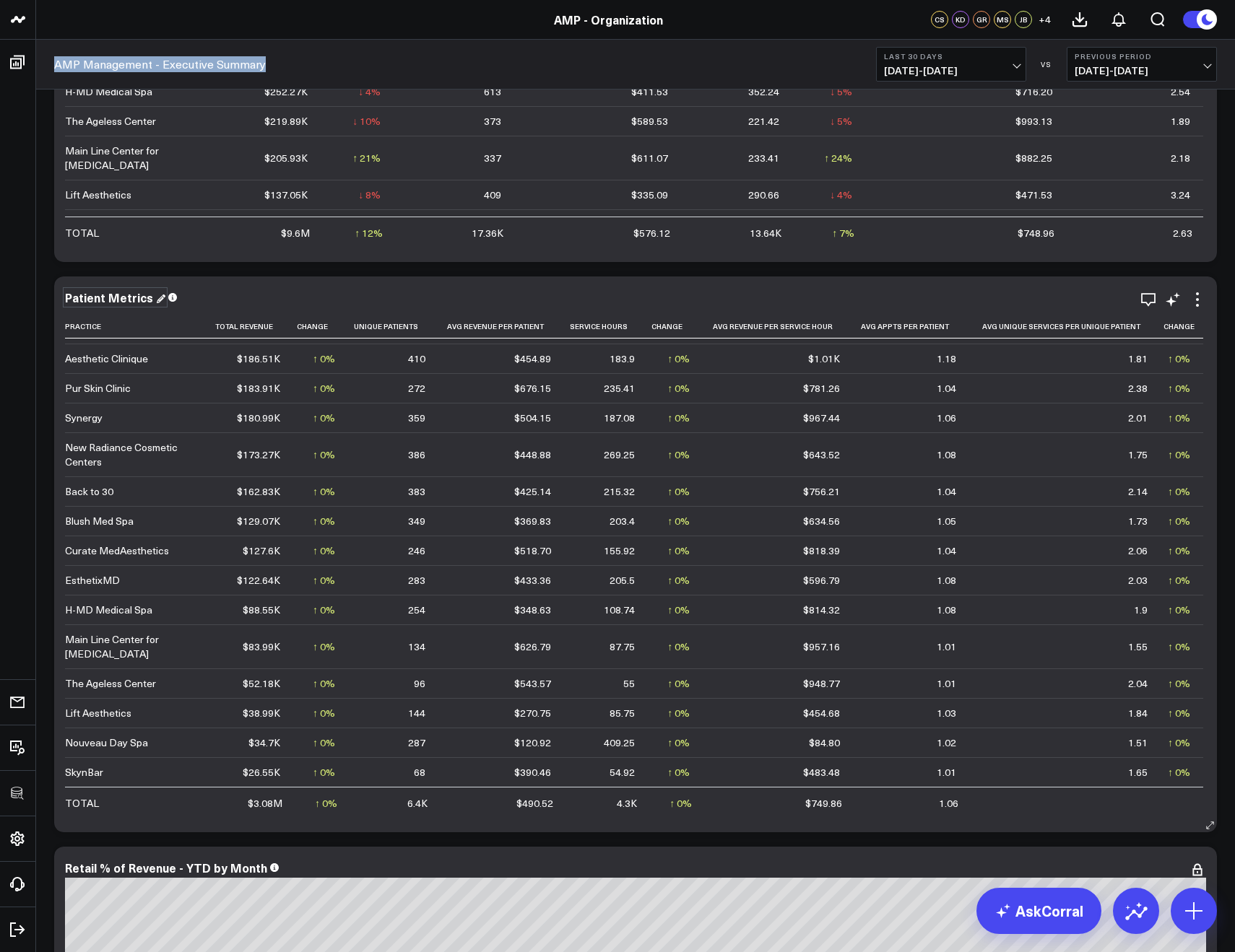
click at [89, 292] on div "Patient Metrics" at bounding box center [115, 297] width 100 height 16
click at [89, 292] on div "Patient Metrics" at bounding box center [111, 297] width 91 height 16
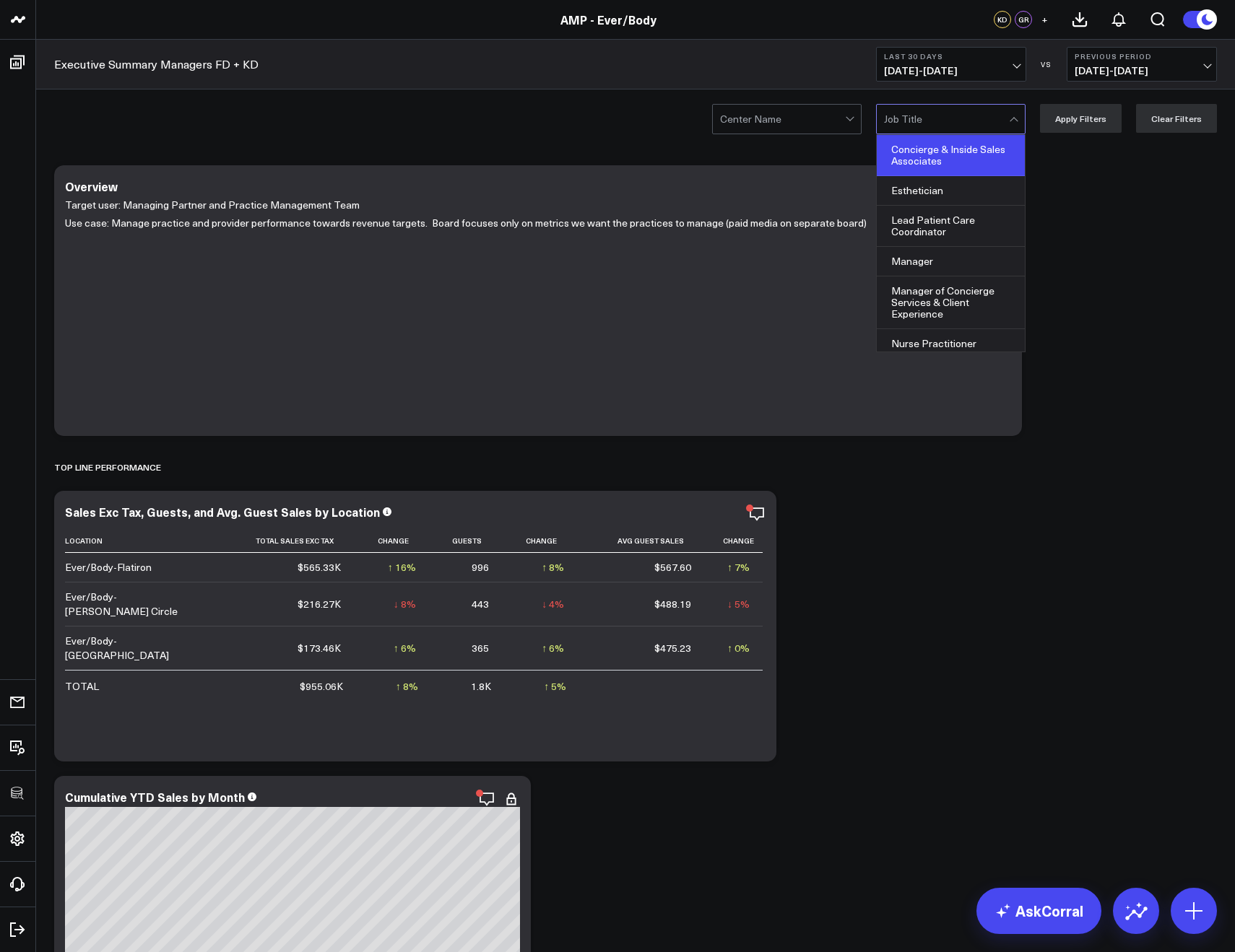
click at [913, 151] on div "Concierge & Inside Sales Associates" at bounding box center [951, 156] width 148 height 42
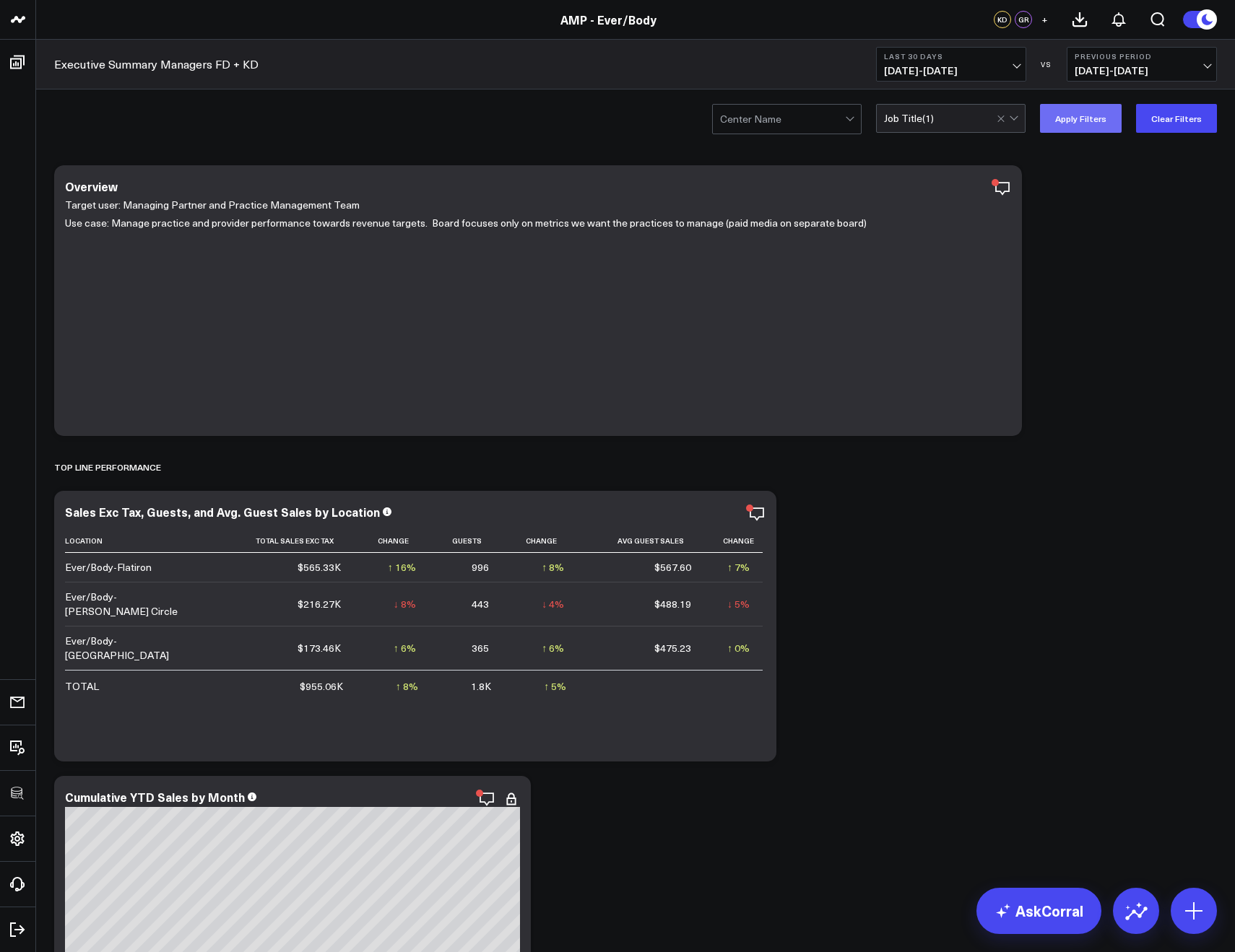
click at [1079, 116] on button "Apply Filters" at bounding box center [1080, 118] width 81 height 29
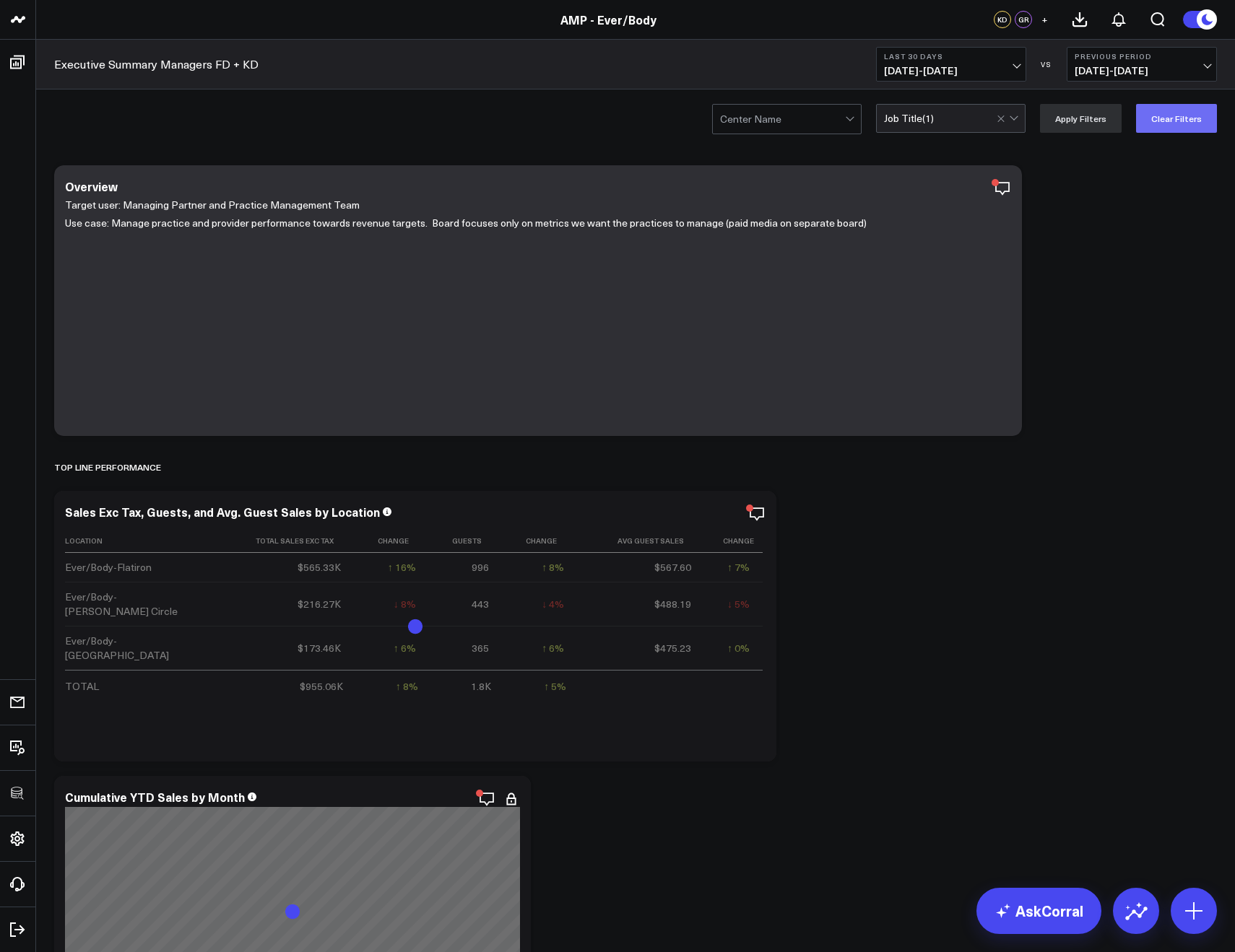
click at [1148, 123] on button "Clear Filters" at bounding box center [1176, 118] width 81 height 29
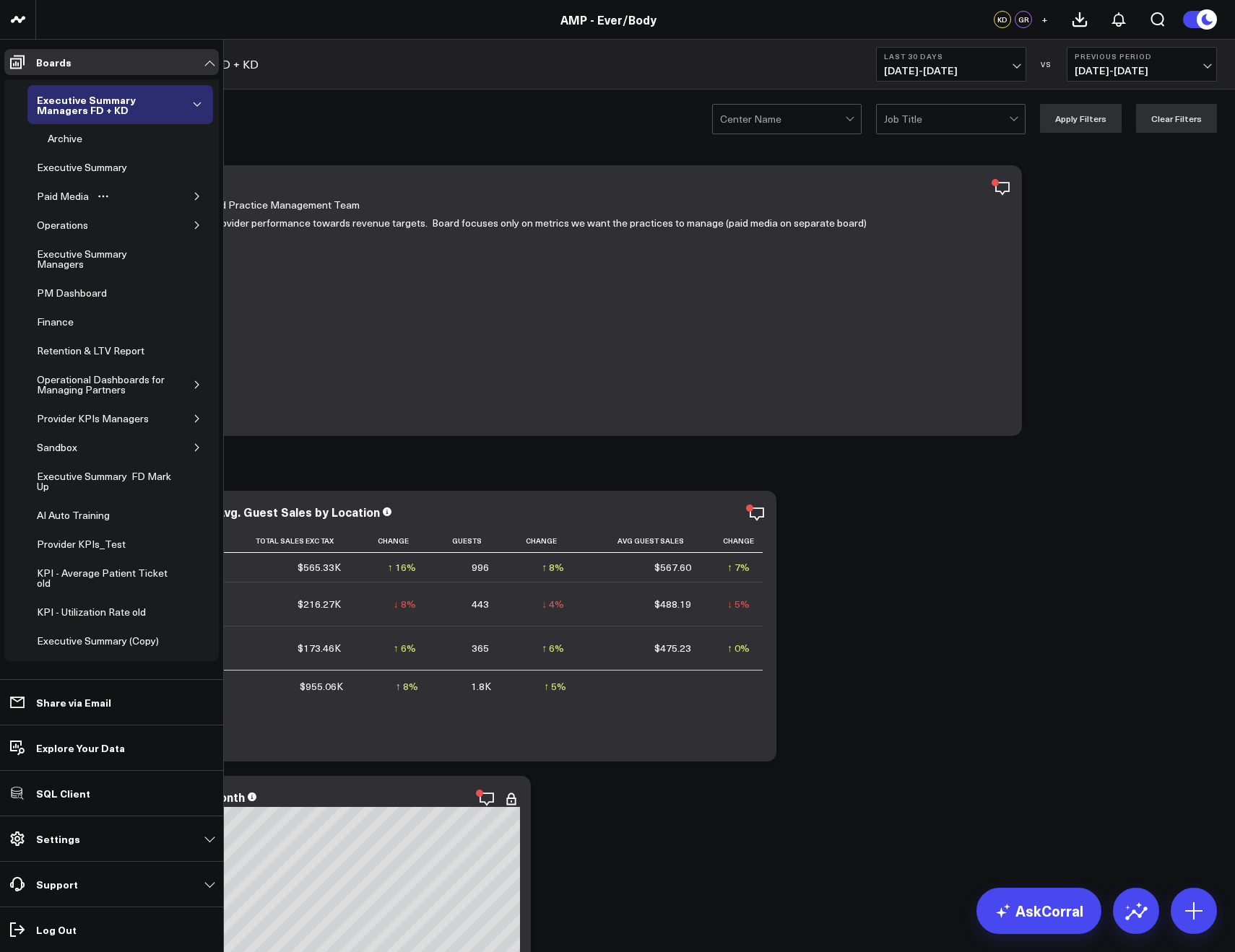
click at [196, 195] on button "button" at bounding box center [197, 196] width 15 height 15
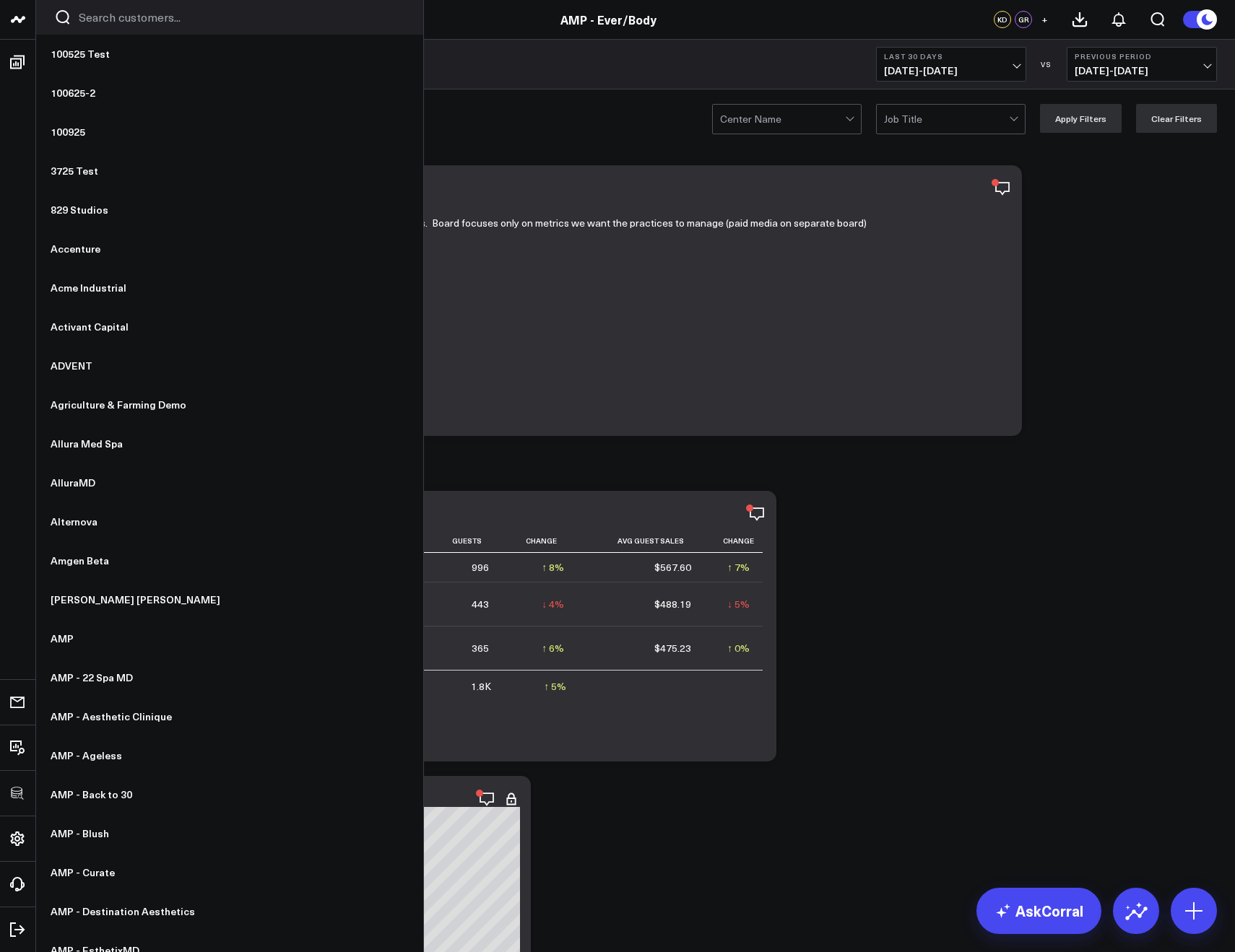
click at [19, 20] on icon at bounding box center [17, 20] width 7 height 7
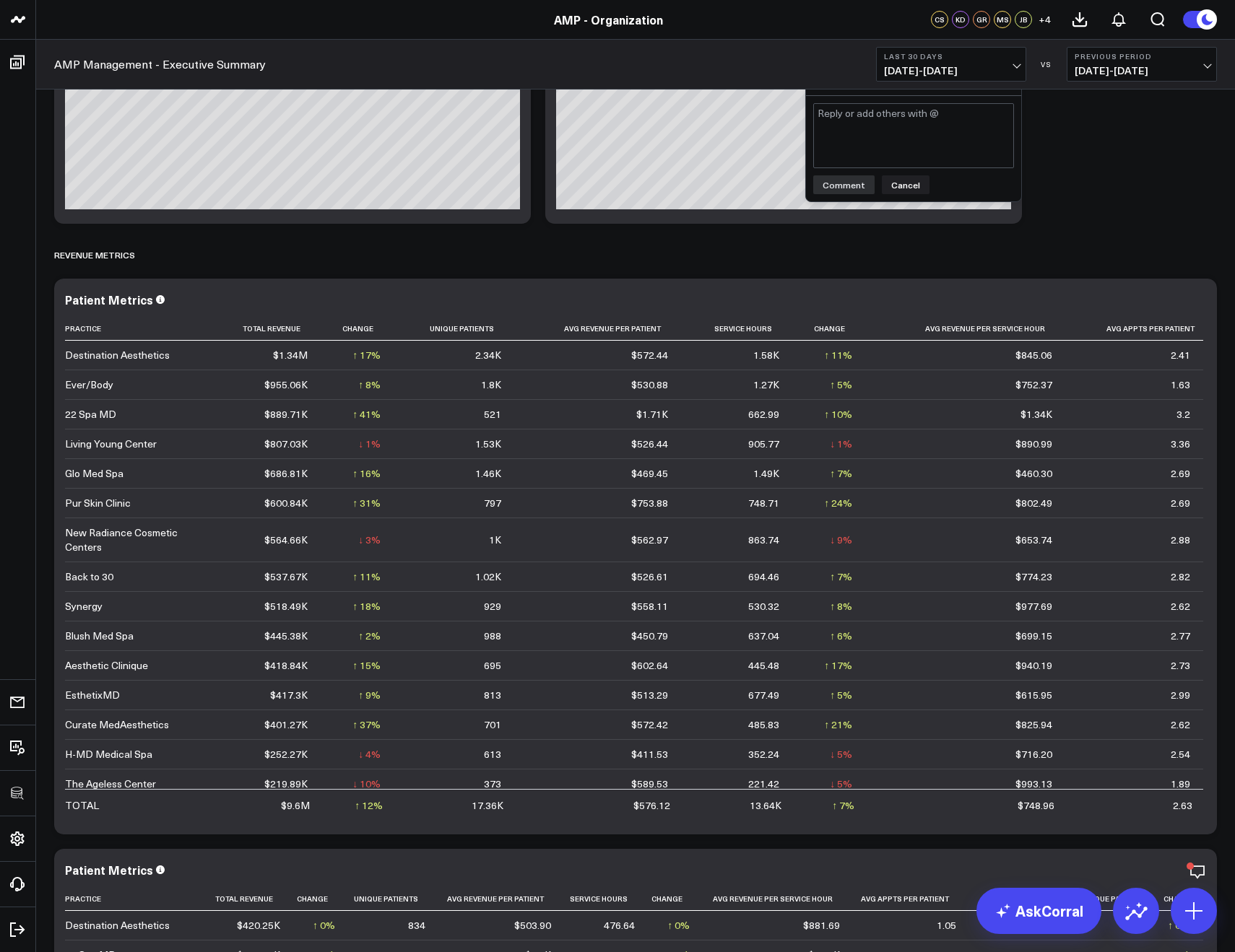
scroll to position [2518, 0]
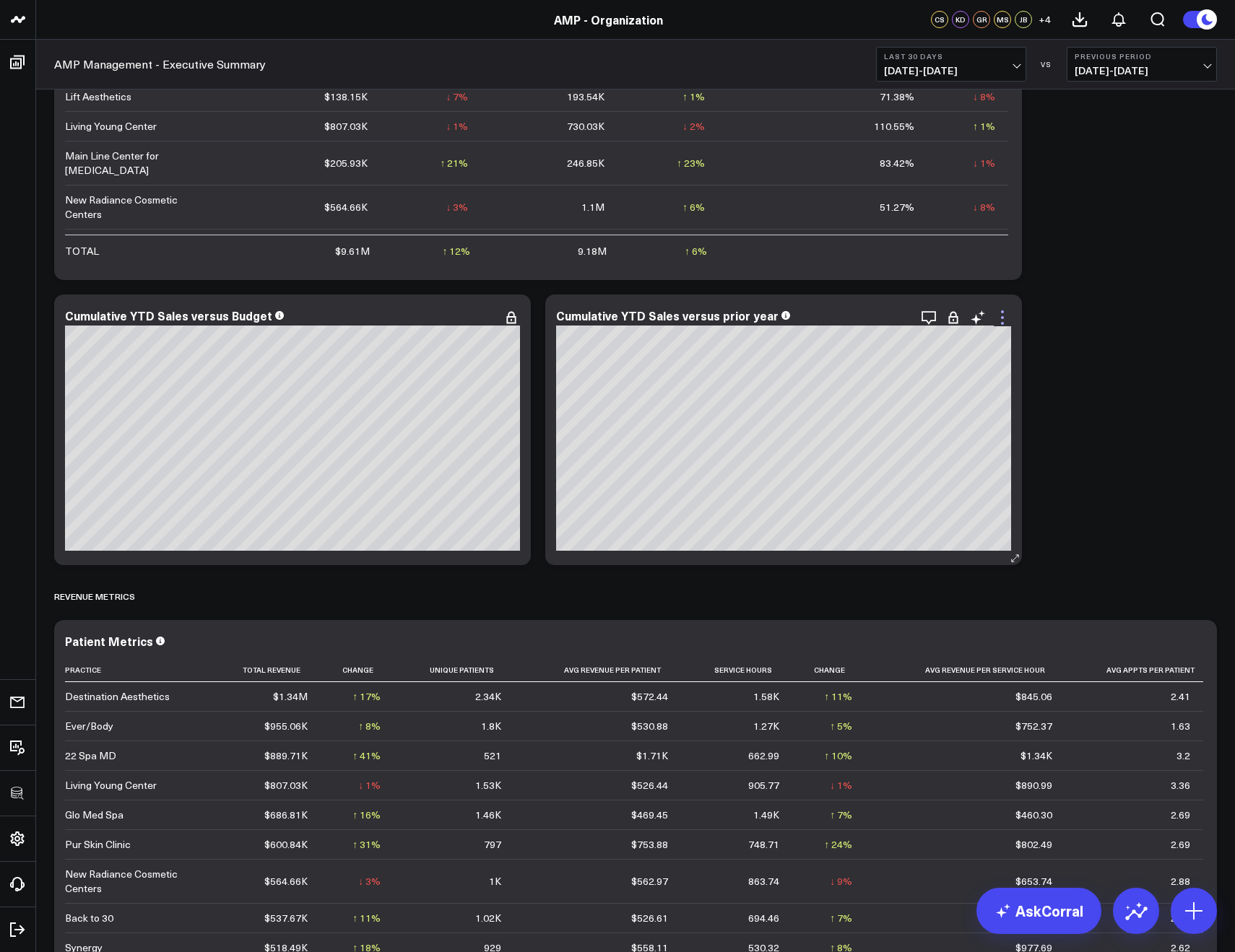
click at [997, 318] on icon at bounding box center [1002, 317] width 17 height 17
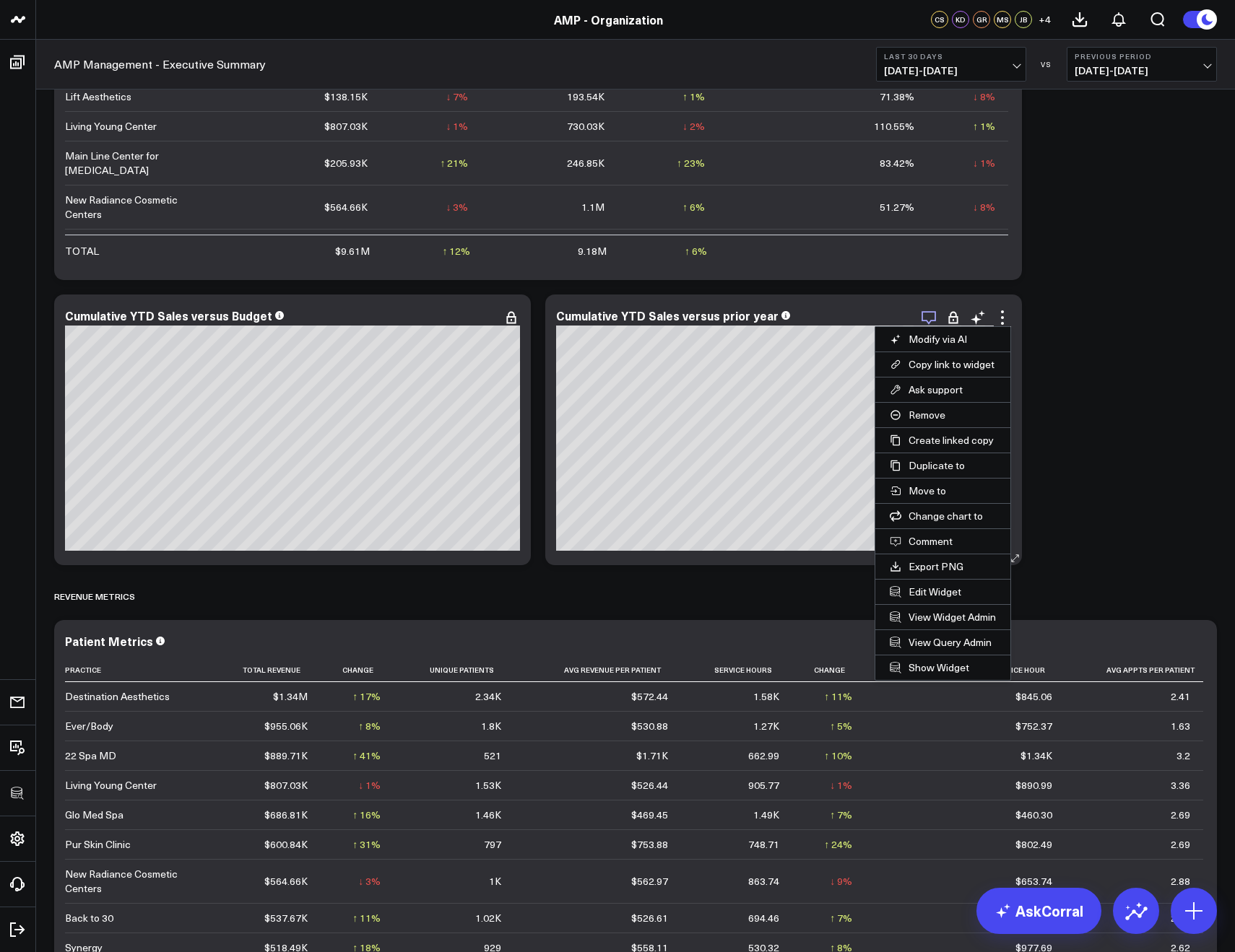
click at [932, 311] on icon "button" at bounding box center [929, 318] width 15 height 14
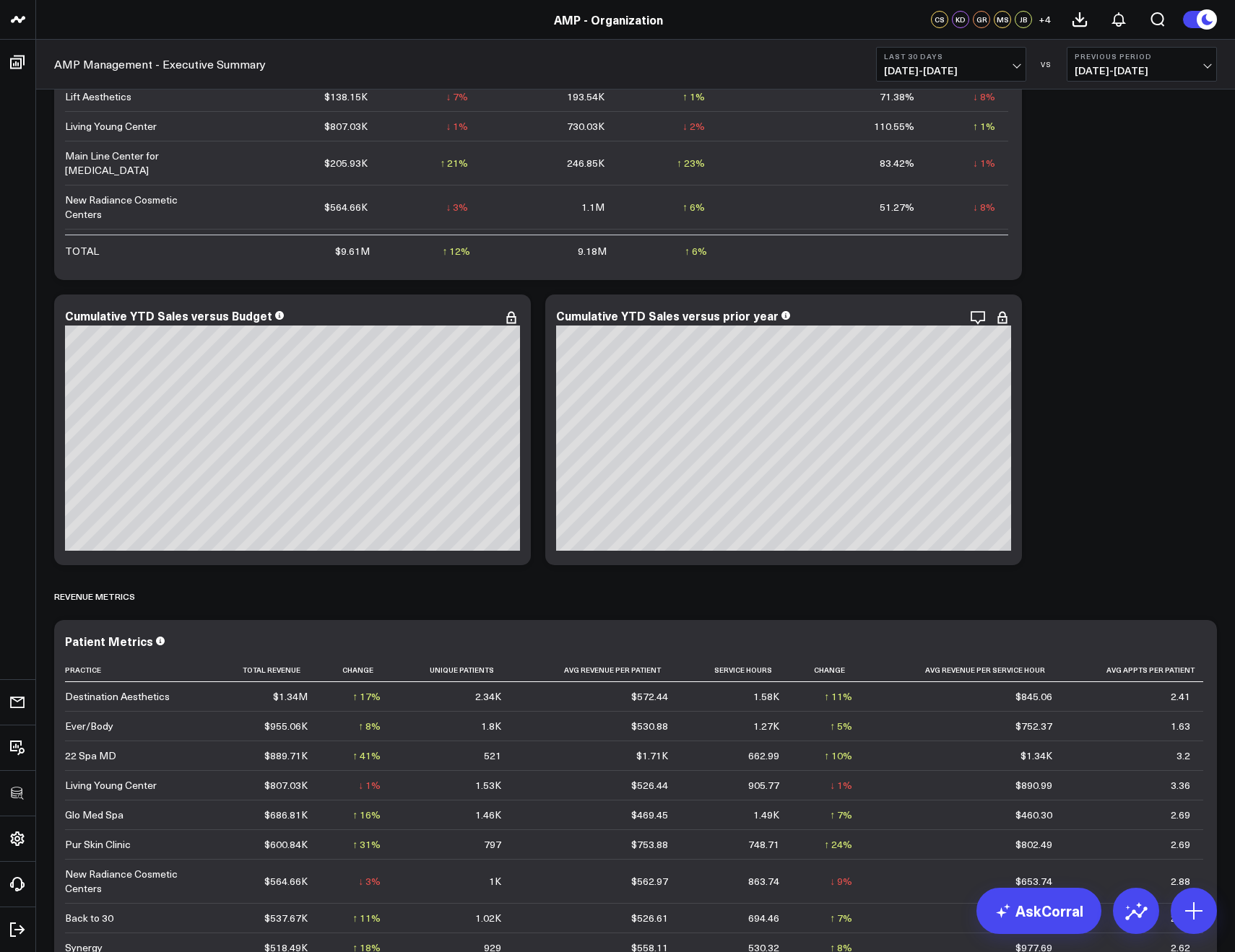
copy link "AMP Management - Executive Summary"
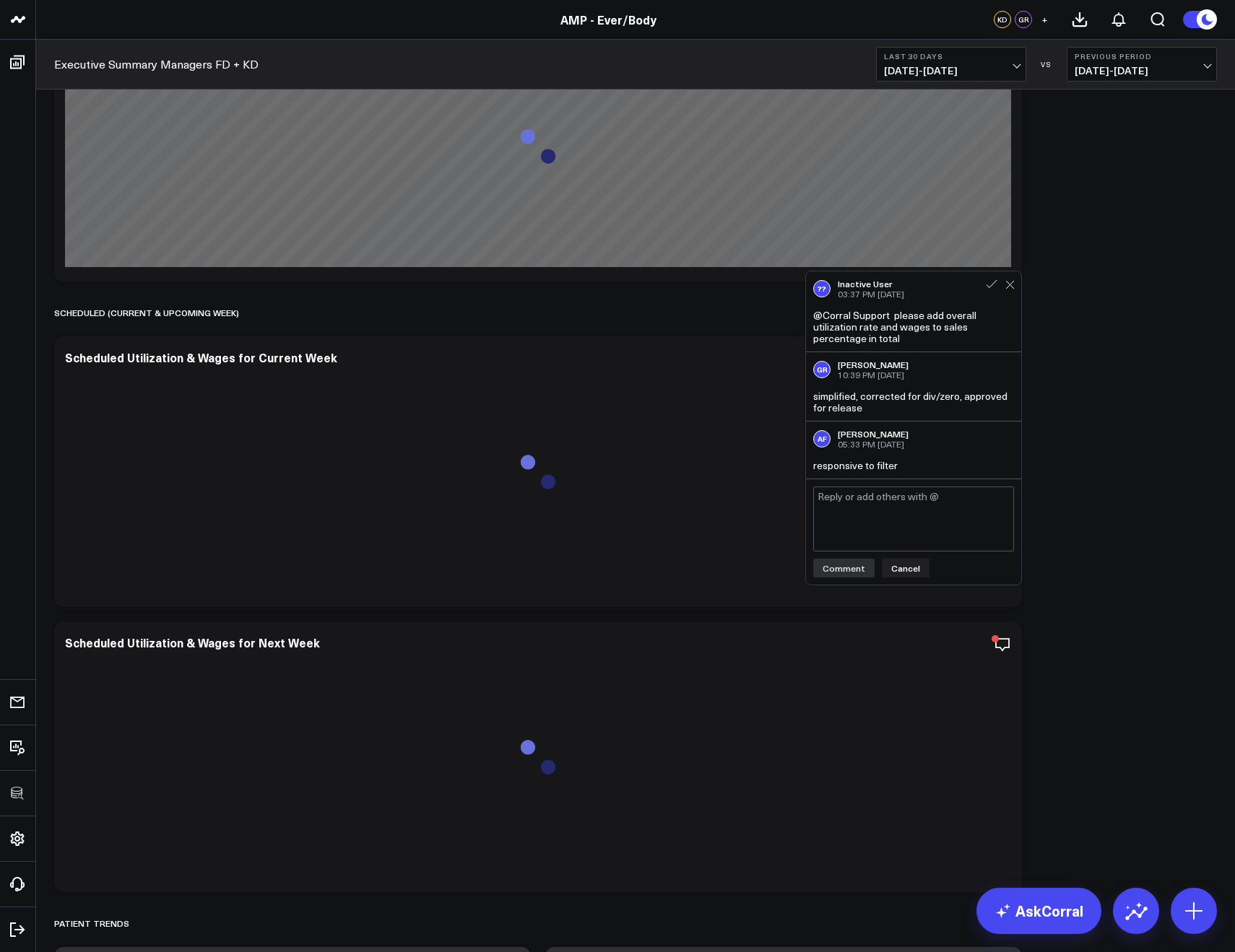
scroll to position [6712, 0]
click at [402, 319] on div "Scheduled (Current & Upcoming Week)" at bounding box center [635, 311] width 1162 height 33
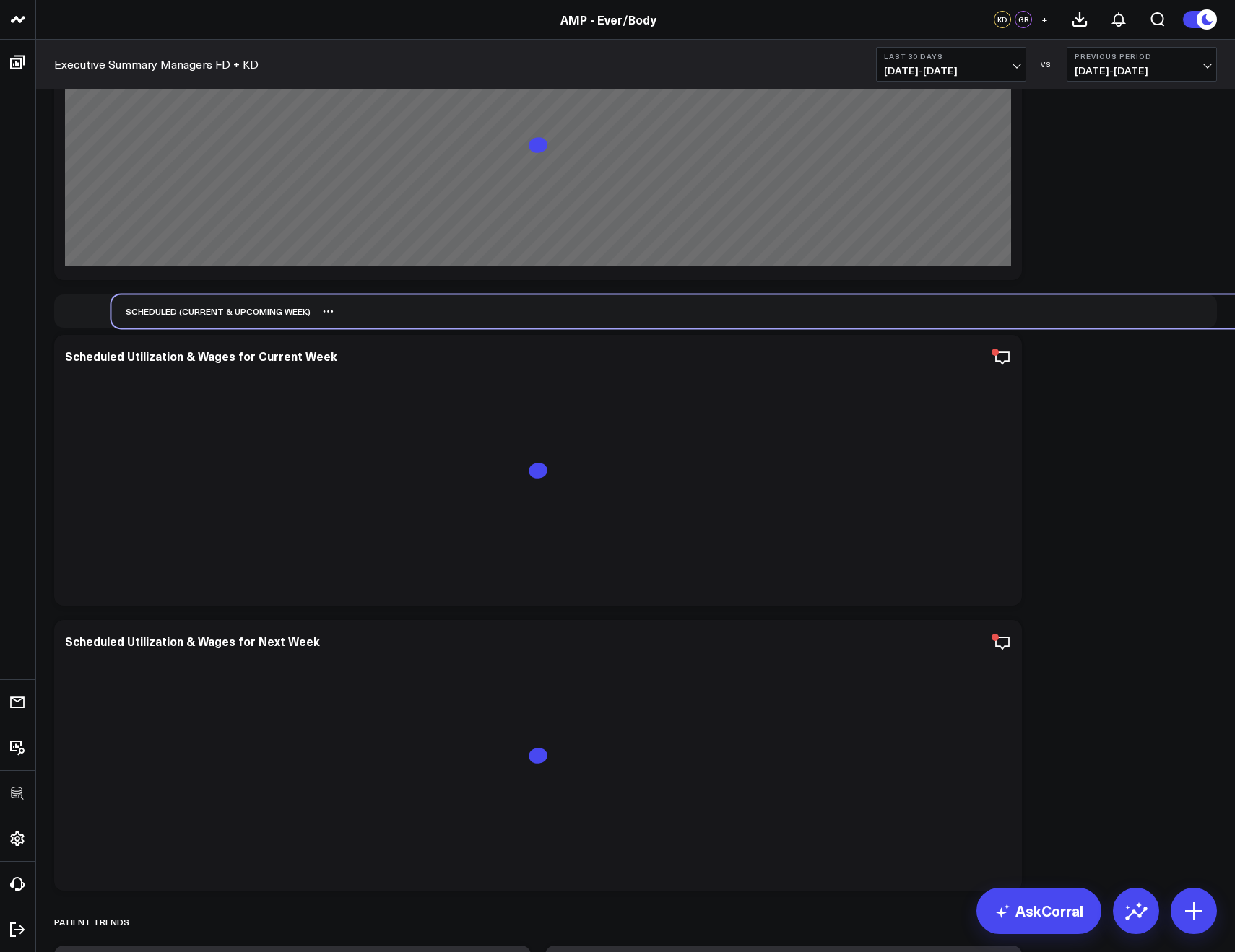
click at [459, 320] on div "Scheduled (Current & Upcoming Week)" at bounding box center [692, 311] width 1162 height 33
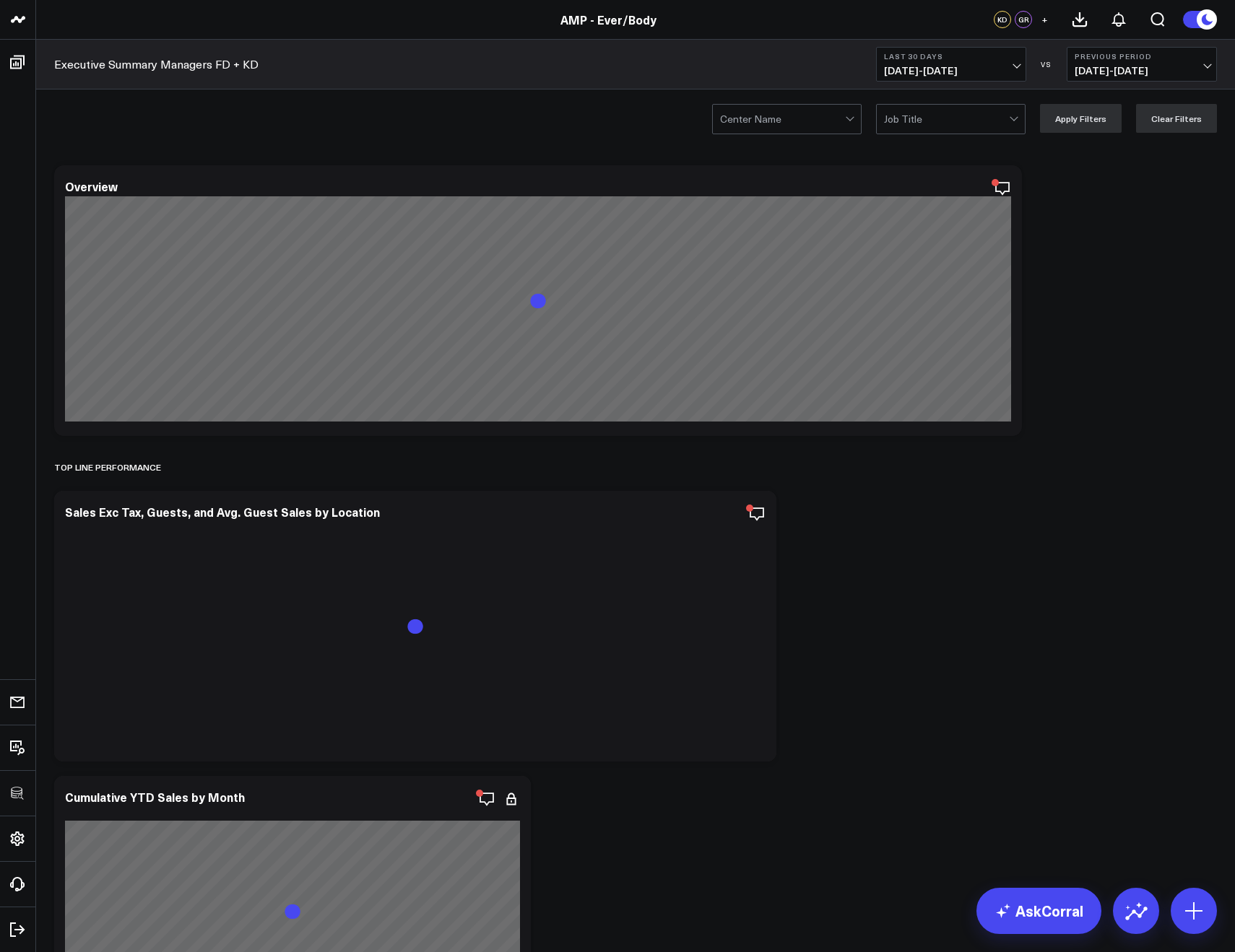
scroll to position [6146, 0]
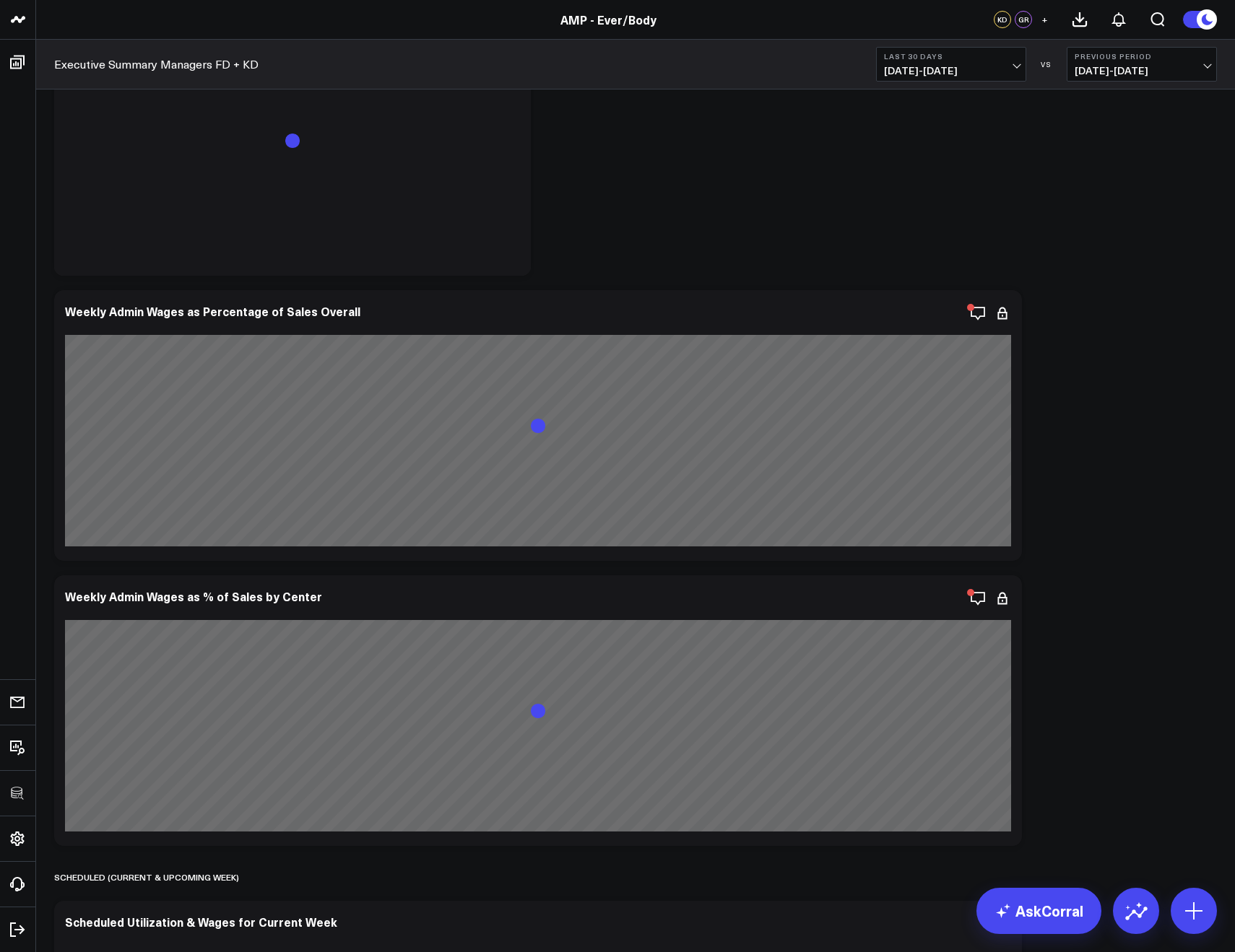
scroll to position [6708, 0]
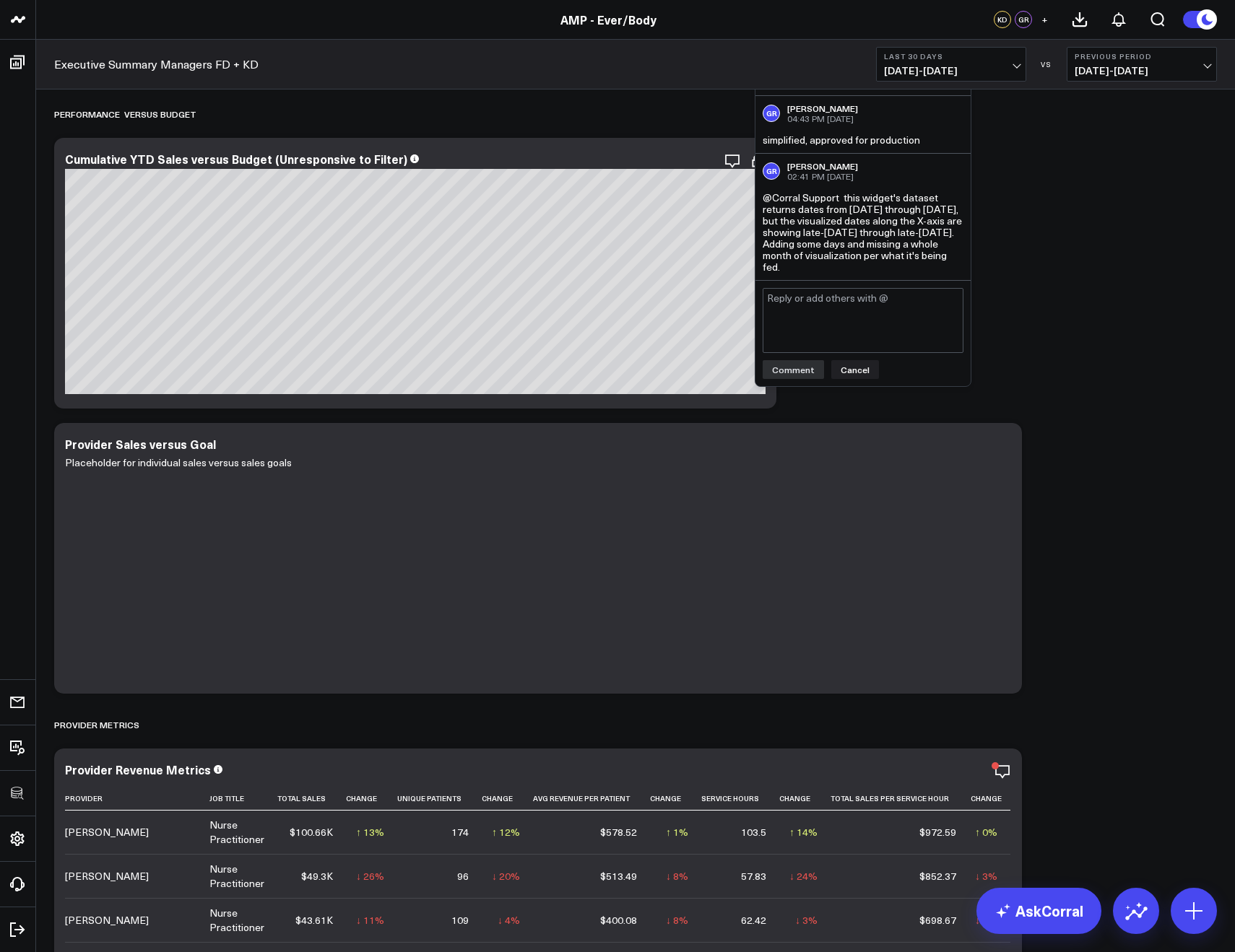
scroll to position [1664, 0]
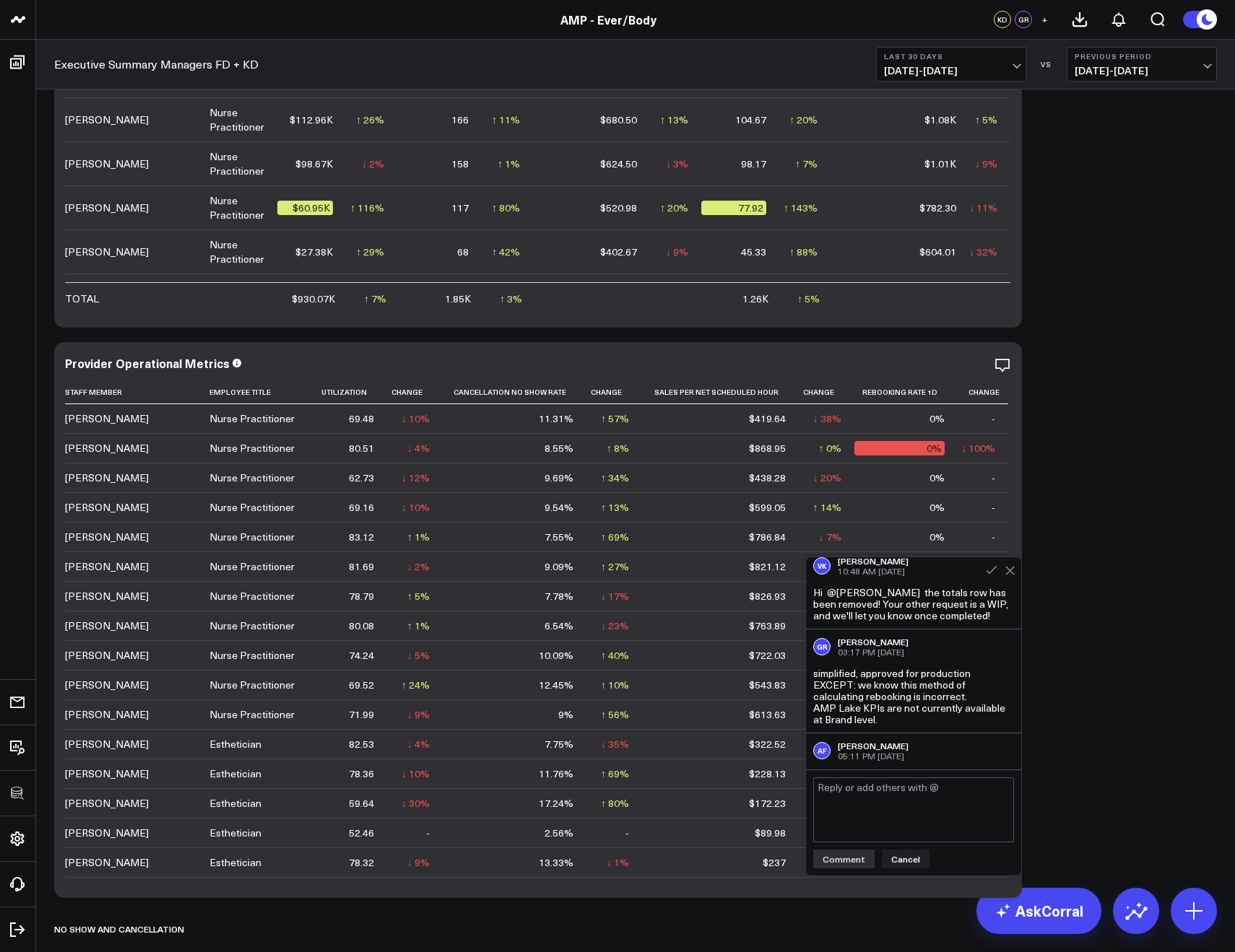
scroll to position [169, 0]
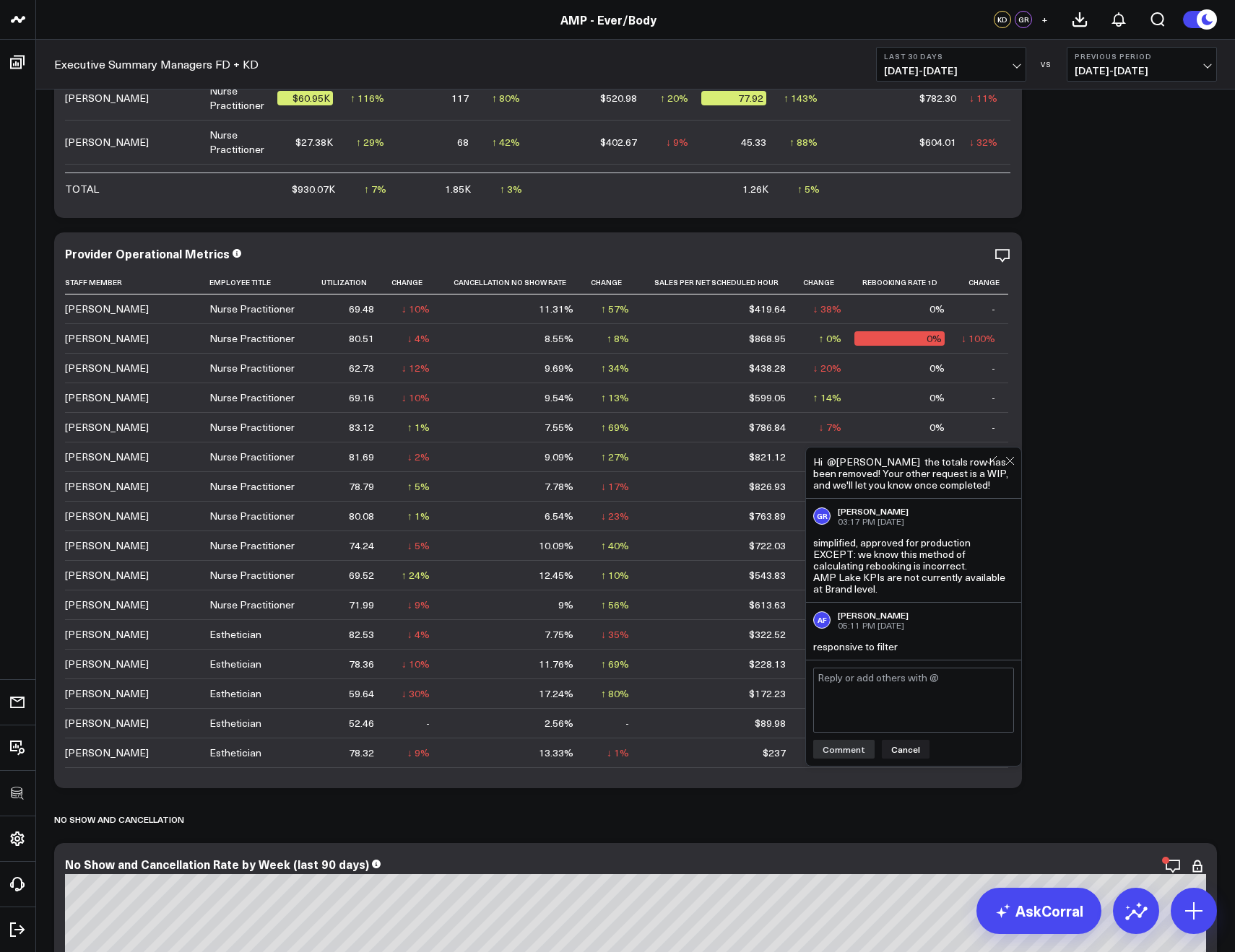
scroll to position [2893, 0]
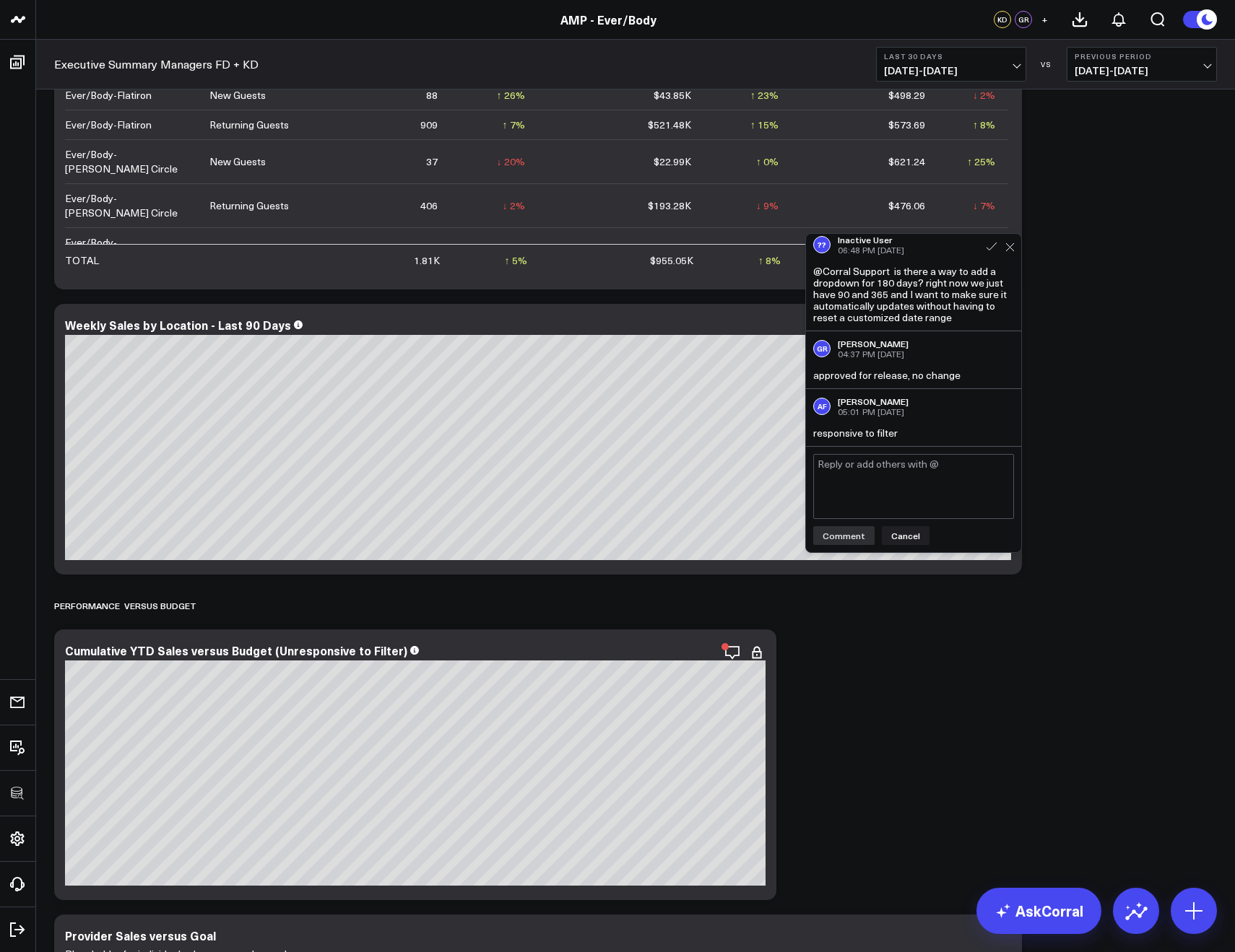
scroll to position [1341, 0]
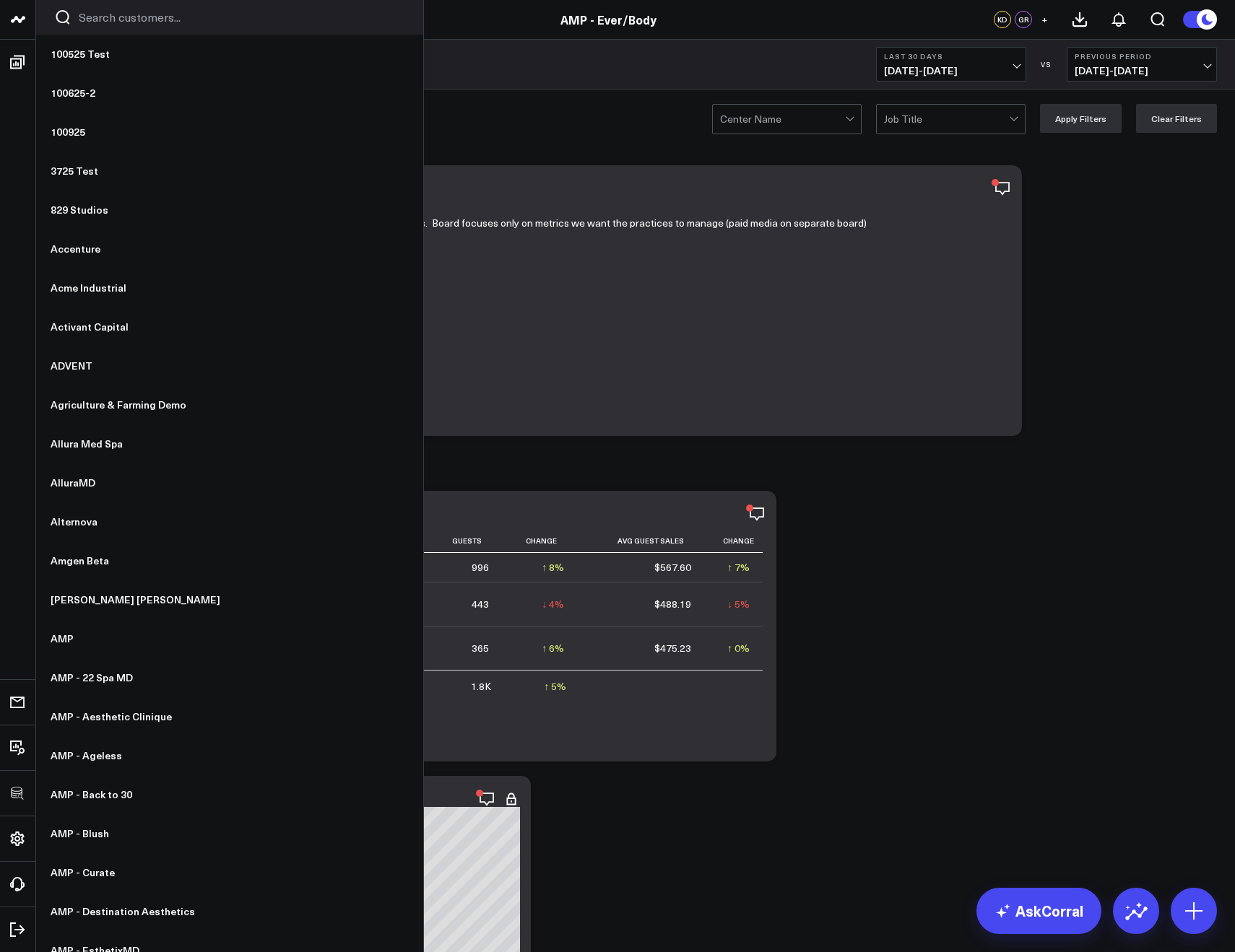
click at [121, 16] on input "Search customers input" at bounding box center [242, 18] width 327 height 16
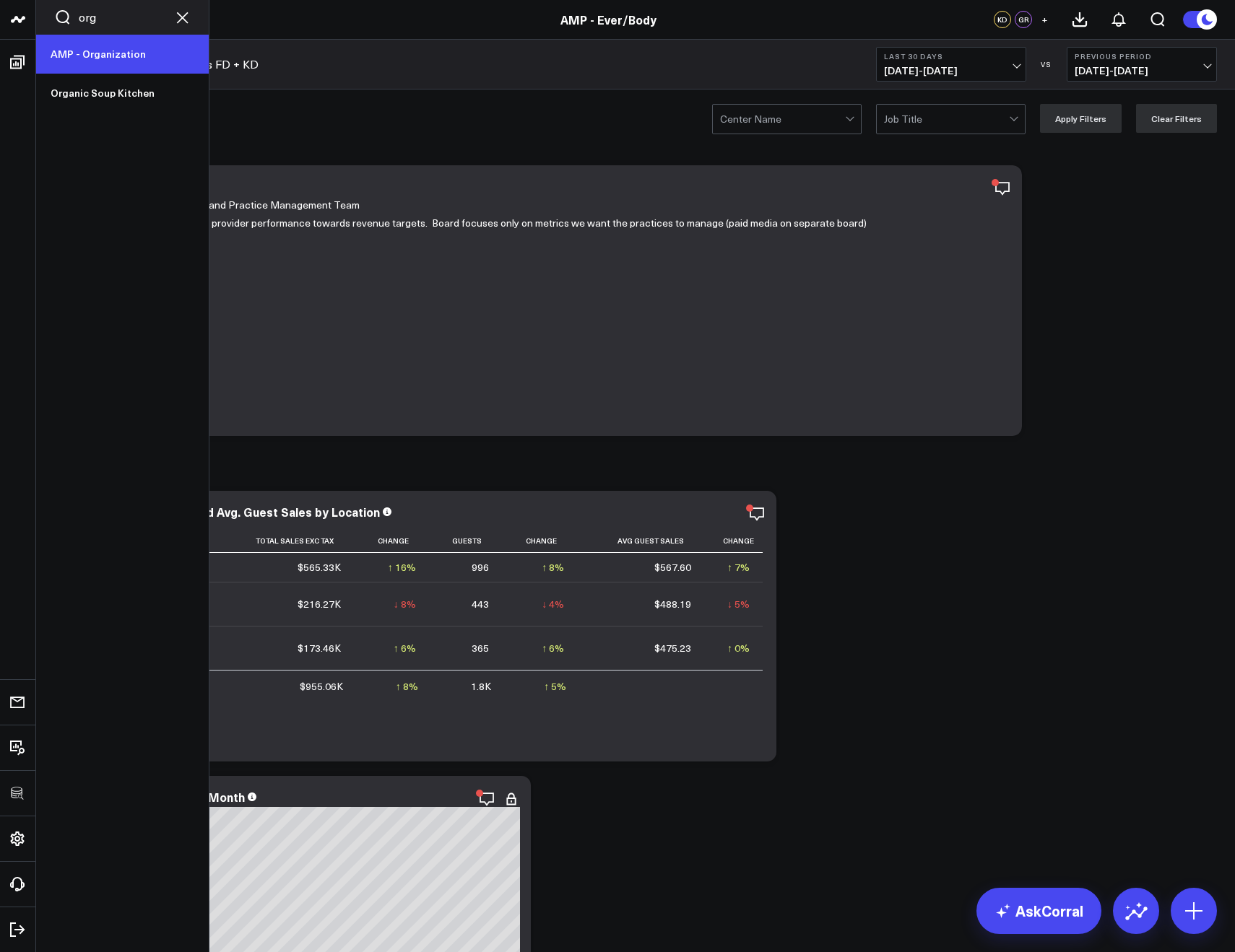
type input "org"
click at [74, 66] on link "AMP - Organization" at bounding box center [122, 55] width 173 height 39
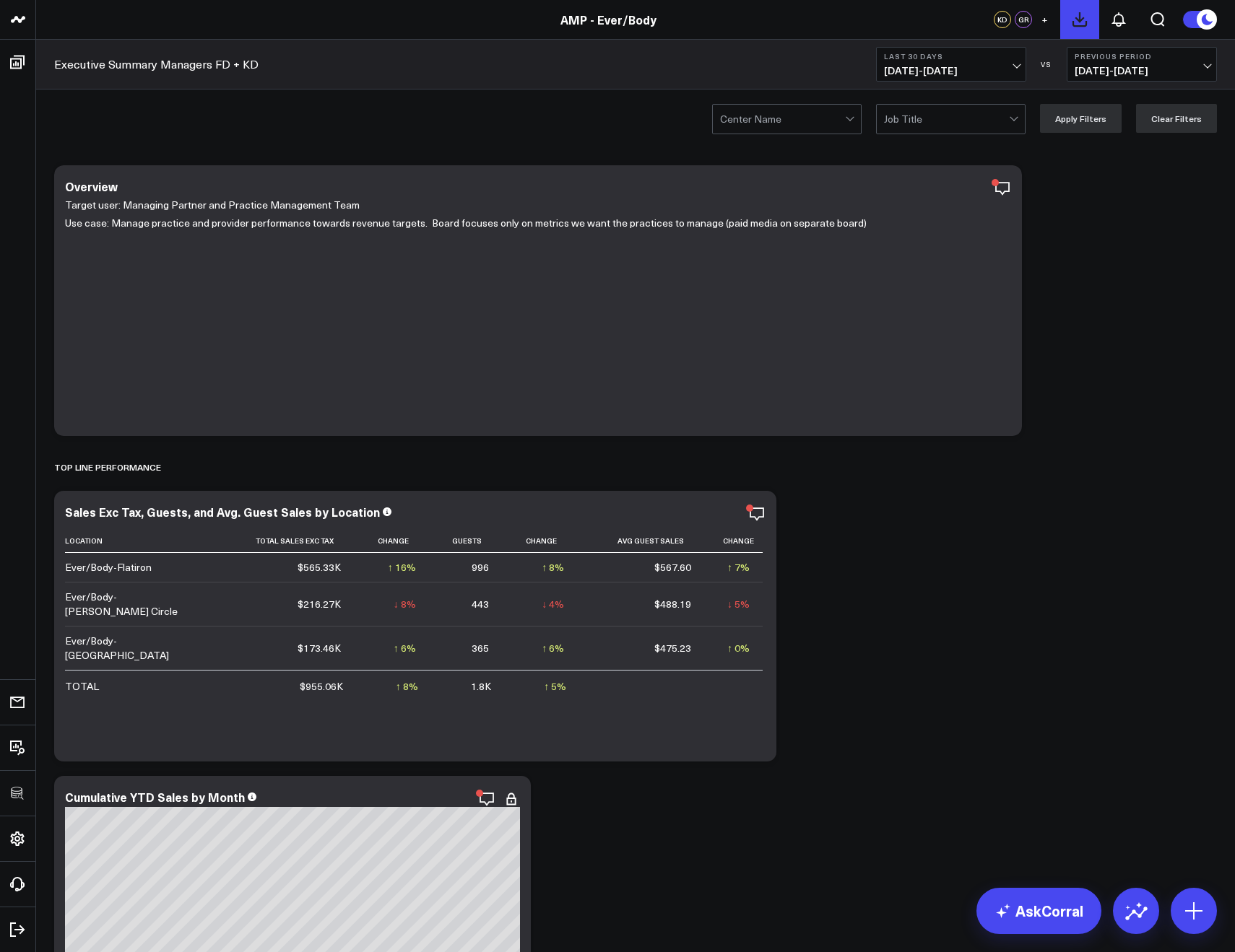
click at [1071, 22] on icon at bounding box center [1079, 19] width 17 height 17
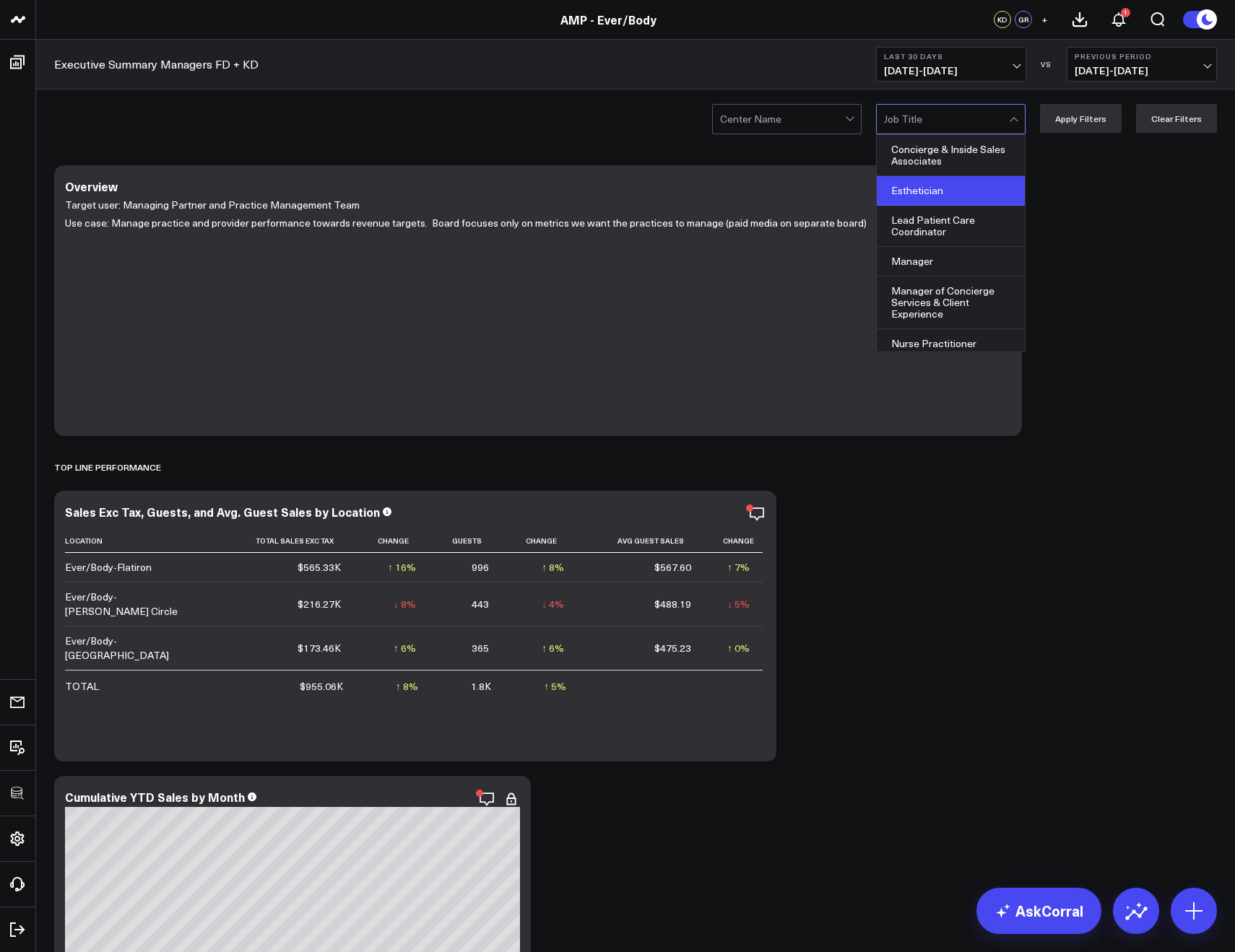
click at [905, 195] on div "Esthetician" at bounding box center [951, 191] width 148 height 29
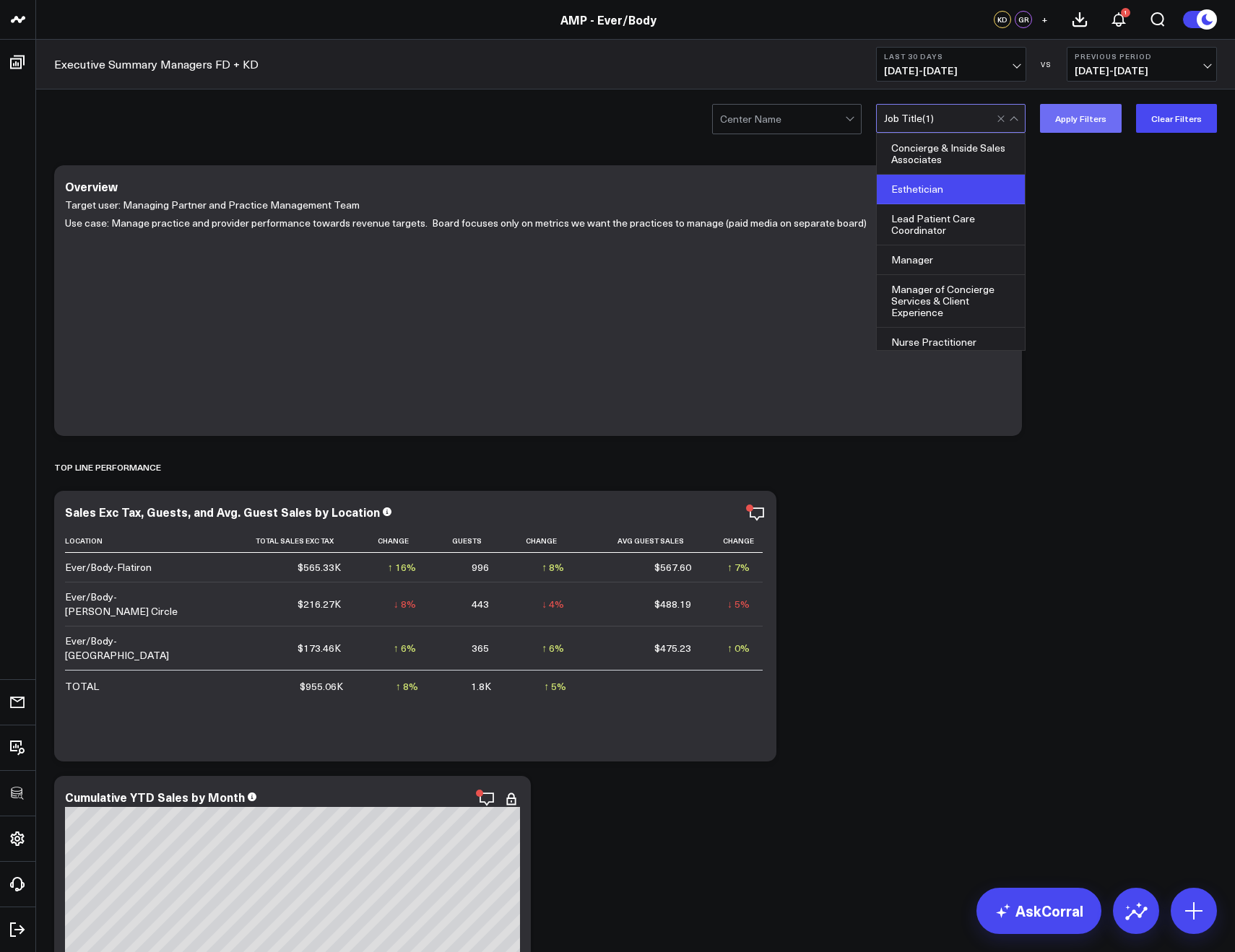
click at [1078, 124] on button "Apply Filters" at bounding box center [1080, 118] width 81 height 29
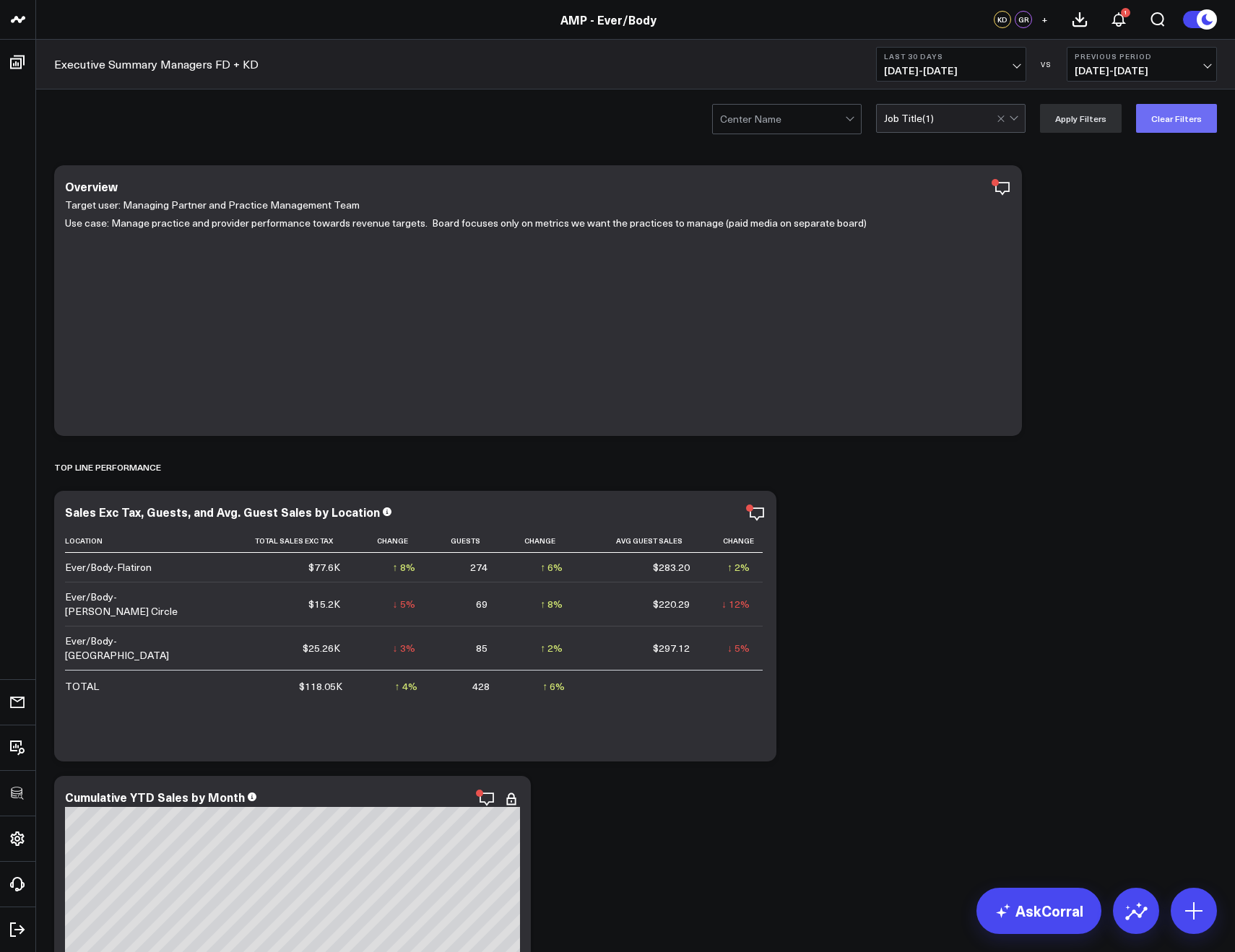
click at [1182, 125] on button "Clear Filters" at bounding box center [1176, 118] width 81 height 29
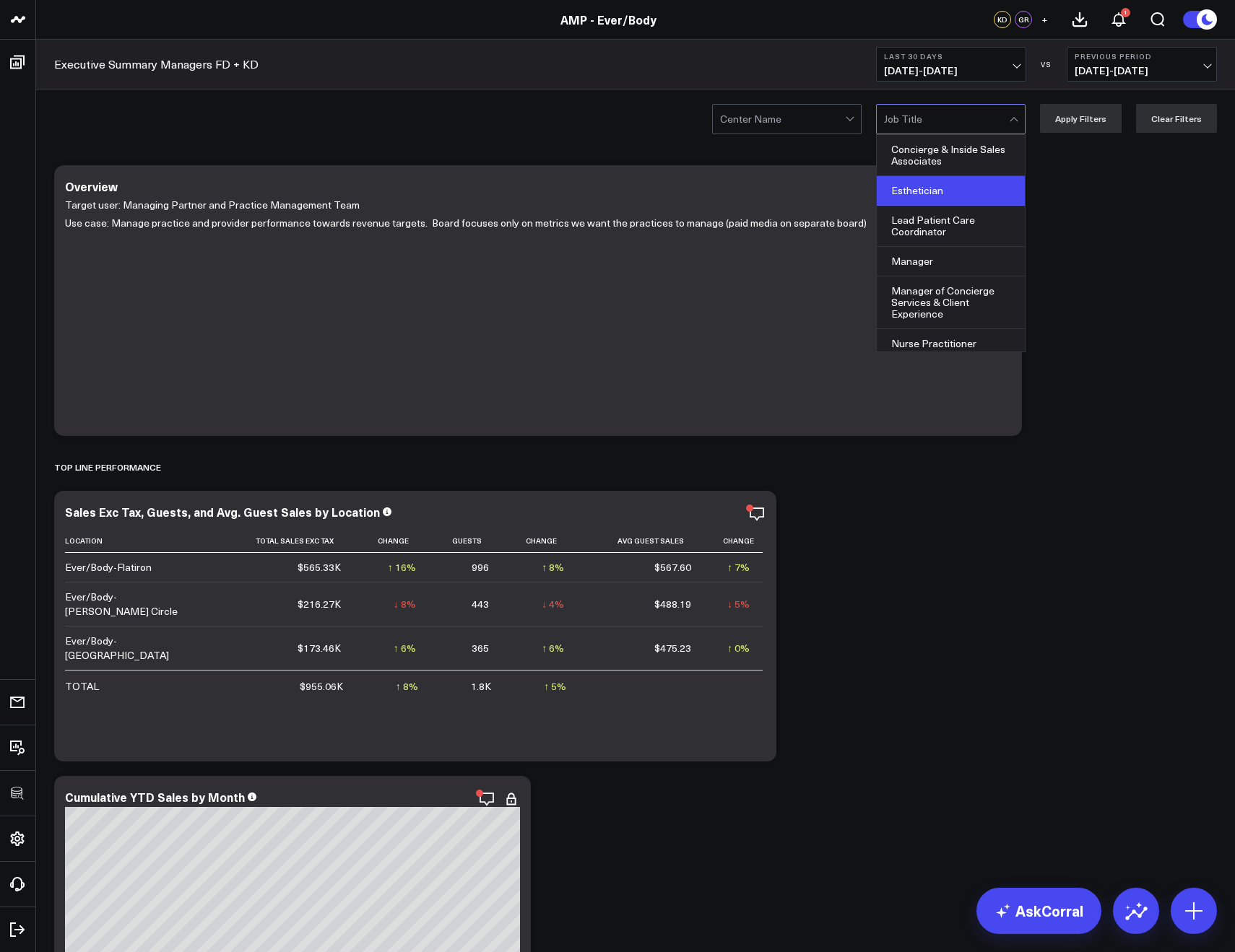
click at [923, 187] on div "Esthetician" at bounding box center [951, 191] width 148 height 29
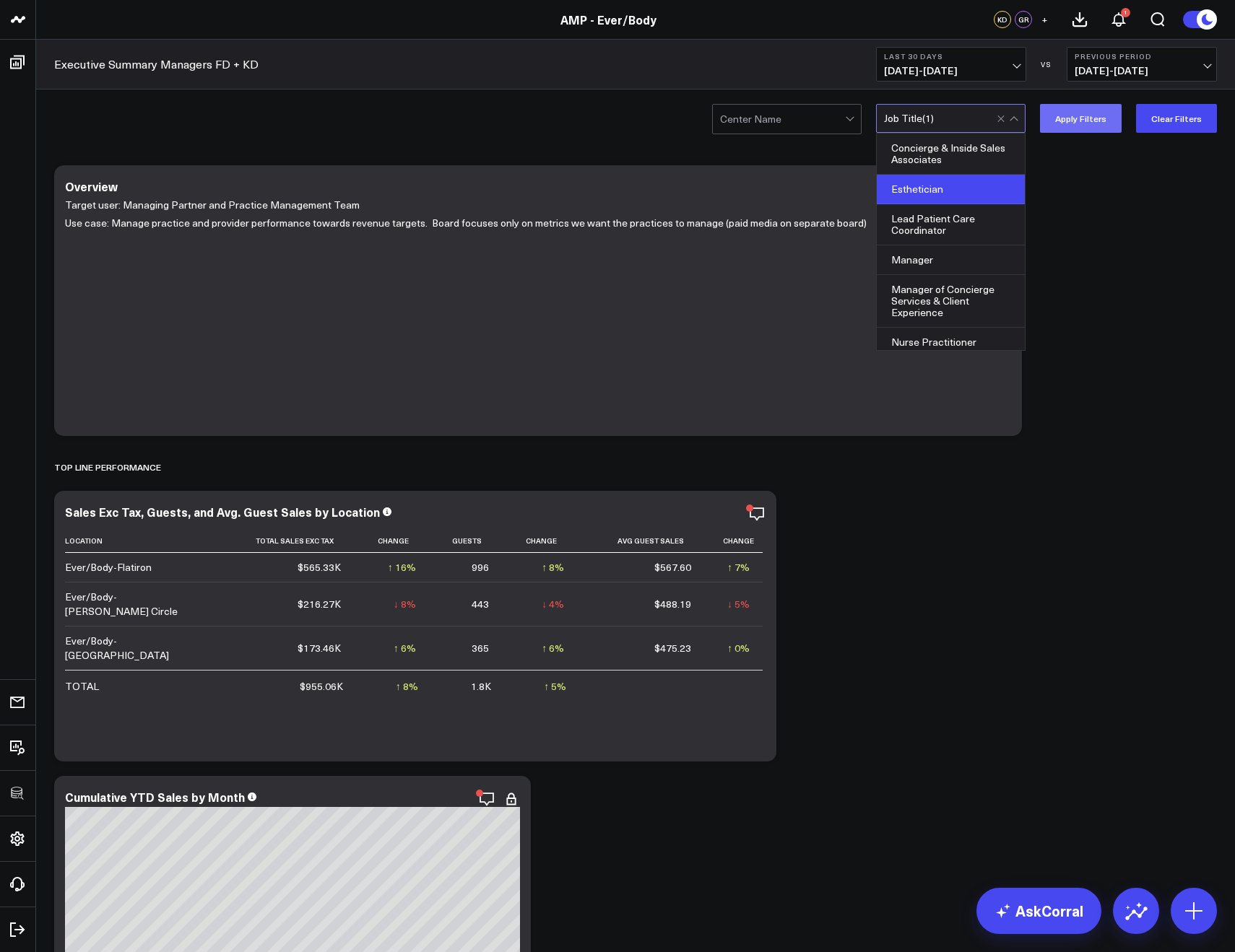
click at [1063, 118] on button "Apply Filters" at bounding box center [1080, 118] width 81 height 29
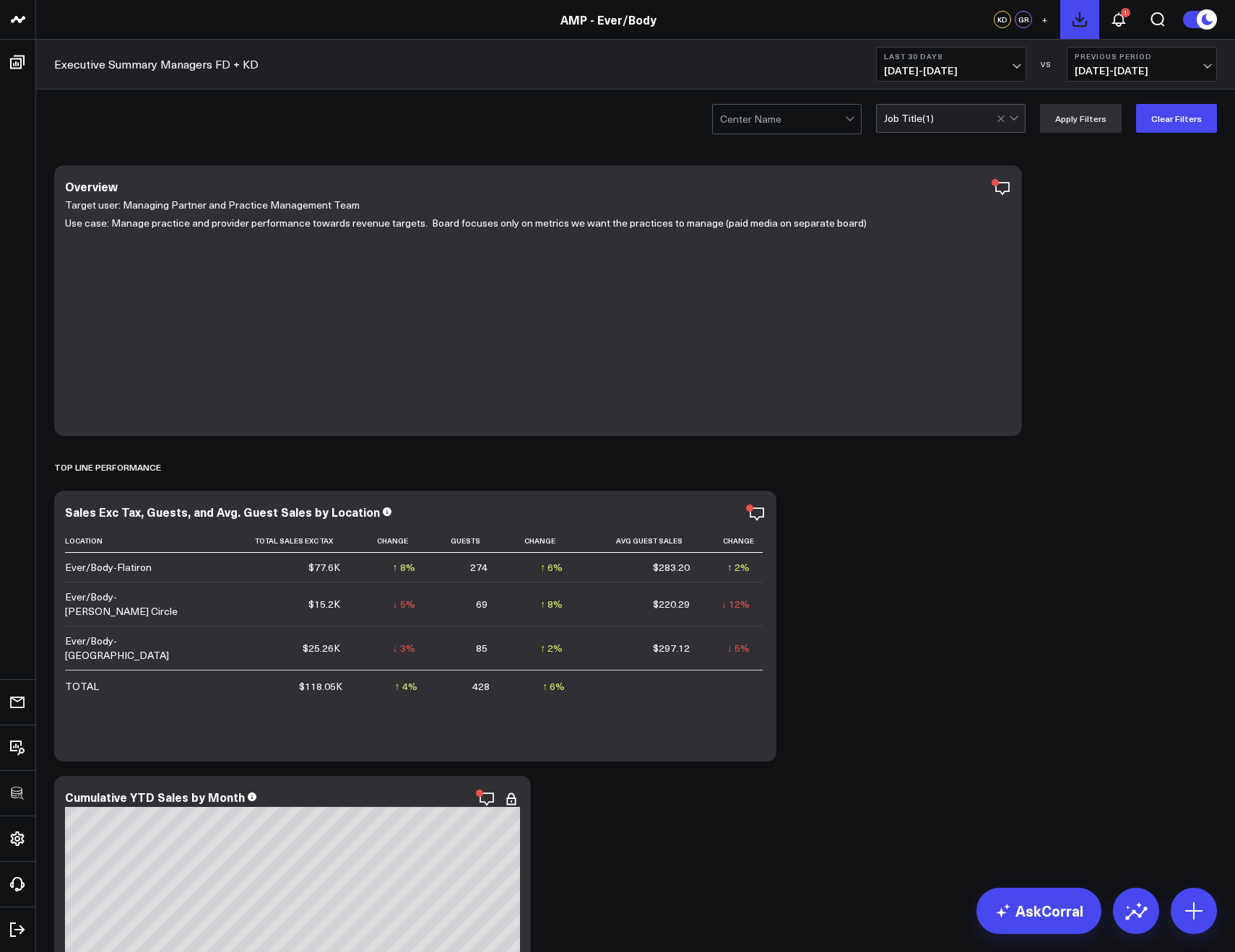
click at [1080, 21] on icon at bounding box center [1079, 20] width 13 height 13
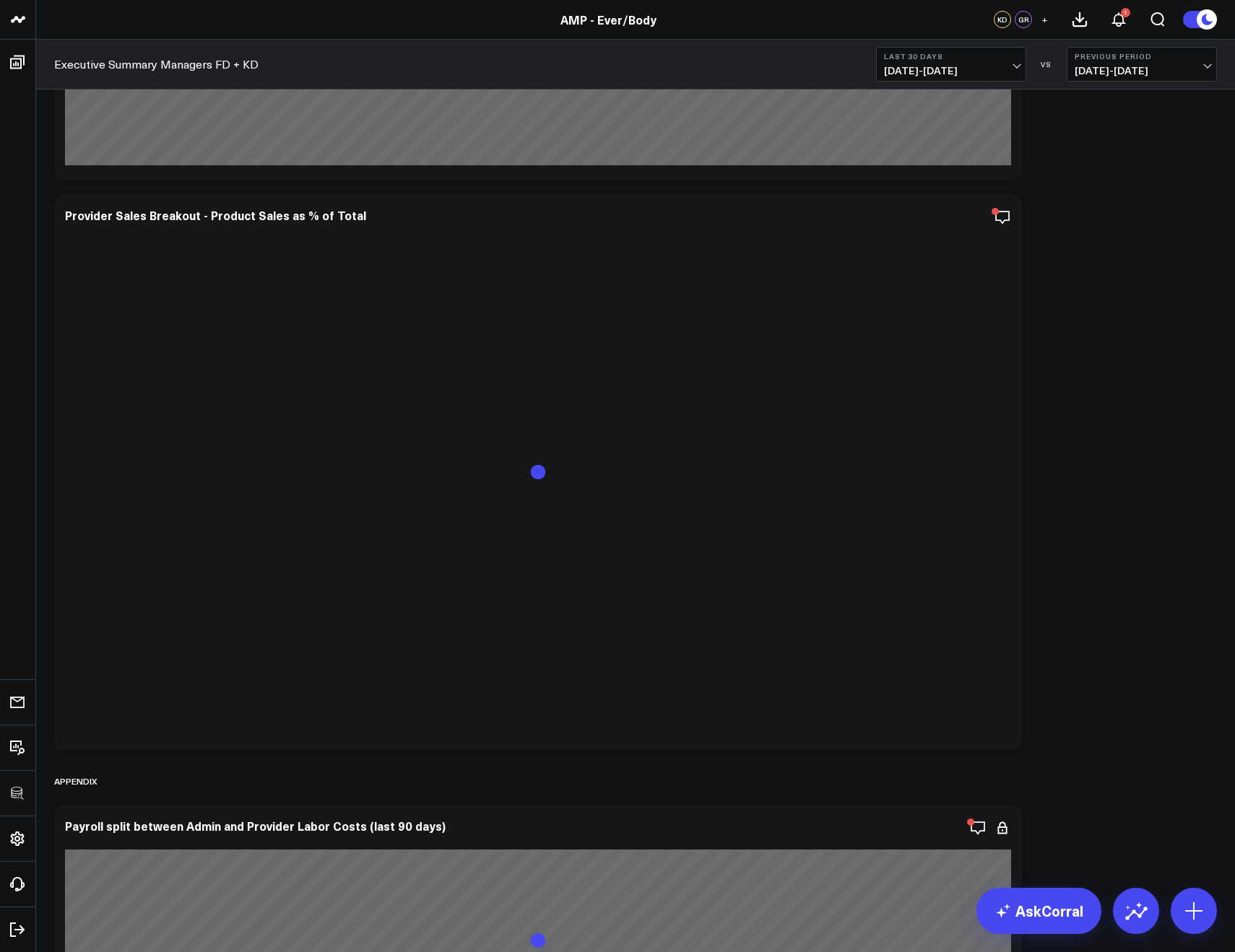
scroll to position [8862, 0]
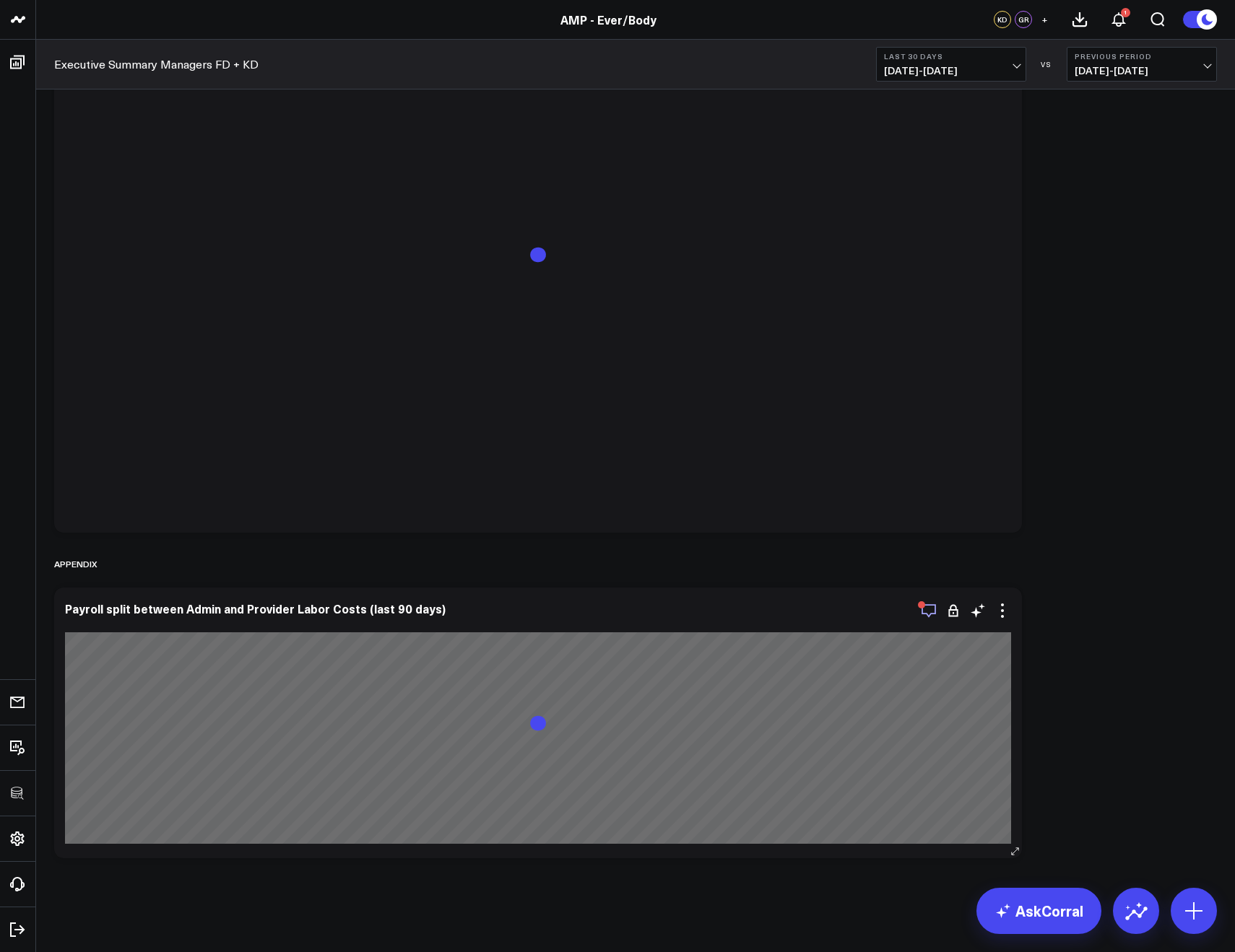
click at [933, 609] on icon "button" at bounding box center [928, 610] width 17 height 17
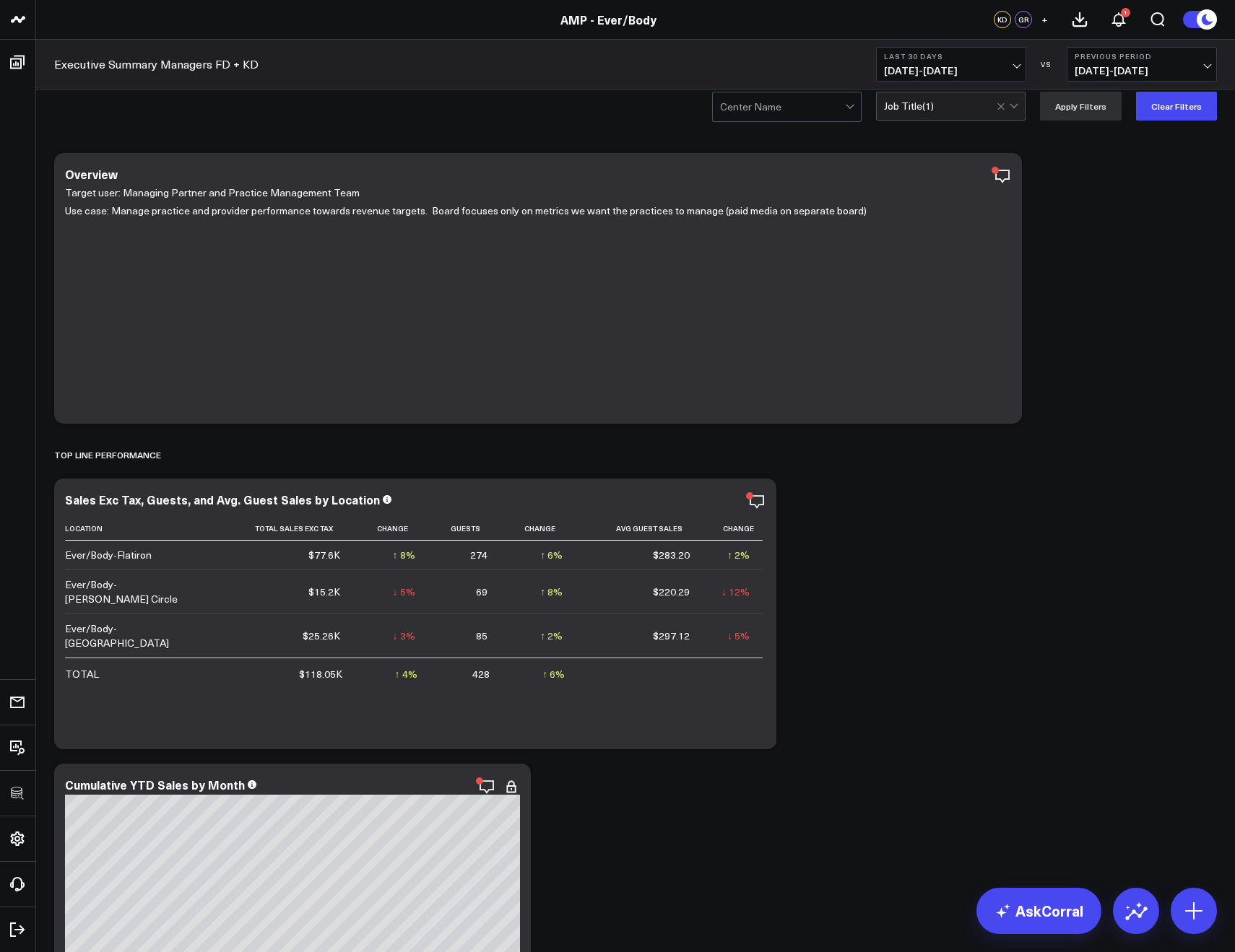
scroll to position [0, 0]
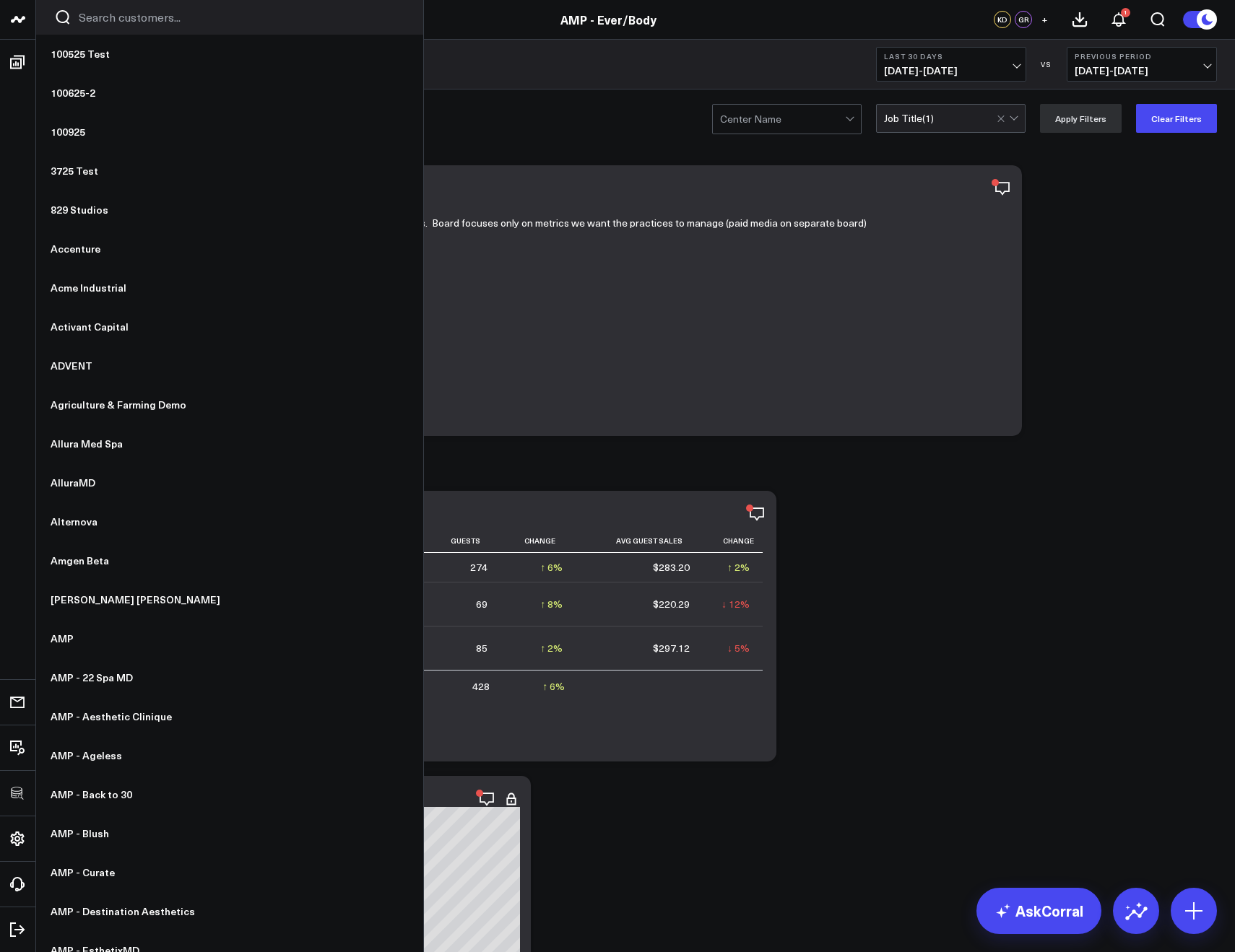
click at [80, 16] on input "Search customers input" at bounding box center [242, 18] width 327 height 16
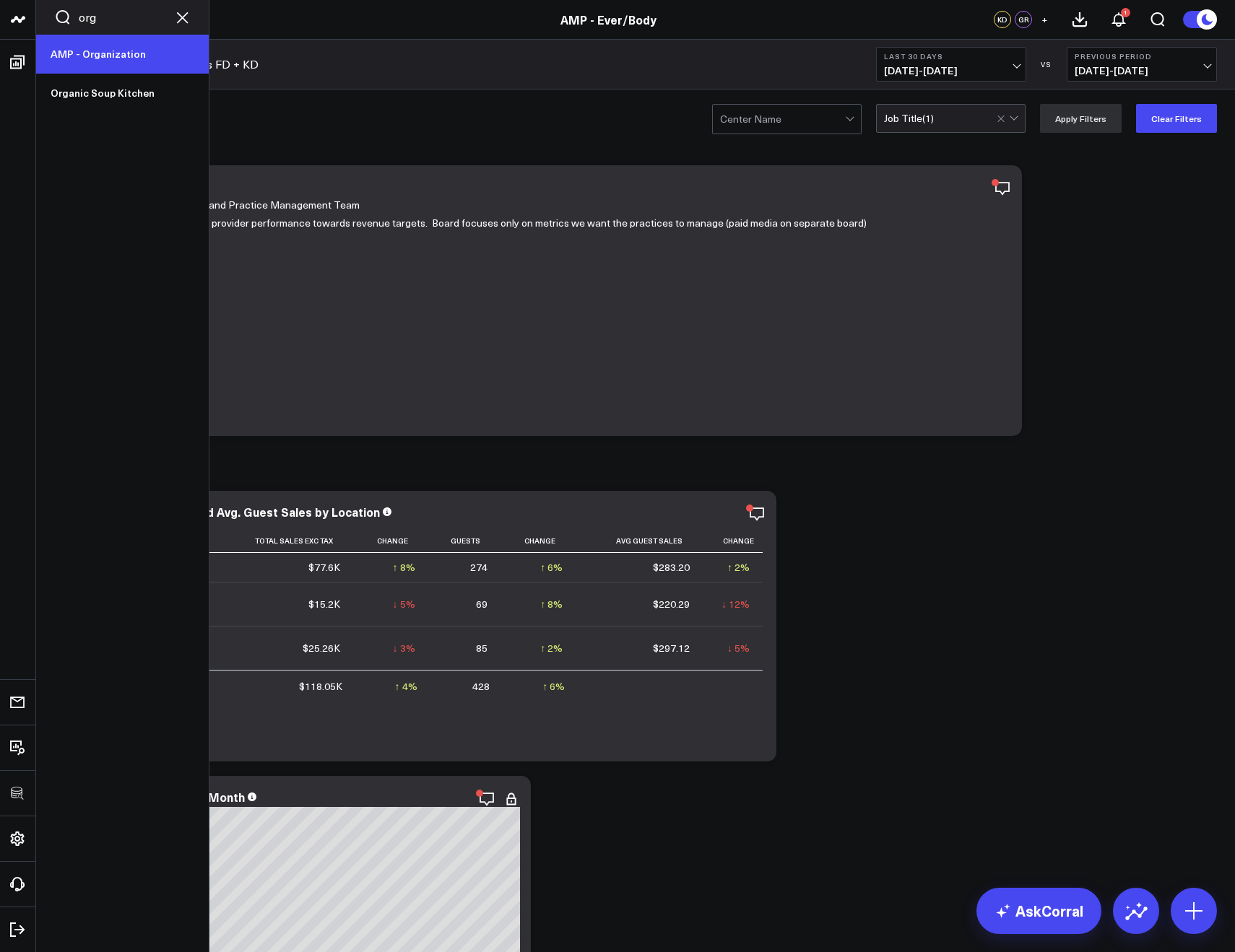
type input "org"
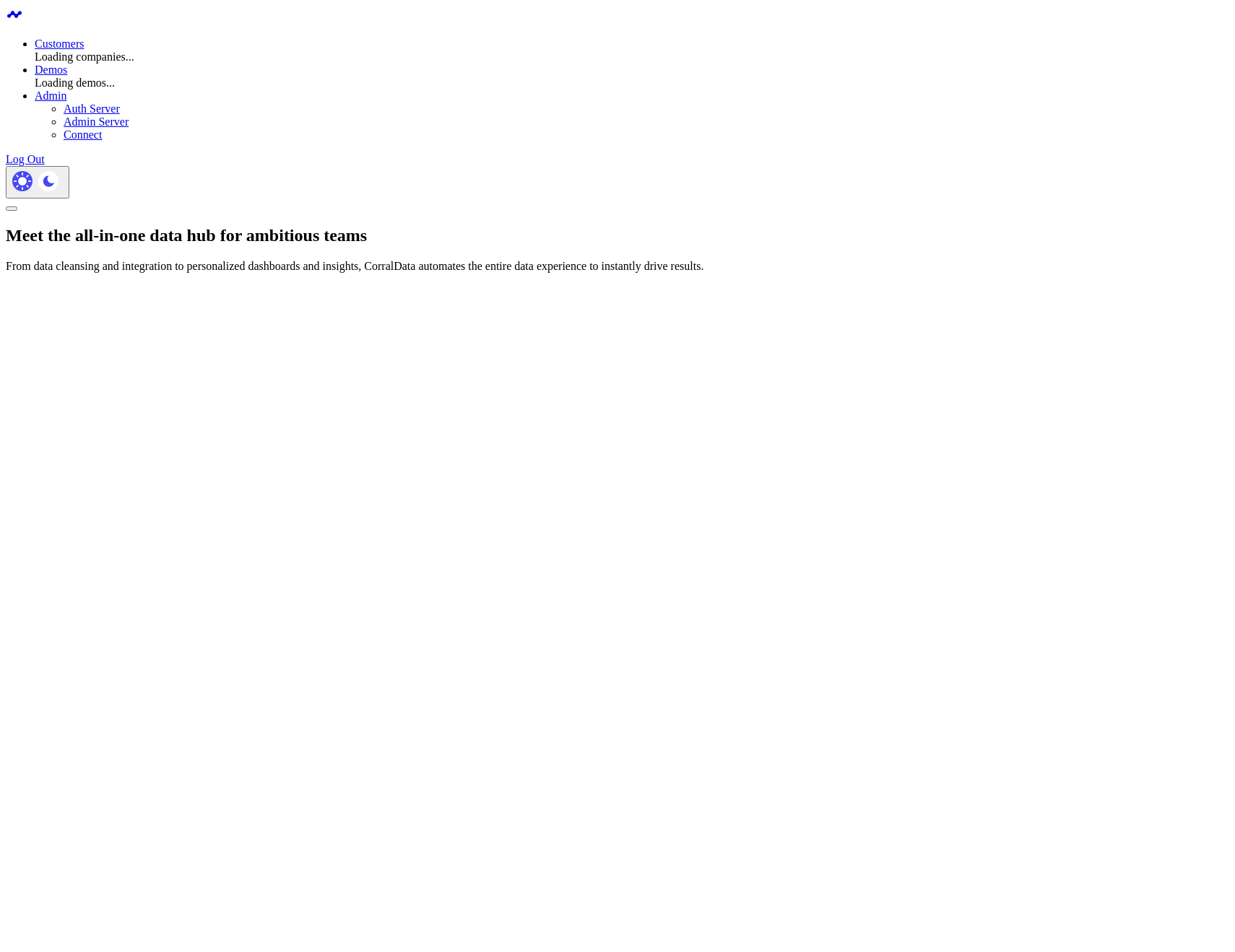
click at [459, 226] on section "Meet the all-in-one data hub for ambitious teams From data cleansing and integr…" at bounding box center [618, 317] width 1224 height 182
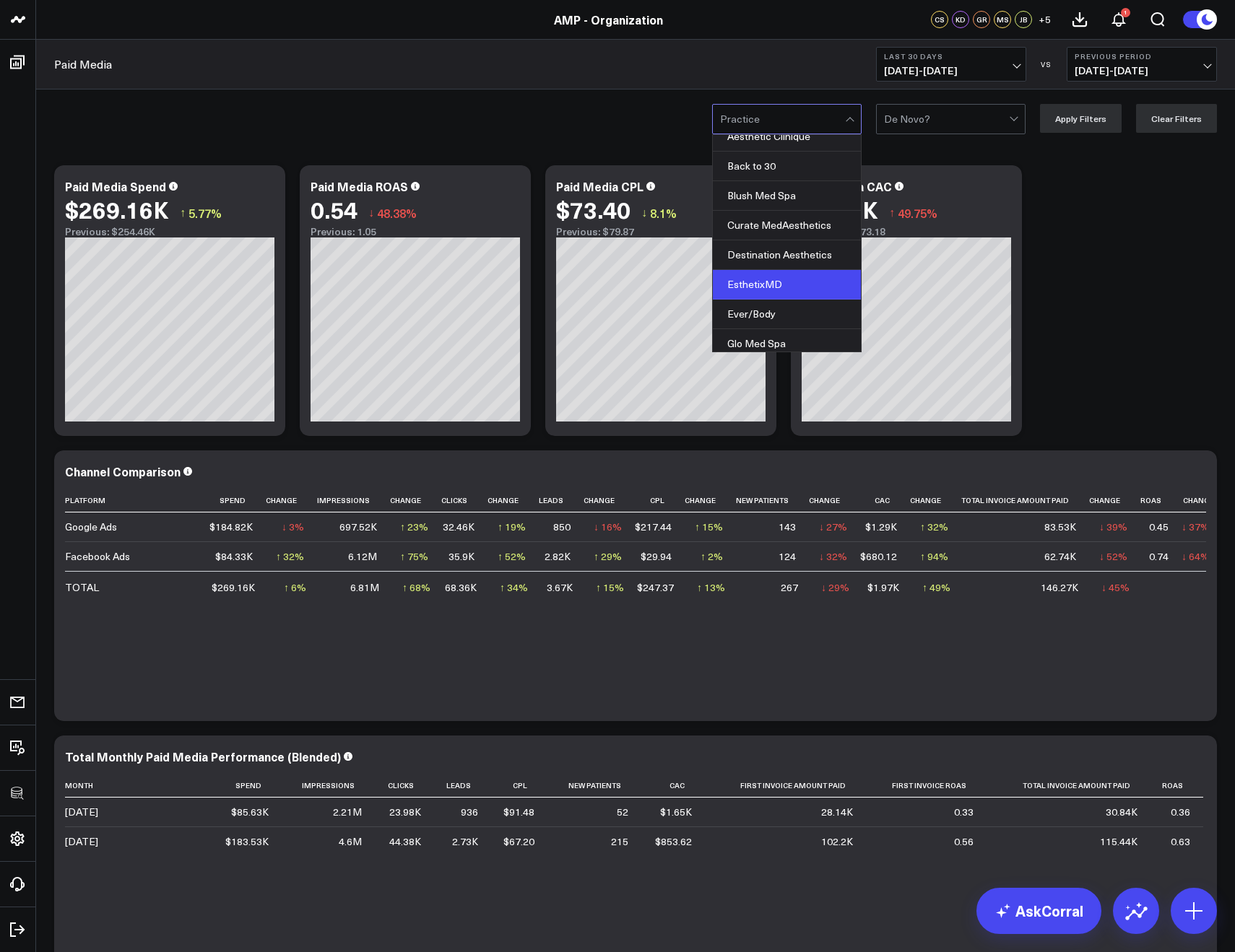
scroll to position [53, 0]
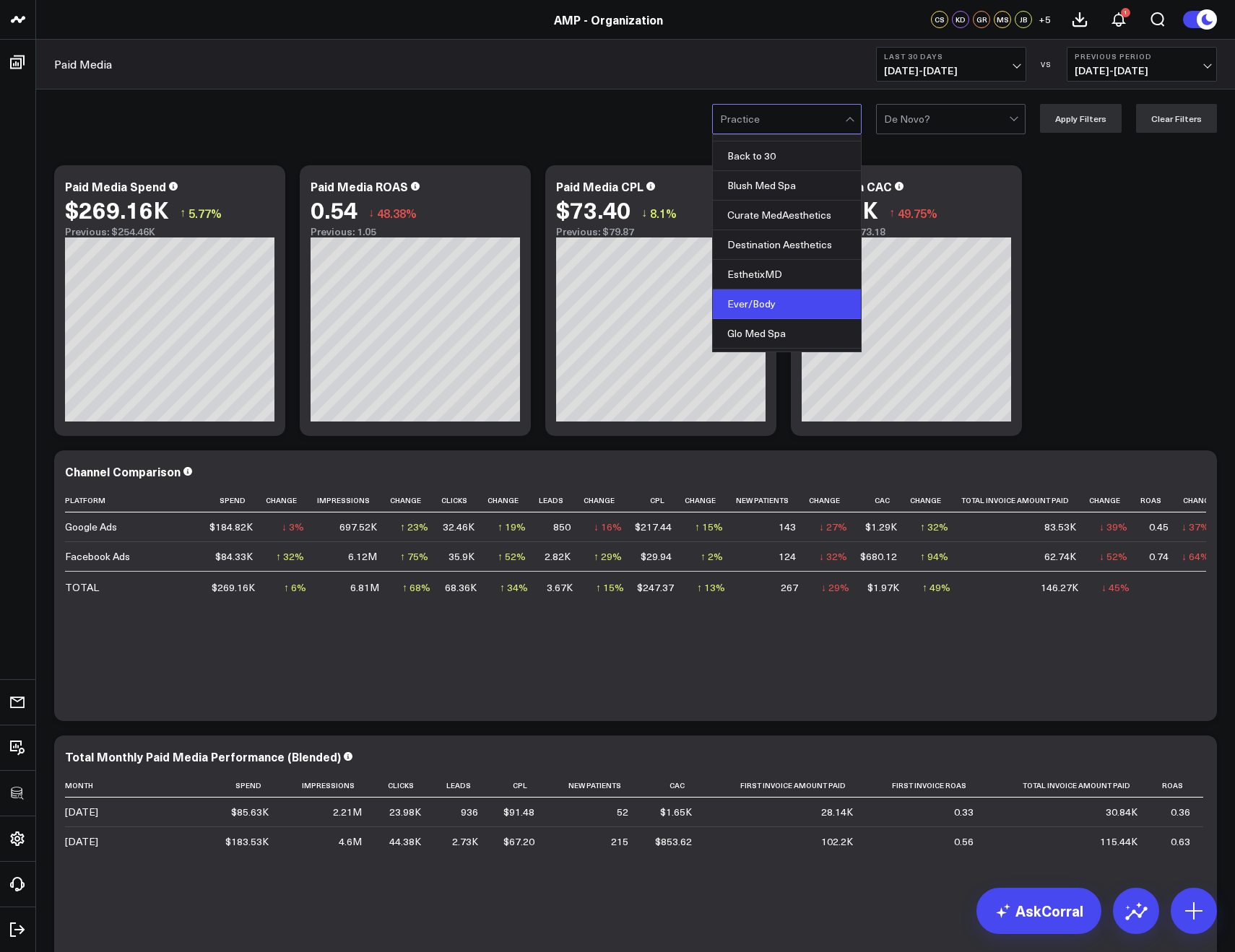
click at [767, 303] on div "Ever/Body" at bounding box center [787, 304] width 148 height 29
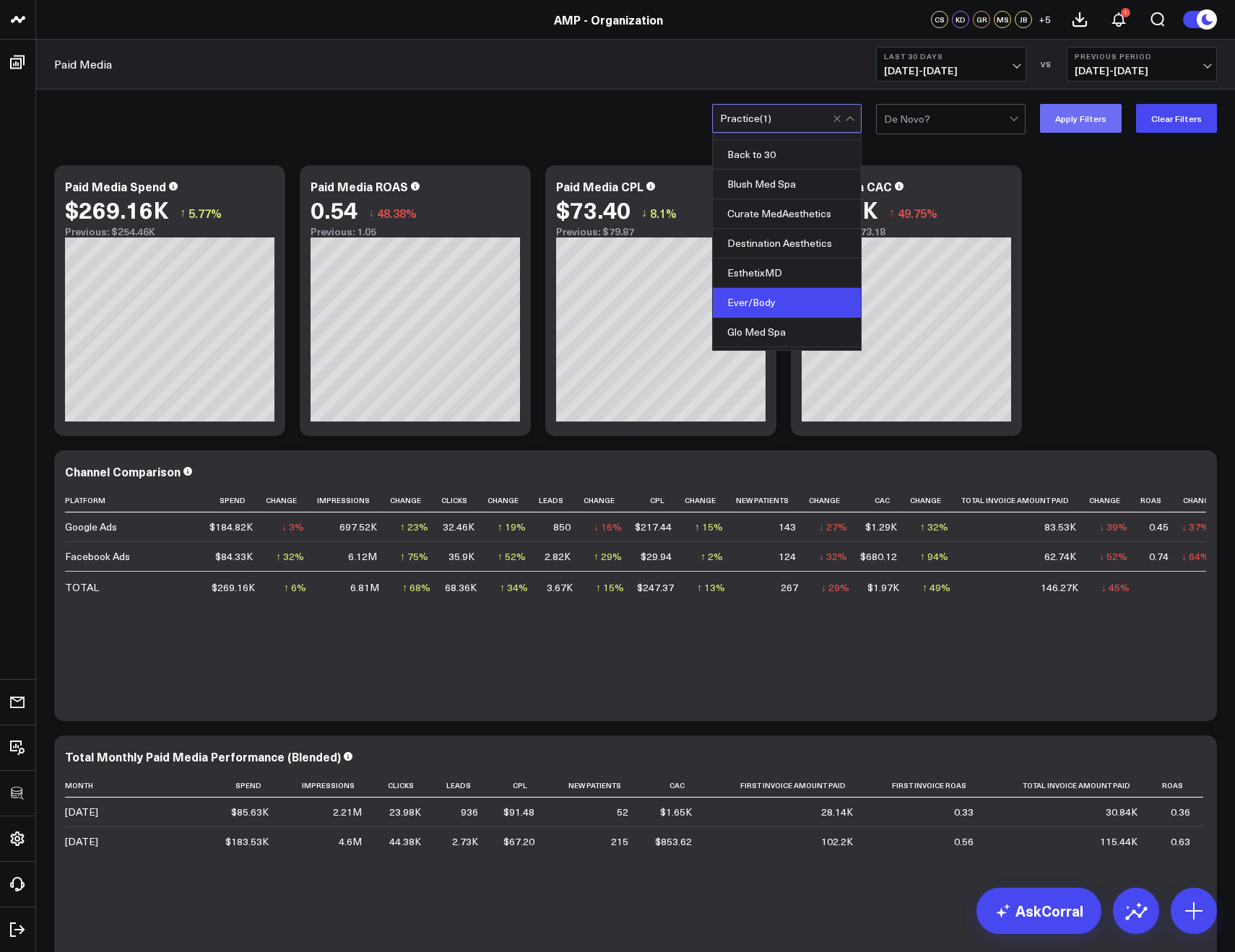
click at [1080, 121] on button "Apply Filters" at bounding box center [1080, 118] width 81 height 29
